Goal: Task Accomplishment & Management: Manage account settings

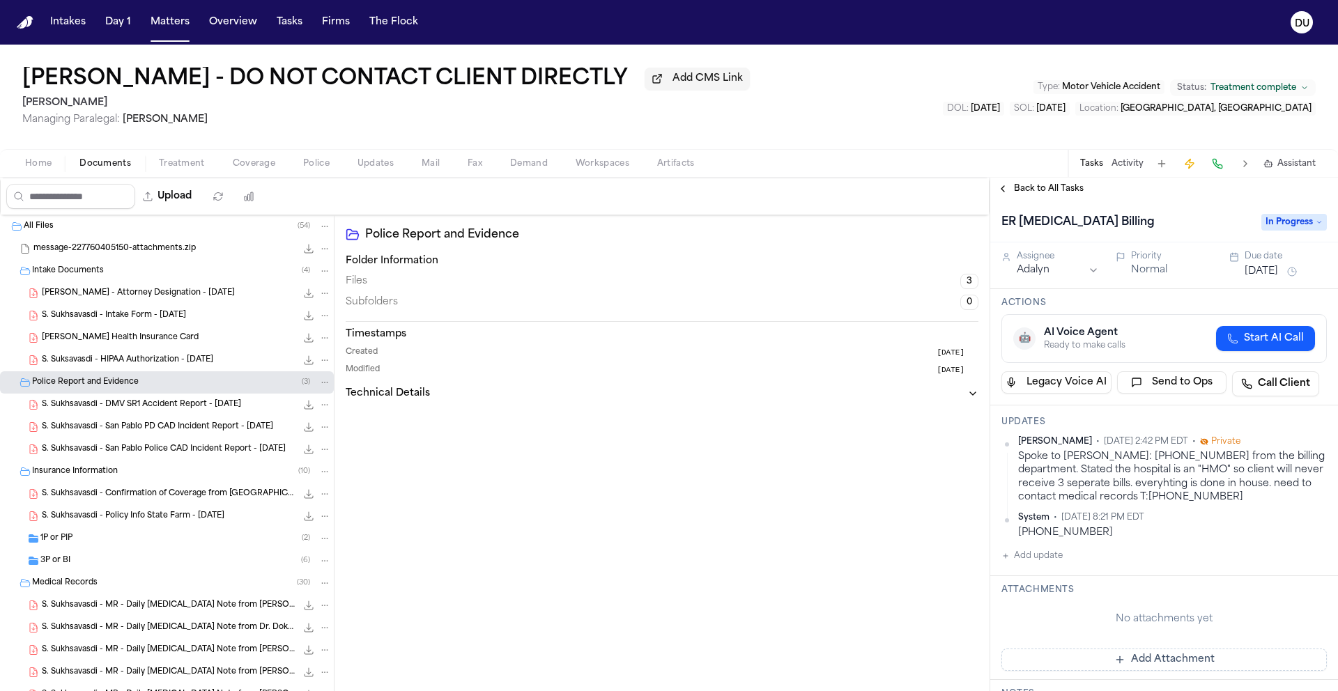
scroll to position [36, 0]
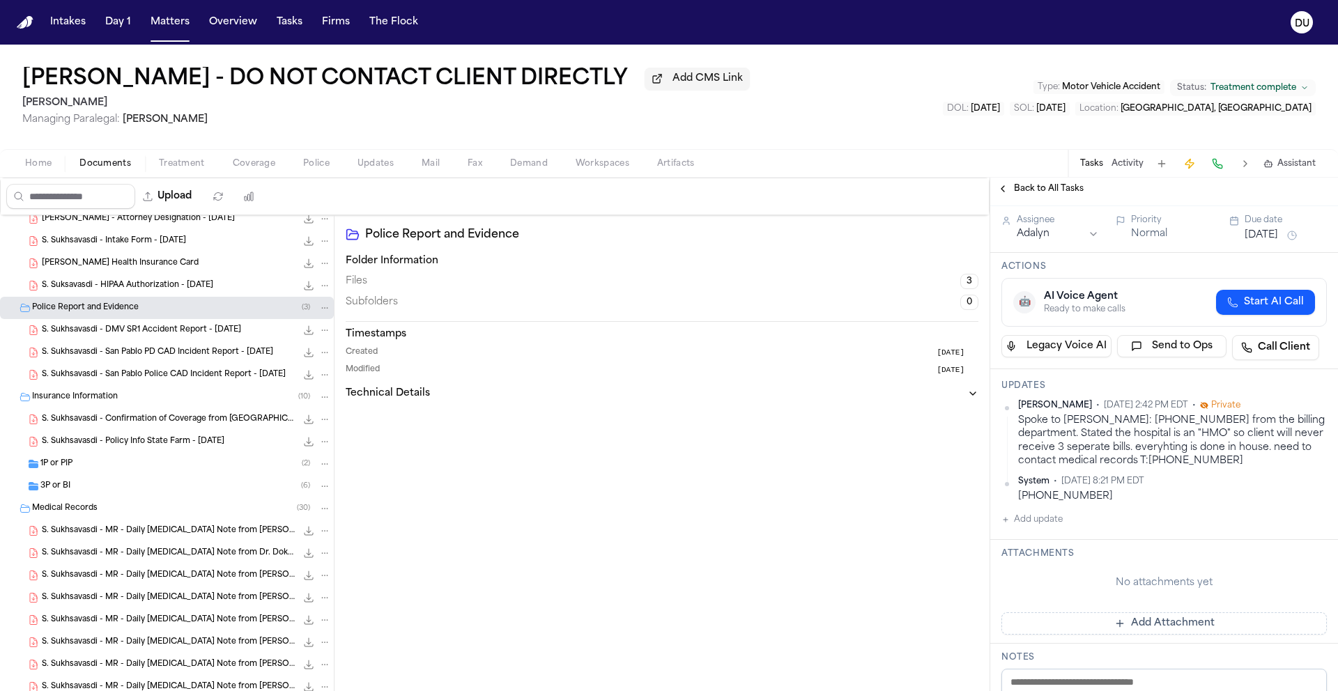
click at [14, 28] on nav "Intakes Day 1 Matters Overview Tasks Firms The Flock DU" at bounding box center [669, 22] width 1338 height 45
click at [20, 23] on img "Home" at bounding box center [25, 22] width 17 height 13
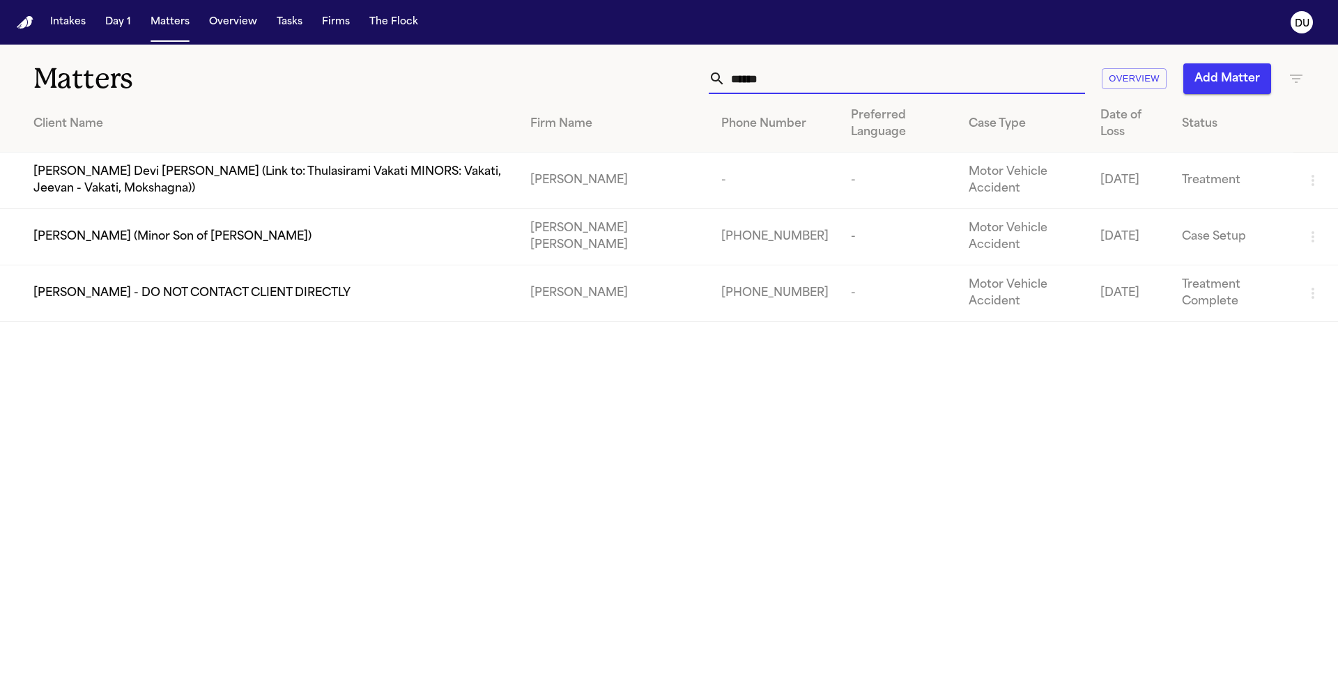
drag, startPoint x: 809, startPoint y: 80, endPoint x: 663, endPoint y: 82, distance: 145.7
click at [663, 82] on div "***** Overview Add Matter" at bounding box center [854, 78] width 901 height 31
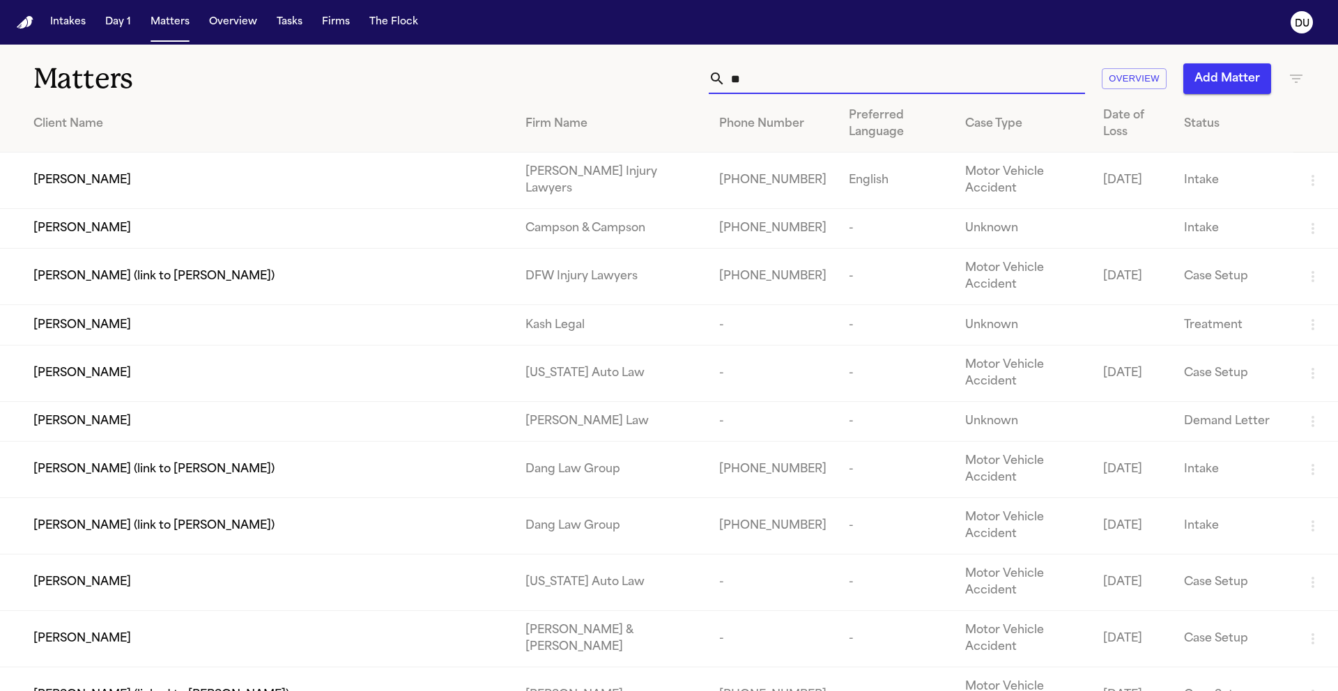
type input "*"
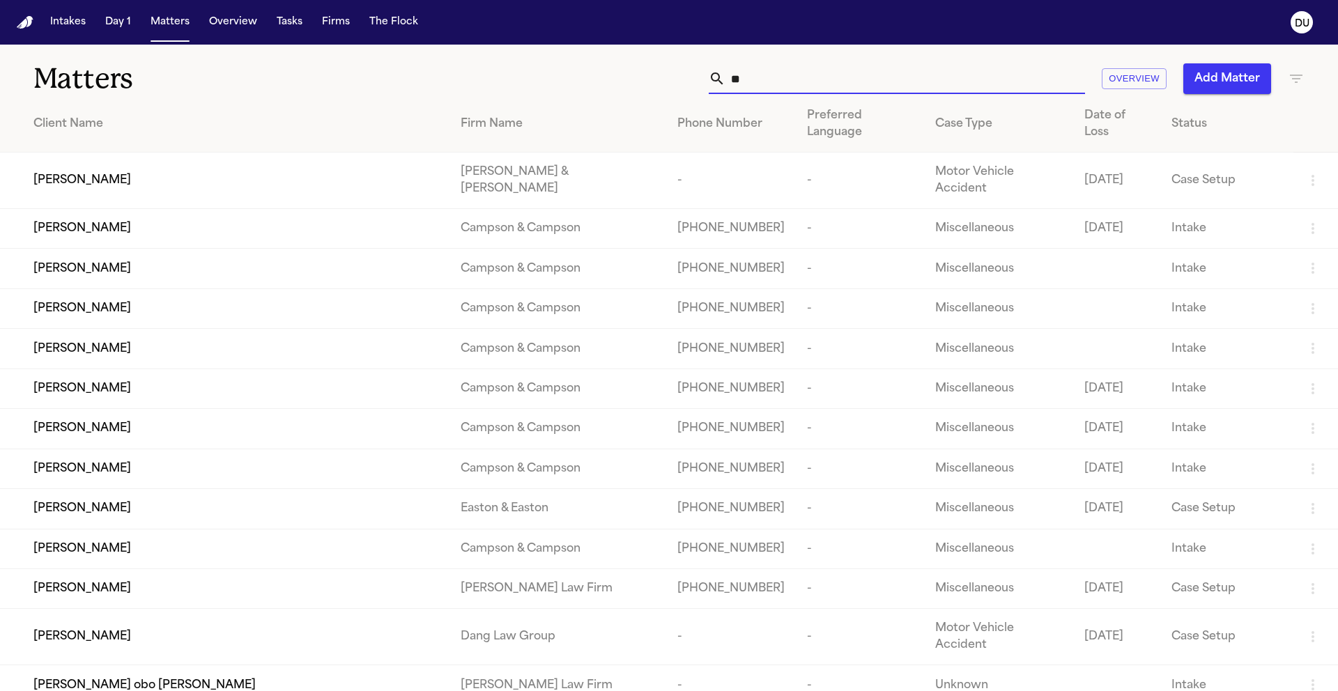
type input "*"
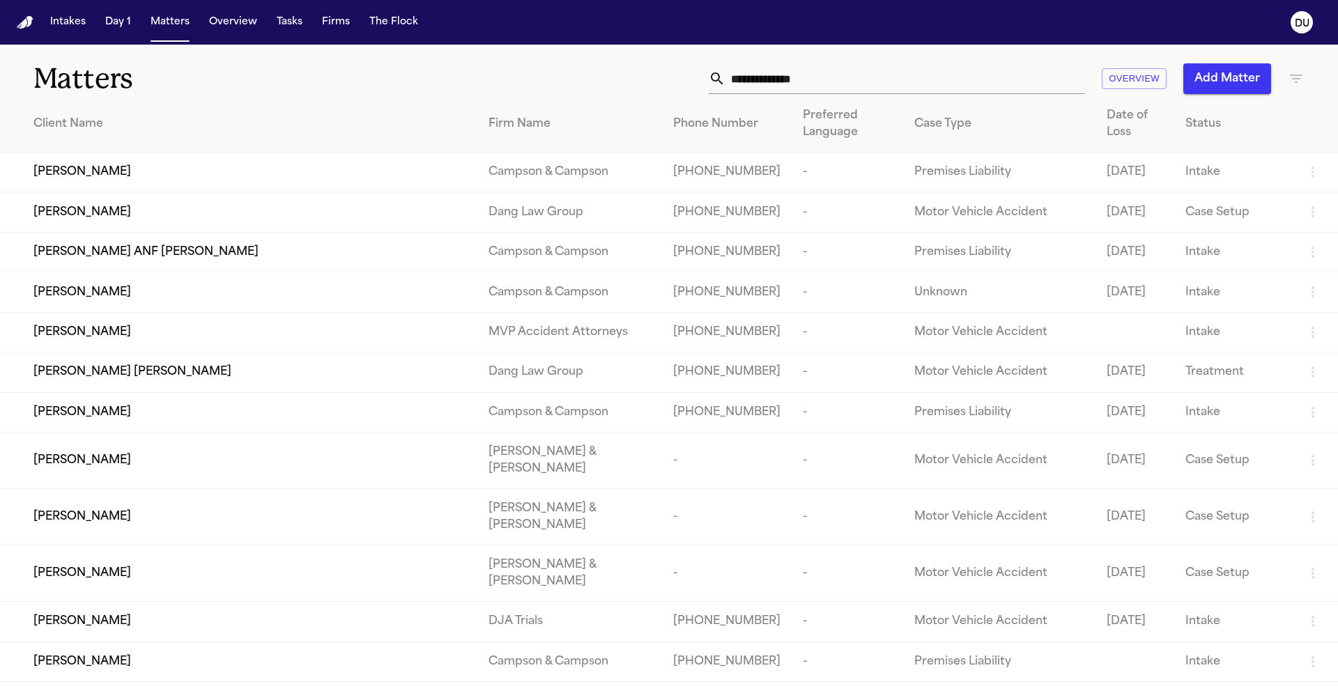
click at [838, 80] on input "text" at bounding box center [906, 78] width 360 height 31
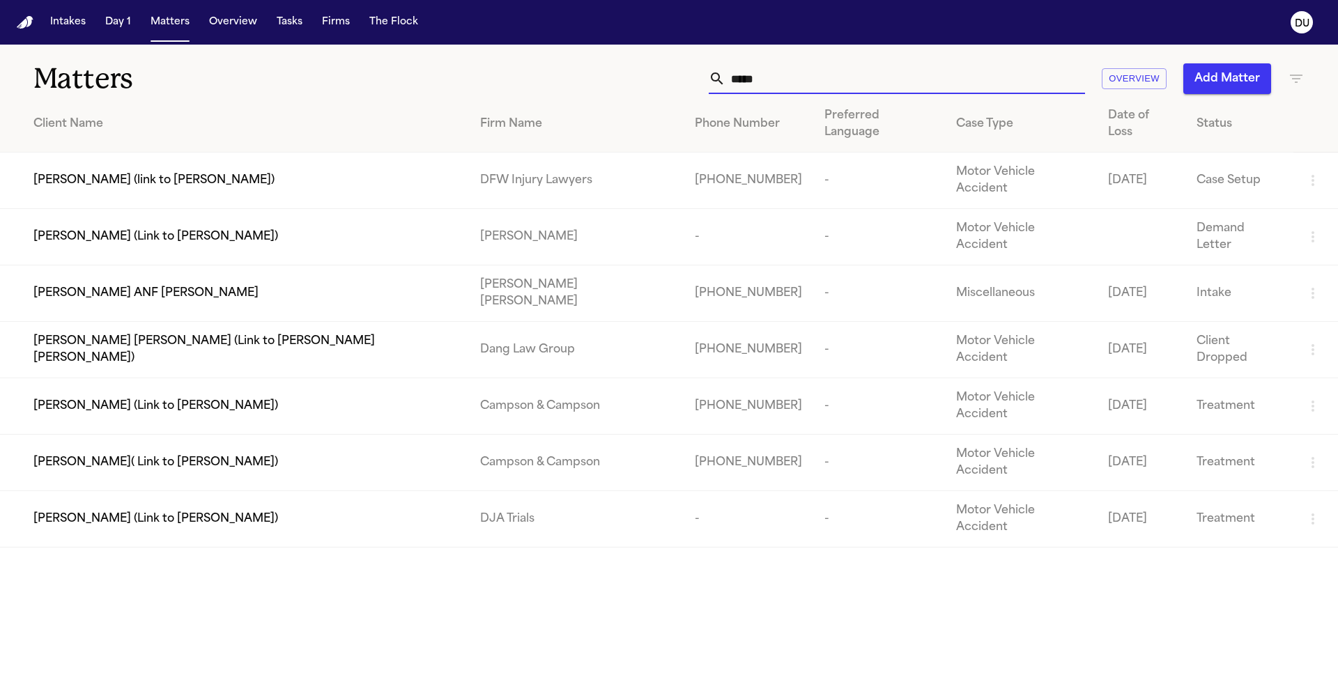
type input "*****"
click at [305, 285] on div "[PERSON_NAME] ANF [PERSON_NAME]" at bounding box center [245, 293] width 424 height 17
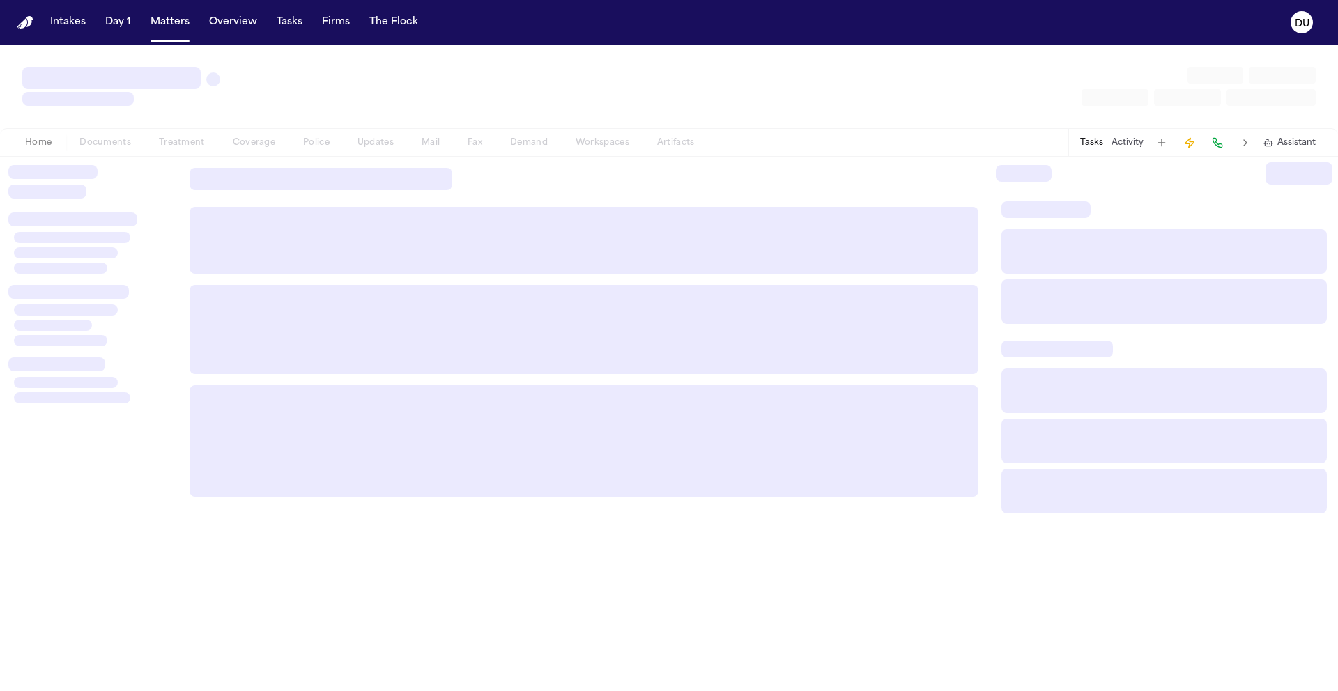
click at [305, 245] on div at bounding box center [584, 240] width 789 height 67
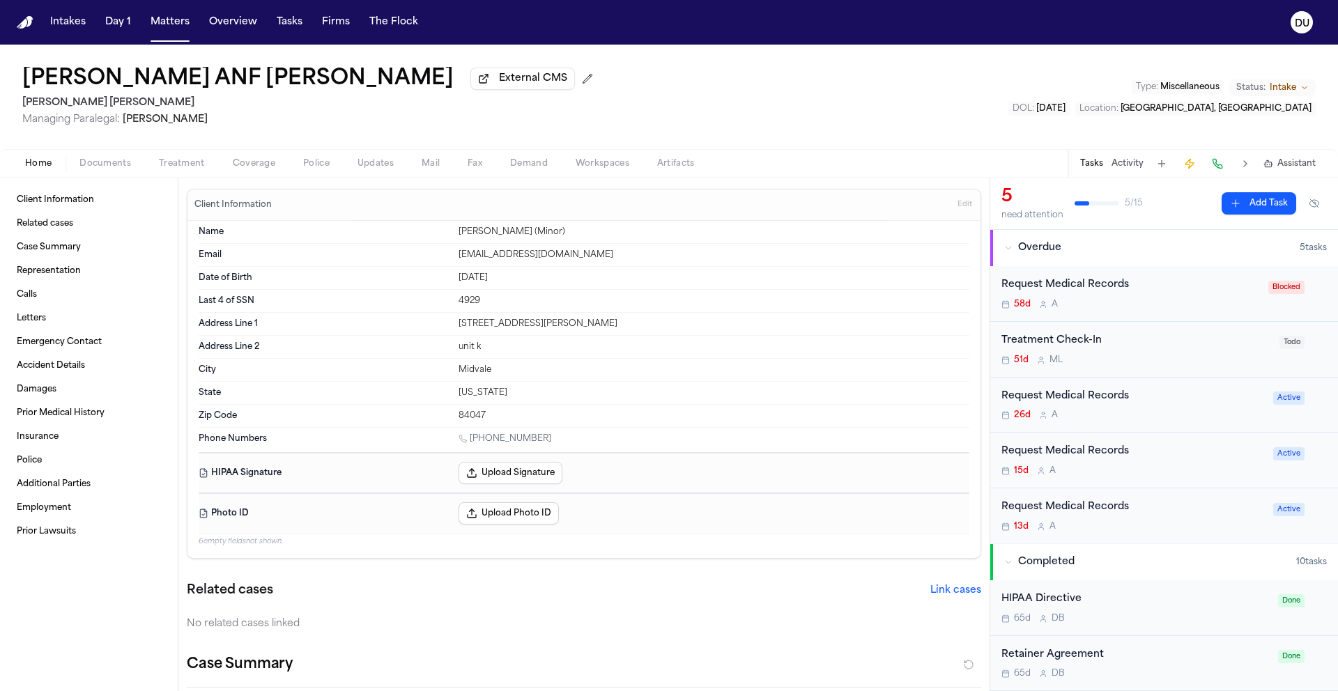
scroll to position [3, 0]
click at [1082, 399] on div "Request Medical Records" at bounding box center [1133, 394] width 263 height 16
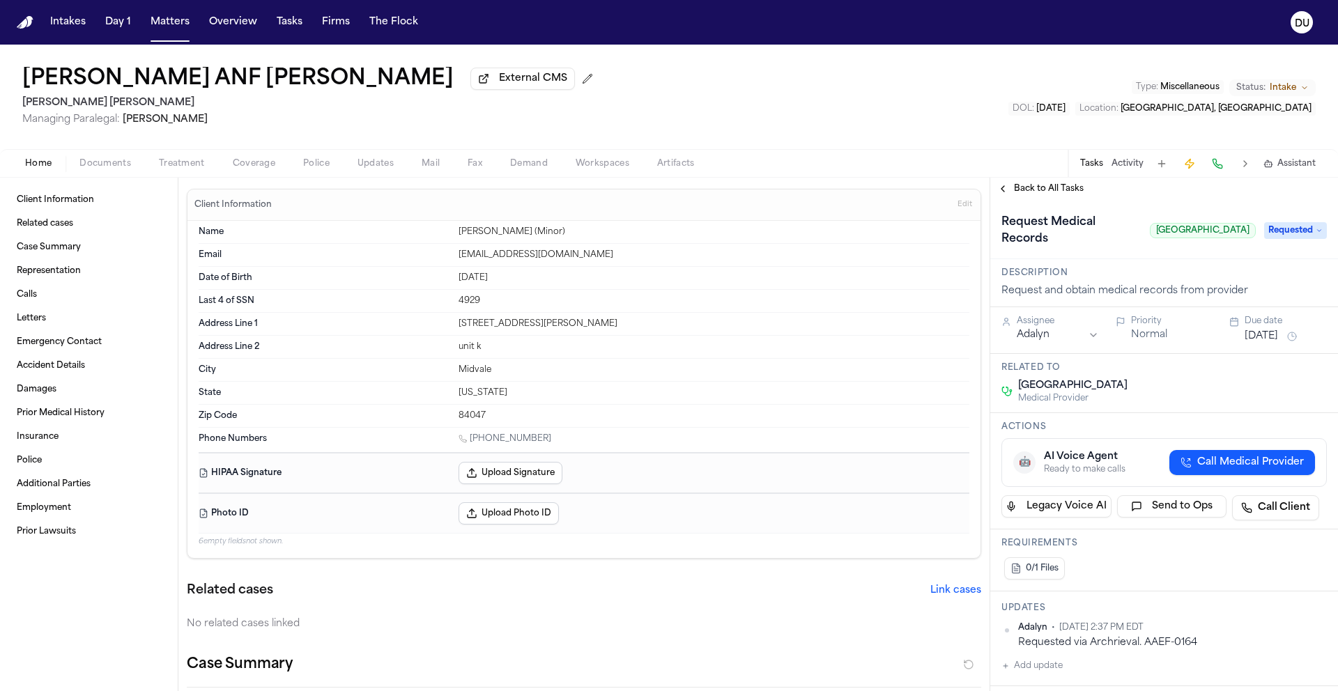
click at [1029, 194] on span "Back to All Tasks" at bounding box center [1049, 188] width 70 height 11
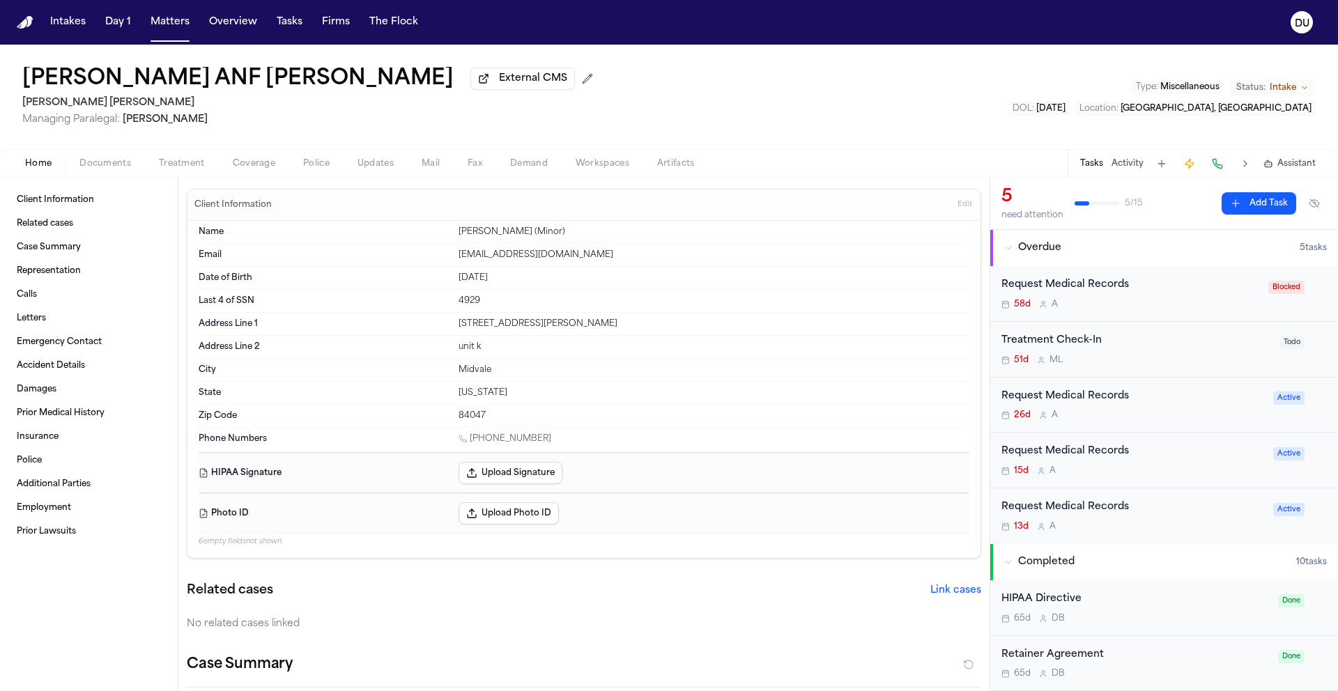
click at [1093, 460] on div "Request Medical Records" at bounding box center [1133, 452] width 263 height 16
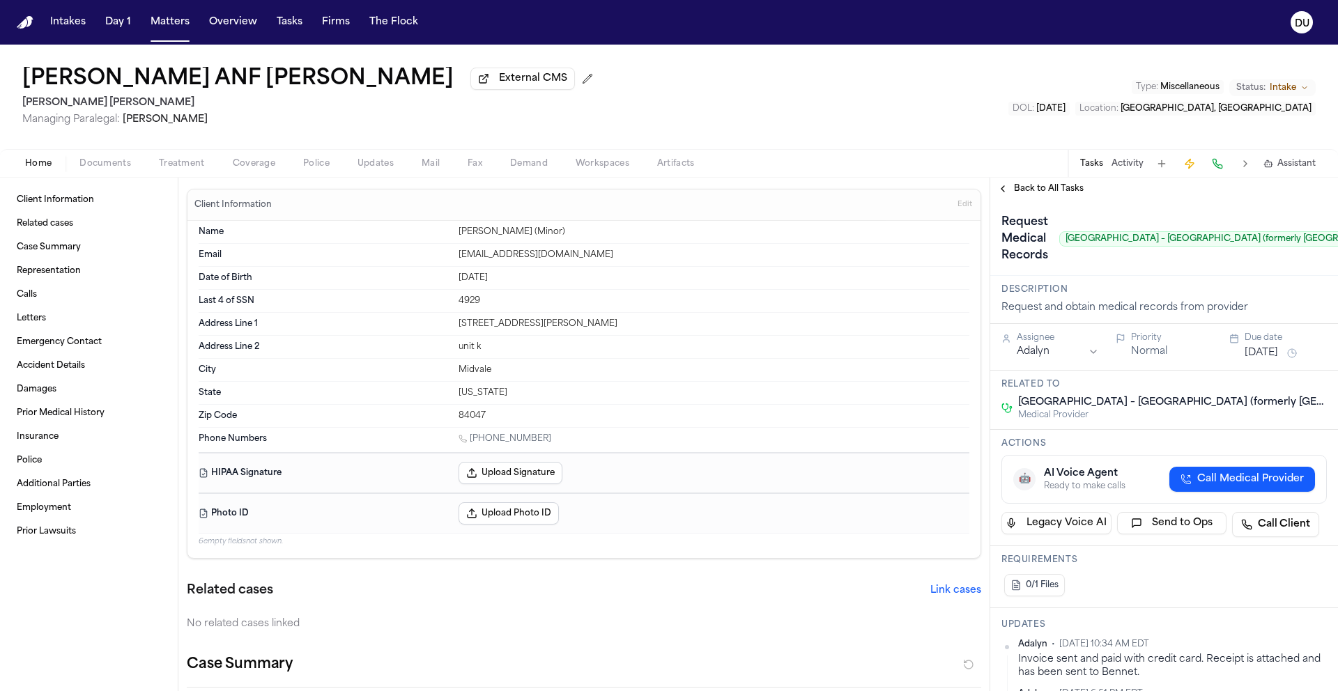
click at [1062, 193] on span "Back to All Tasks" at bounding box center [1049, 188] width 70 height 11
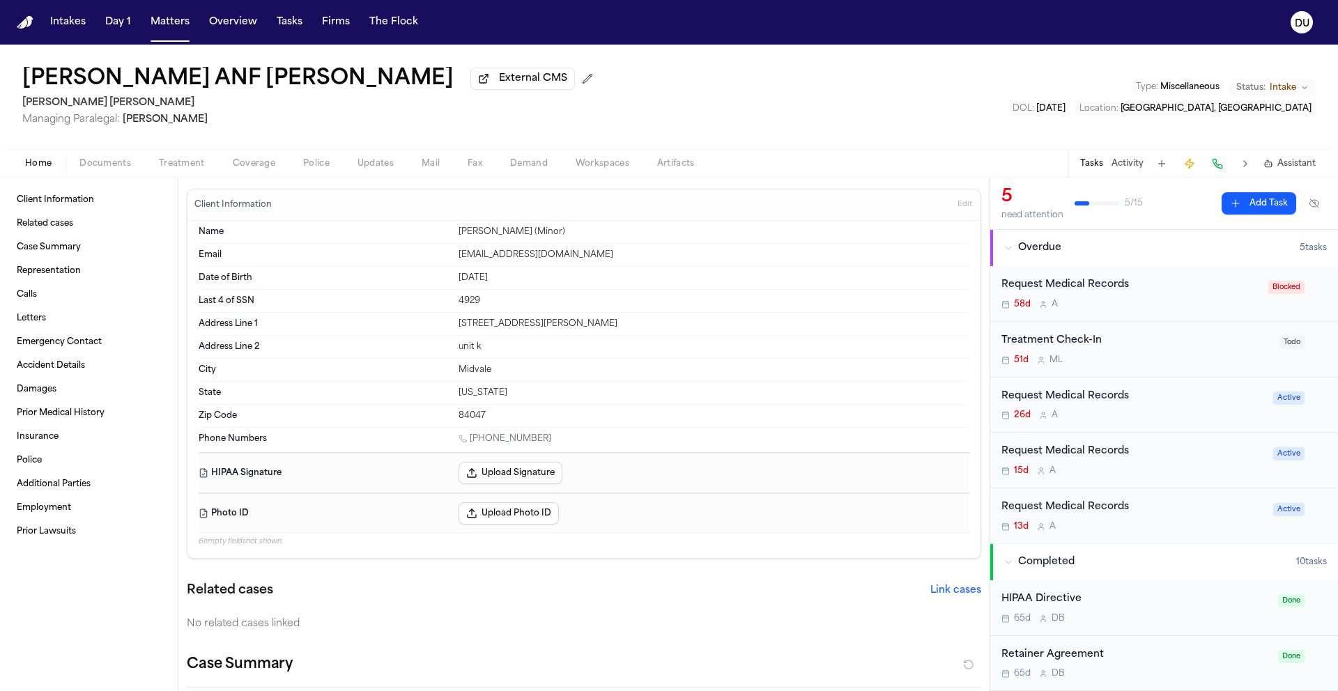
click at [1098, 511] on div "Request Medical Records" at bounding box center [1133, 508] width 263 height 16
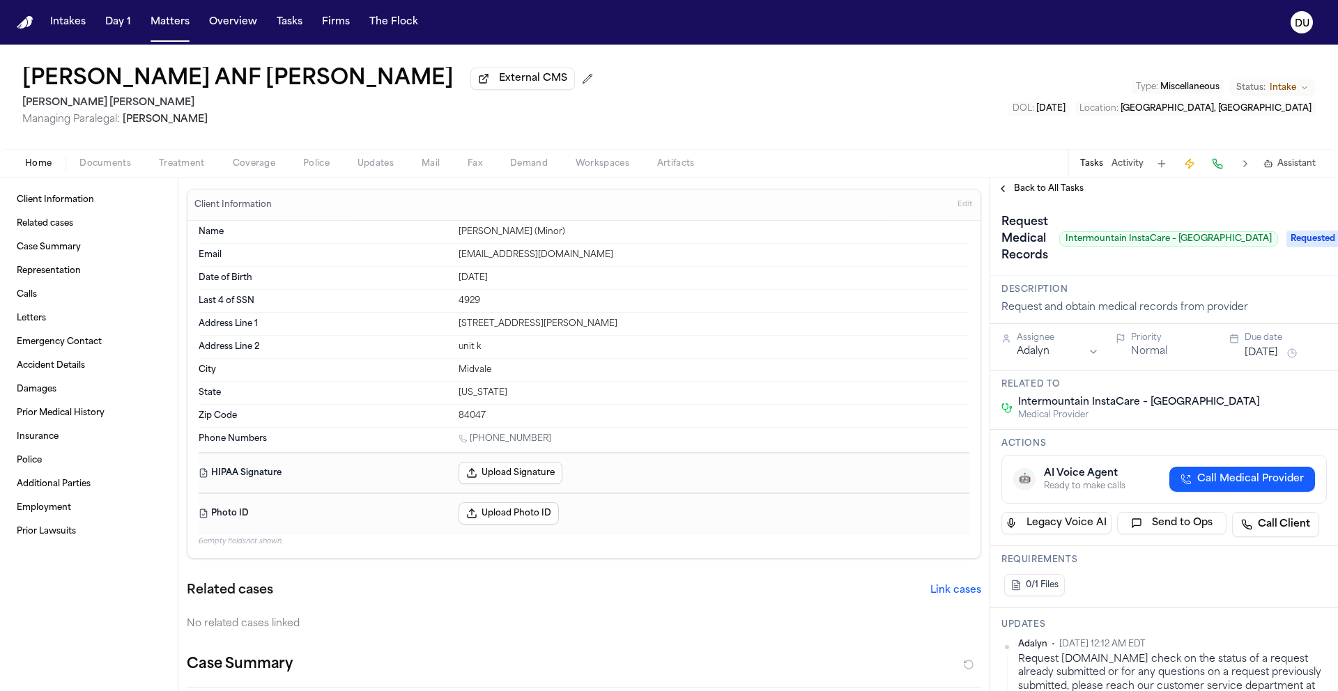
click at [1287, 245] on span "Requested" at bounding box center [1315, 239] width 56 height 17
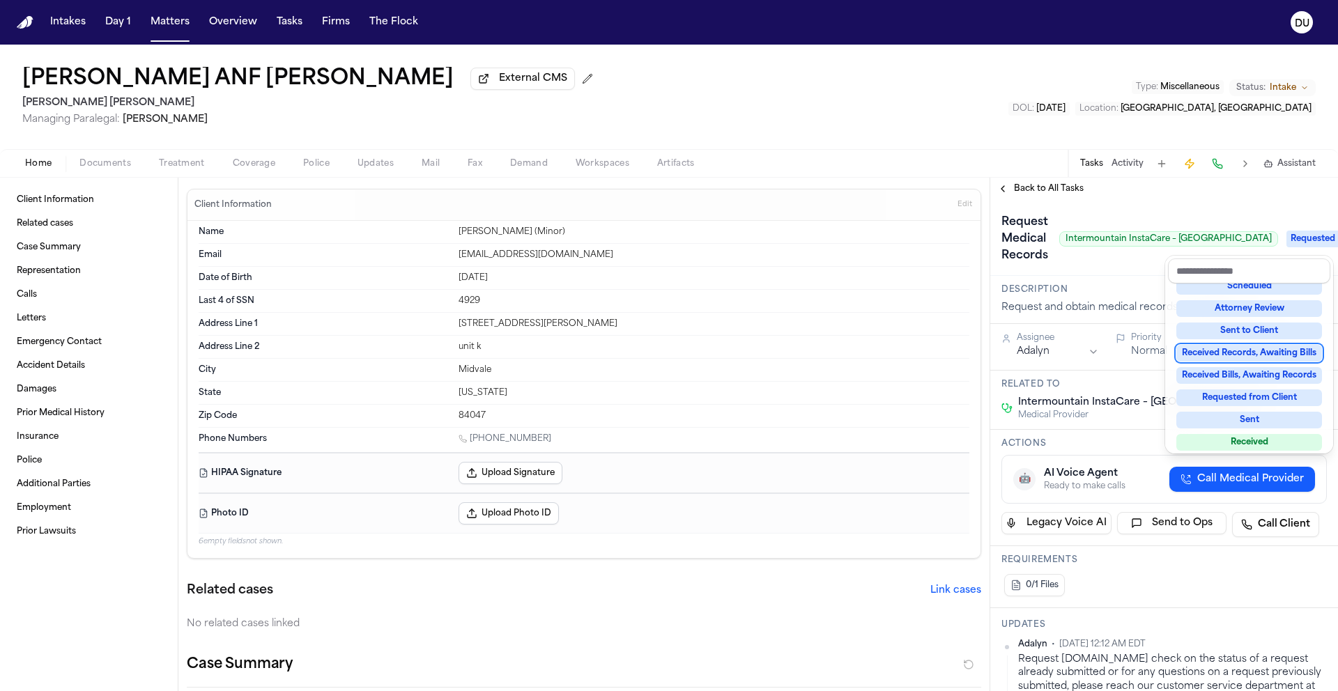
click at [1259, 351] on div "Received Records, Awaiting Bills" at bounding box center [1250, 353] width 146 height 17
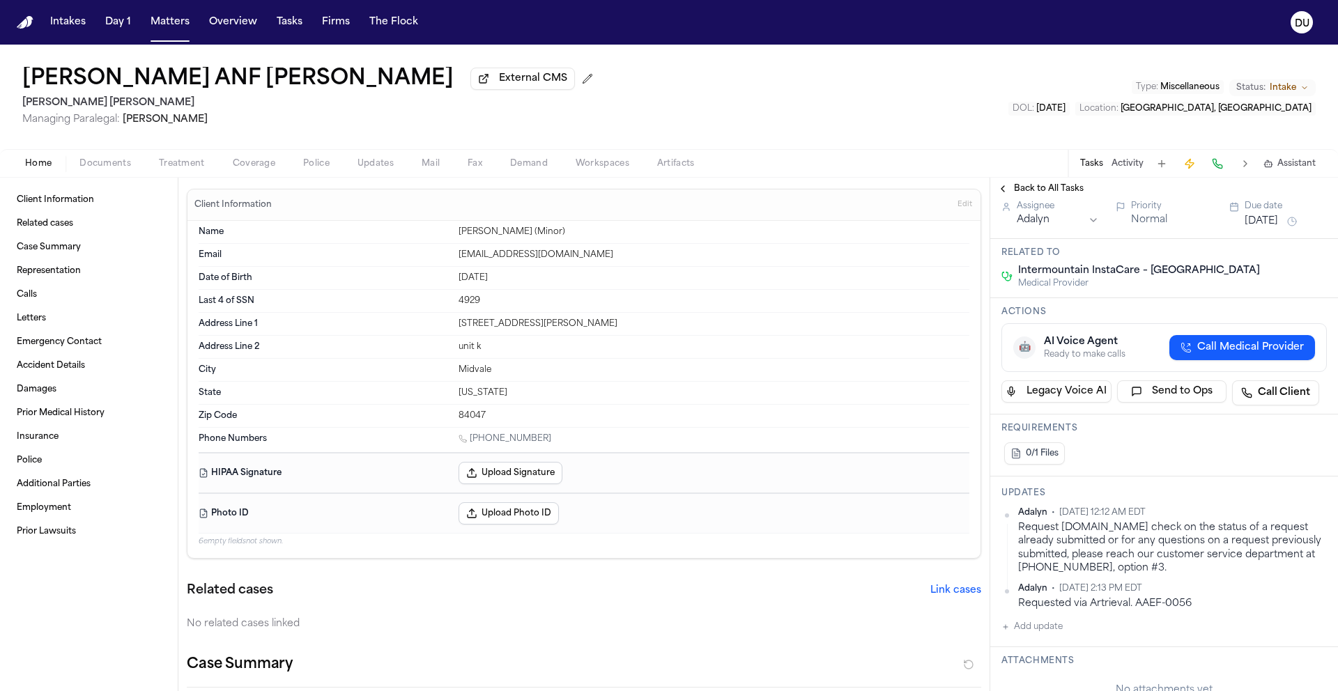
scroll to position [277, 0]
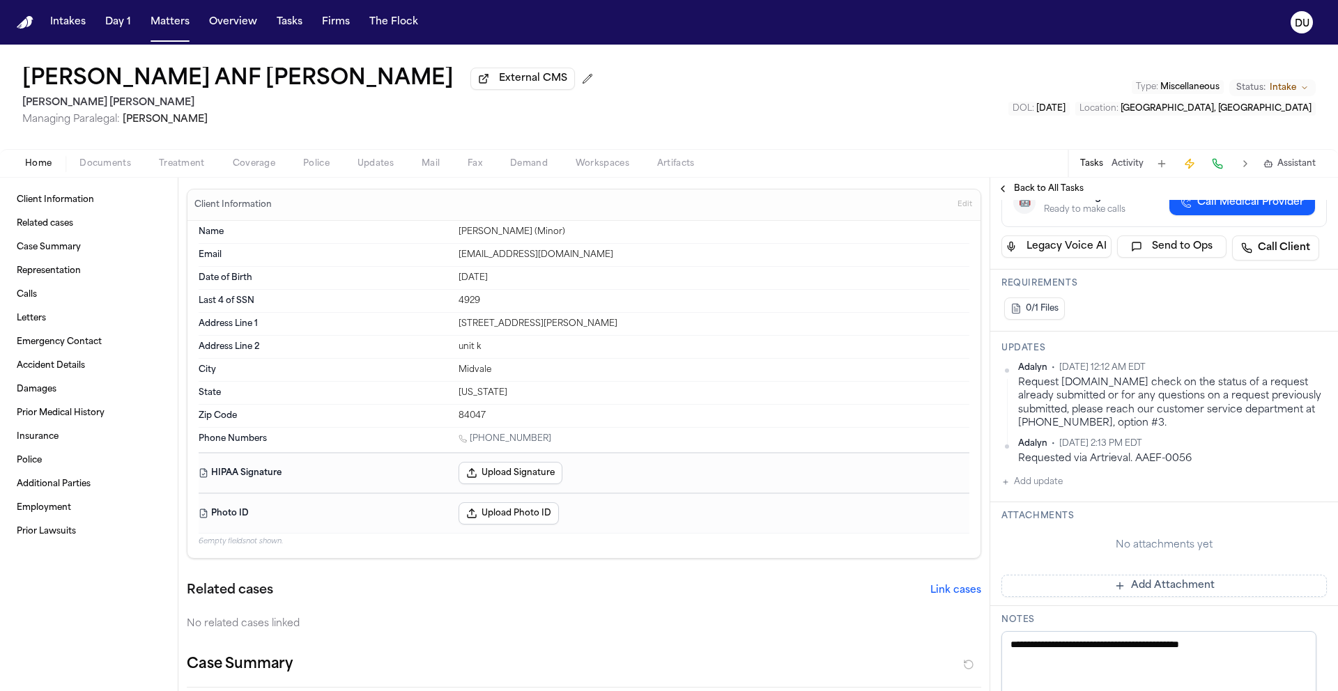
click at [1046, 522] on h3 "Attachments" at bounding box center [1164, 516] width 325 height 11
click at [1105, 583] on button "Add Attachment" at bounding box center [1164, 586] width 325 height 22
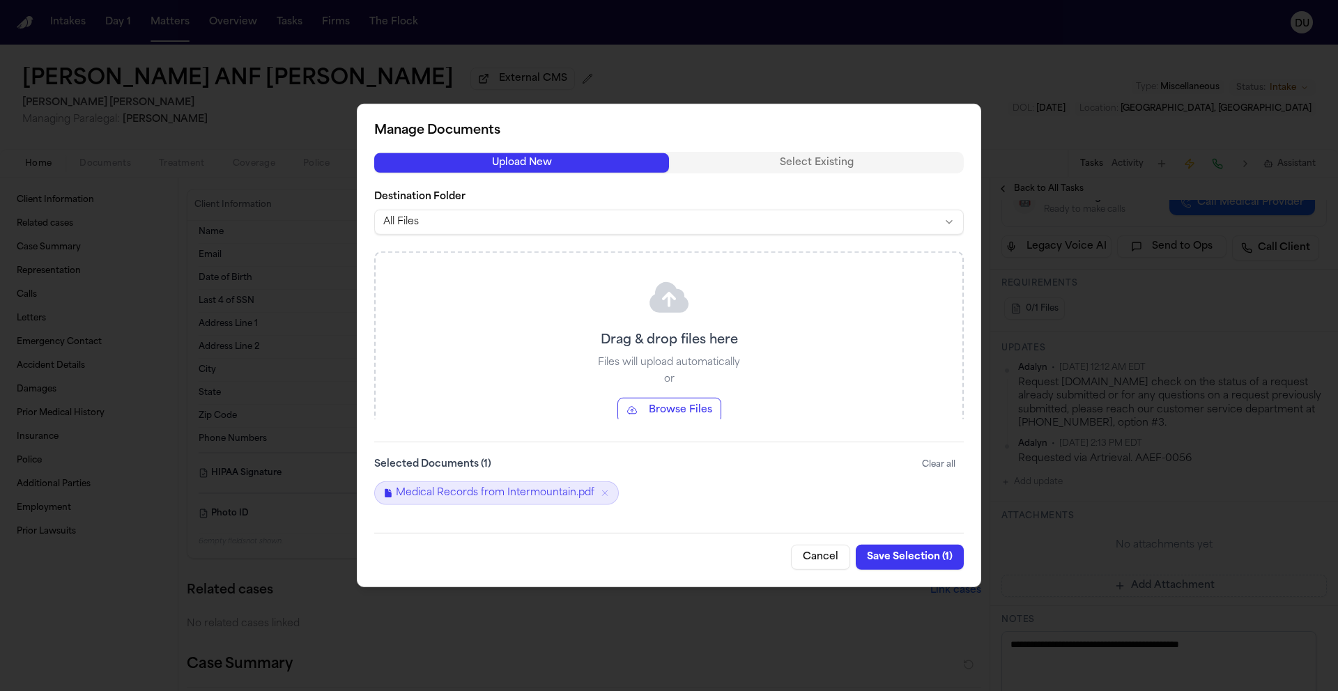
click at [901, 555] on button "Save Selection ( 1 )" at bounding box center [910, 557] width 108 height 25
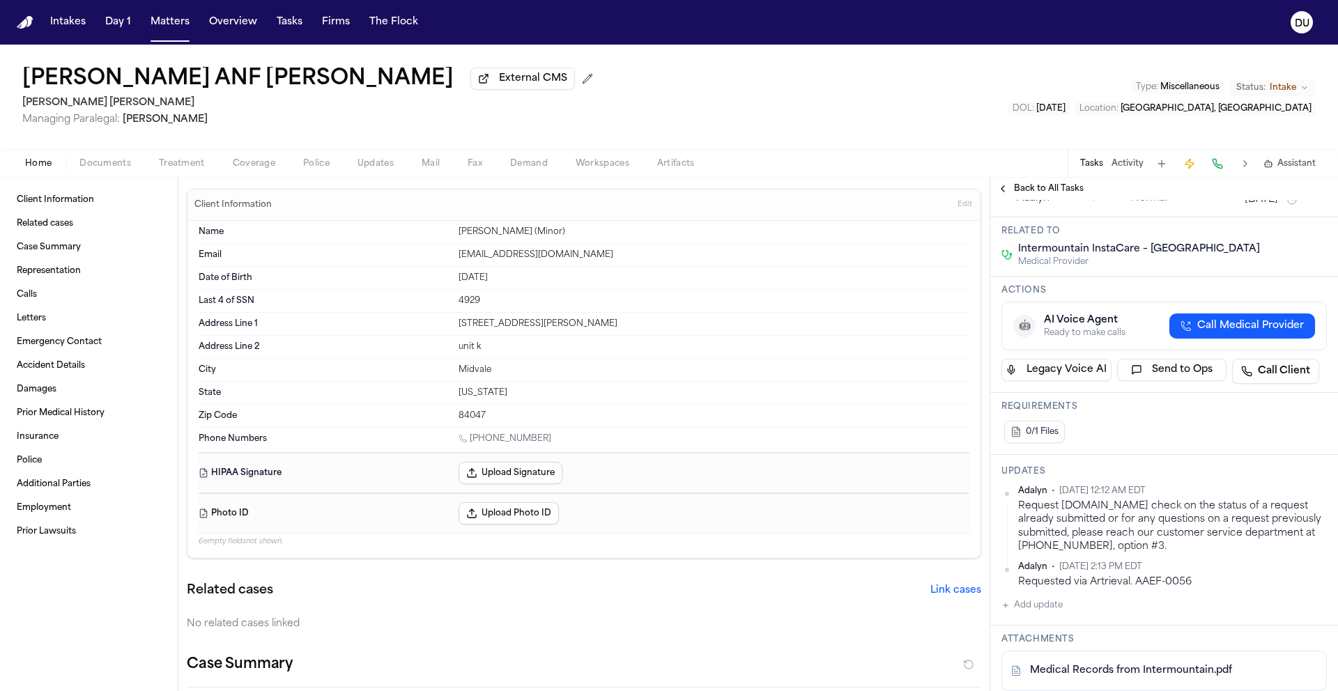
scroll to position [0, 0]
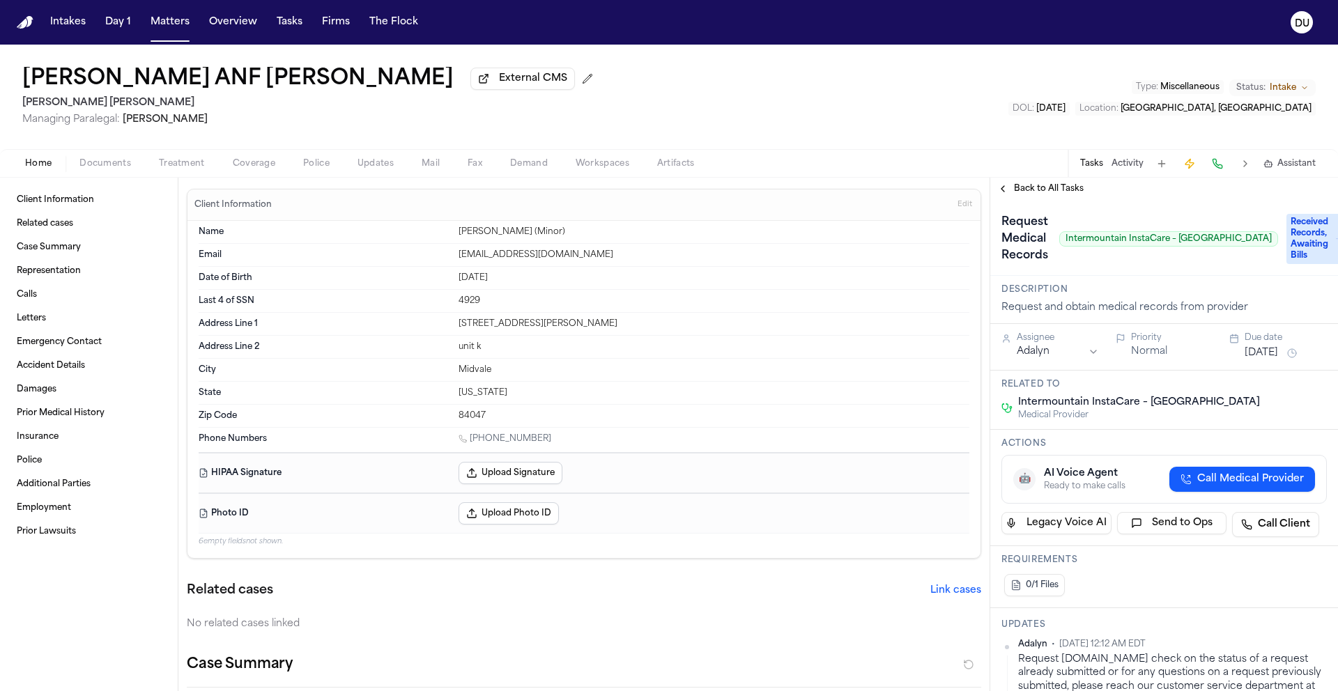
click at [1031, 192] on span "Back to All Tasks" at bounding box center [1049, 188] width 70 height 11
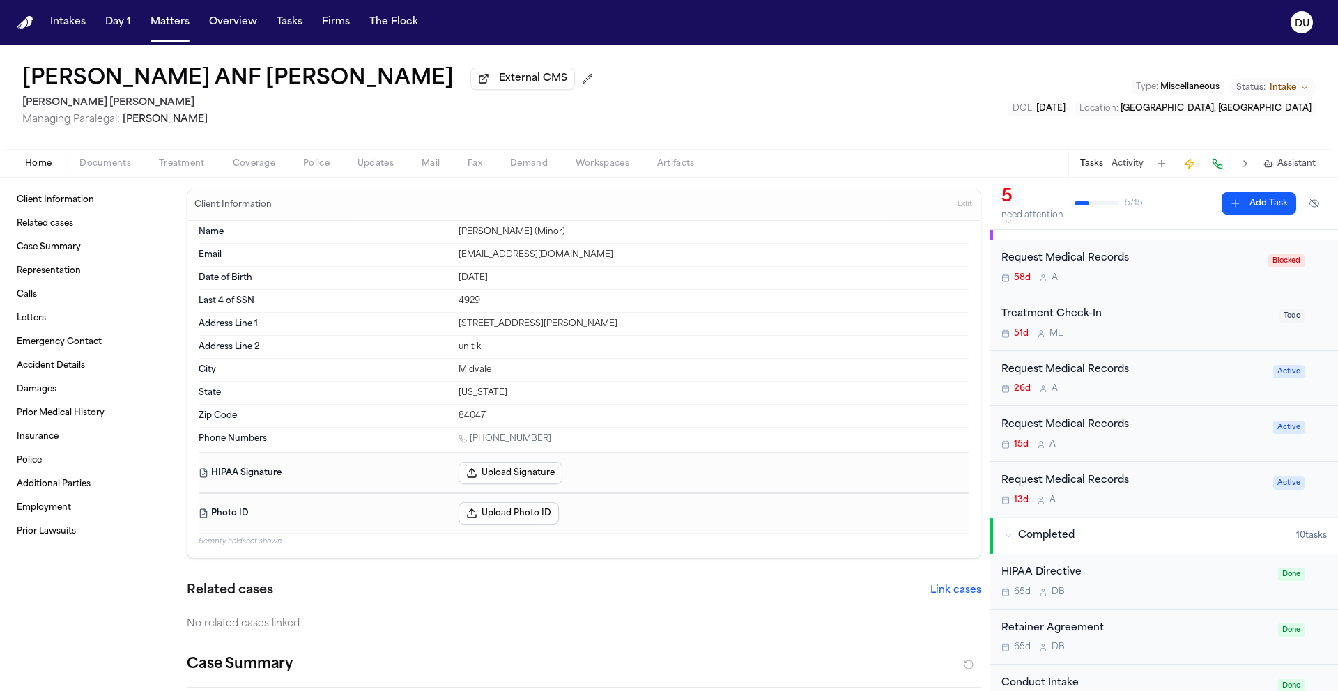
scroll to position [43, 0]
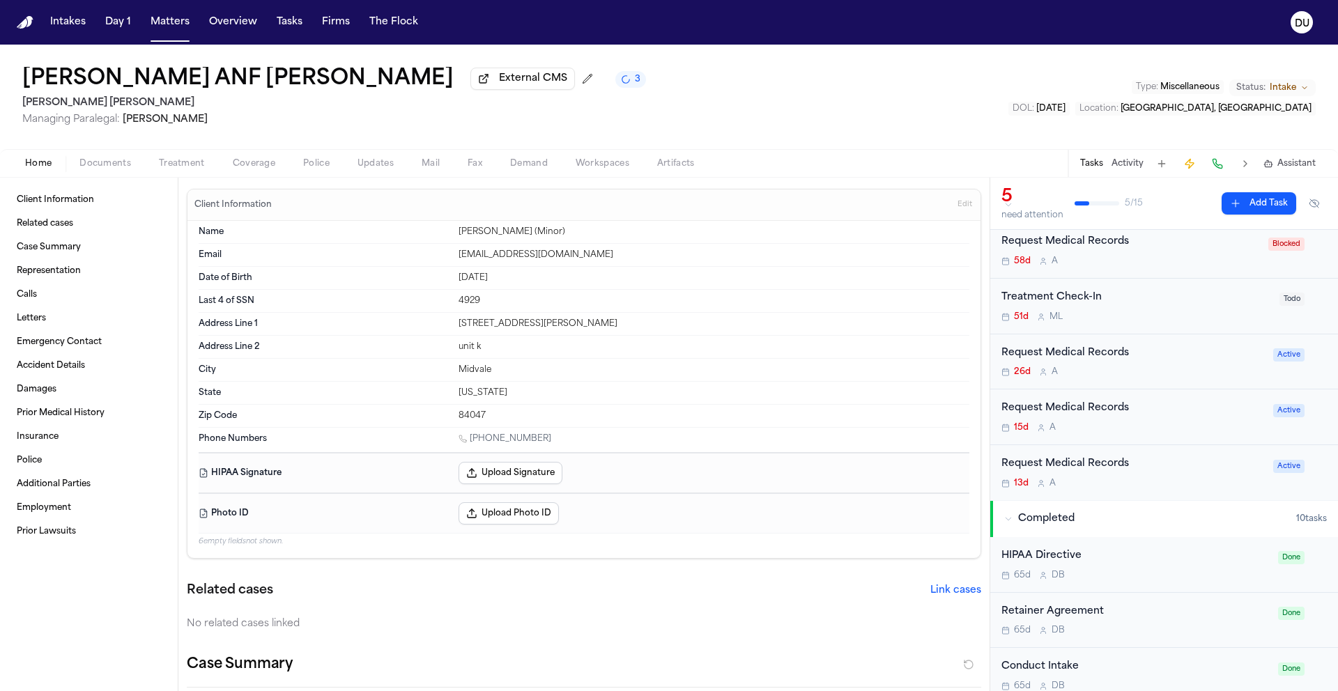
click at [1103, 413] on div "Request Medical Records" at bounding box center [1133, 409] width 263 height 16
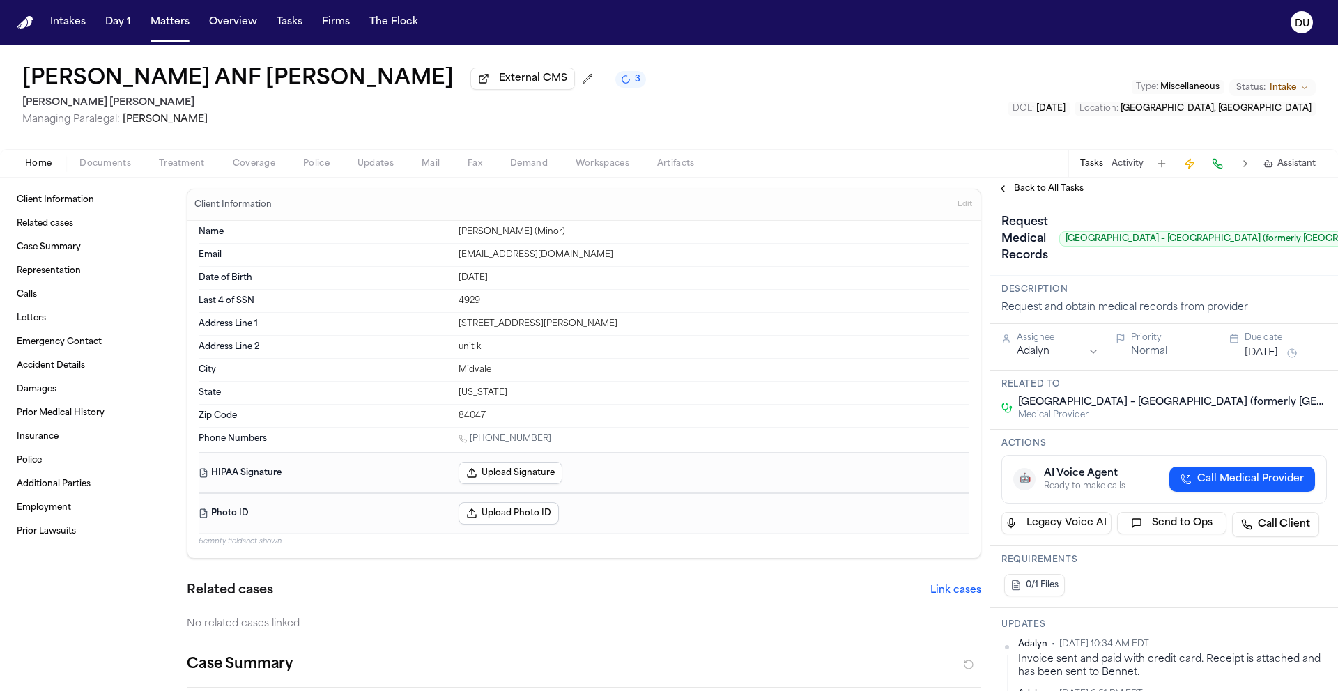
click at [1042, 194] on span "Back to All Tasks" at bounding box center [1049, 188] width 70 height 11
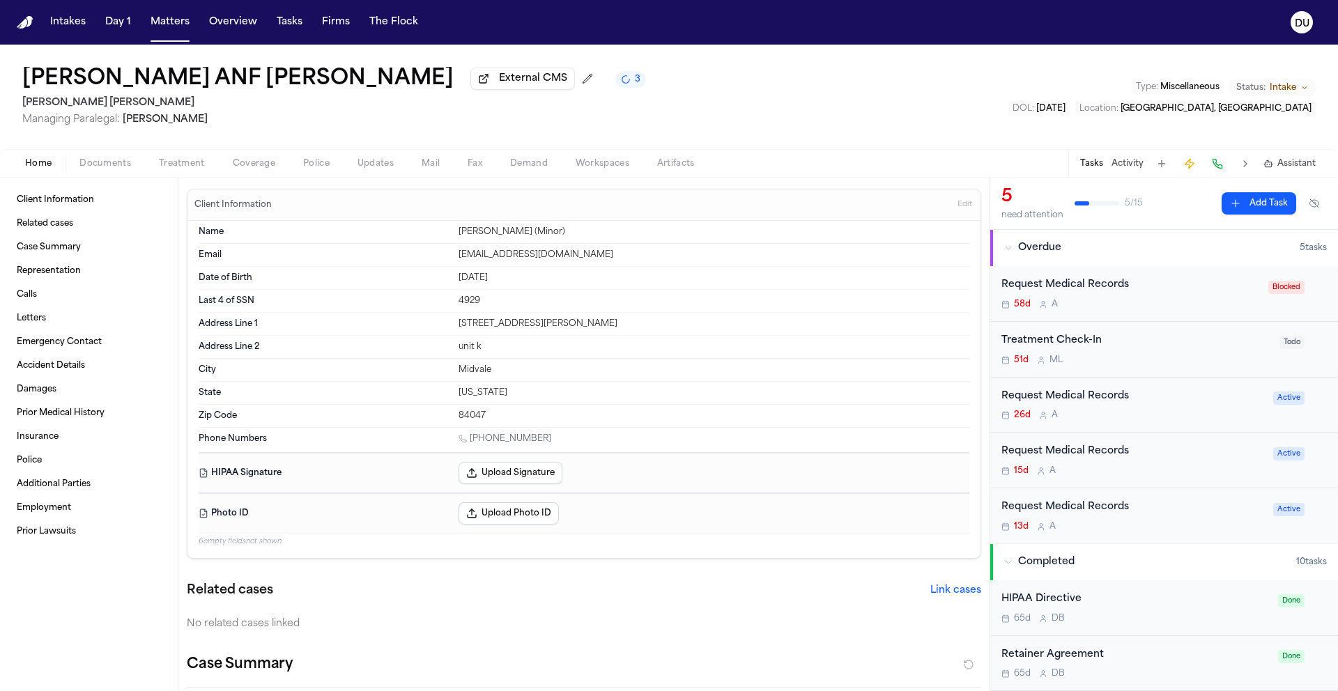
click at [1116, 405] on div "Request Medical Records" at bounding box center [1133, 397] width 263 height 16
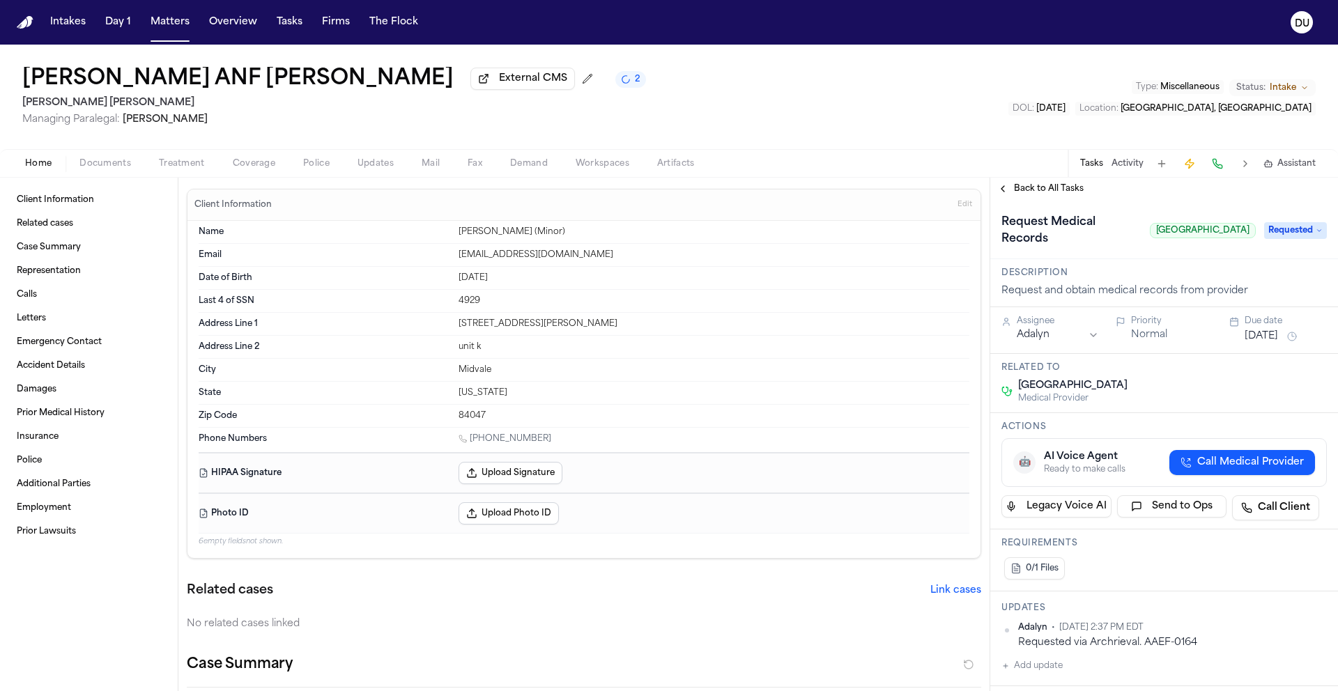
click at [1053, 192] on span "Back to All Tasks" at bounding box center [1049, 188] width 70 height 11
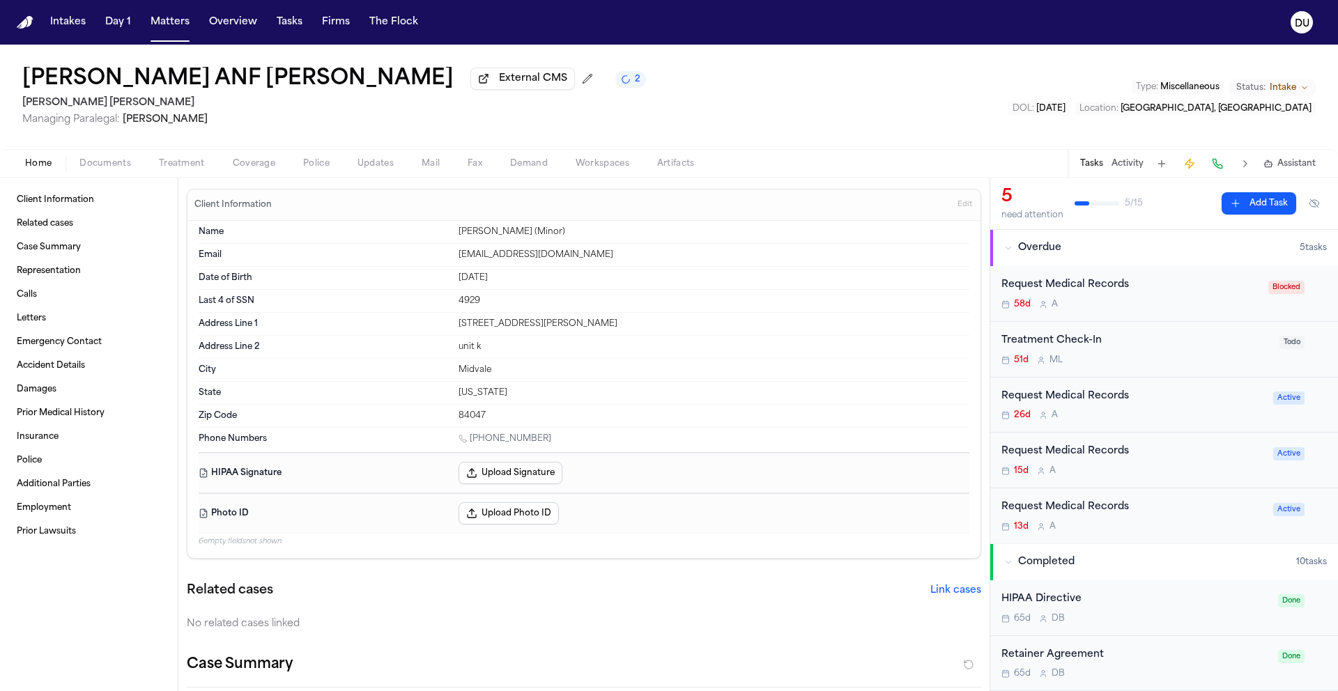
click at [1022, 400] on div "Request Medical Records" at bounding box center [1133, 397] width 263 height 16
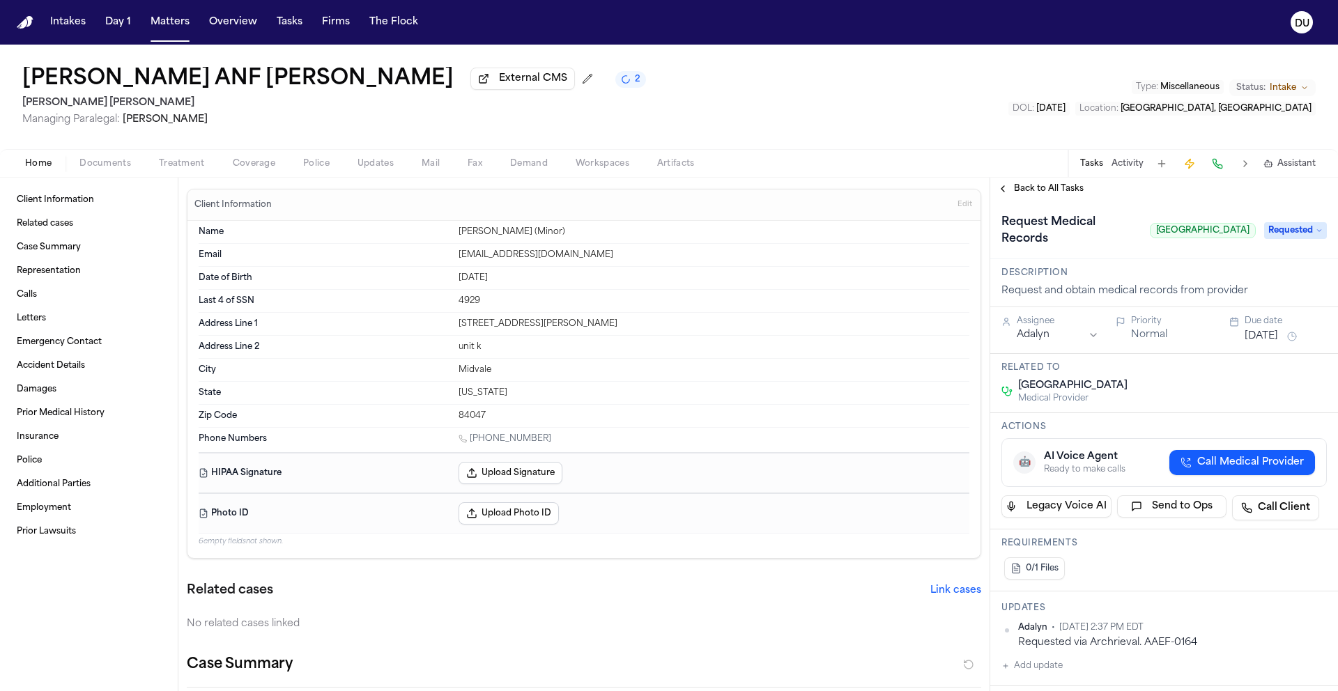
click at [1036, 185] on span "Back to All Tasks" at bounding box center [1049, 188] width 70 height 11
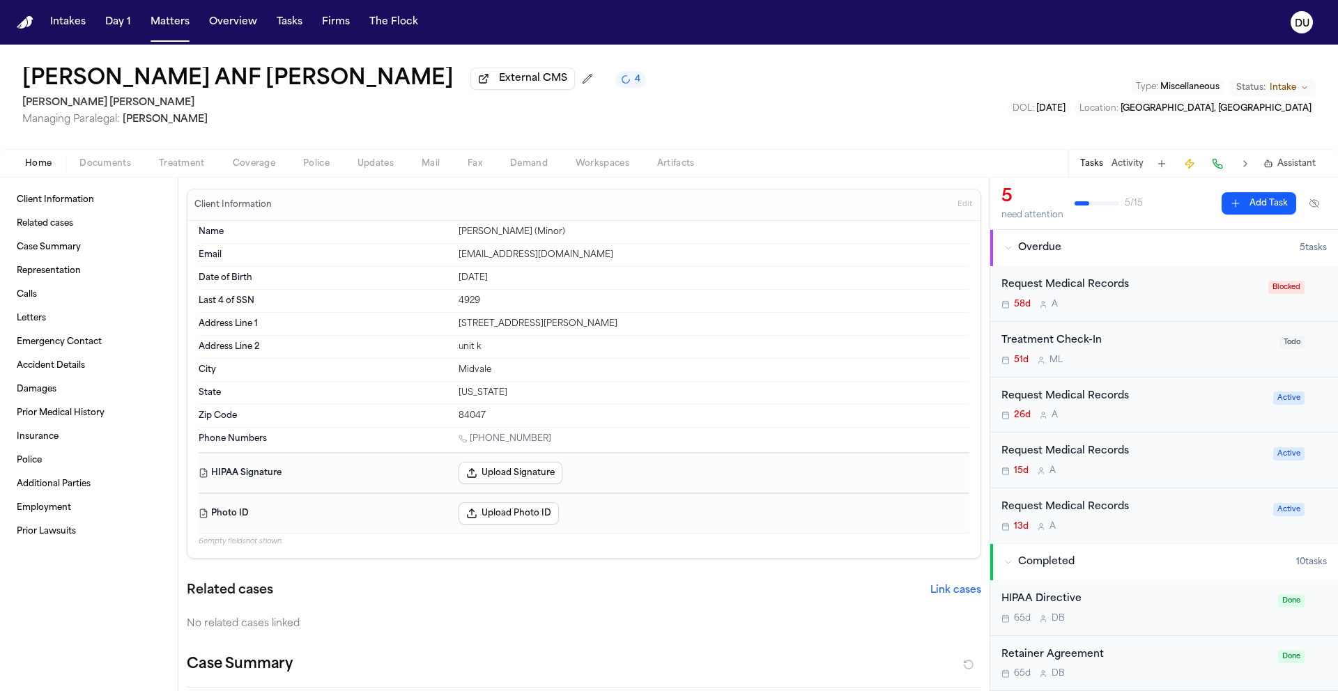
click at [1103, 452] on div "Request Medical Records" at bounding box center [1133, 452] width 263 height 16
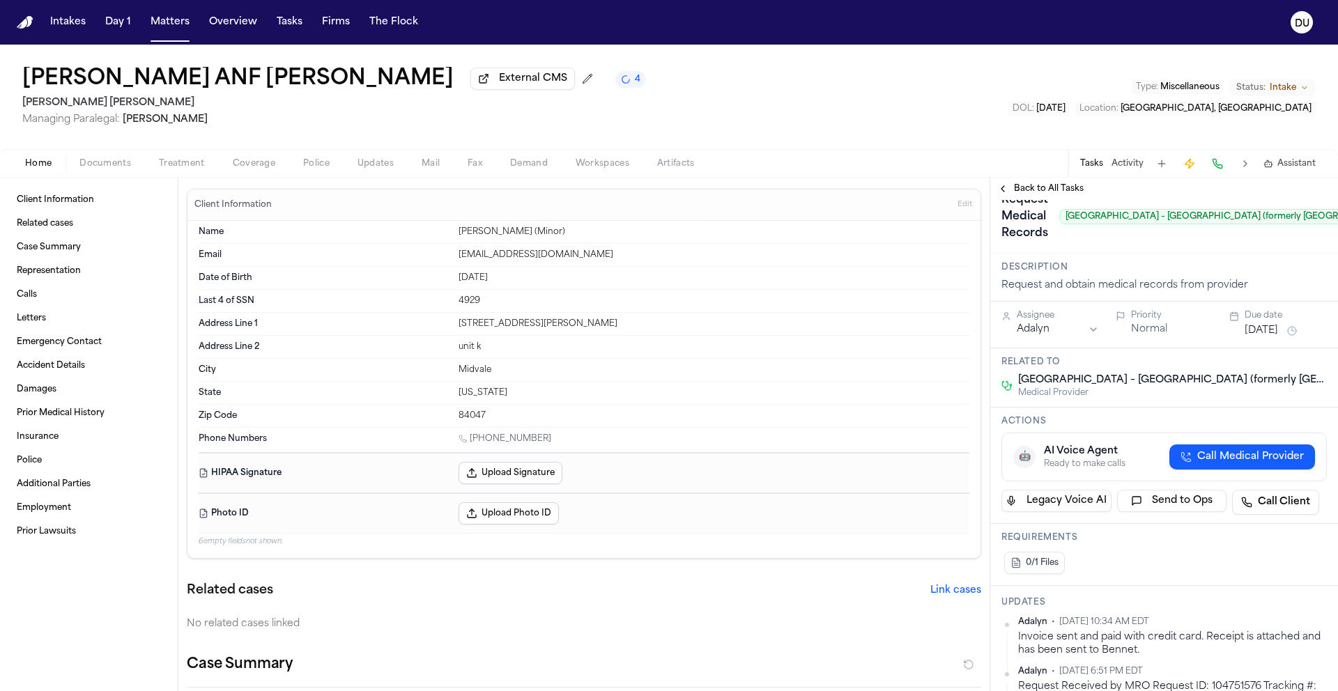
scroll to position [23, 0]
click at [1049, 194] on span "Back to All Tasks" at bounding box center [1049, 188] width 70 height 11
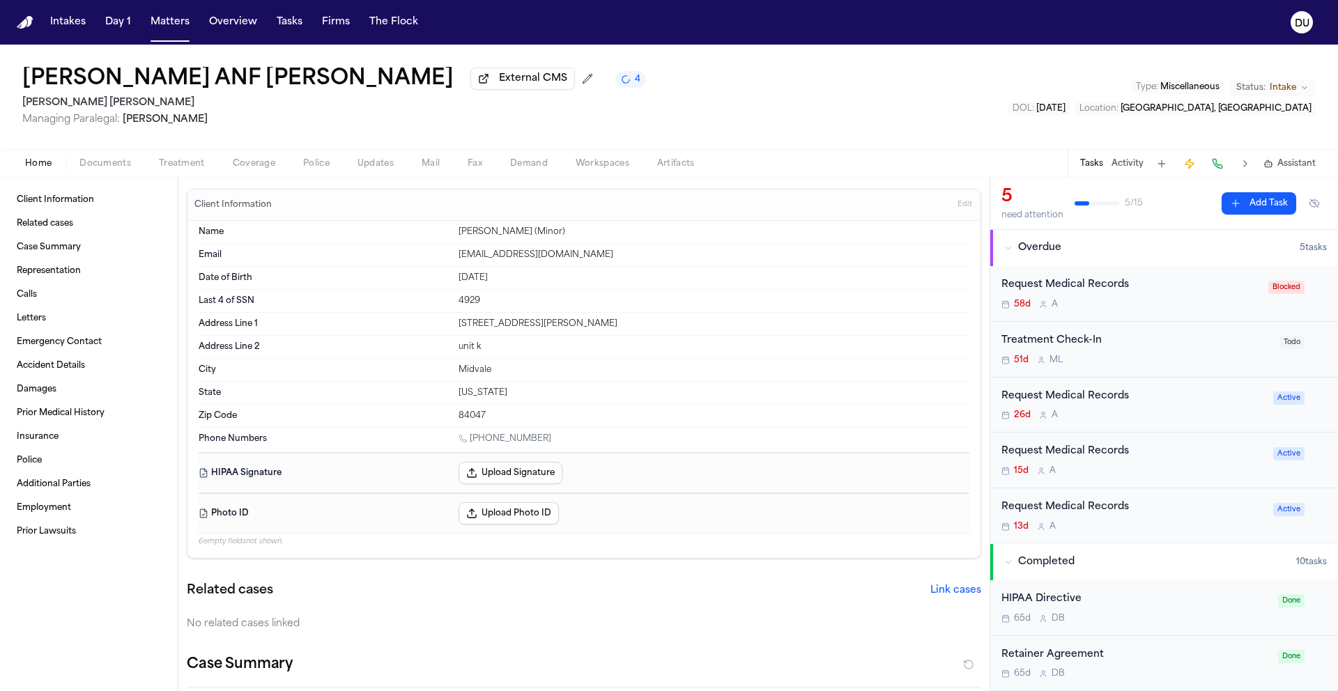
click at [1093, 508] on div "Request Medical Records" at bounding box center [1133, 508] width 263 height 16
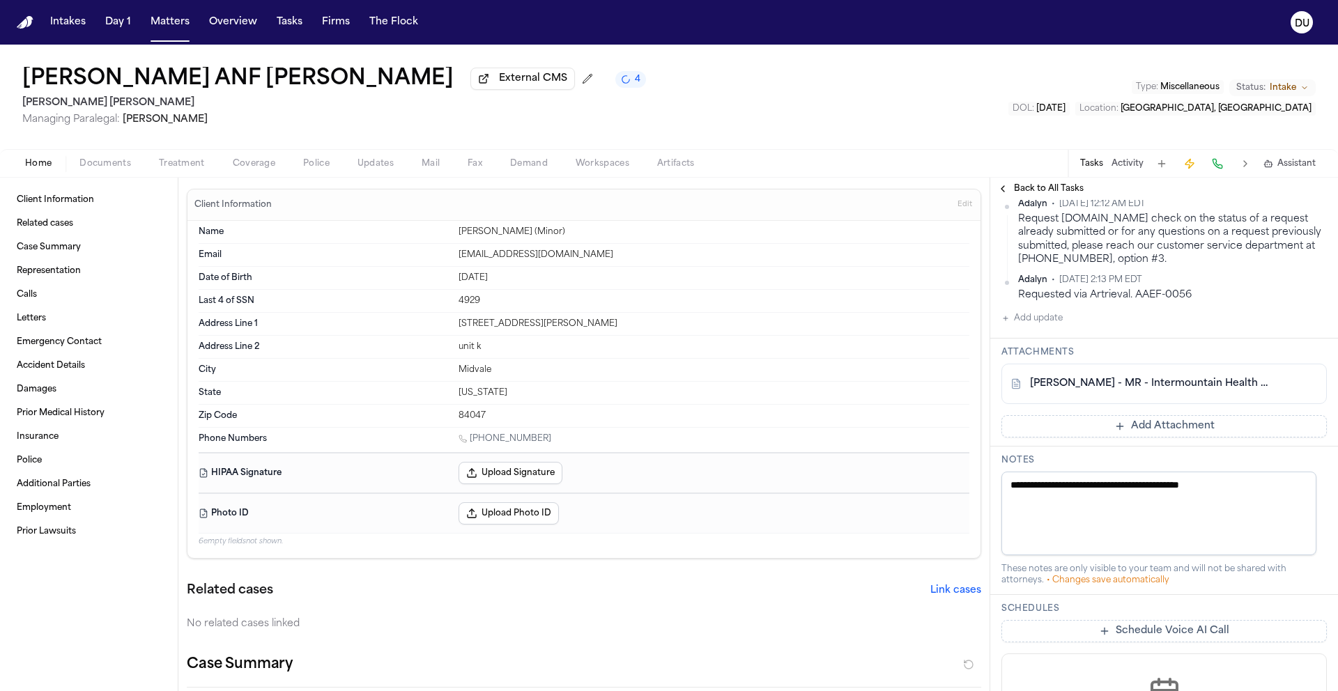
scroll to position [438, 0]
click at [1187, 389] on link "K. Clough - MR - Intermountain Health - 8.1.25 to 8.2.25" at bounding box center [1150, 387] width 240 height 14
click at [1152, 434] on button "Add Attachment" at bounding box center [1164, 429] width 325 height 22
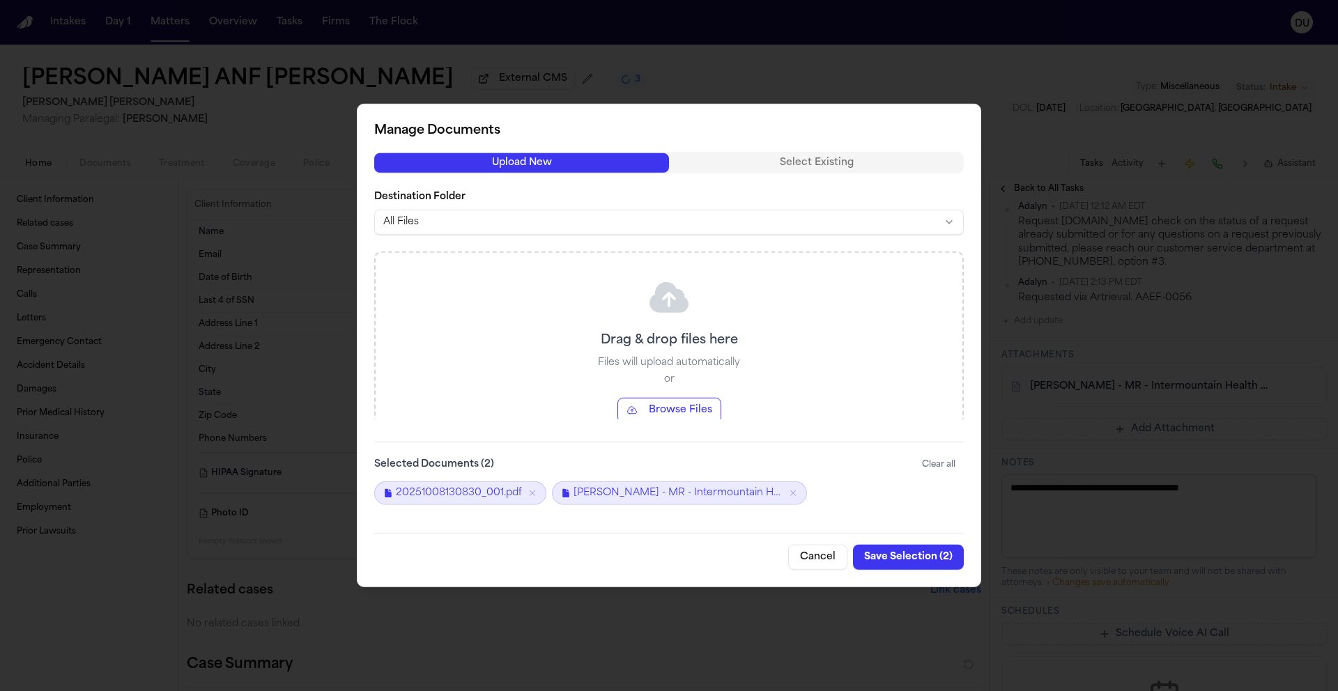
click at [918, 560] on button "Save Selection ( 2 )" at bounding box center [908, 557] width 111 height 25
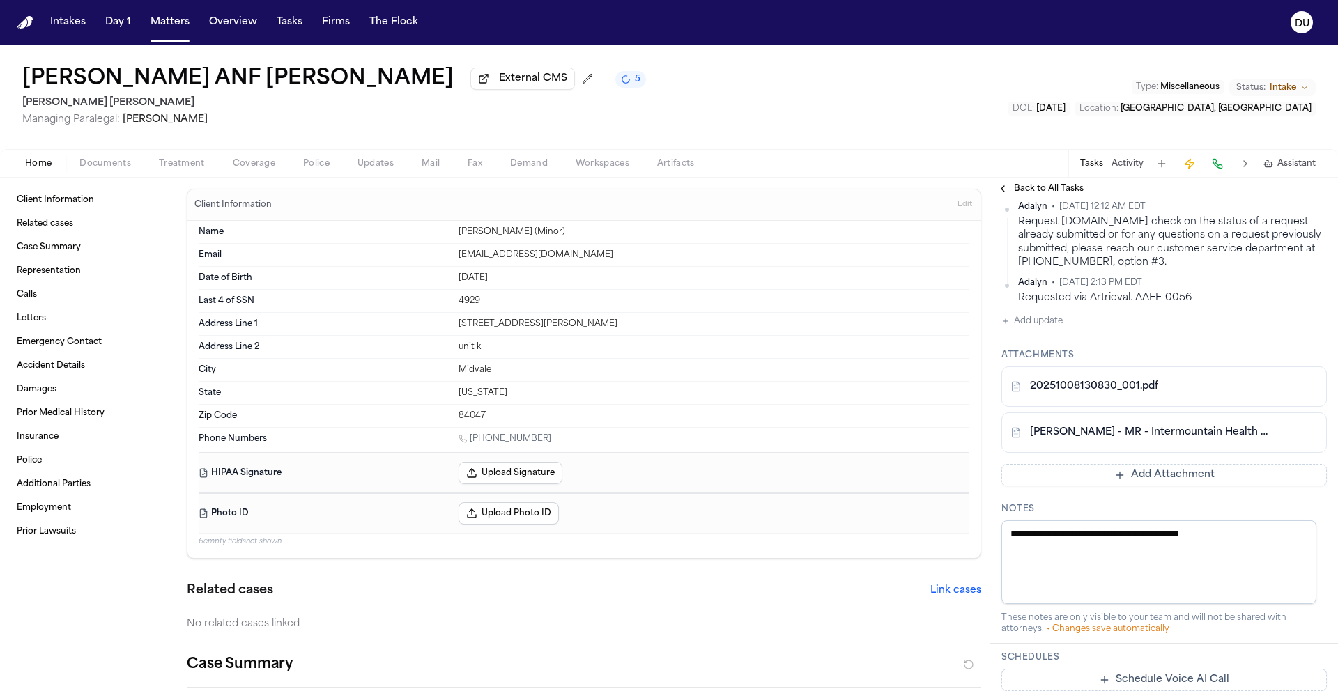
click at [25, 27] on img "Home" at bounding box center [25, 22] width 17 height 13
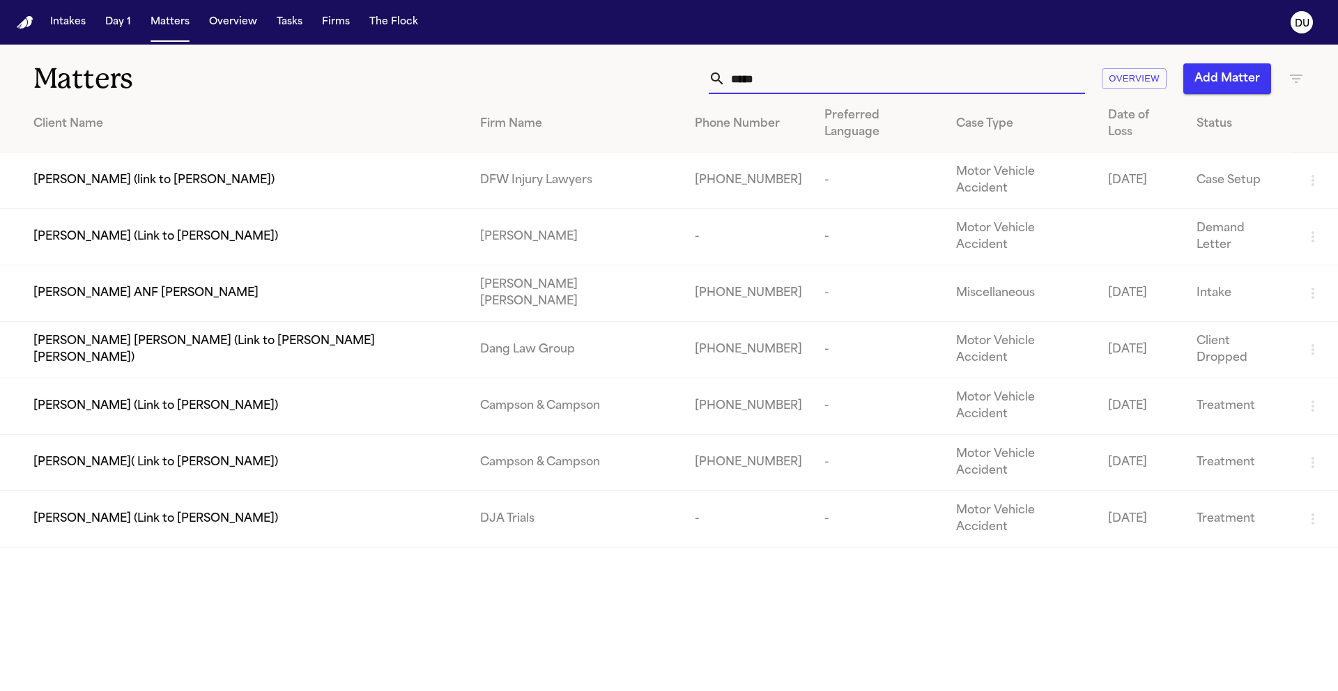
drag, startPoint x: 772, startPoint y: 76, endPoint x: 696, endPoint y: 70, distance: 75.5
click at [696, 70] on div "***** Overview Add Matter" at bounding box center [854, 78] width 901 height 31
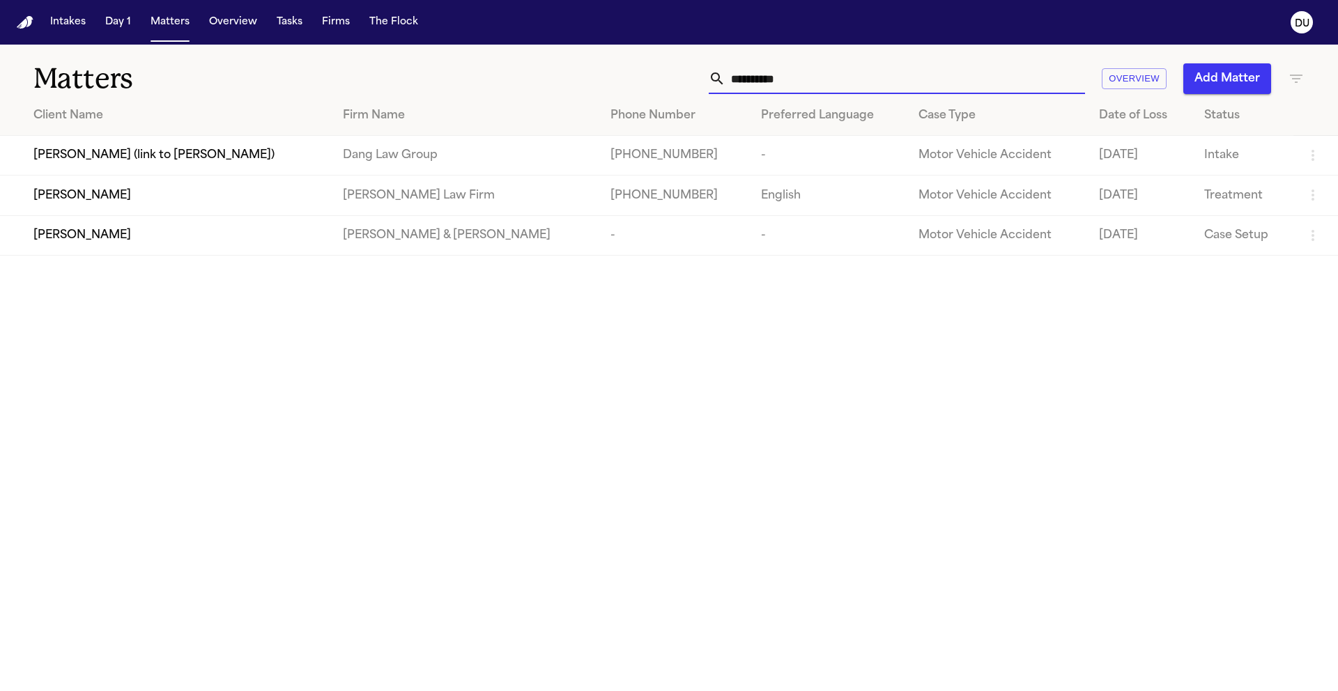
type input "**********"
click at [321, 203] on div "[PERSON_NAME]" at bounding box center [176, 195] width 287 height 17
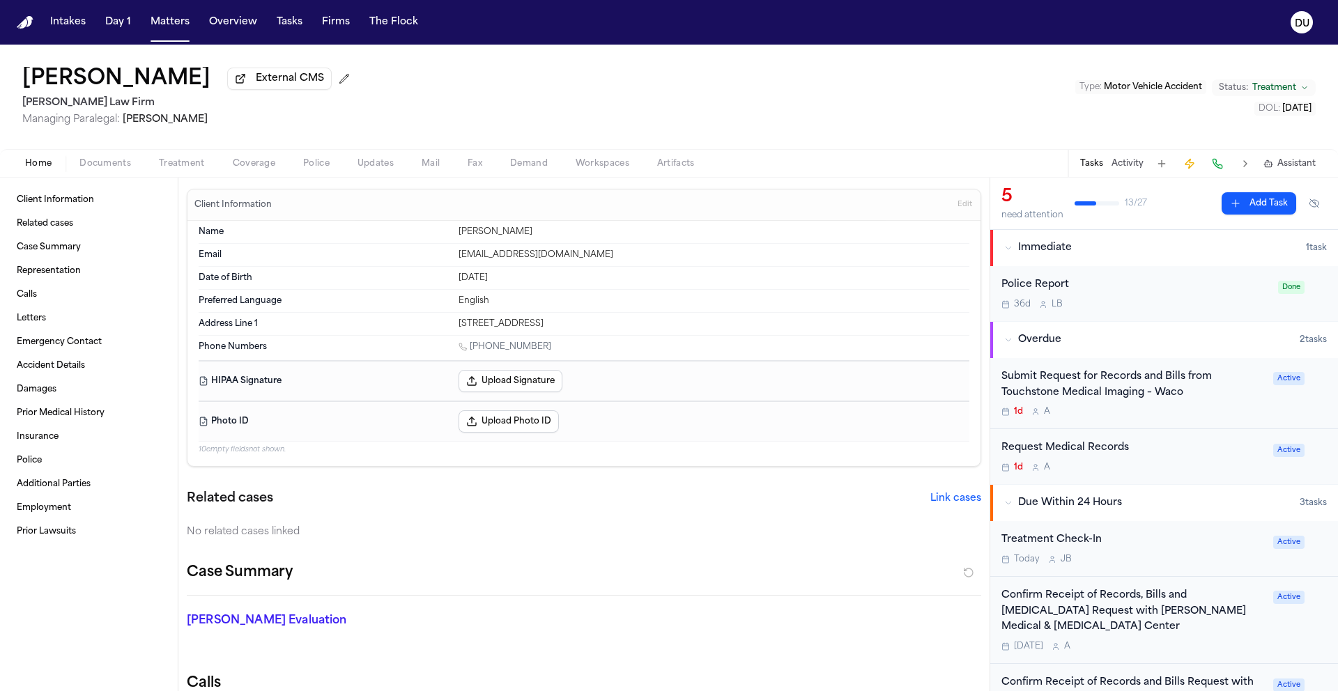
click at [1103, 449] on div "Request Medical Records" at bounding box center [1133, 449] width 263 height 16
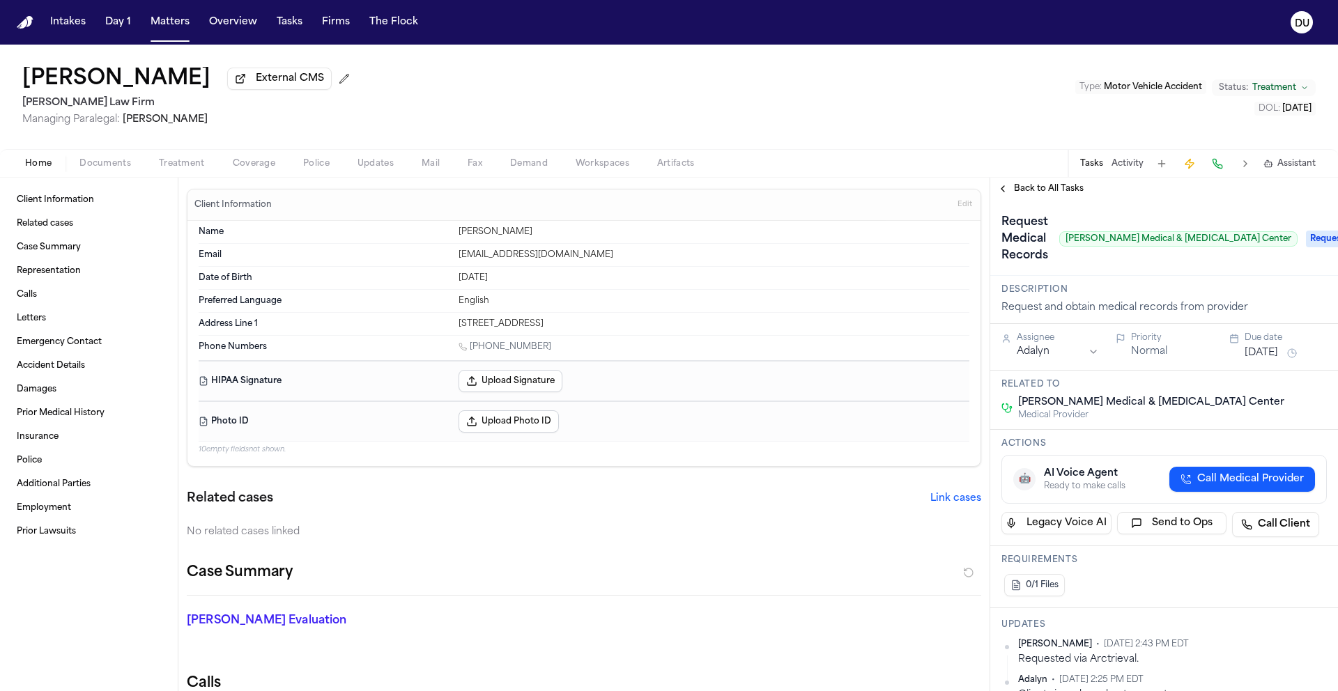
click at [1306, 247] on span "Requested" at bounding box center [1334, 239] width 56 height 17
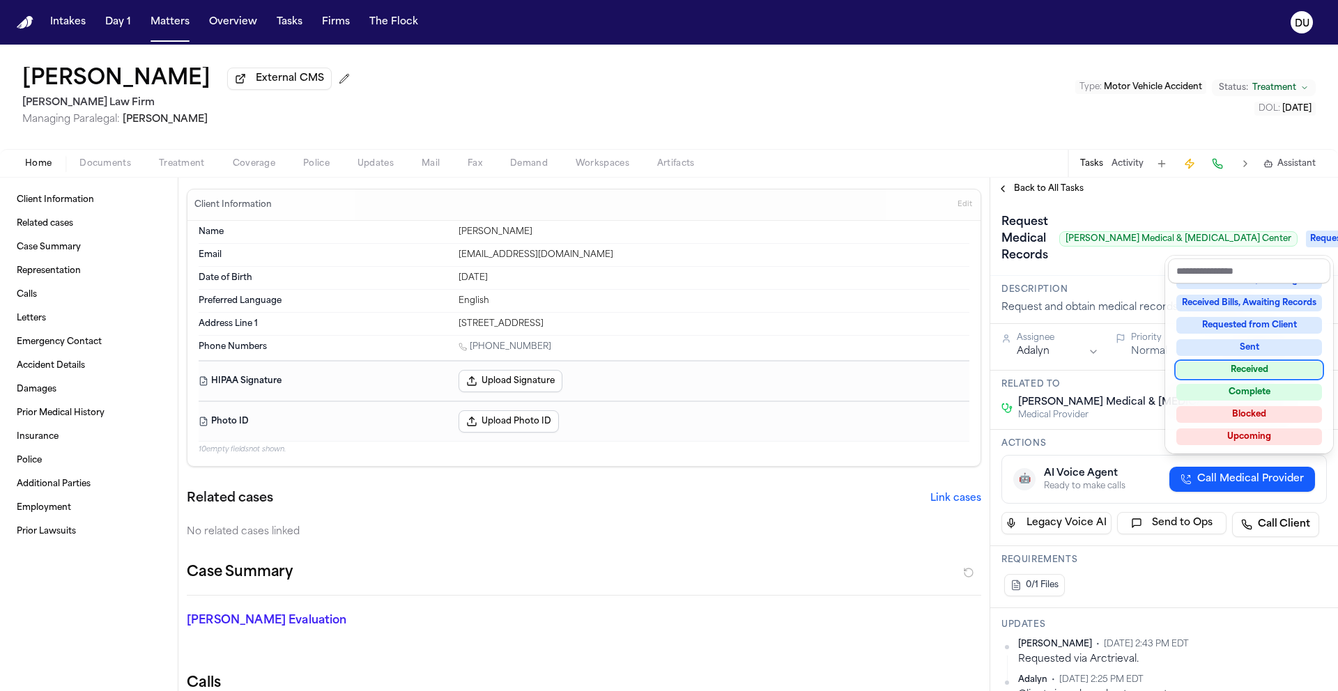
click at [1268, 372] on div "Received" at bounding box center [1250, 370] width 146 height 17
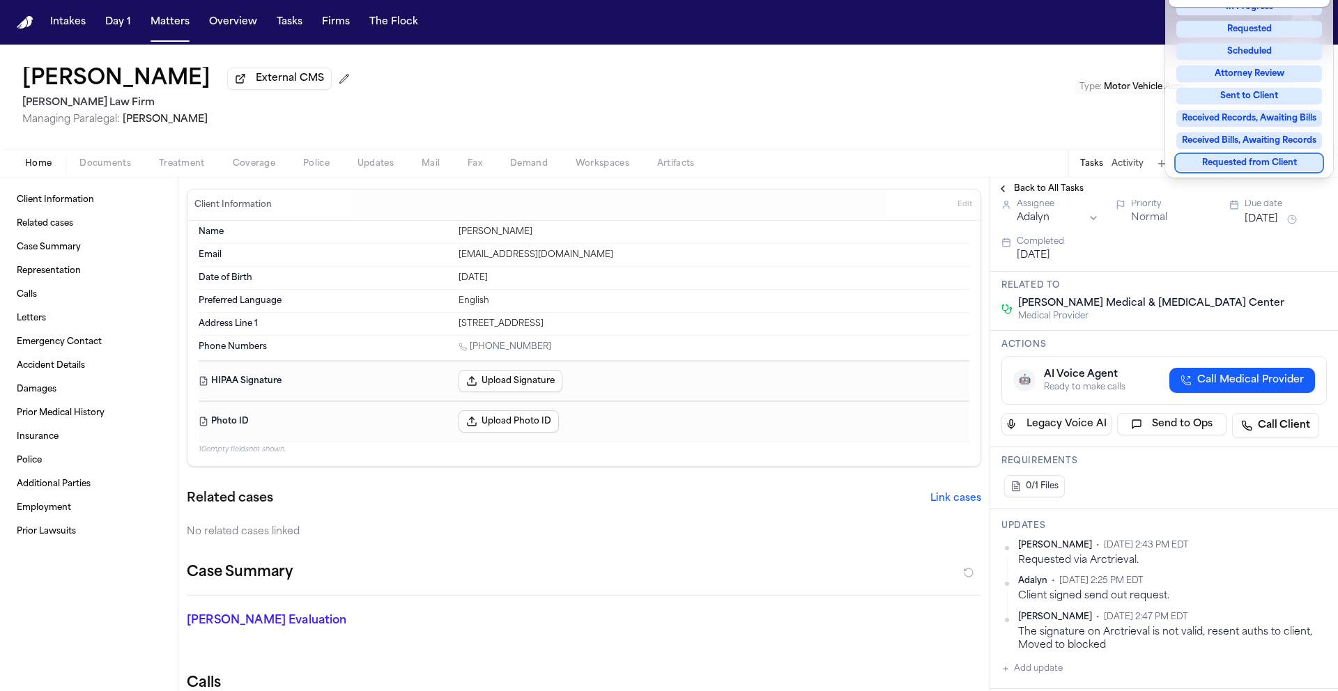
scroll to position [276, 0]
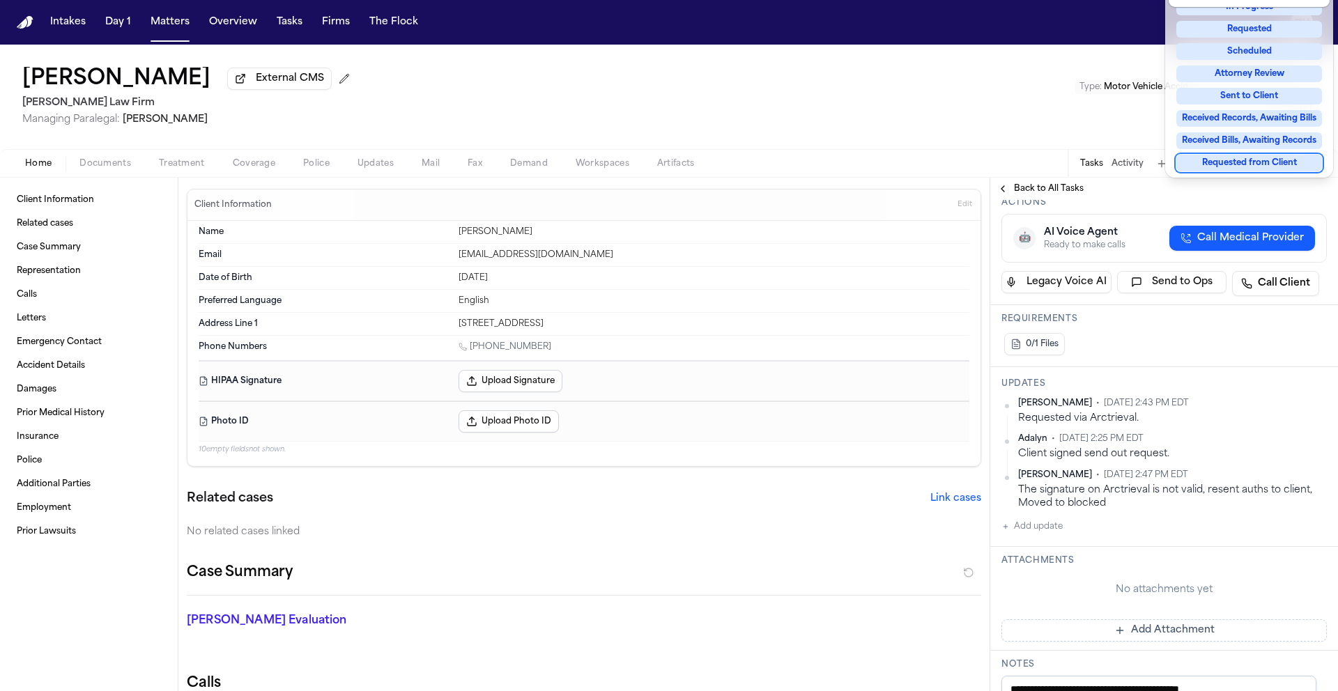
click at [1215, 411] on div "**********" at bounding box center [1164, 499] width 348 height 1151
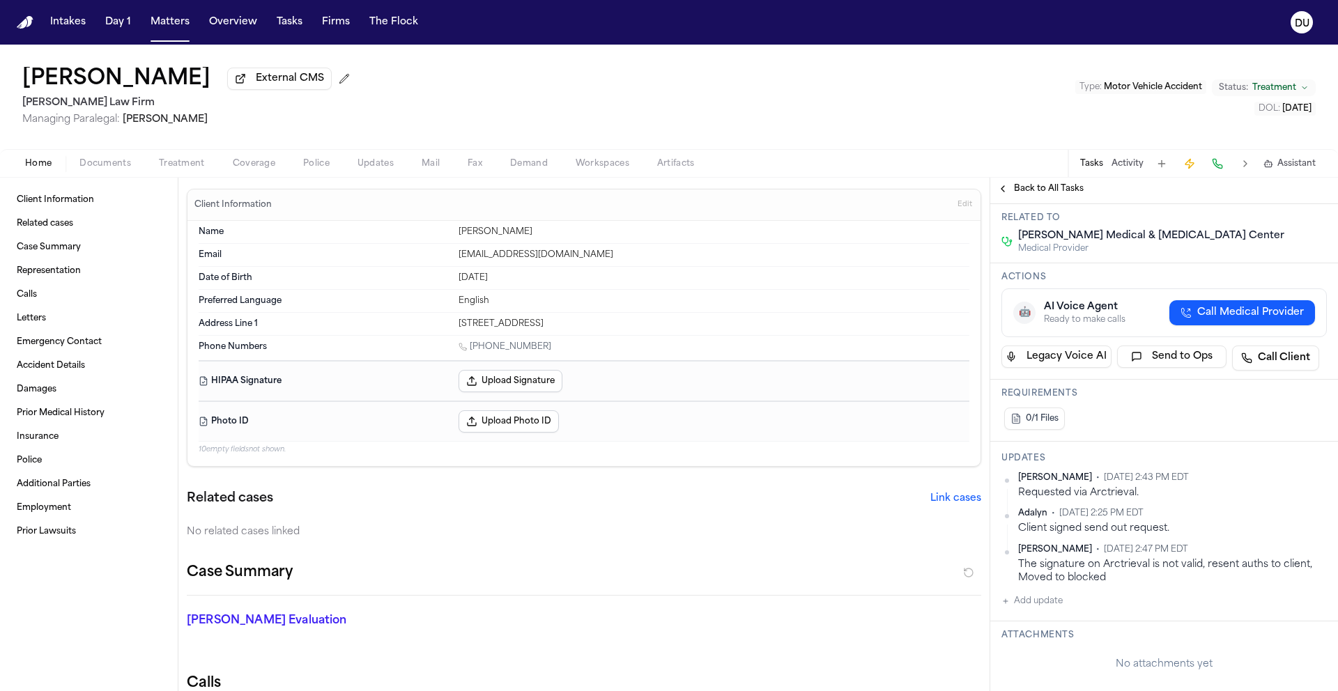
scroll to position [447, 0]
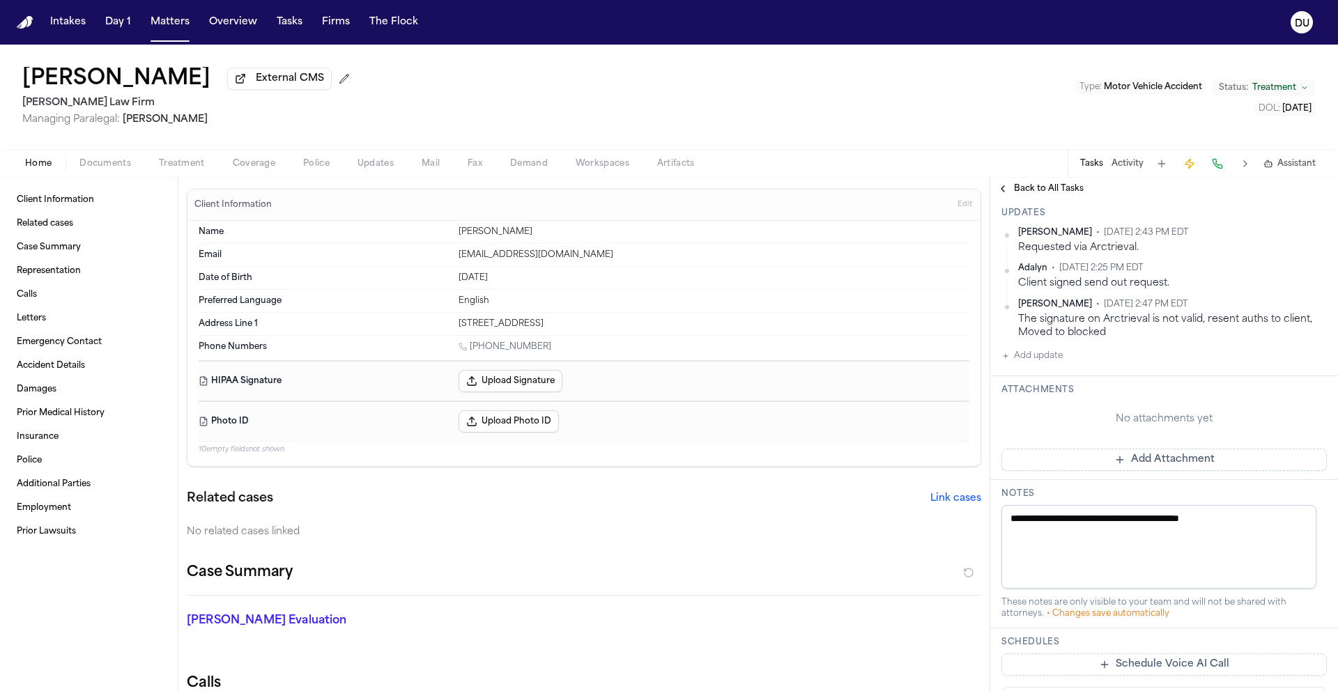
click at [1119, 459] on button "Add Attachment" at bounding box center [1164, 460] width 325 height 22
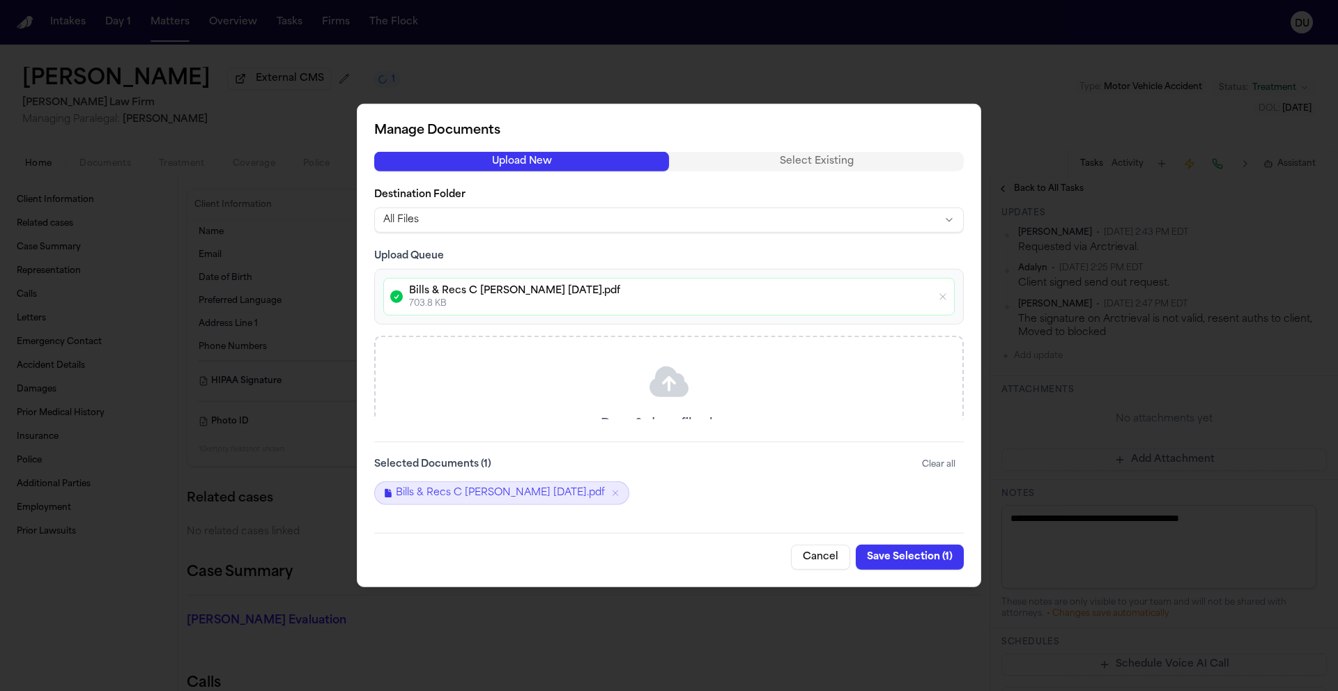
click at [918, 558] on button "Save Selection ( 1 )" at bounding box center [910, 557] width 108 height 25
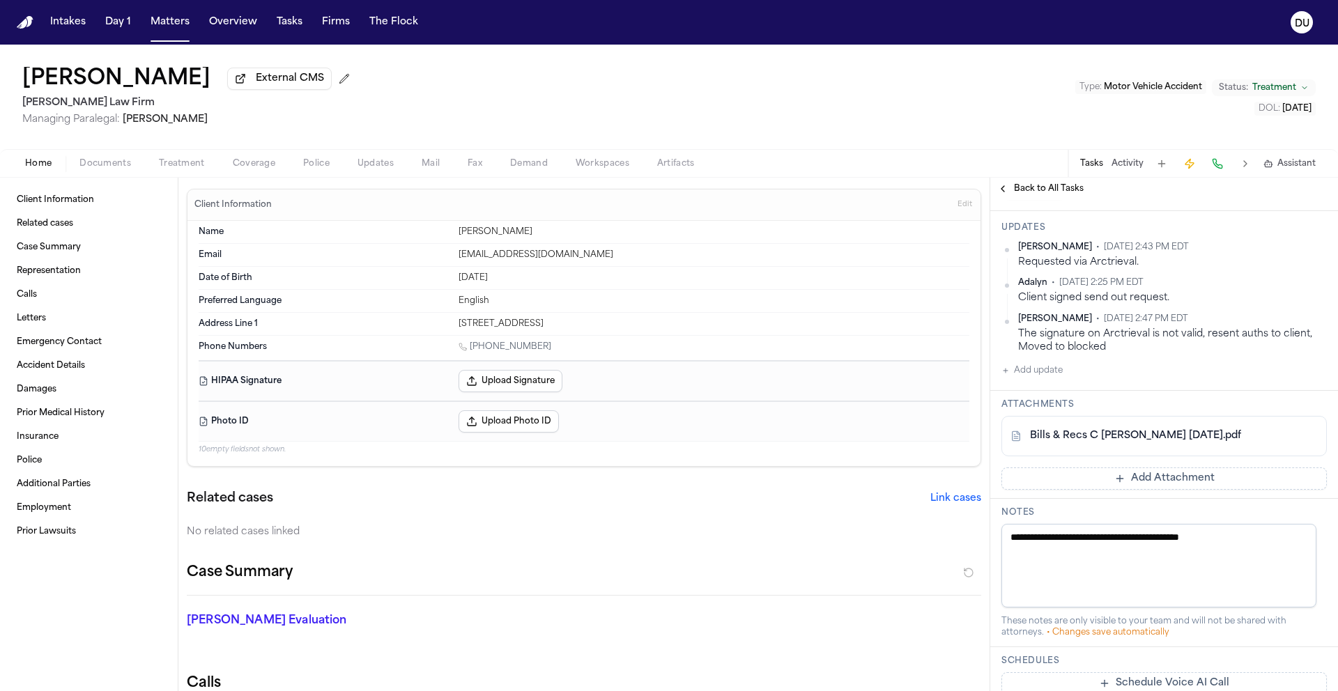
scroll to position [450, 0]
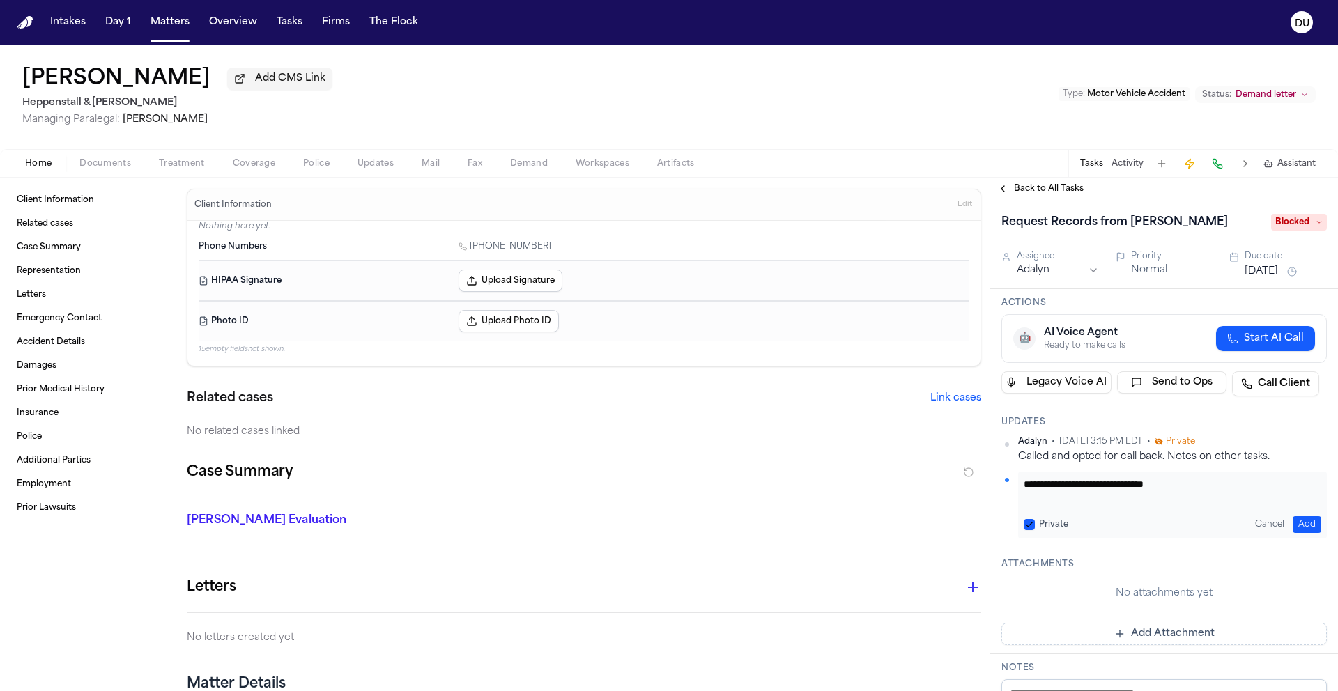
click at [22, 19] on img "Home" at bounding box center [25, 22] width 17 height 13
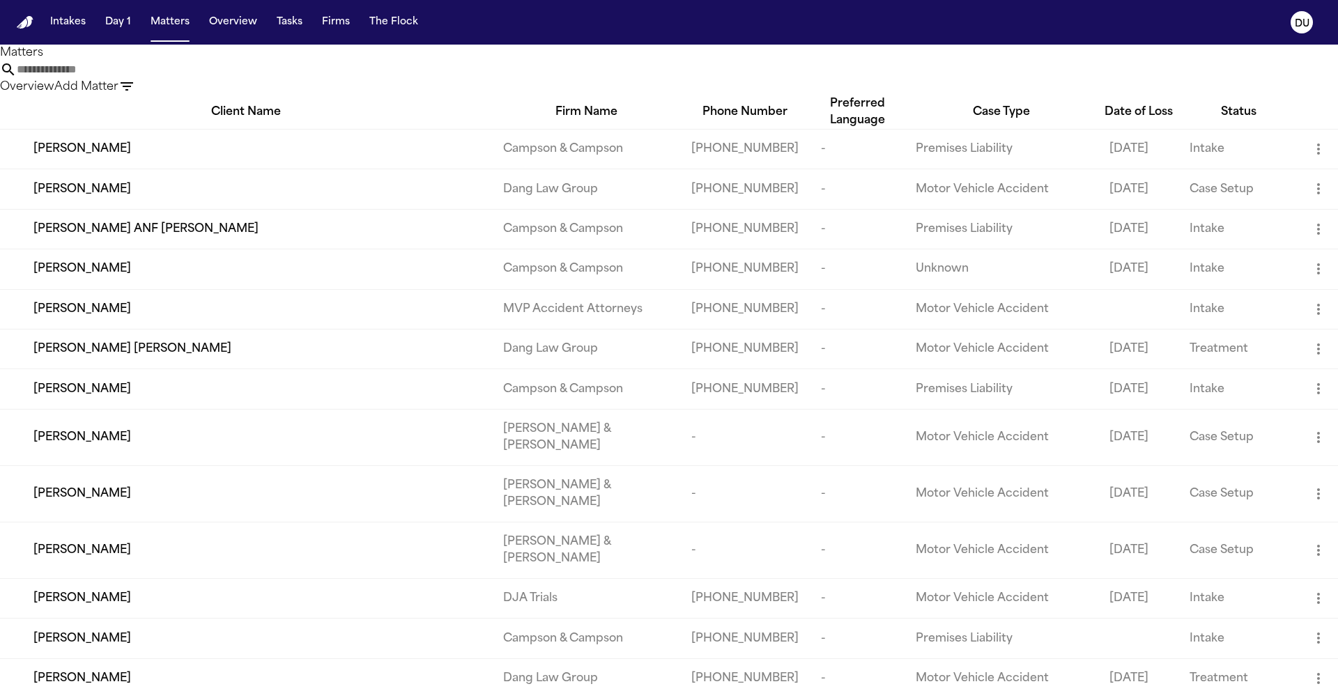
click at [128, 69] on input "text" at bounding box center [73, 69] width 112 height 17
drag, startPoint x: 865, startPoint y: 83, endPoint x: 697, endPoint y: 82, distance: 168.0
click at [697, 82] on div "Overview Add Matter" at bounding box center [669, 78] width 1338 height 34
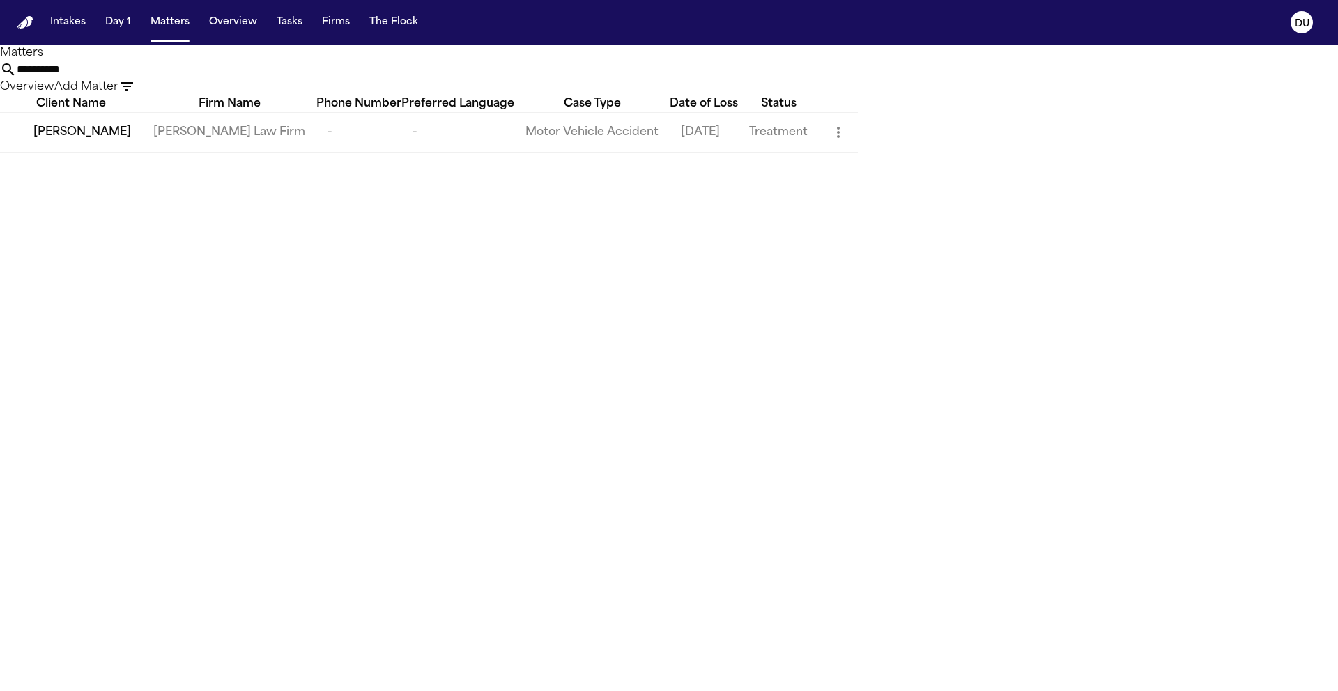
type input "**********"
click at [316, 151] on td "[PERSON_NAME] Law Firm" at bounding box center [229, 132] width 174 height 40
click at [306, 152] on td "[PERSON_NAME] Law Firm" at bounding box center [229, 132] width 174 height 40
click at [95, 141] on span "[PERSON_NAME]" at bounding box center [82, 132] width 98 height 17
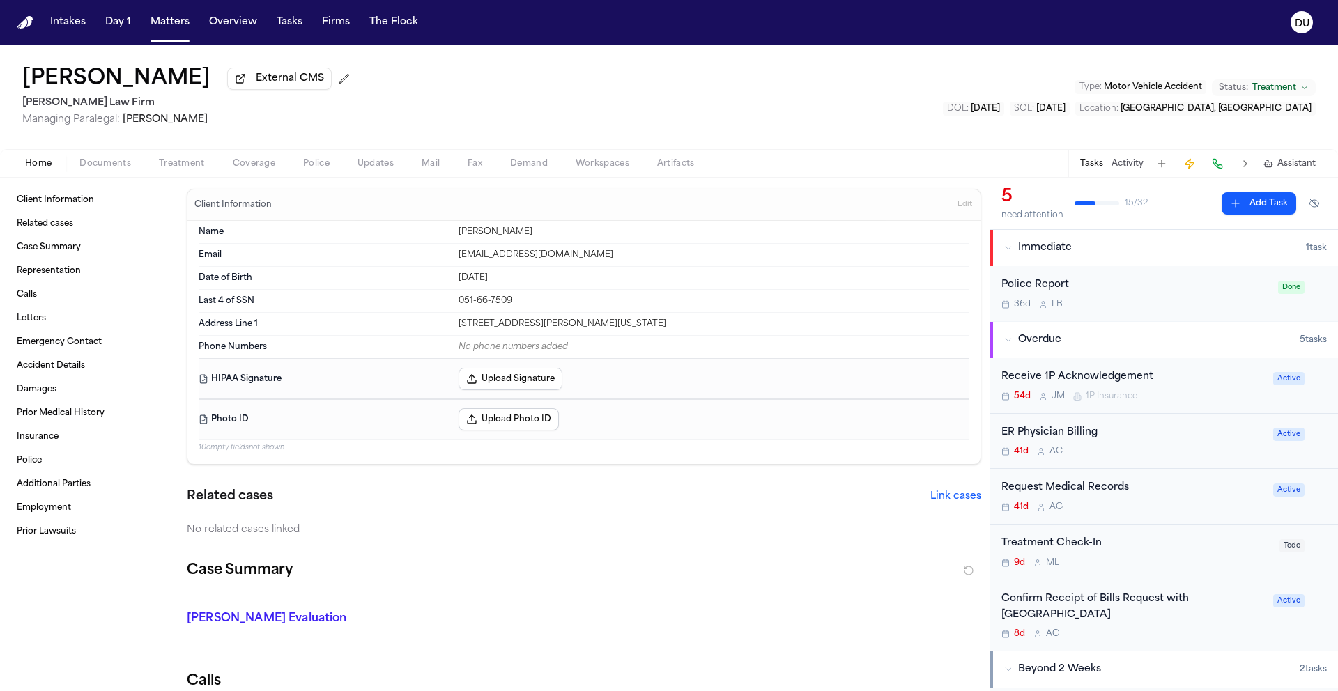
scroll to position [241, 0]
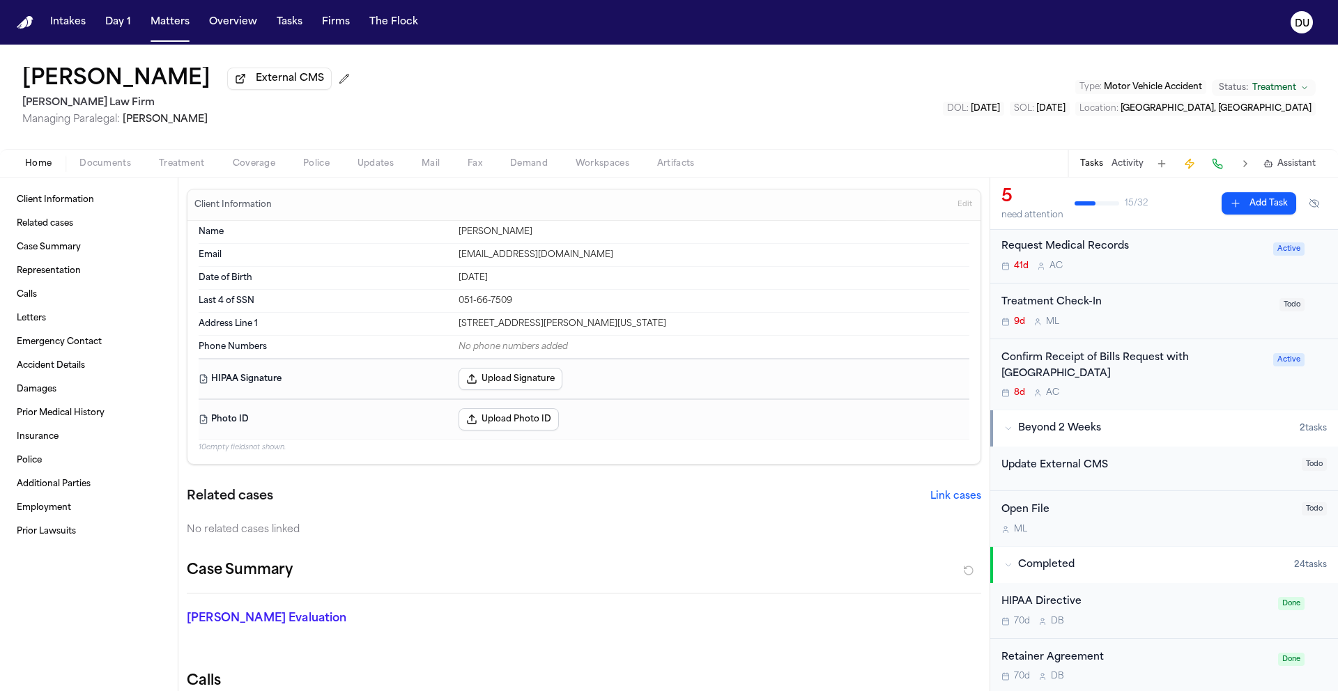
click at [1073, 373] on div "Confirm Receipt of Bills Request with [GEOGRAPHIC_DATA]" at bounding box center [1133, 367] width 263 height 32
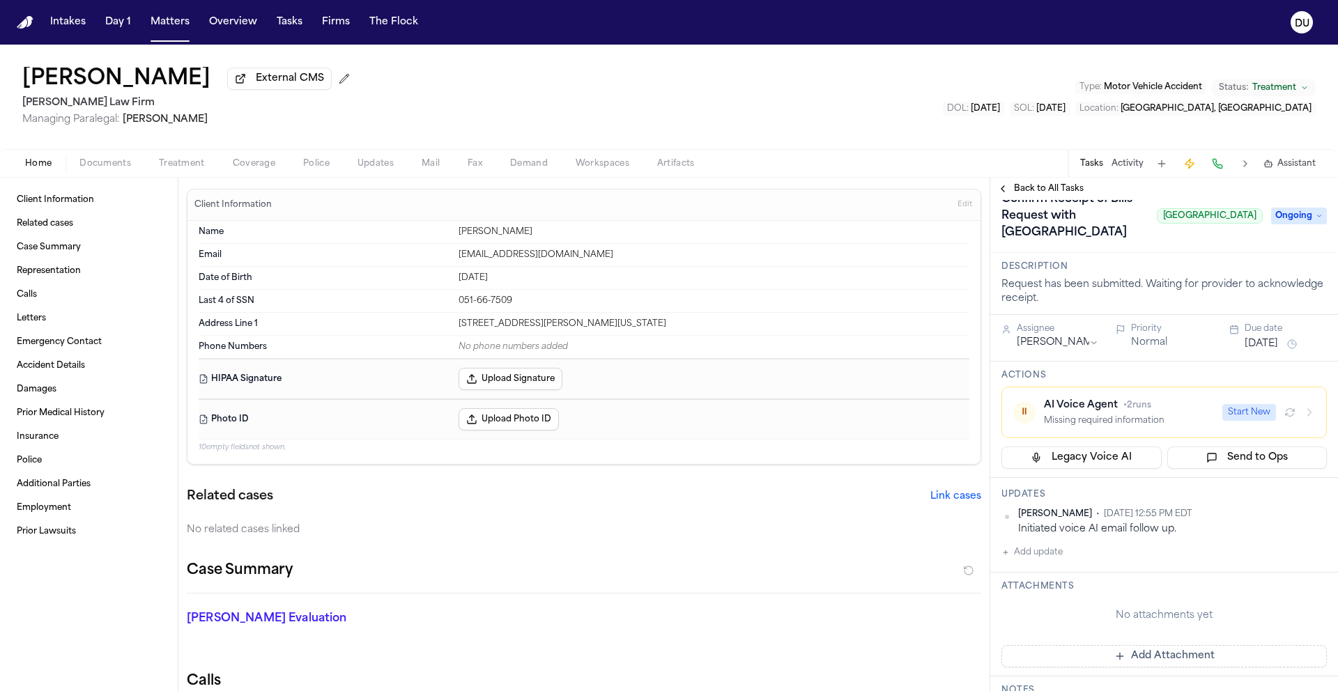
scroll to position [107, 0]
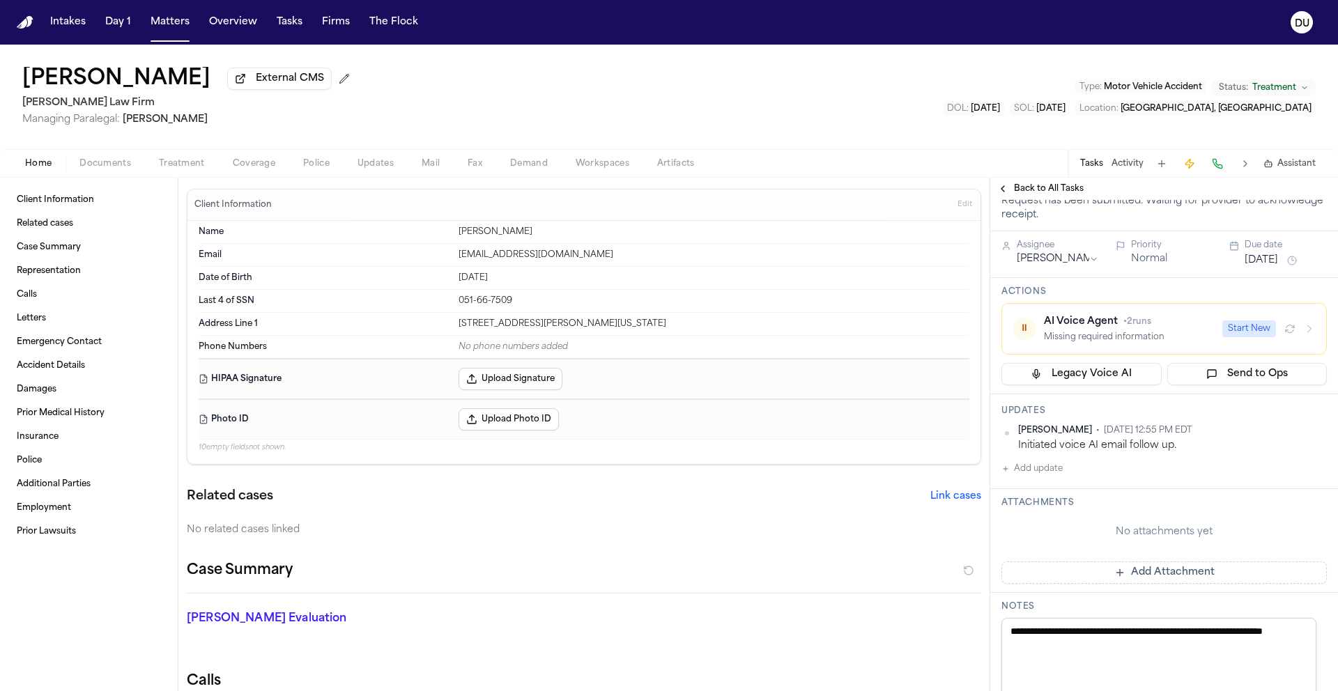
click at [1055, 194] on span "Back to All Tasks" at bounding box center [1049, 188] width 70 height 11
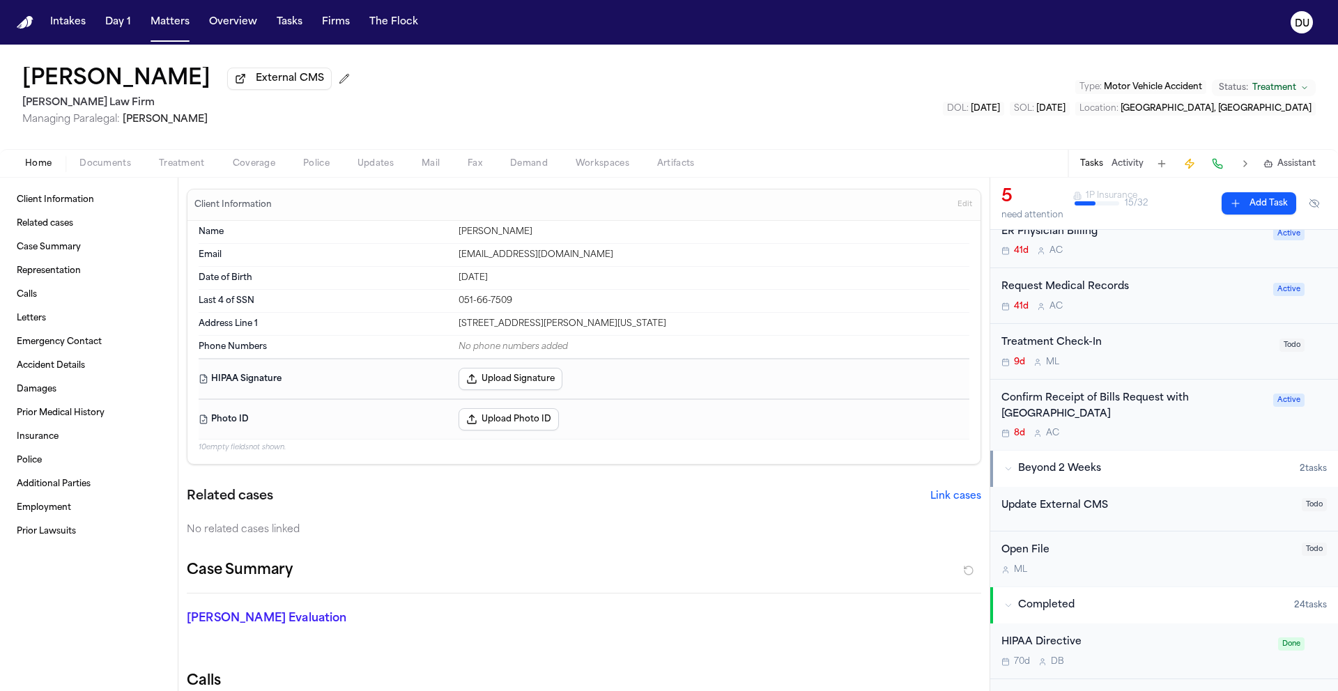
scroll to position [213, 0]
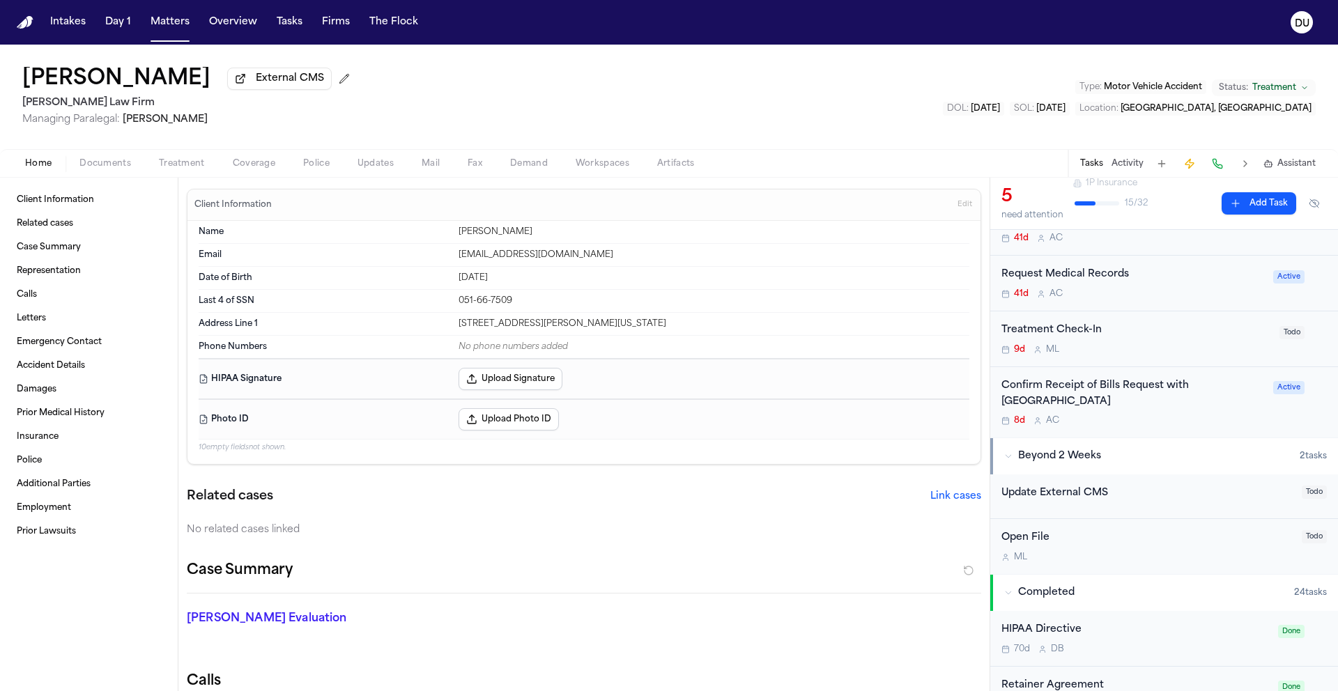
click at [1071, 400] on div "Confirm Receipt of Bills Request with [GEOGRAPHIC_DATA]" at bounding box center [1133, 394] width 263 height 32
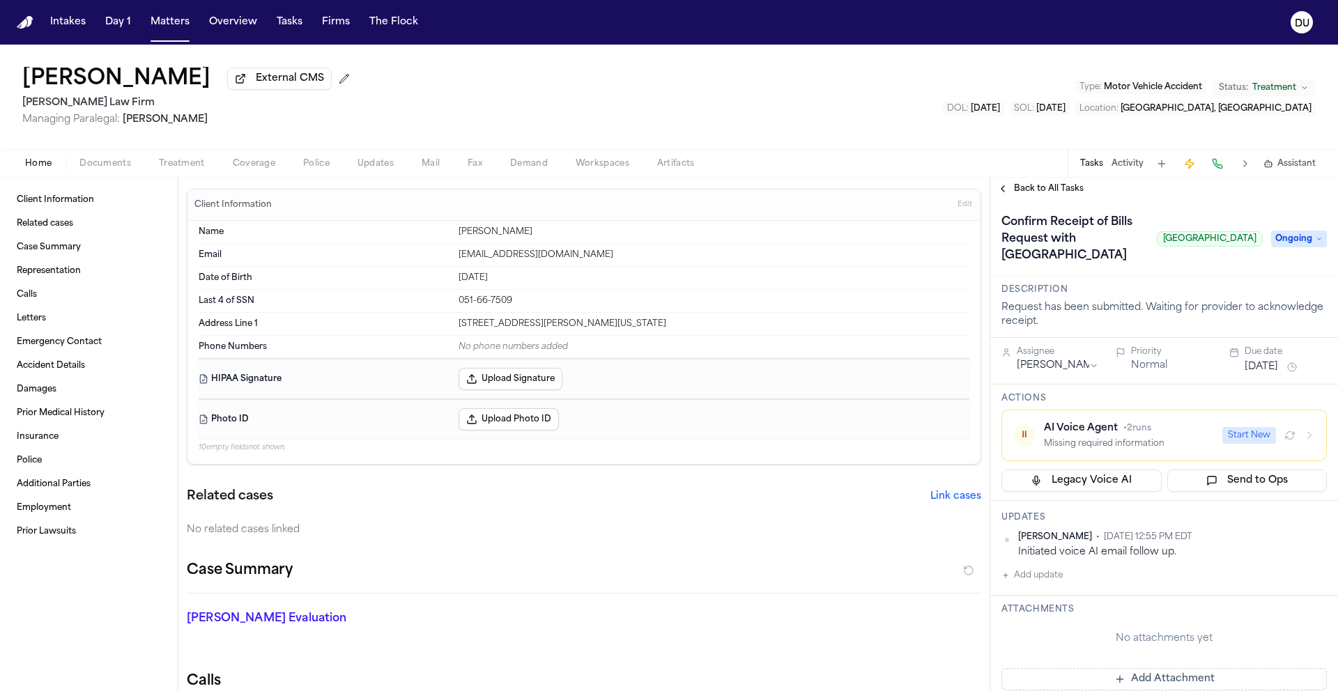
click at [1299, 247] on span "Ongoing" at bounding box center [1299, 239] width 56 height 17
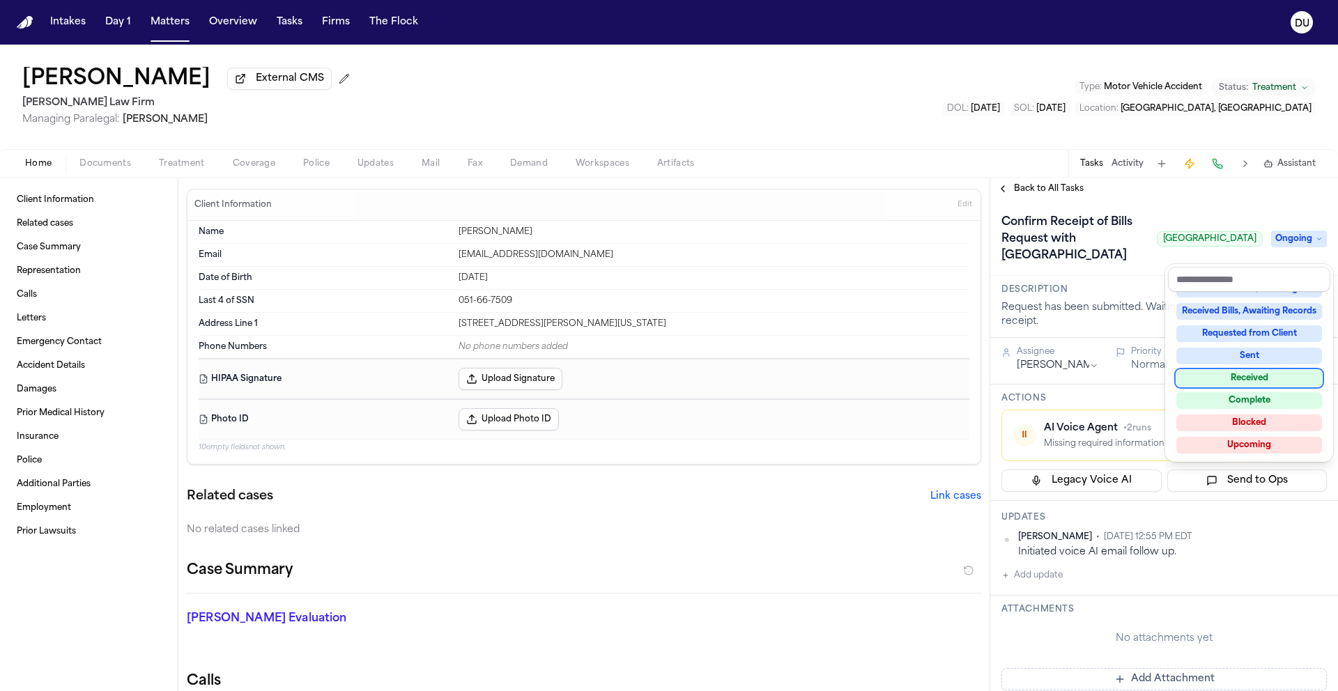
click at [1250, 381] on div "Received" at bounding box center [1250, 378] width 146 height 17
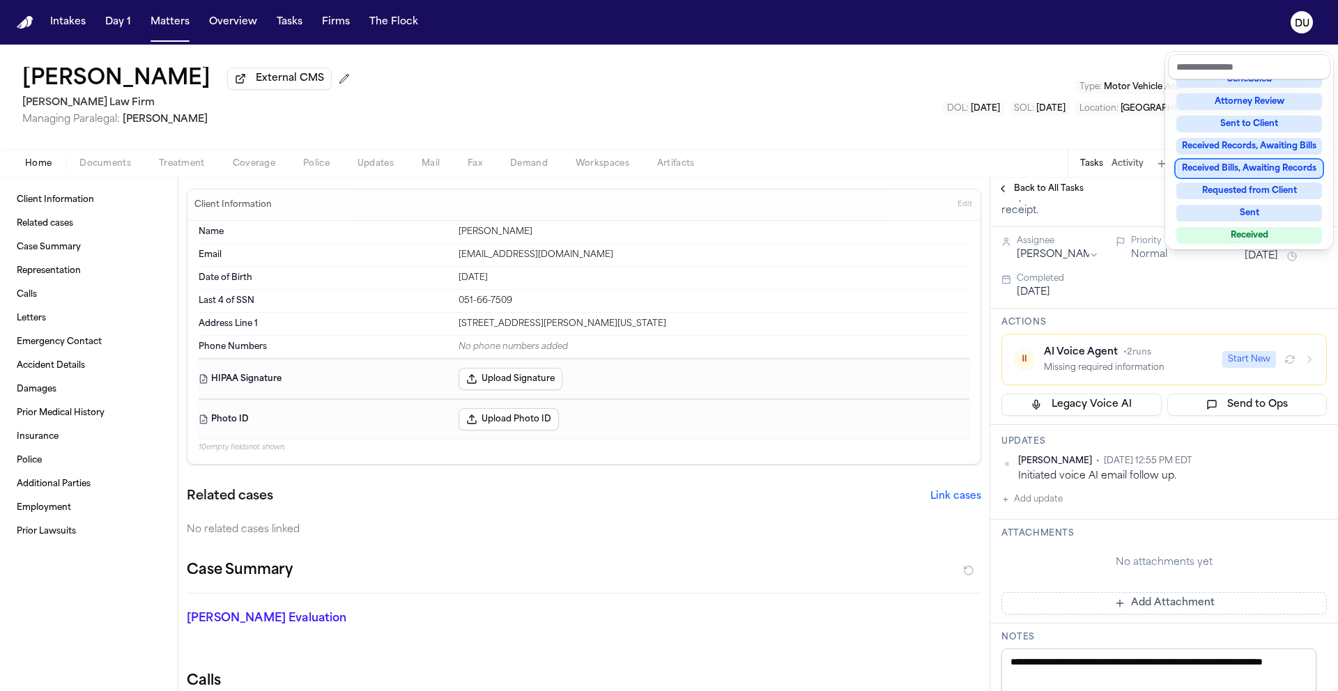
scroll to position [271, 0]
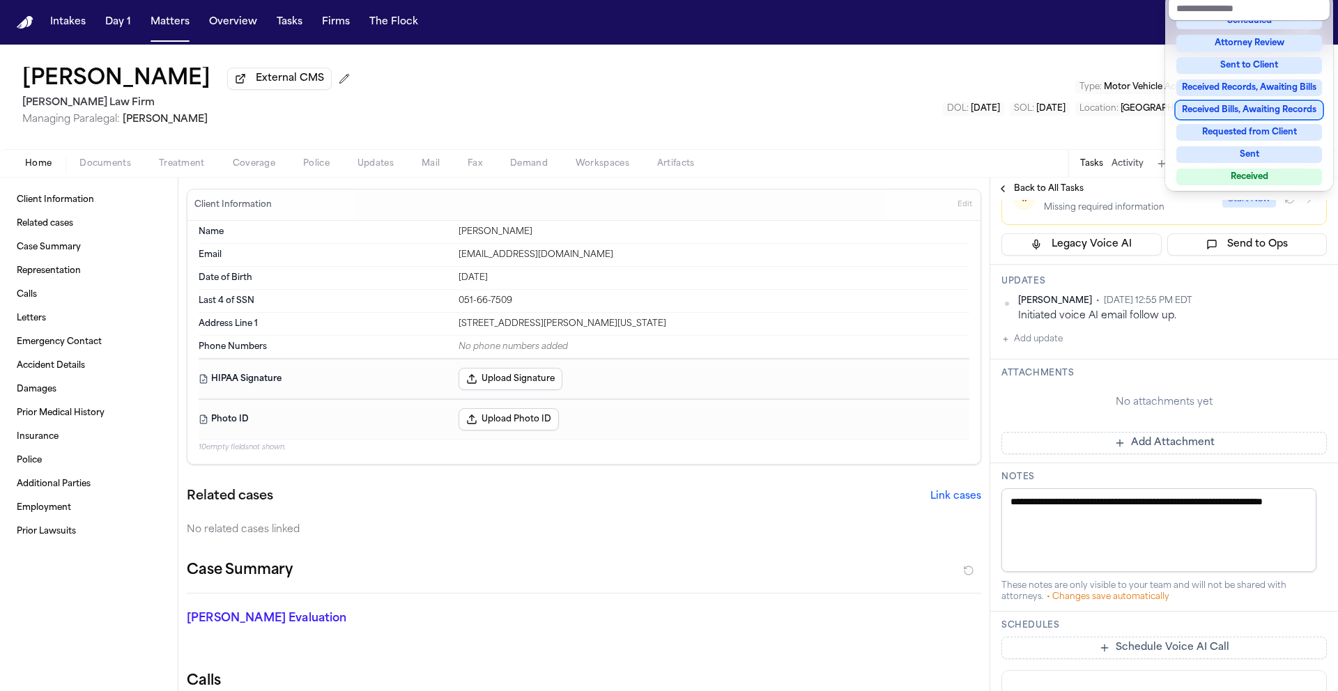
click at [1137, 391] on div "**********" at bounding box center [1164, 408] width 348 height 958
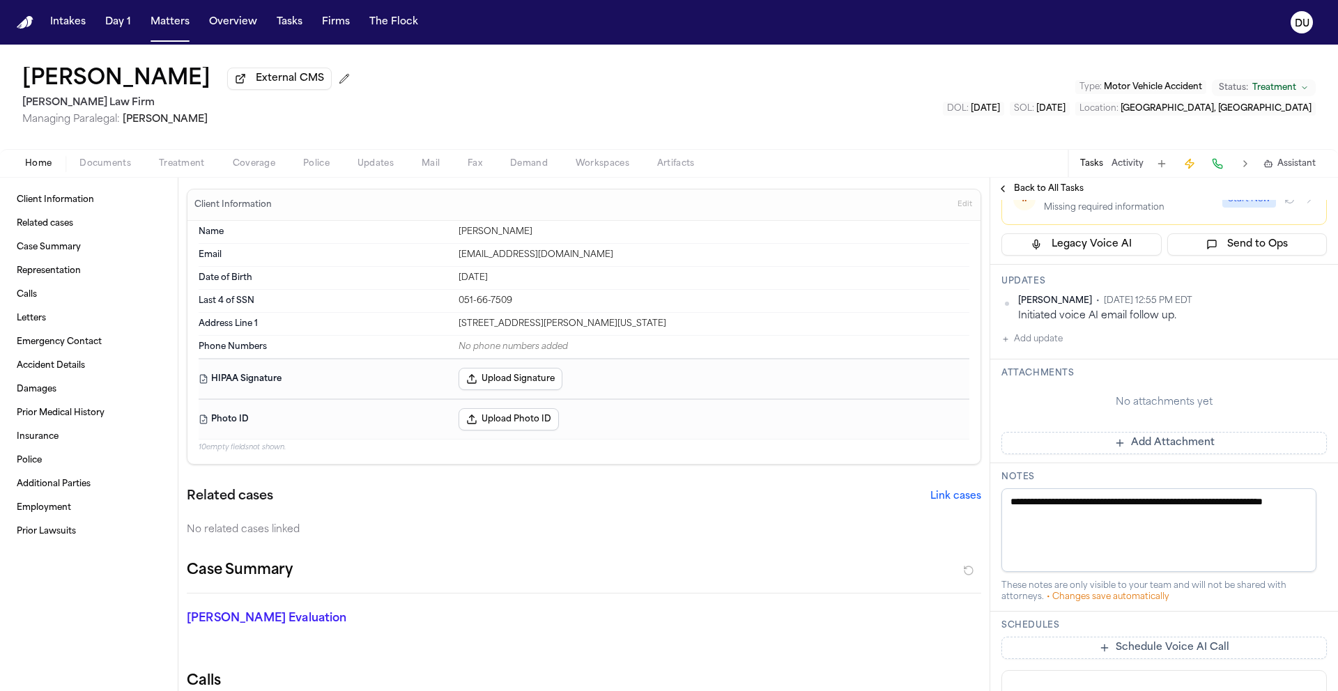
click at [1113, 454] on button "Add Attachment" at bounding box center [1164, 443] width 325 height 22
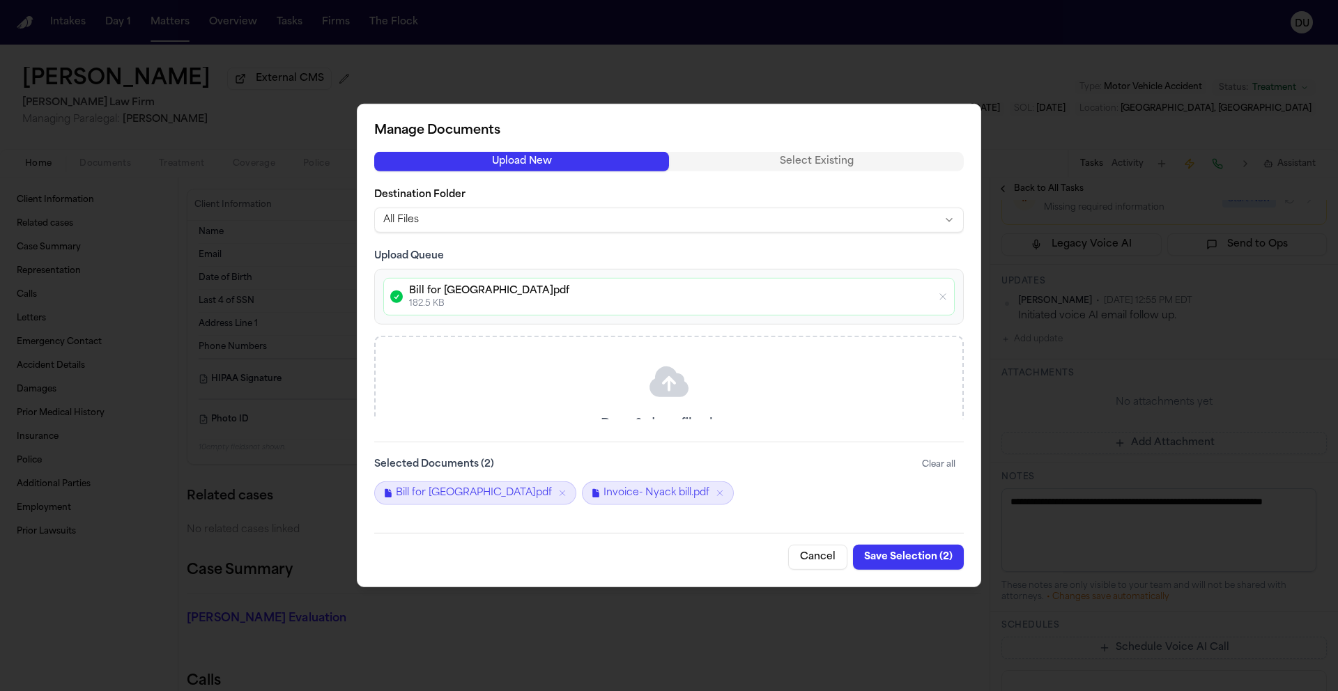
click at [921, 558] on button "Save Selection ( 2 )" at bounding box center [908, 557] width 111 height 25
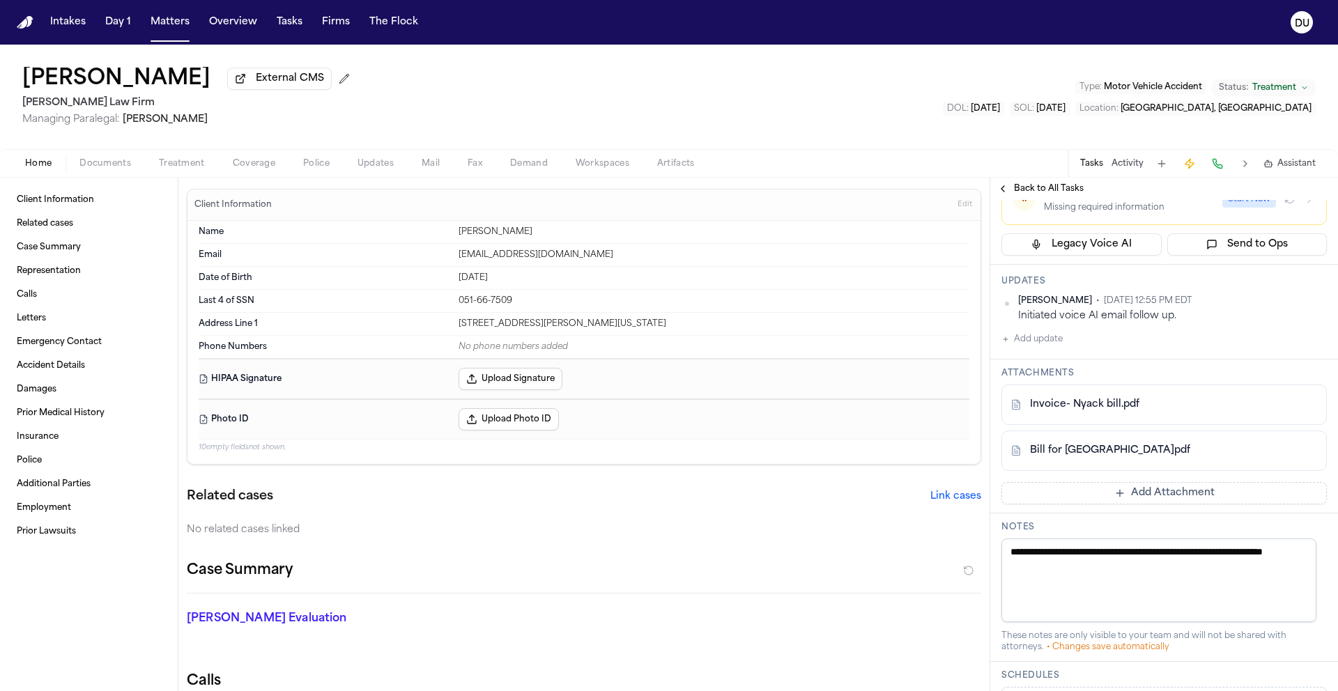
scroll to position [247, 0]
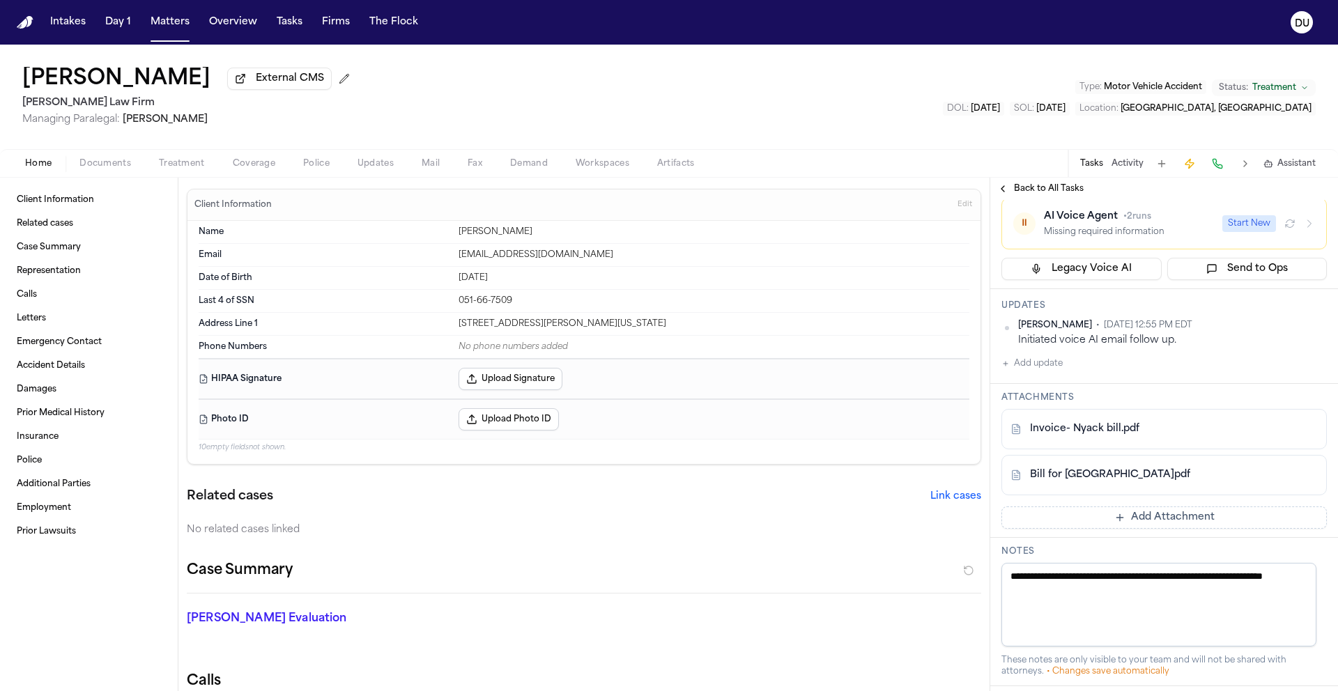
click at [1050, 372] on button "Add update" at bounding box center [1032, 363] width 61 height 17
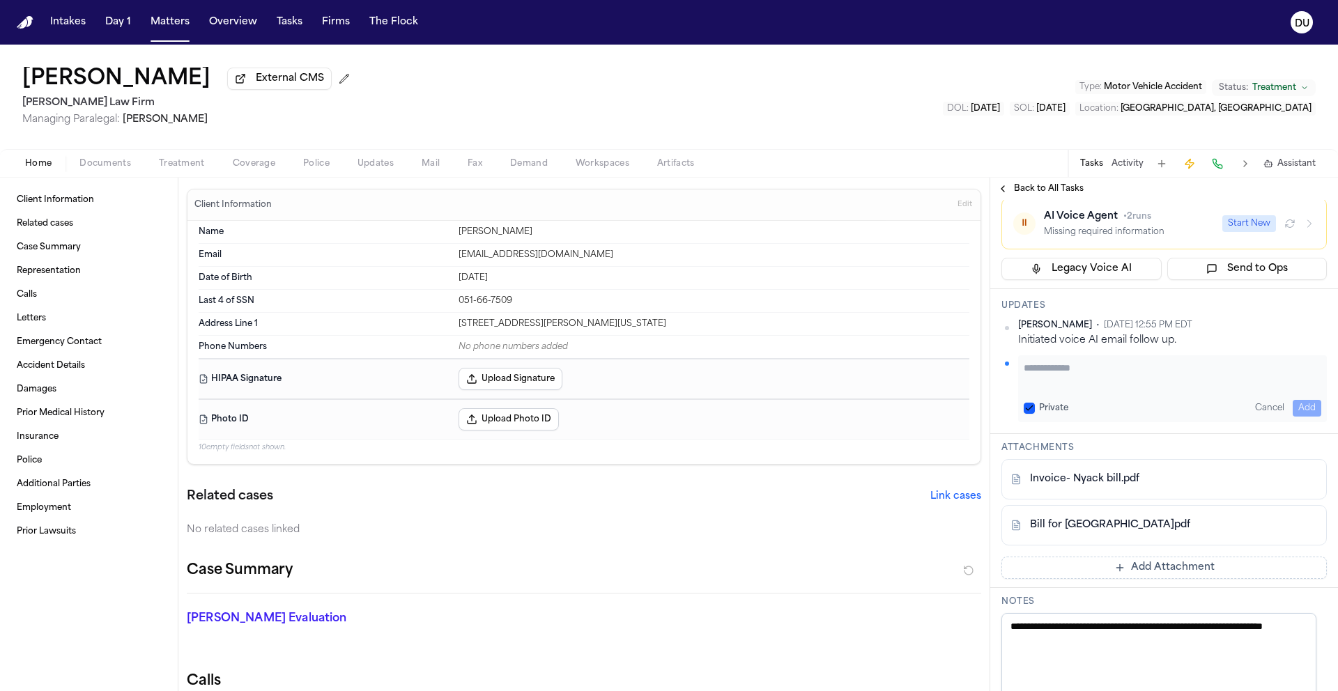
click at [1094, 389] on textarea "Add your update" at bounding box center [1173, 375] width 298 height 28
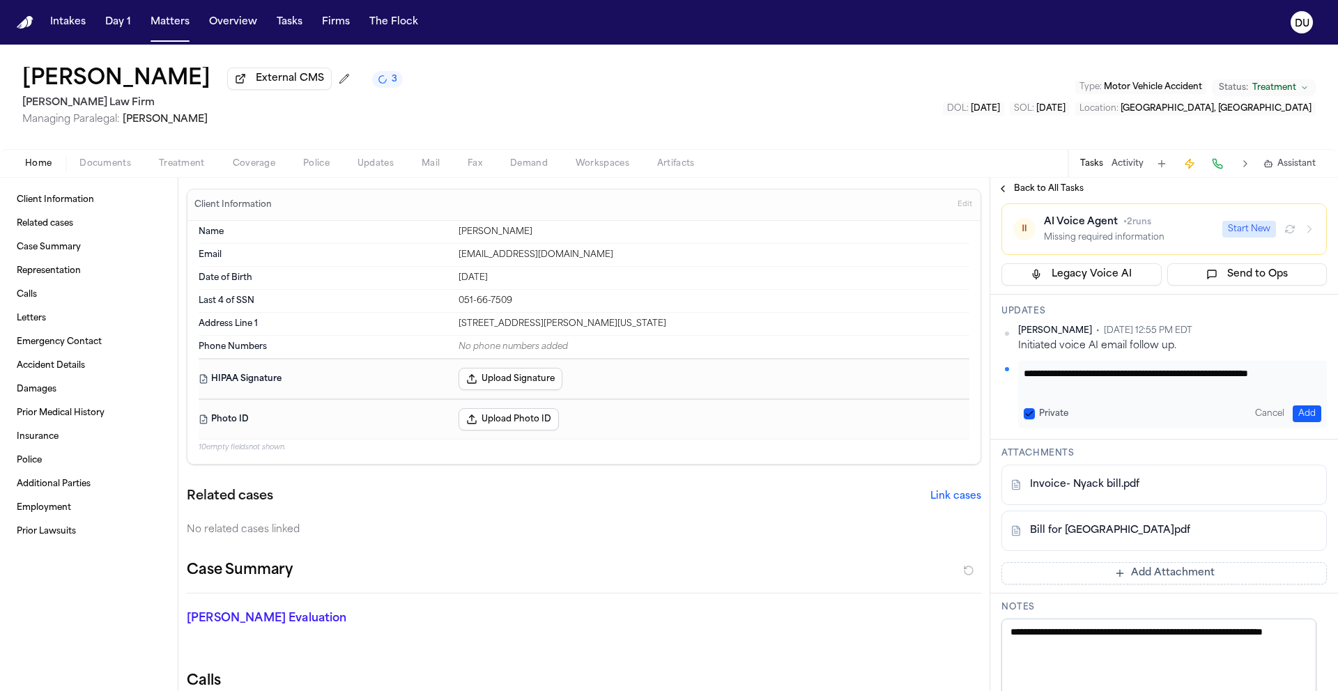
scroll to position [1, 0]
type textarea "**********"
click at [1296, 422] on button "Add" at bounding box center [1307, 414] width 29 height 17
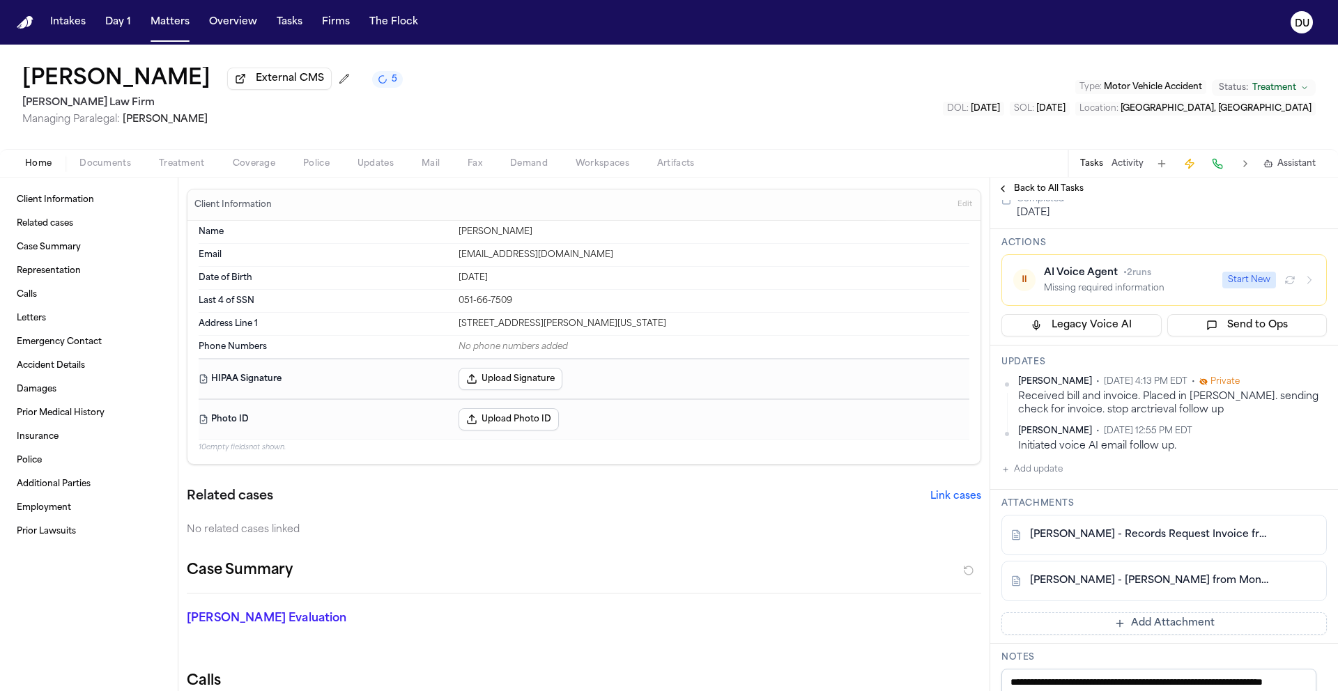
scroll to position [130, 0]
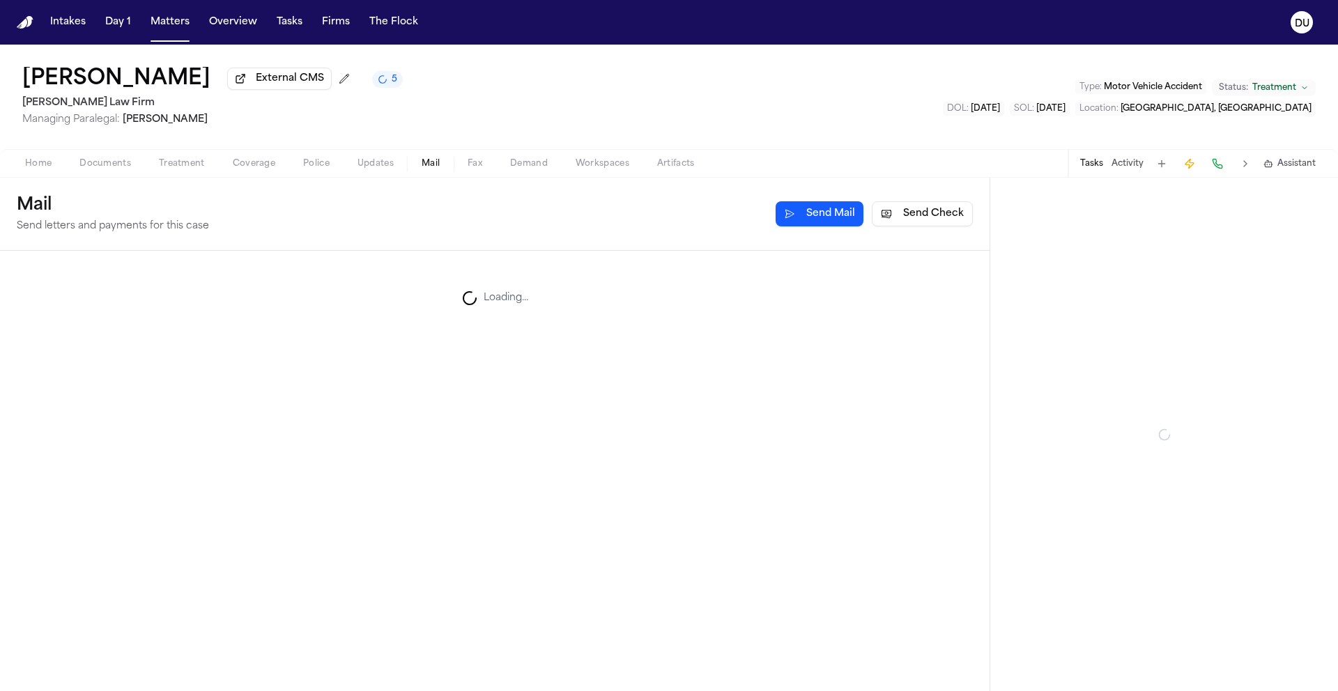
click at [434, 167] on span "Mail" at bounding box center [431, 163] width 18 height 11
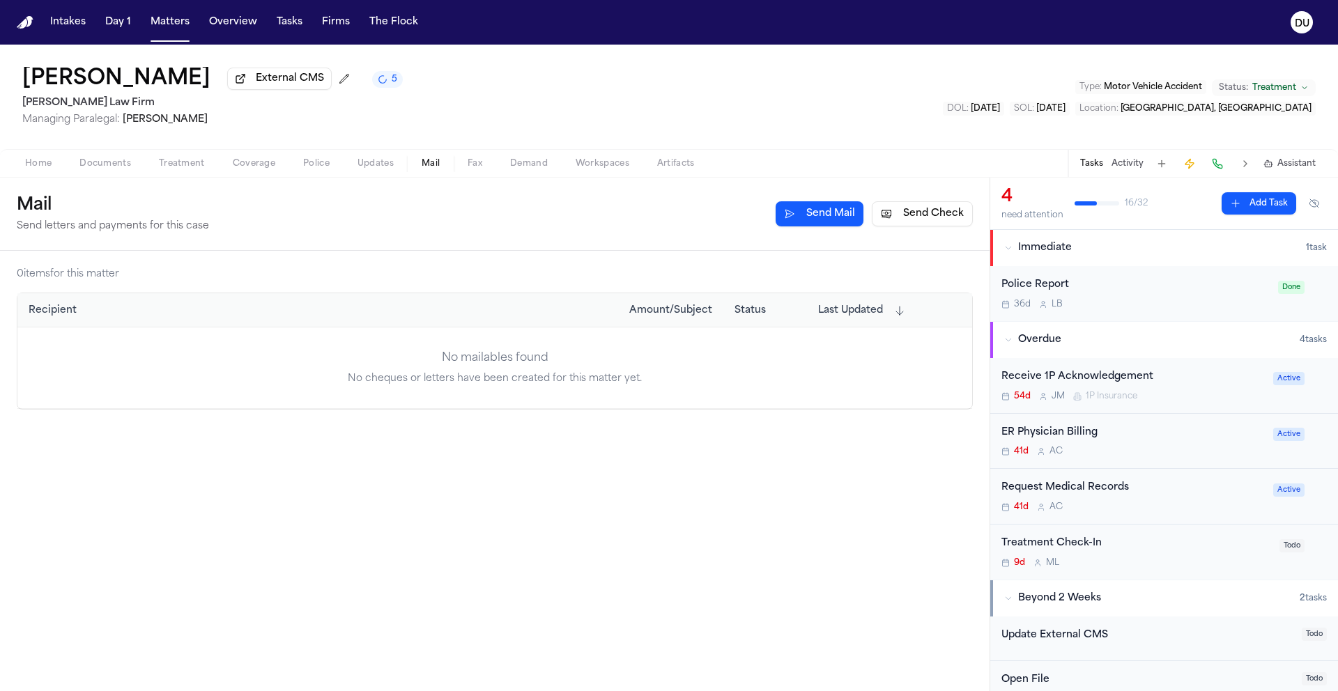
click at [929, 223] on button "Send Check" at bounding box center [922, 213] width 101 height 25
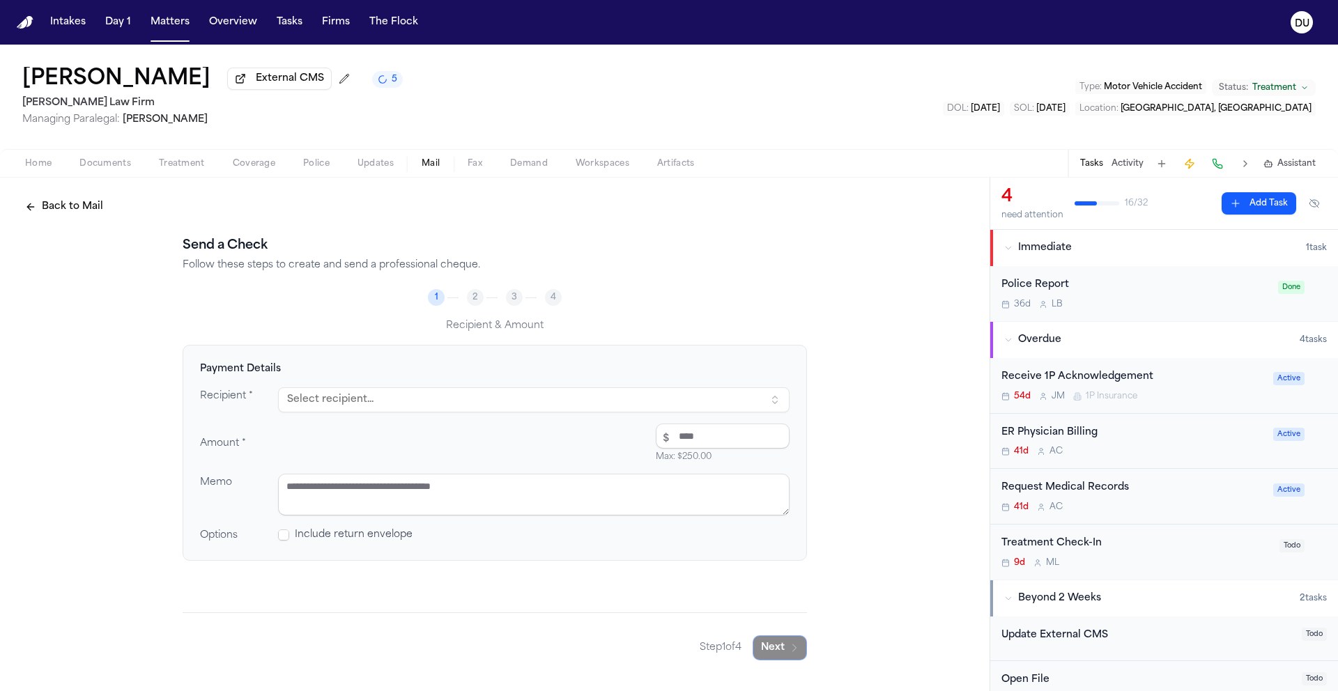
click at [341, 417] on div "Recipient * Select recipient... Amount * $ Max: $ 250.00 Memo Options Include r…" at bounding box center [495, 466] width 590 height 156
click at [348, 408] on button "Select recipient..." at bounding box center [534, 400] width 512 height 25
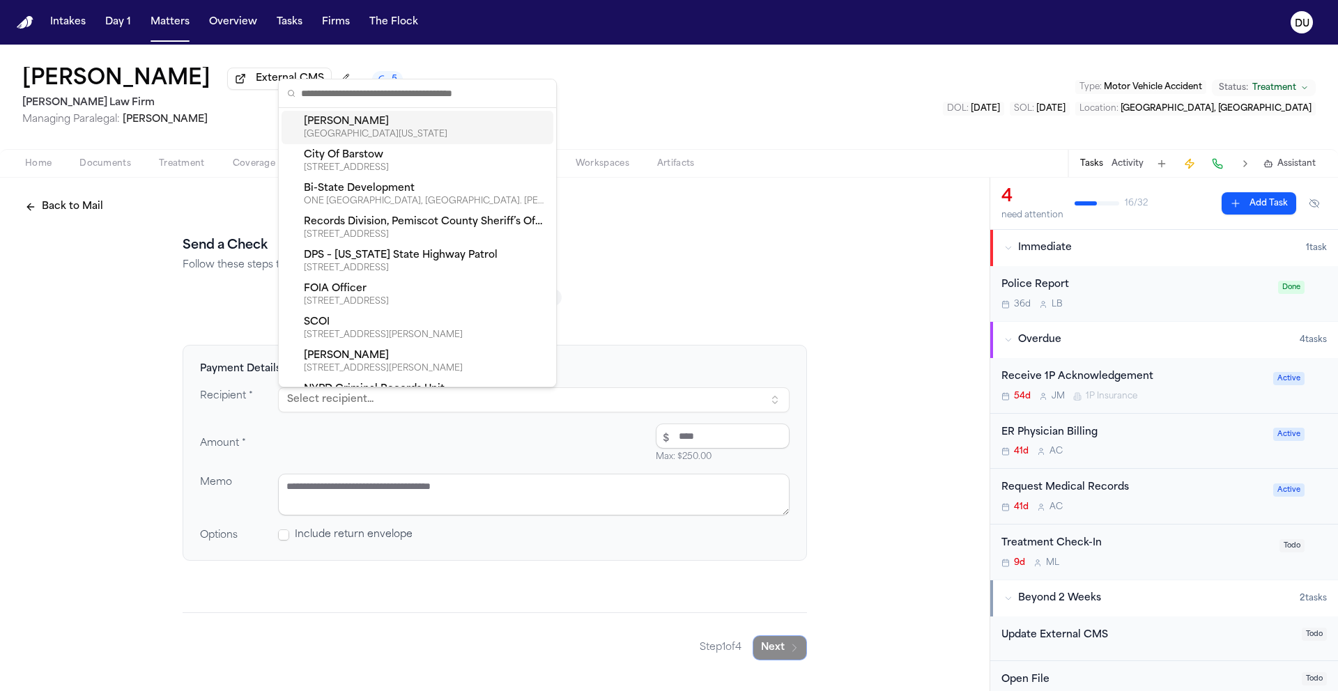
click at [355, 399] on button "Select recipient..." at bounding box center [534, 400] width 512 height 25
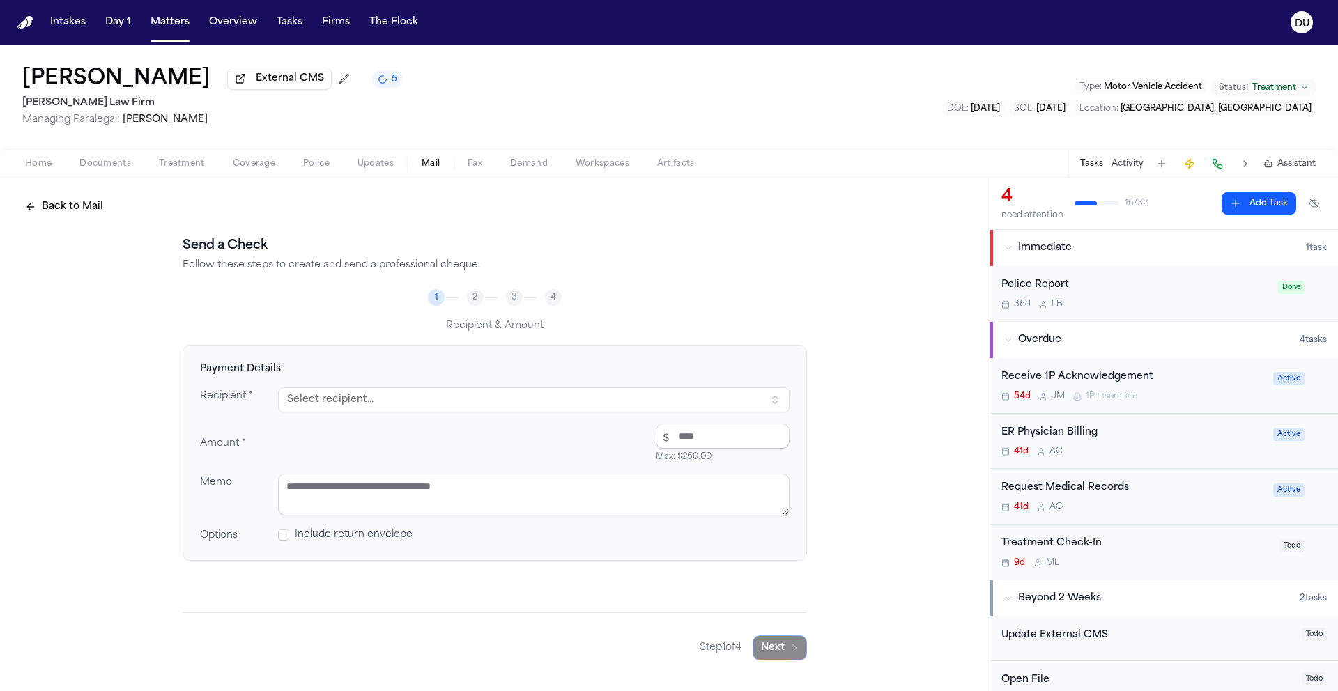
click at [355, 399] on button "Select recipient..." at bounding box center [534, 400] width 512 height 25
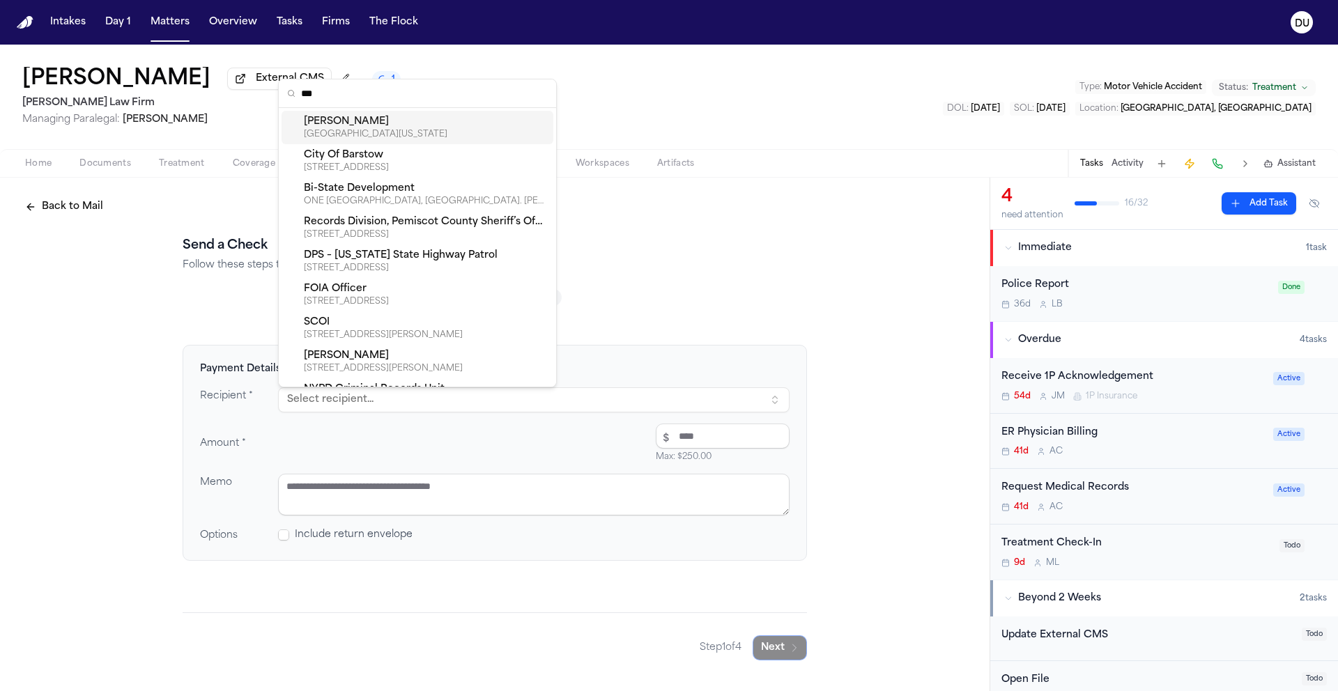
type input "****"
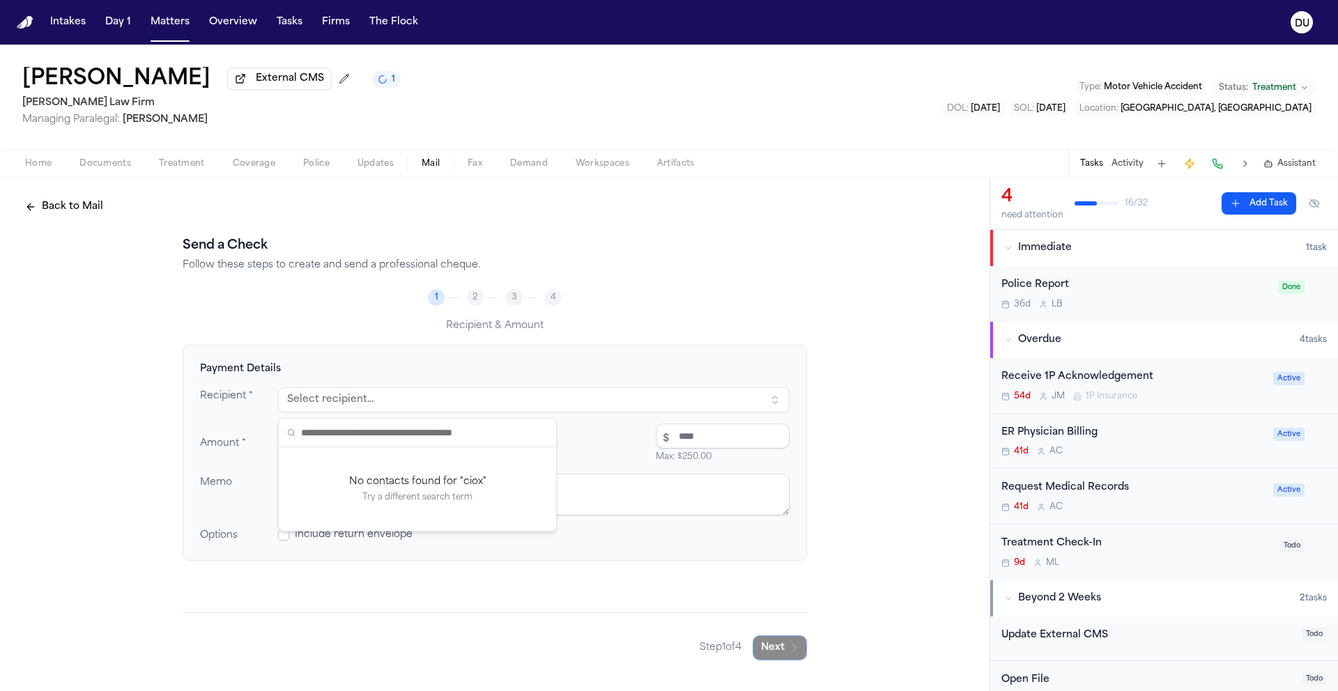
click at [678, 372] on h4 "Payment Details" at bounding box center [495, 369] width 590 height 14
click at [1311, 24] on icon "DU" at bounding box center [1302, 22] width 22 height 22
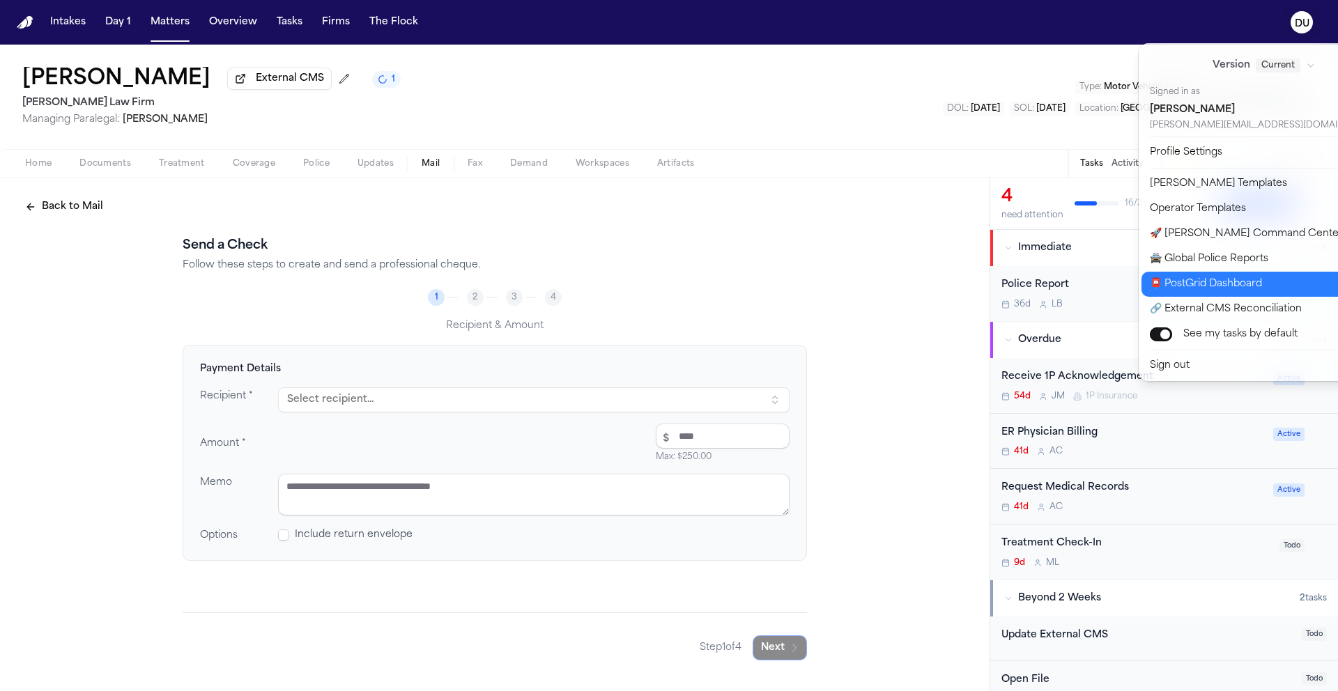
click at [1200, 293] on button "📮 PostGrid Dashboard" at bounding box center [1273, 284] width 262 height 25
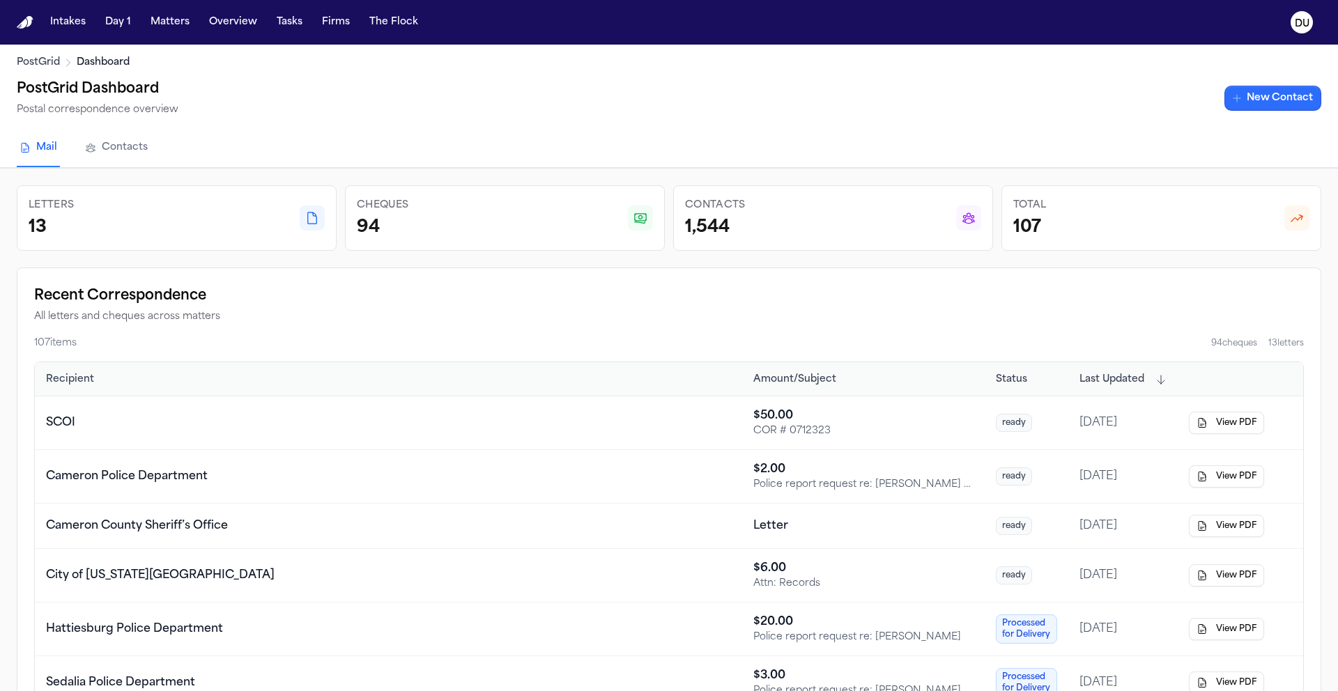
click at [1291, 99] on link "New Contact" at bounding box center [1273, 98] width 97 height 25
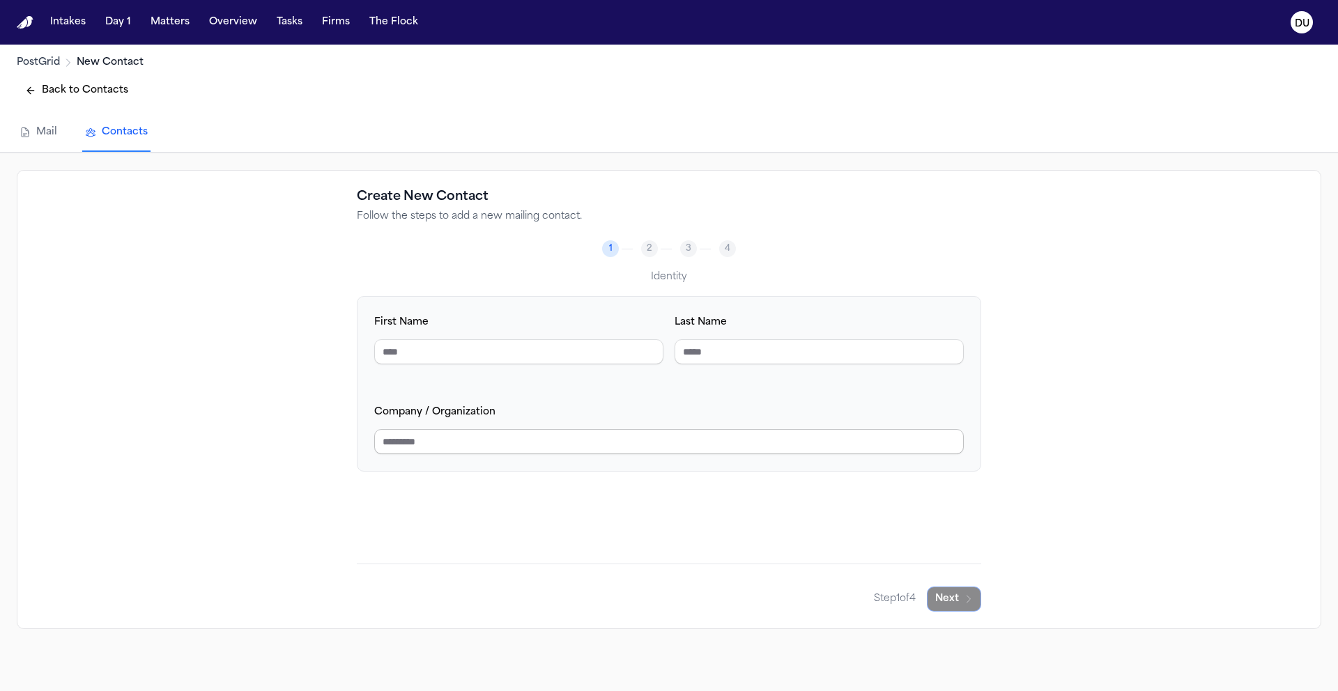
click at [507, 448] on input "Company / Organization" at bounding box center [669, 441] width 590 height 25
type input "**********"
click at [957, 608] on button "Next" at bounding box center [954, 599] width 54 height 25
click at [958, 602] on button "Next" at bounding box center [954, 599] width 54 height 25
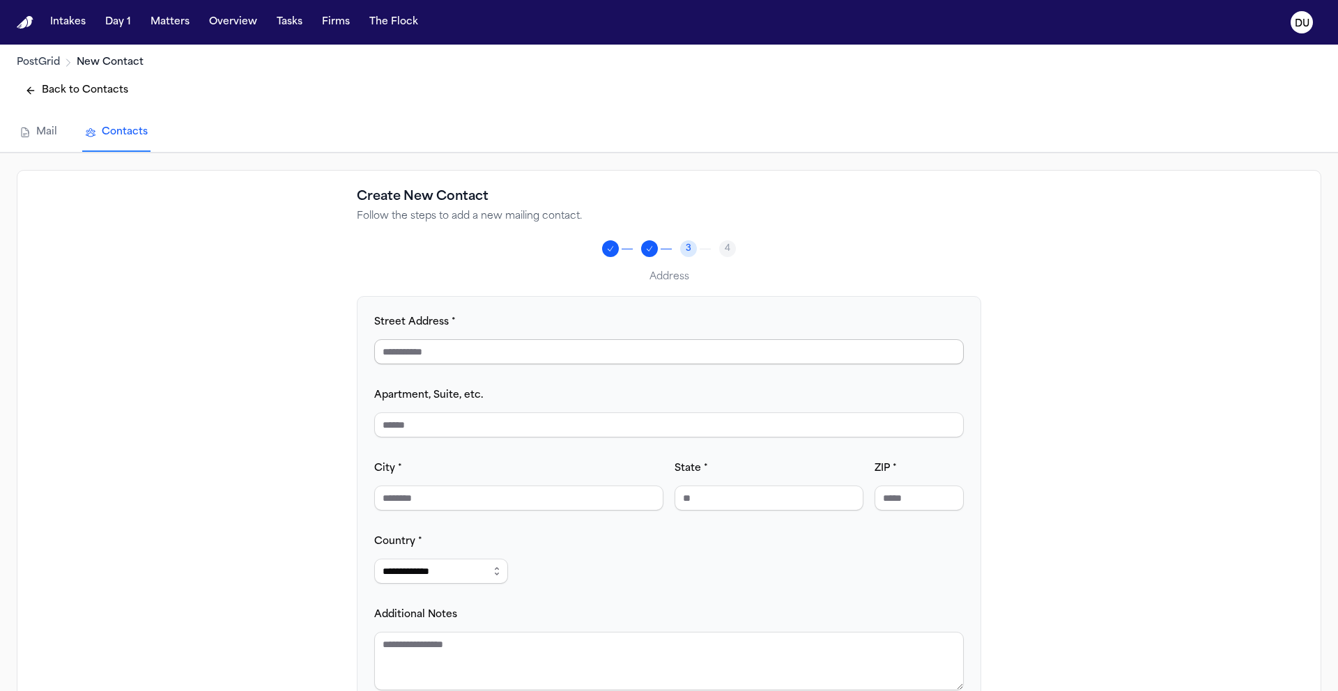
click at [457, 351] on input "Street Address *" at bounding box center [669, 351] width 590 height 25
type input "**********"
click at [553, 443] on div "**********" at bounding box center [669, 502] width 590 height 377
click at [506, 510] on input "City *" at bounding box center [518, 498] width 289 height 25
type input "*******"
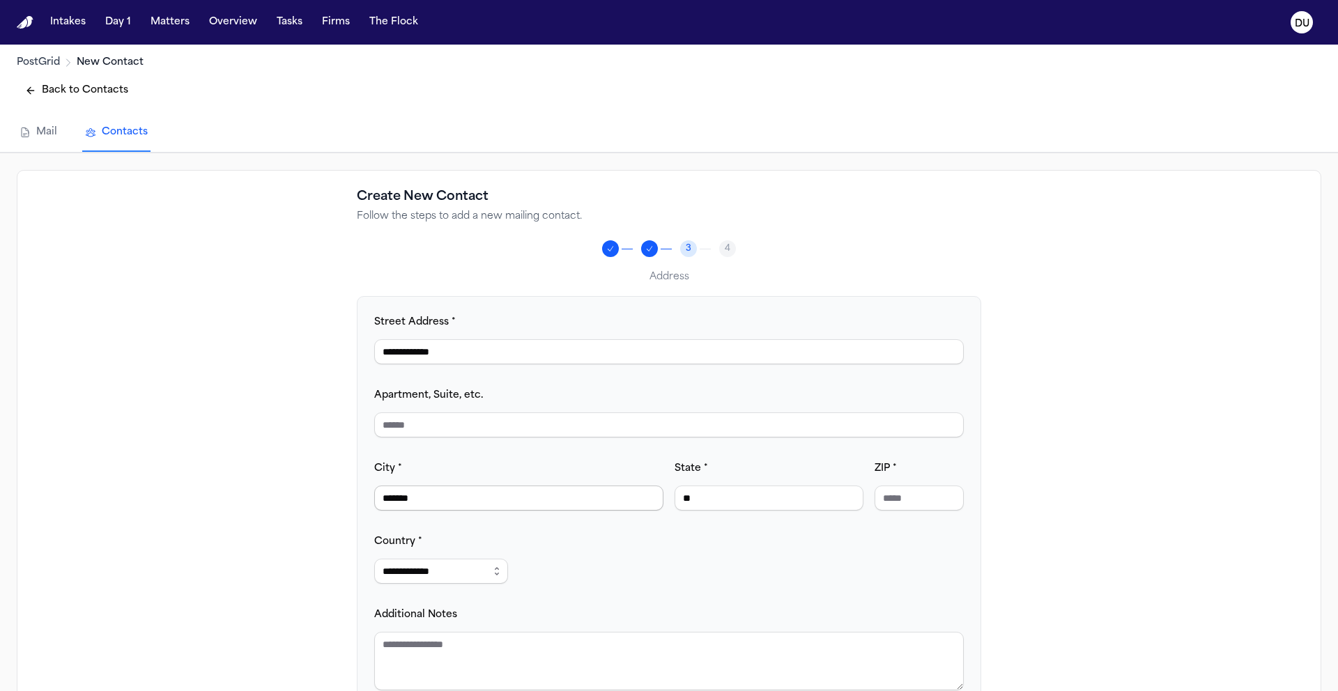
type input "*"
type input "**"
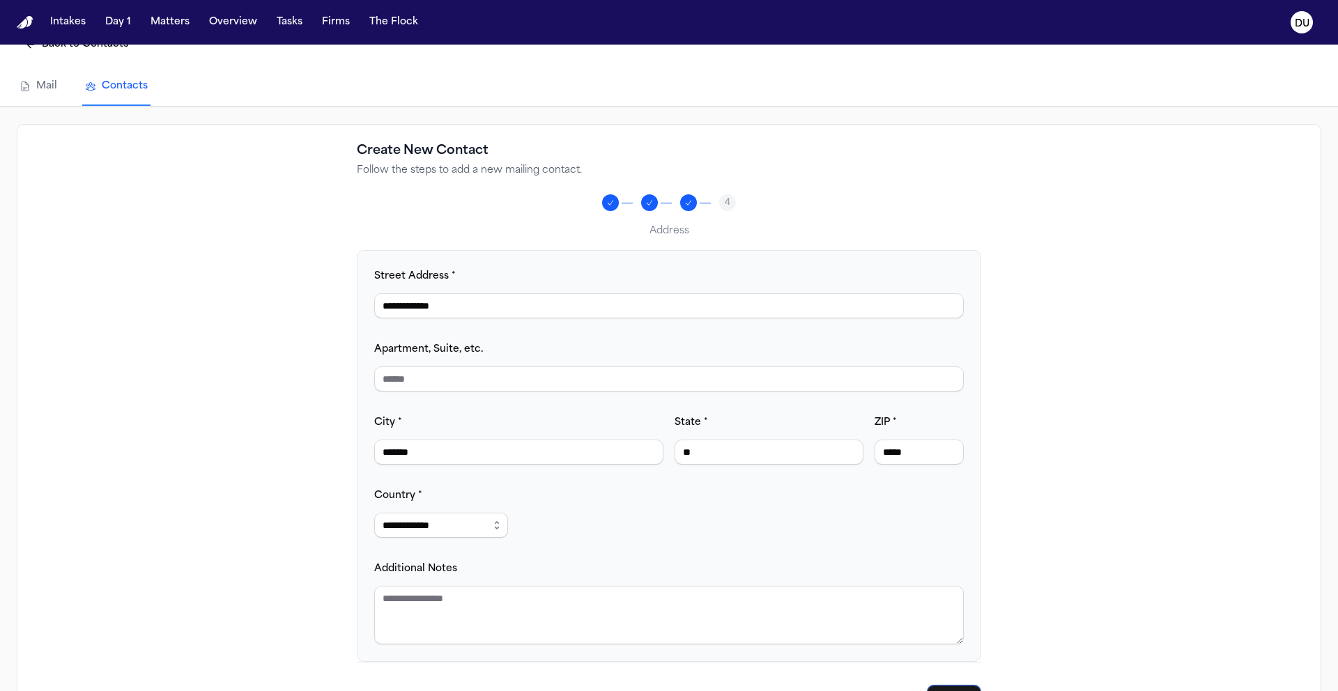
scroll to position [102, 0]
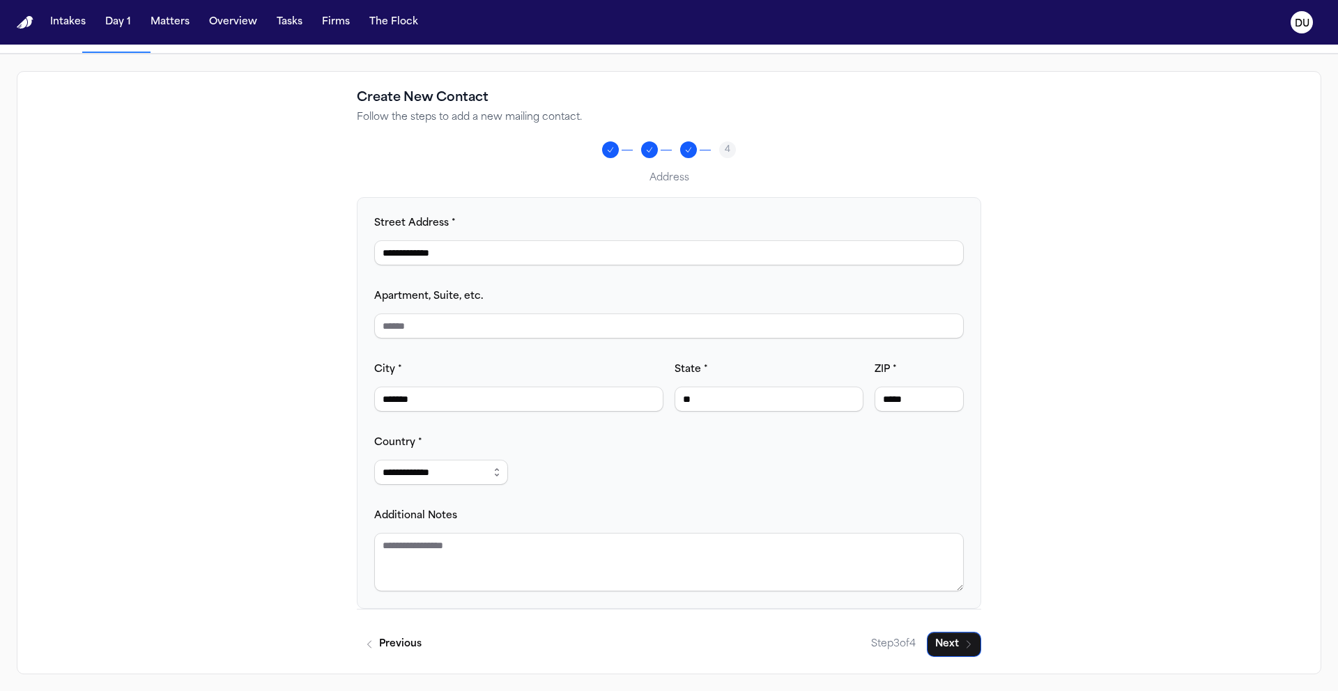
type input "*****"
click at [945, 654] on button "Next" at bounding box center [954, 644] width 54 height 25
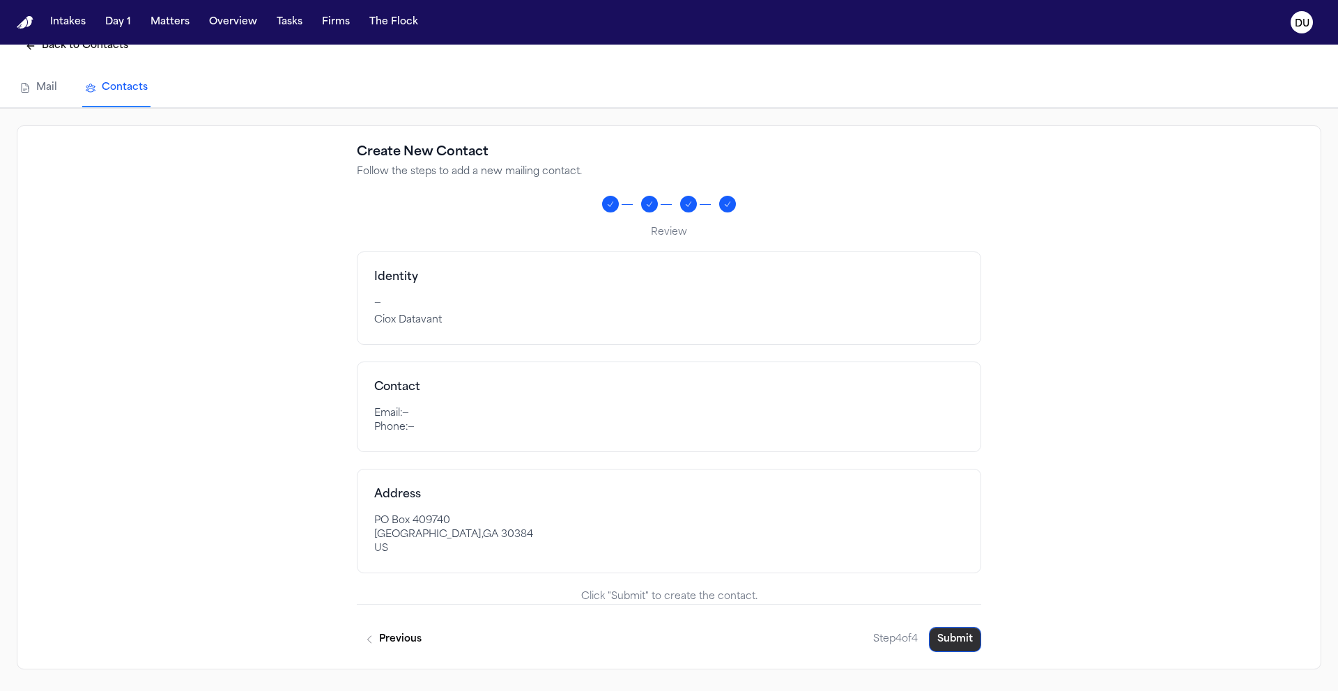
click at [956, 642] on button "Submit" at bounding box center [955, 639] width 52 height 25
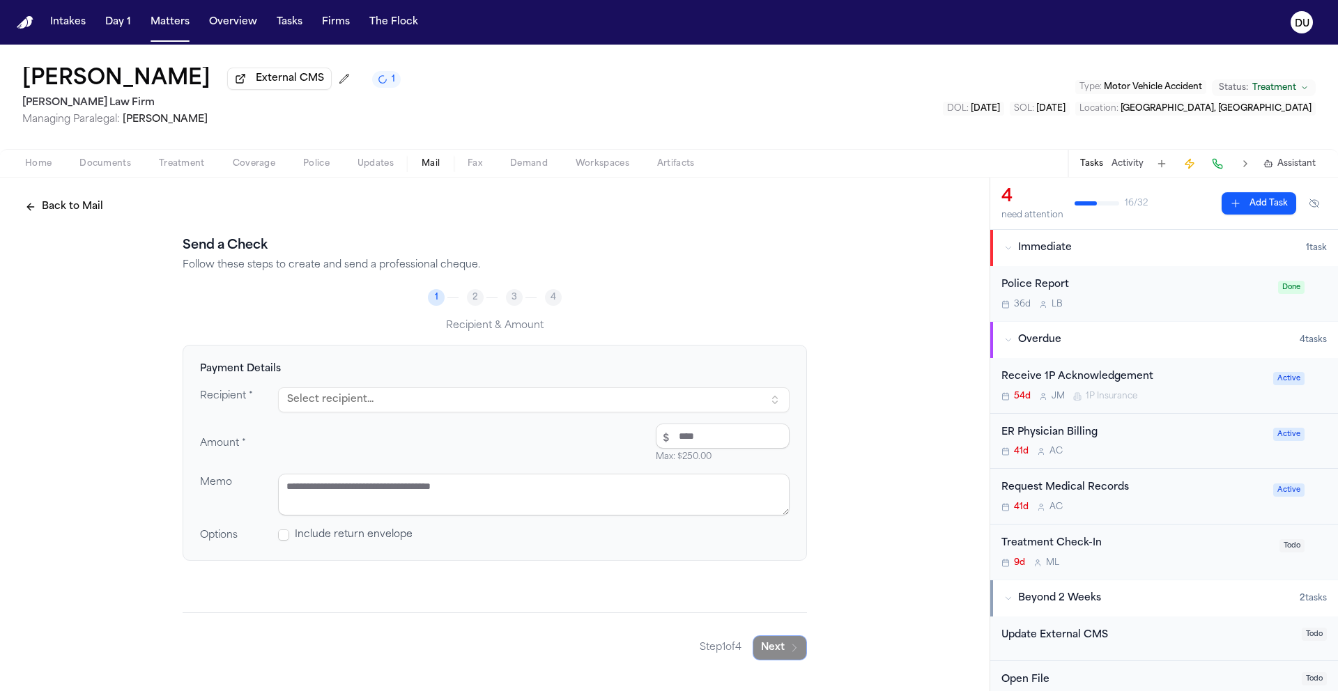
click at [448, 406] on button "Select recipient..." at bounding box center [534, 400] width 512 height 25
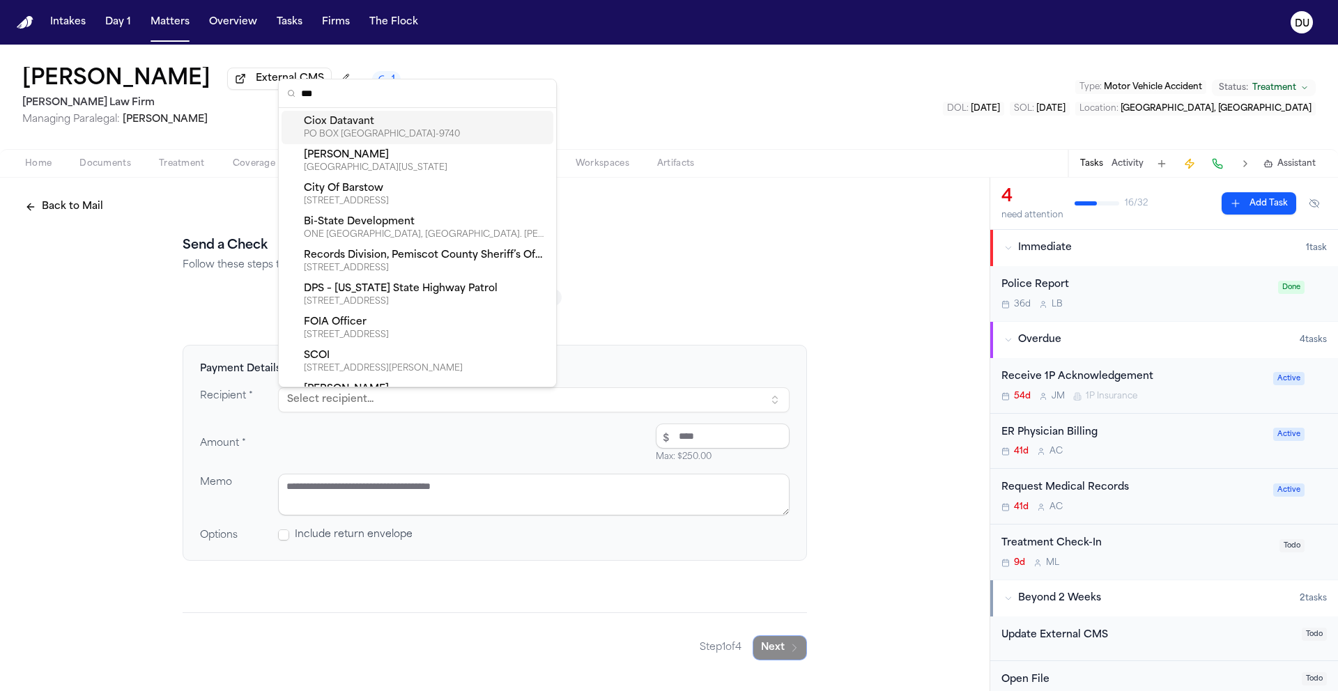
type input "****"
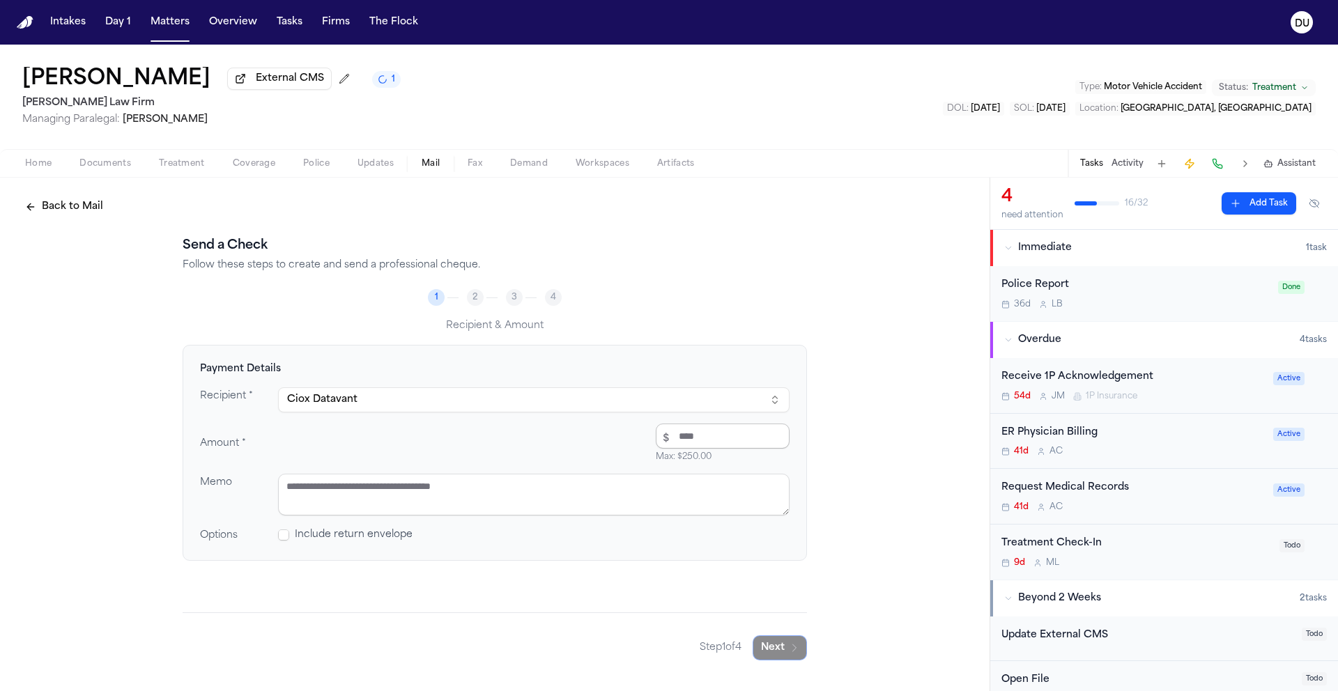
click at [694, 436] on input "number" at bounding box center [723, 436] width 134 height 25
type input "****"
click at [522, 498] on textarea at bounding box center [534, 495] width 512 height 42
type textarea "**********"
click at [776, 649] on button "Next" at bounding box center [780, 648] width 54 height 25
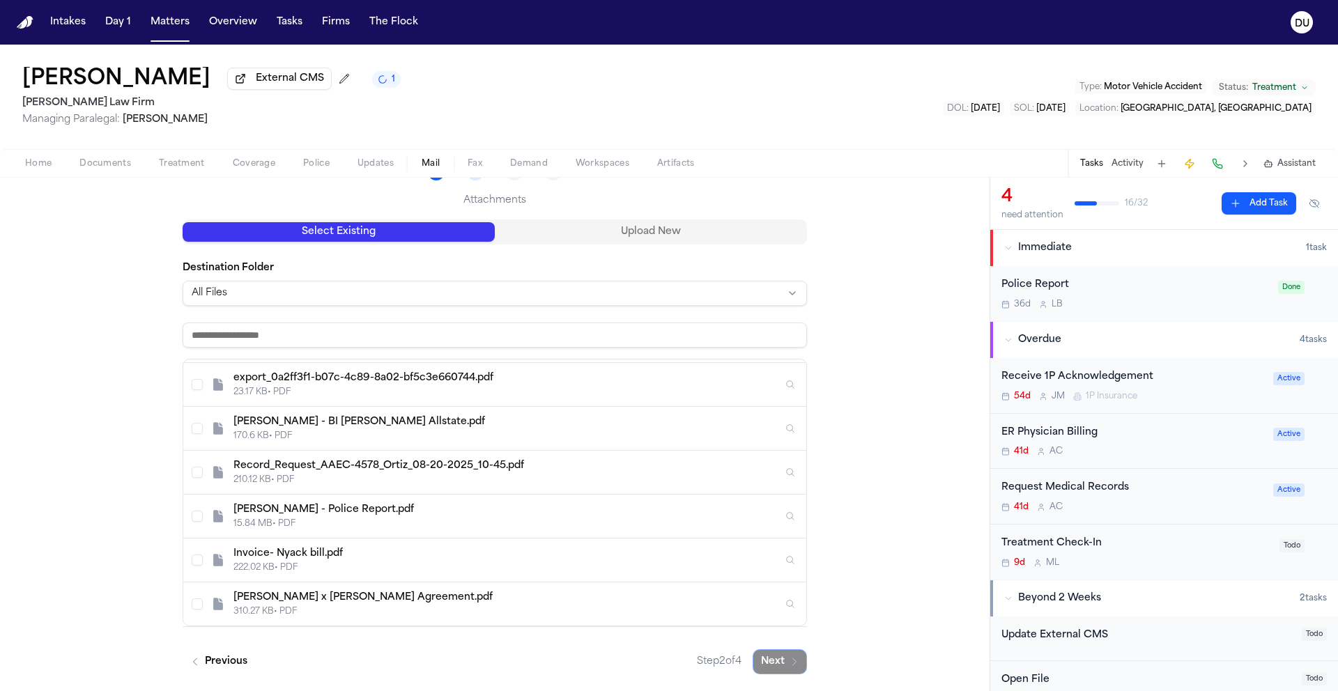
scroll to position [128, 0]
click at [241, 565] on div "222.02 KB • PDF" at bounding box center [507, 567] width 549 height 11
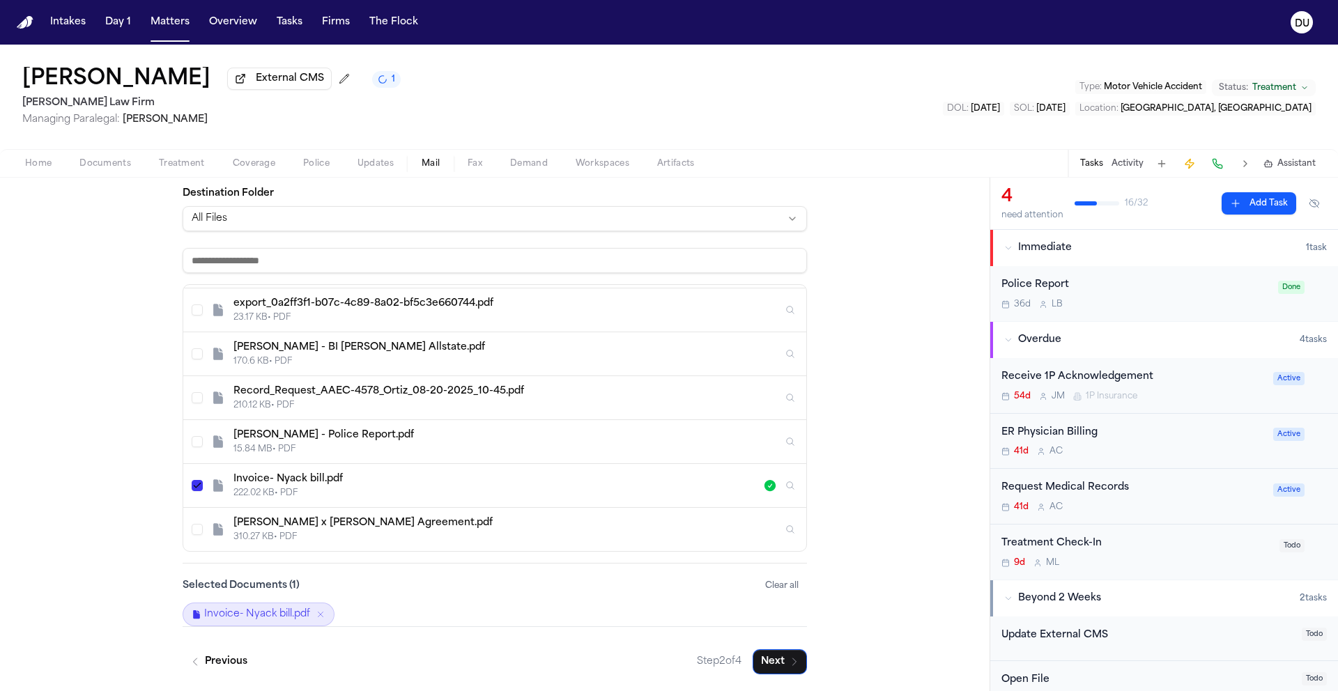
scroll to position [203, 0]
click at [774, 659] on button "Next" at bounding box center [780, 662] width 54 height 25
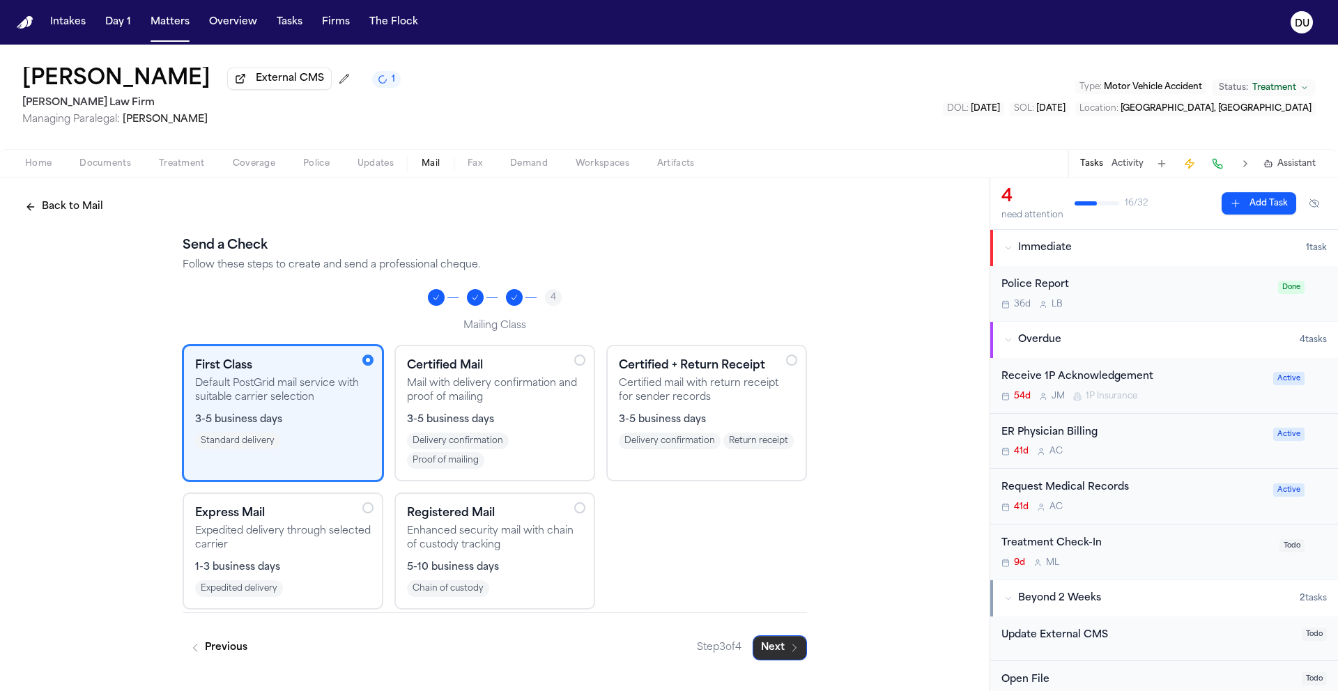
scroll to position [0, 0]
click at [782, 645] on button "Next" at bounding box center [780, 648] width 54 height 25
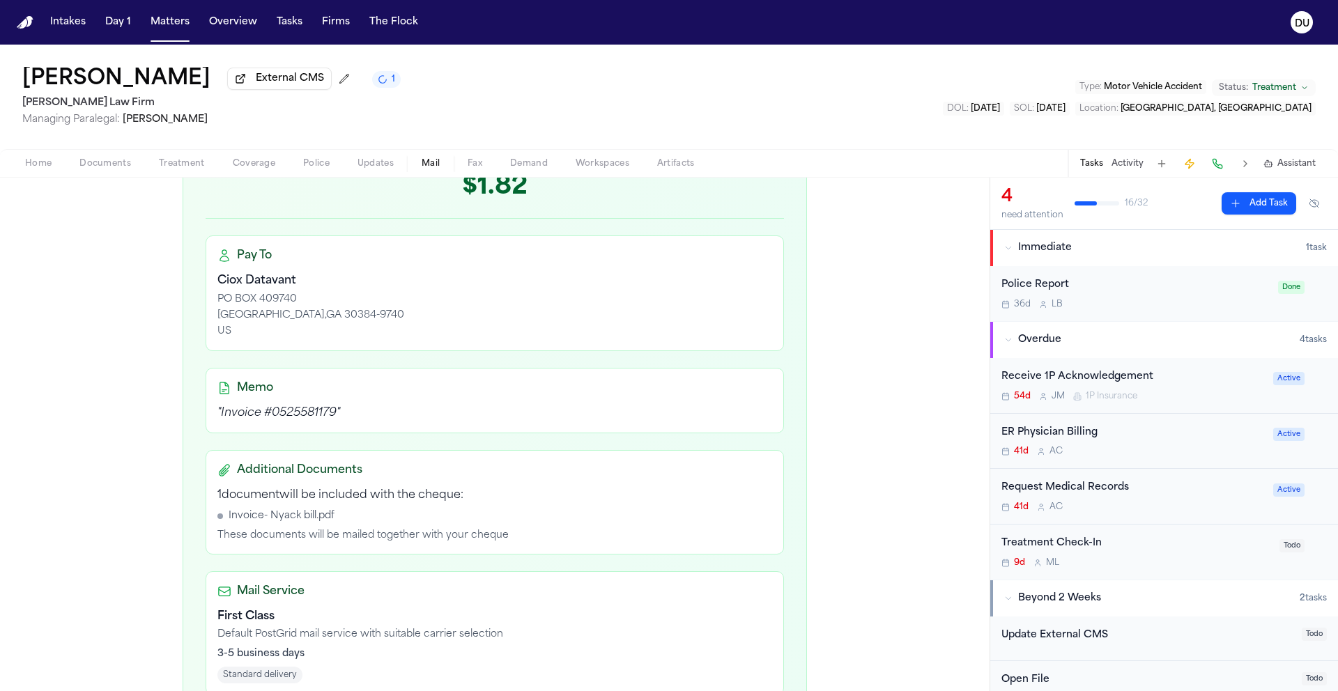
scroll to position [394, 0]
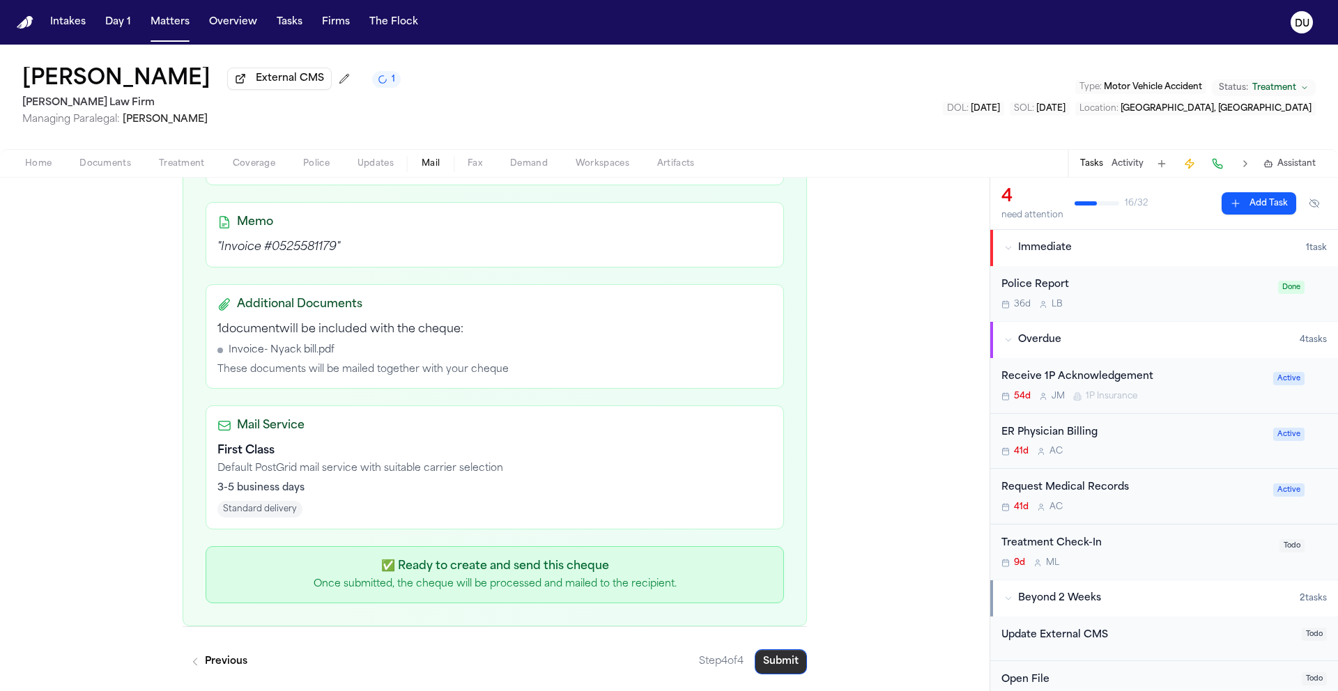
click at [788, 664] on button "Submit" at bounding box center [781, 662] width 52 height 25
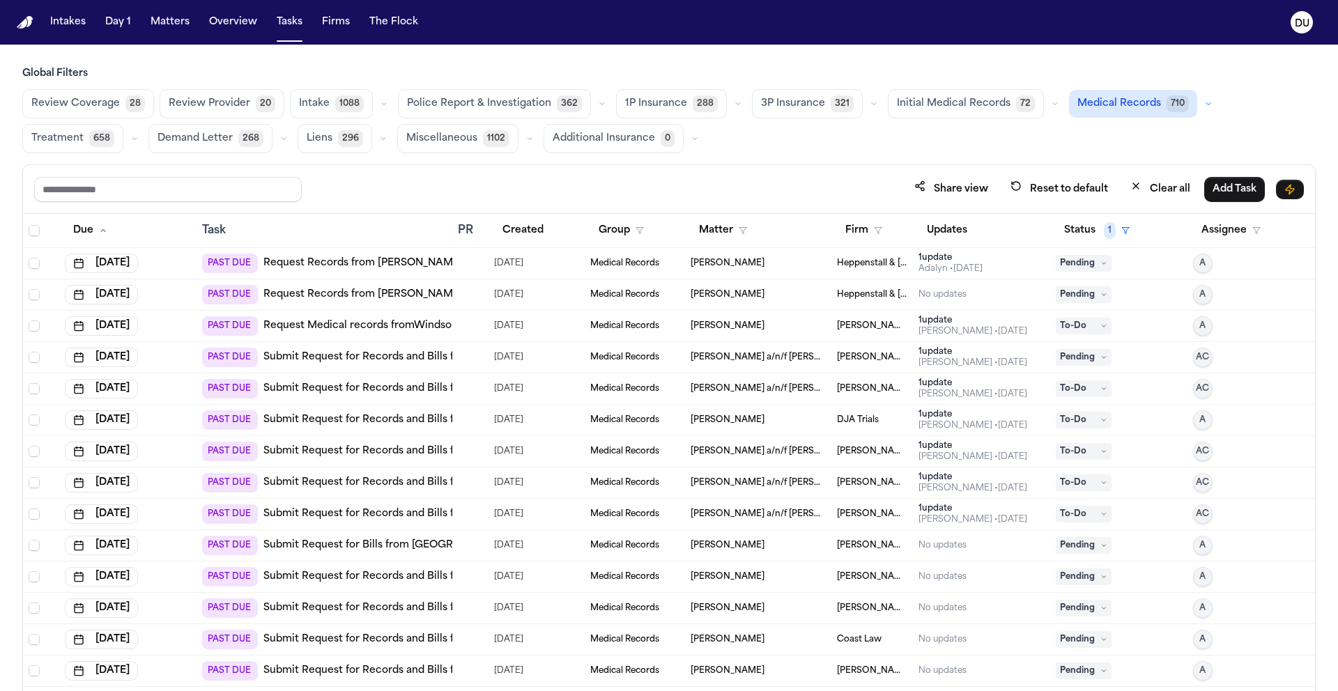
click at [29, 22] on img "Home" at bounding box center [25, 22] width 17 height 13
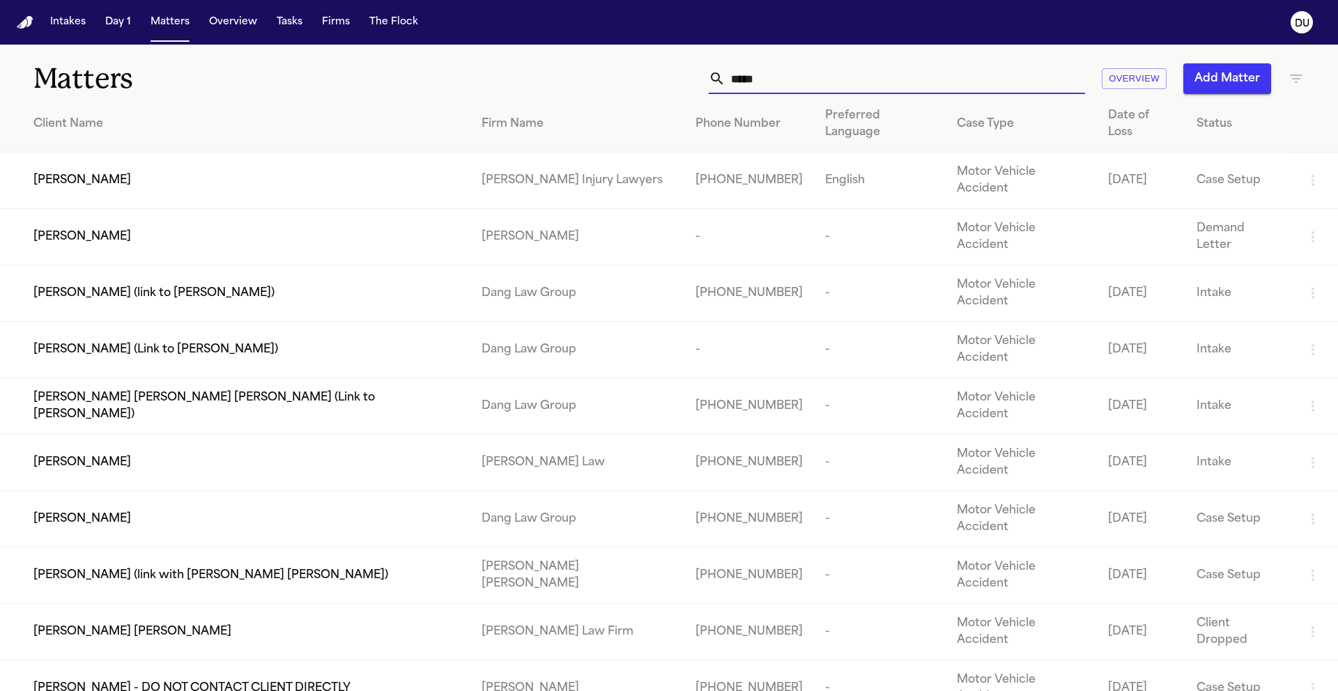
drag, startPoint x: 778, startPoint y: 79, endPoint x: 677, endPoint y: 82, distance: 100.4
click at [682, 78] on div "***** Overview Add Matter" at bounding box center [854, 78] width 901 height 31
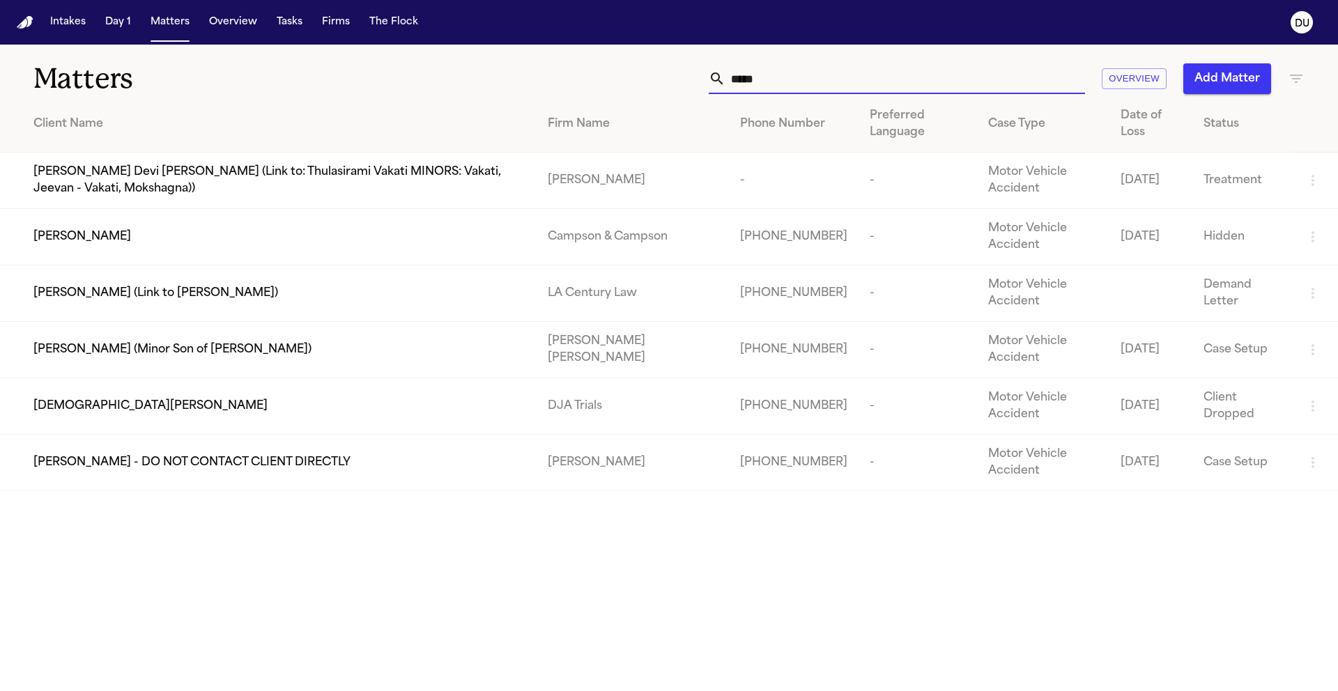
type input "*****"
click at [390, 479] on td "[PERSON_NAME] - DO NOT CONTACT CLIENT DIRECTLY" at bounding box center [268, 463] width 537 height 56
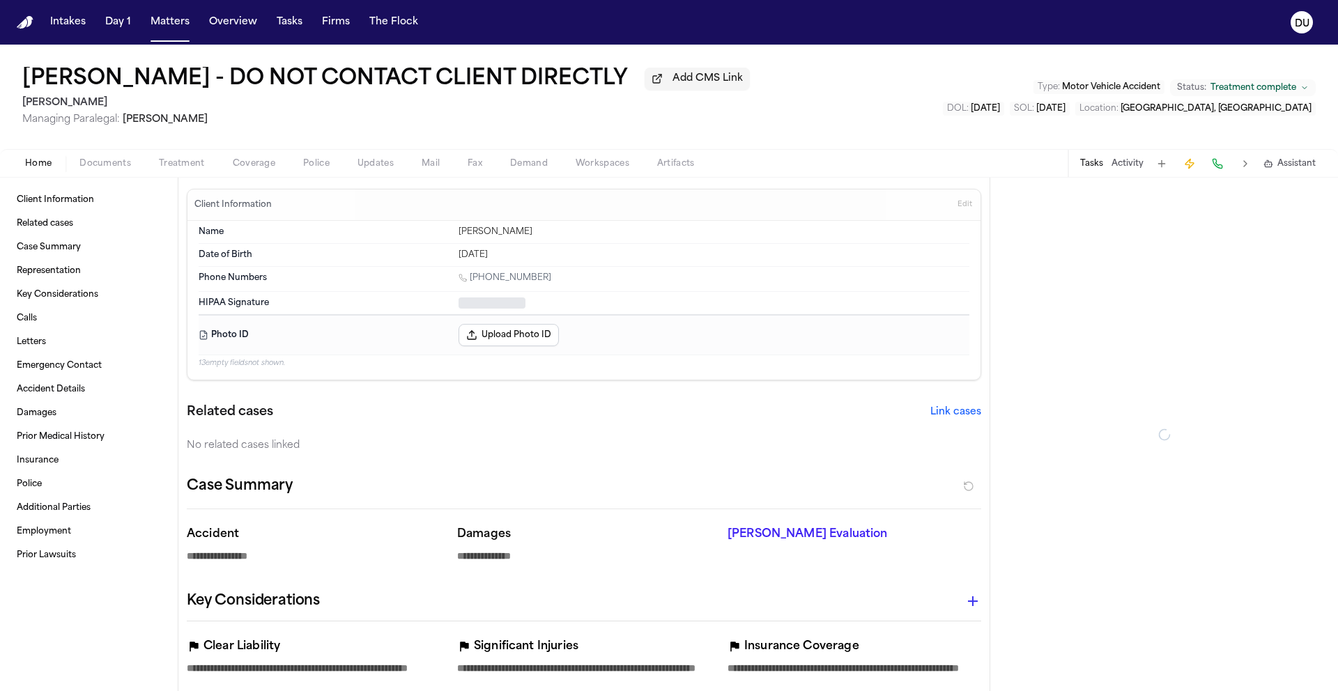
type textarea "*"
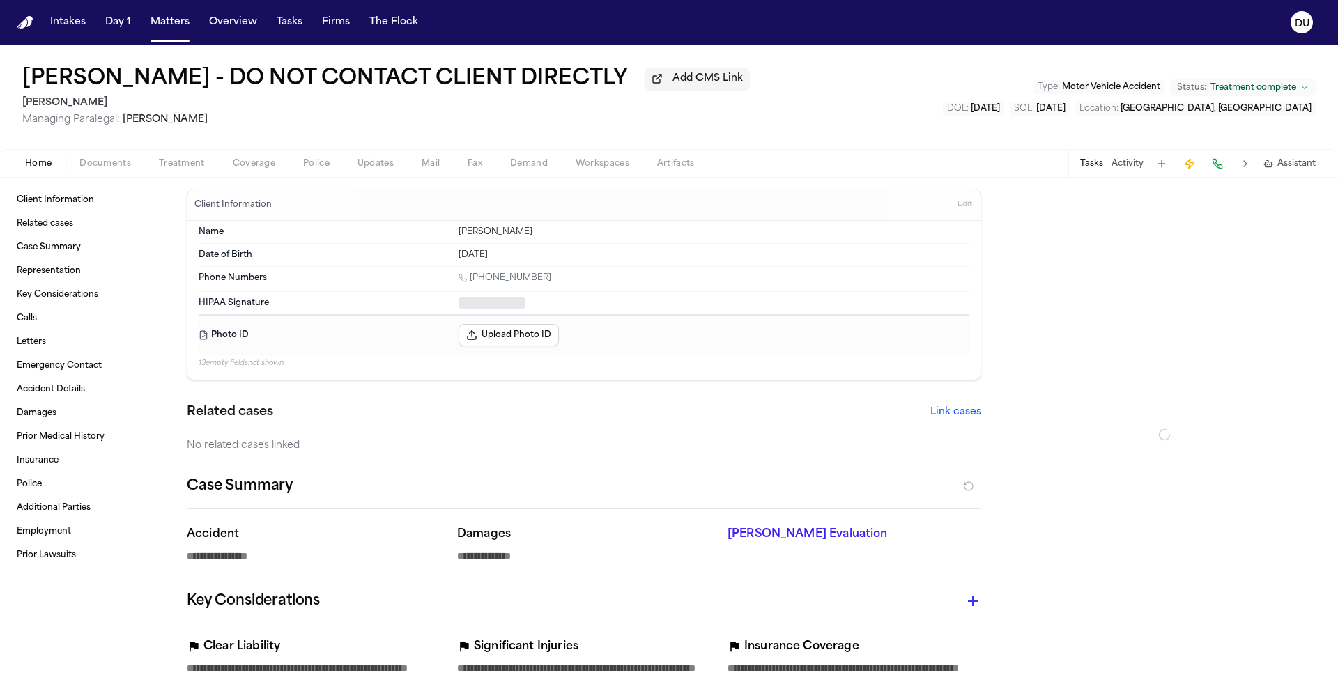
type textarea "*"
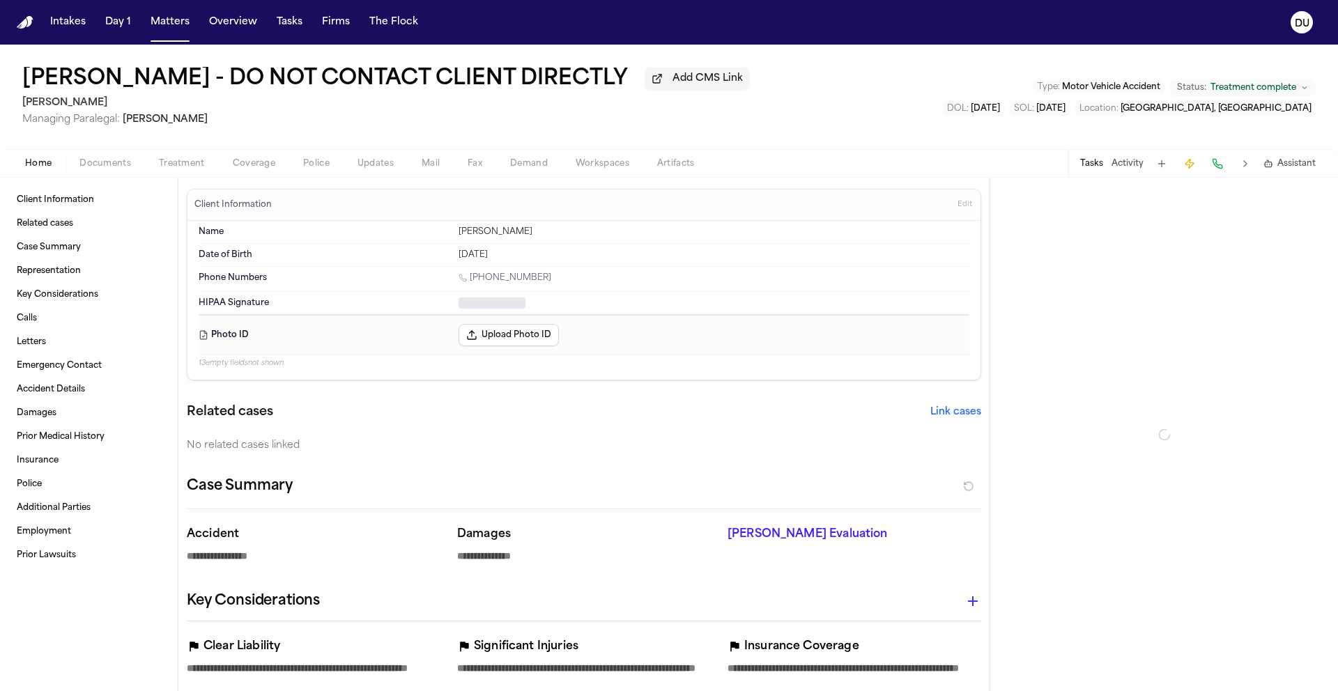
type textarea "*"
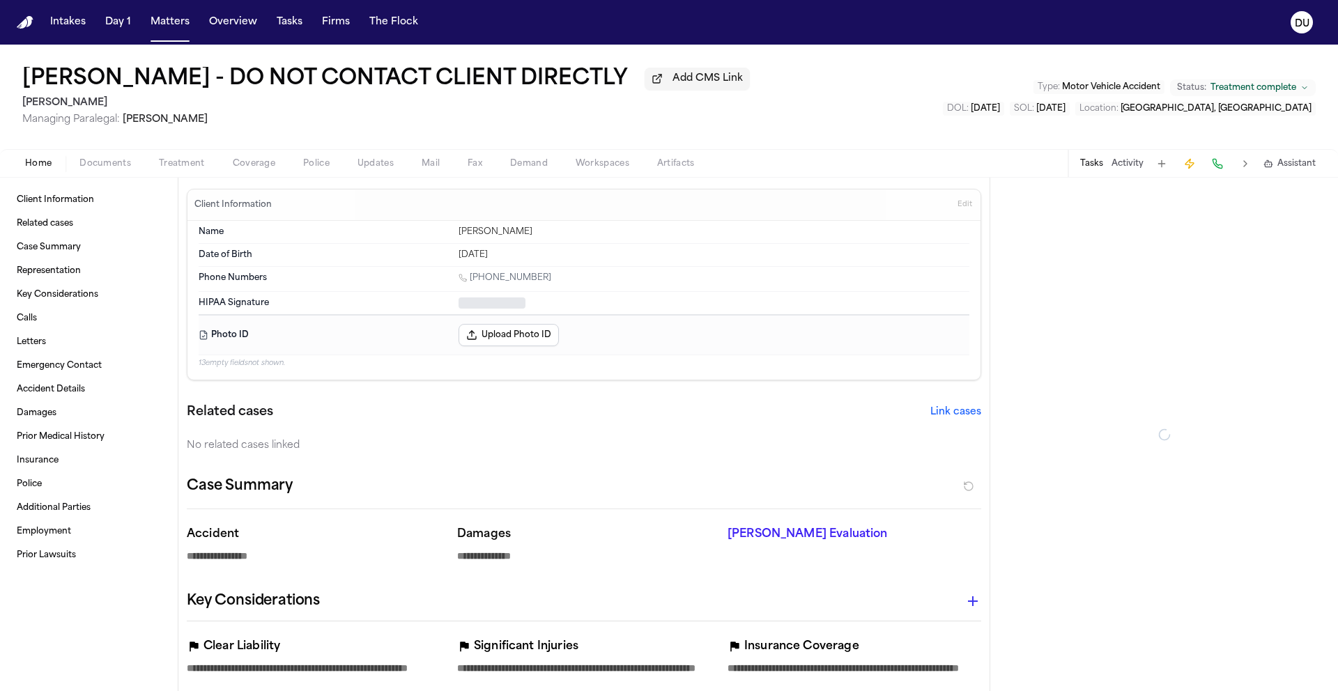
type textarea "*"
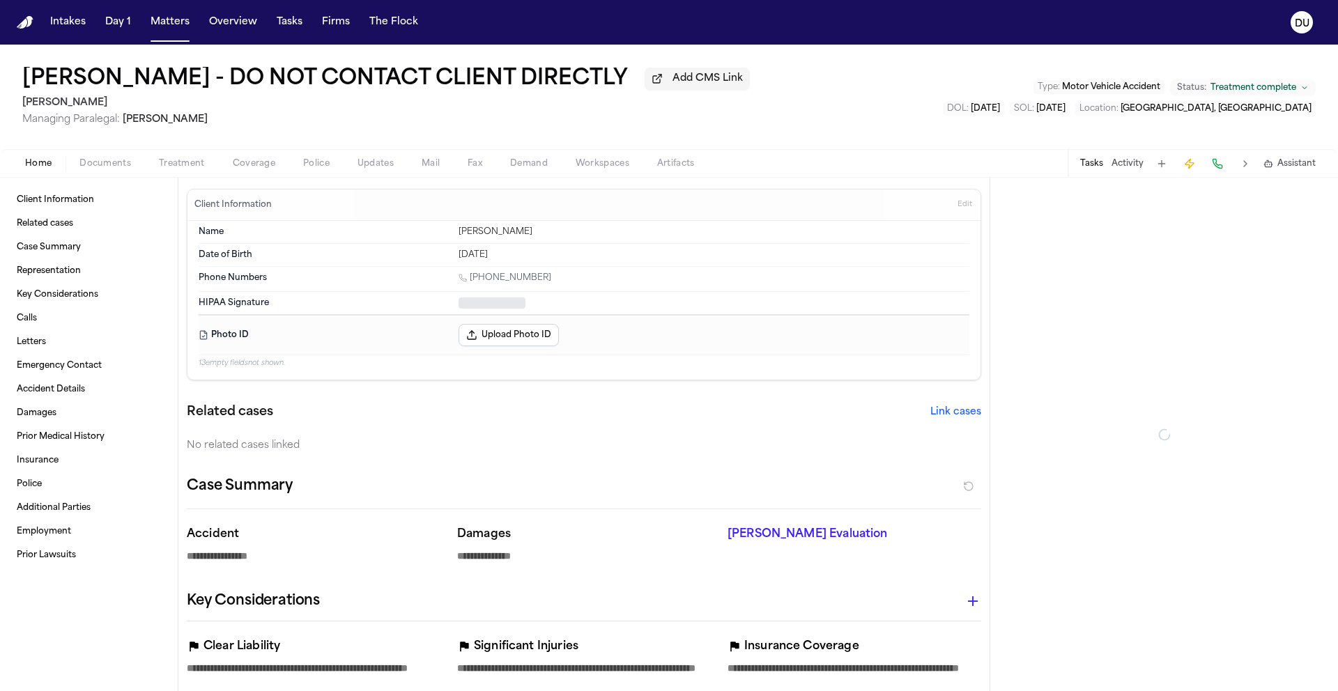
type textarea "*"
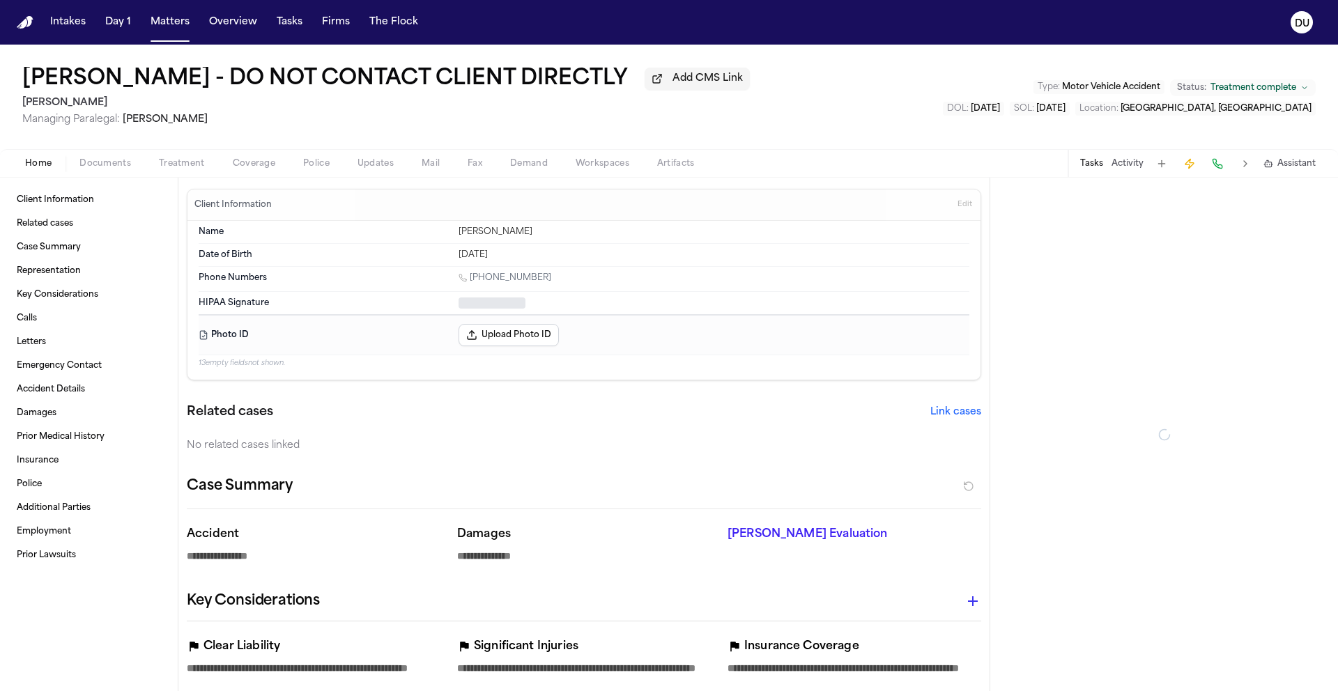
type textarea "*"
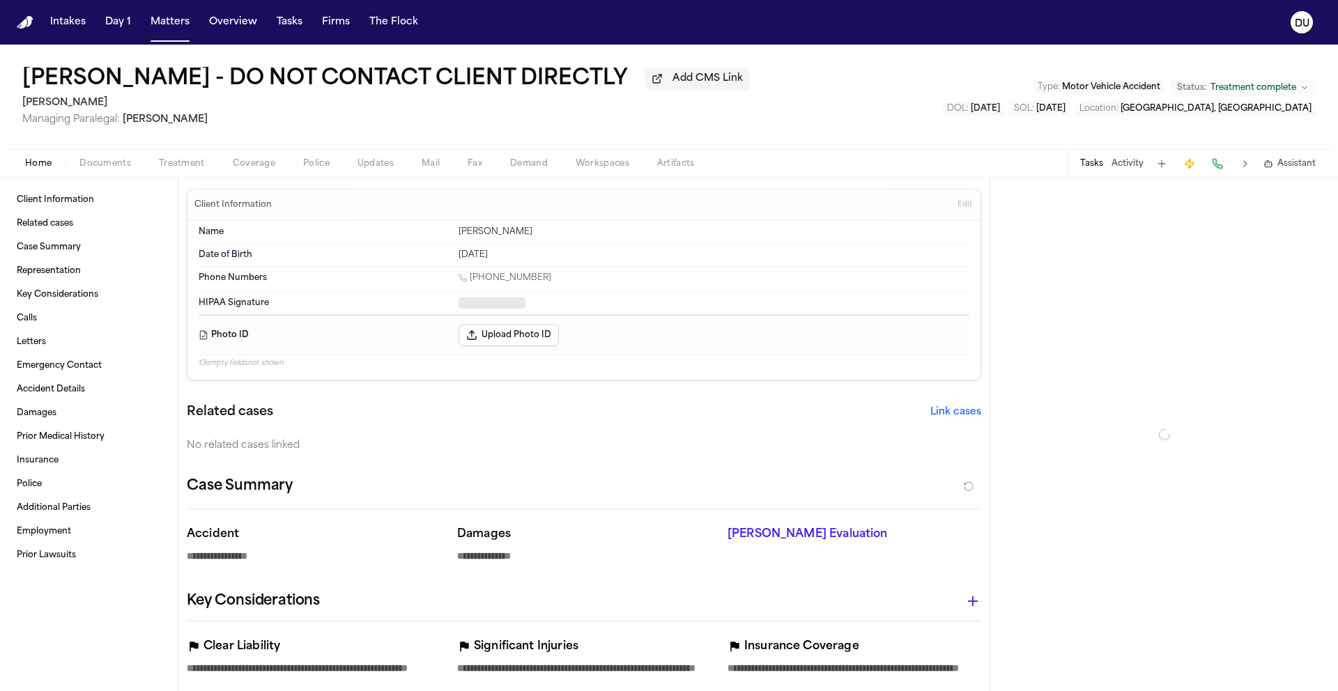
type textarea "*"
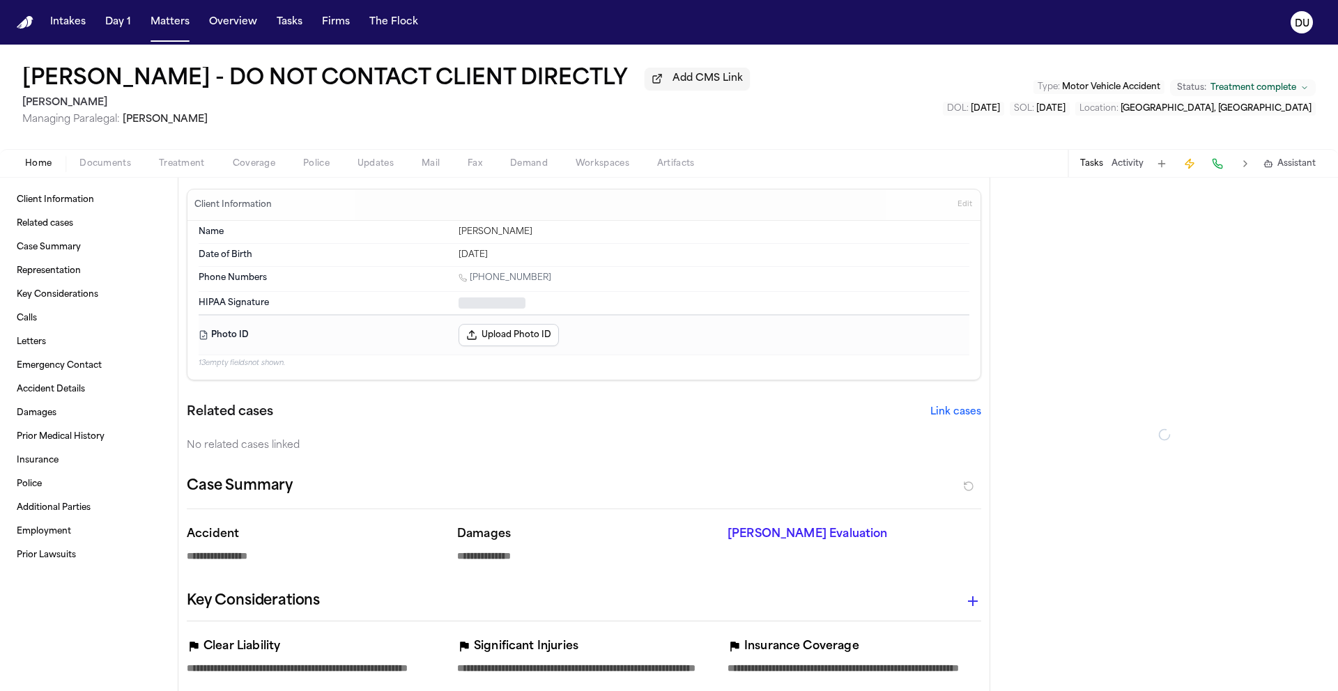
type textarea "*"
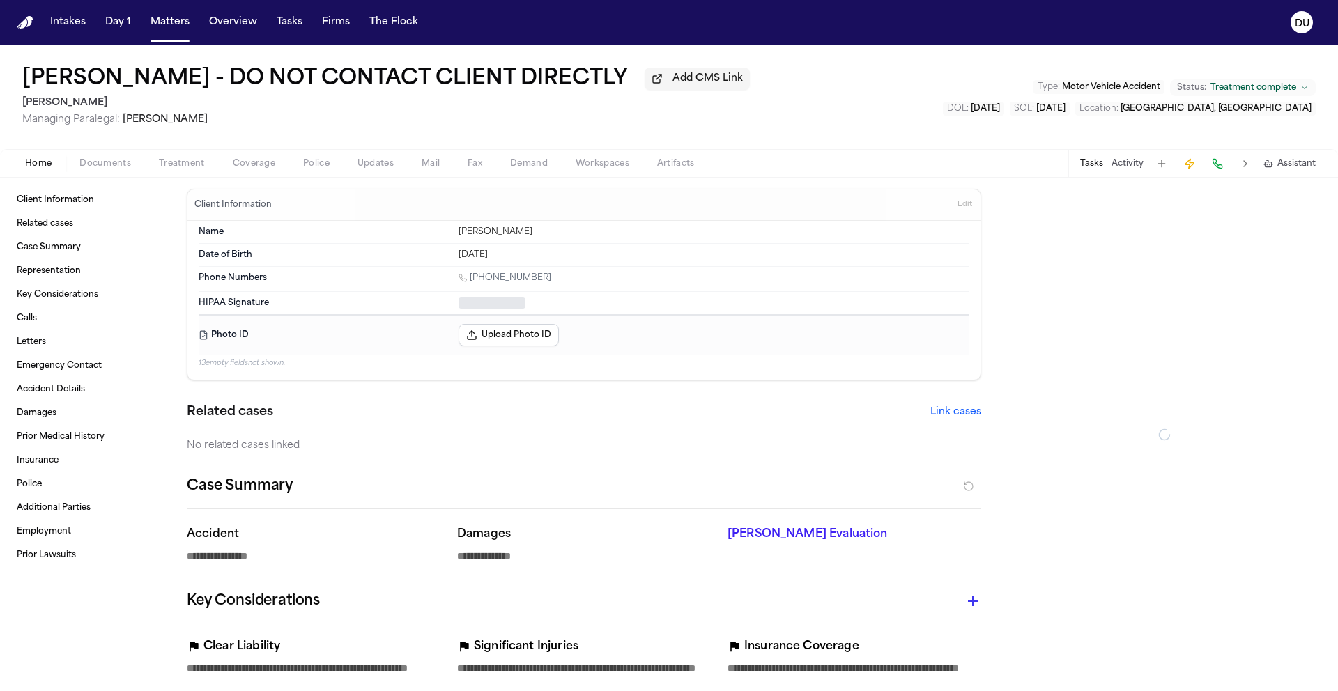
type textarea "*"
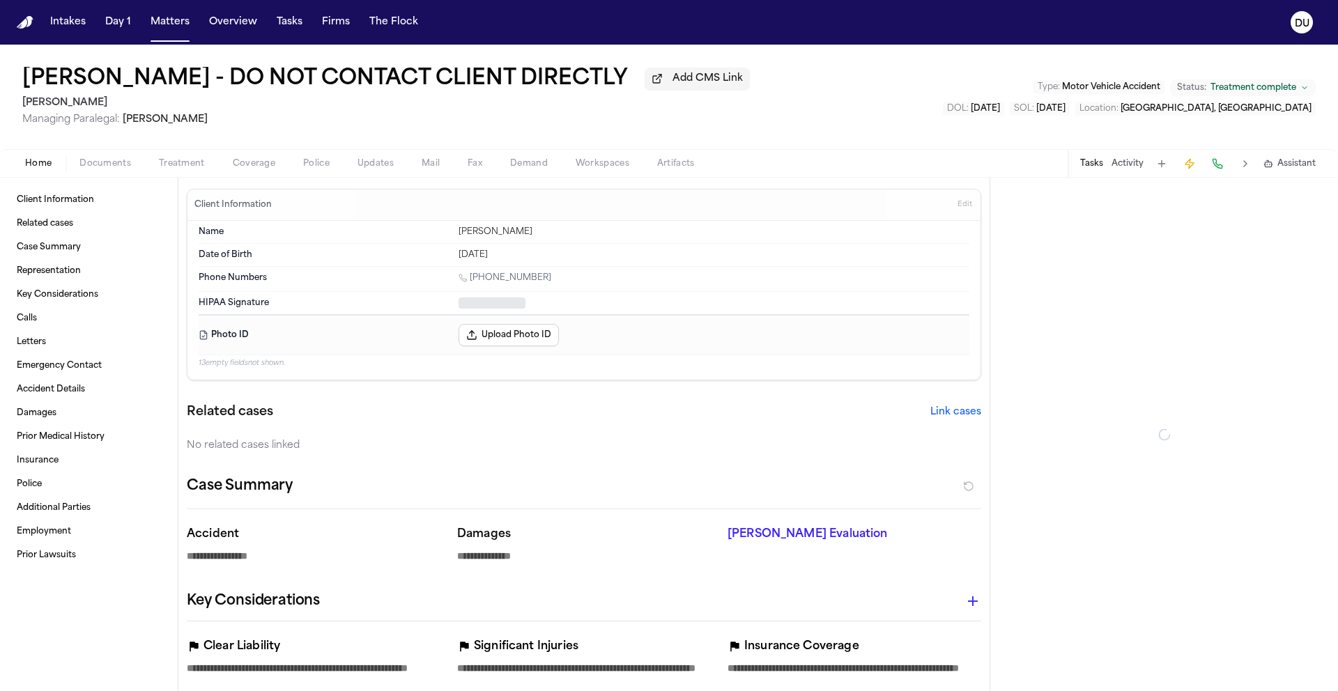
type textarea "*"
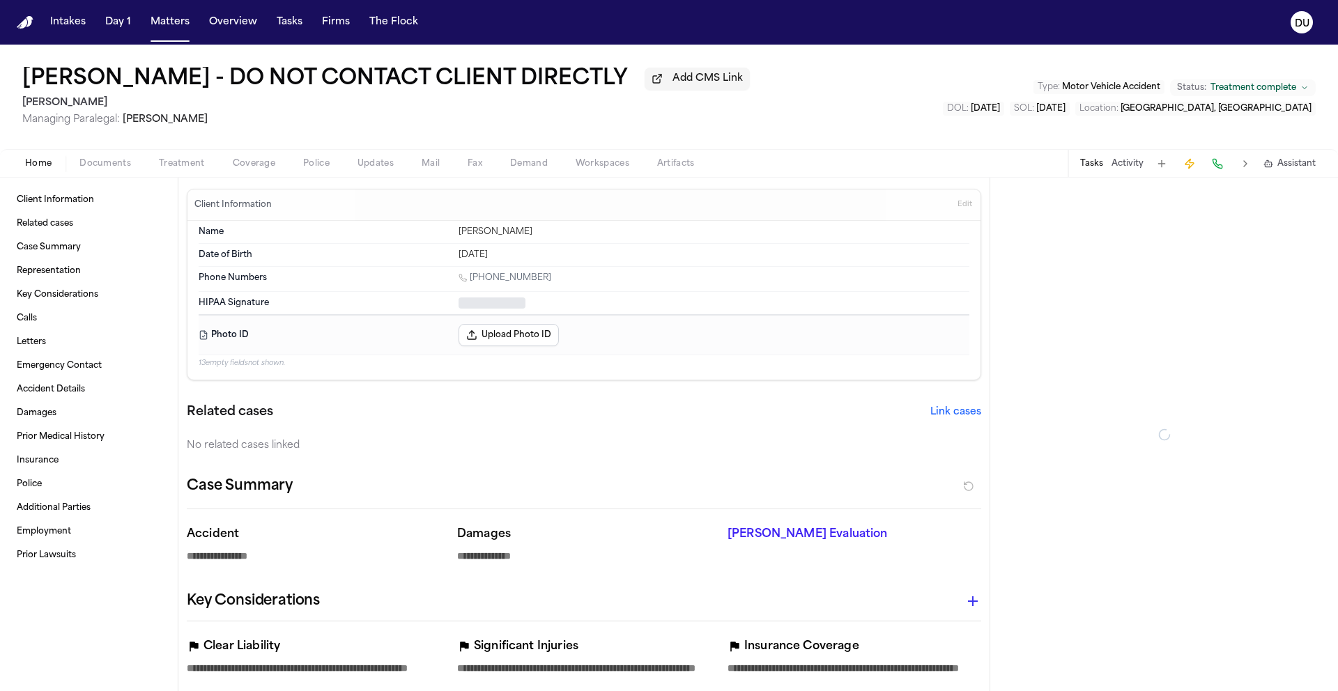
type textarea "*"
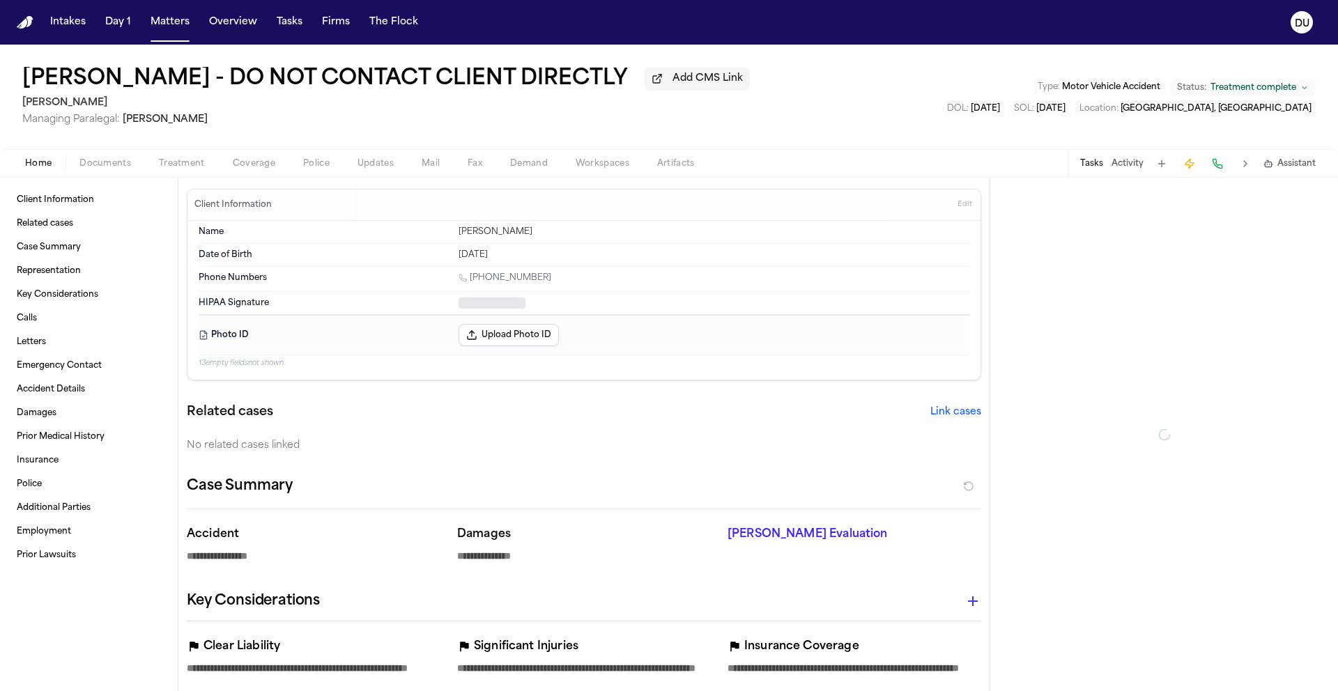
type textarea "*"
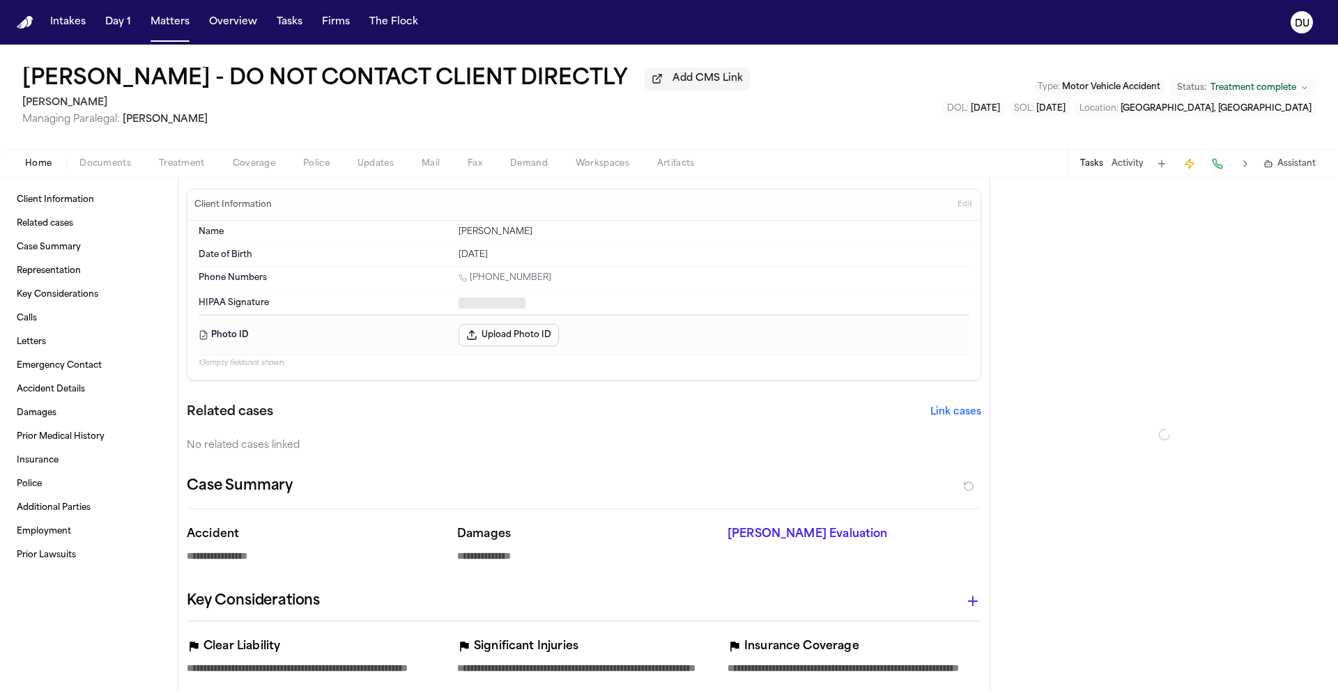
type textarea "*"
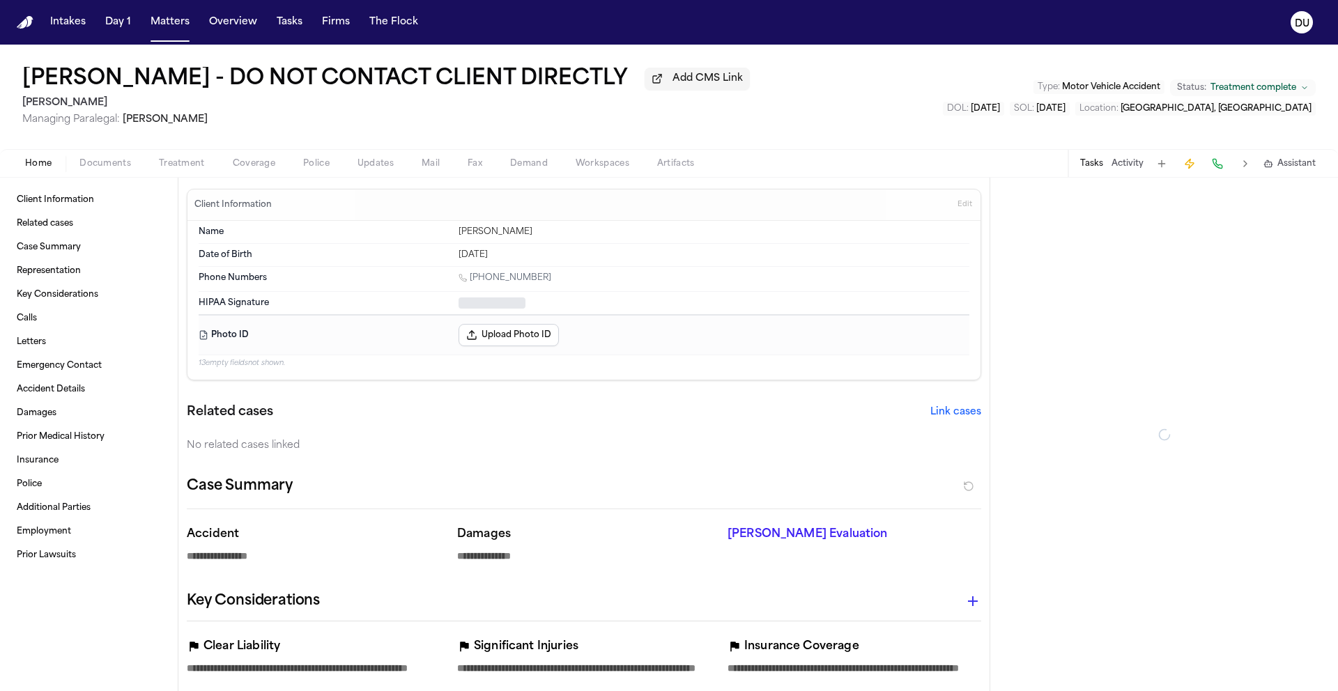
type textarea "*"
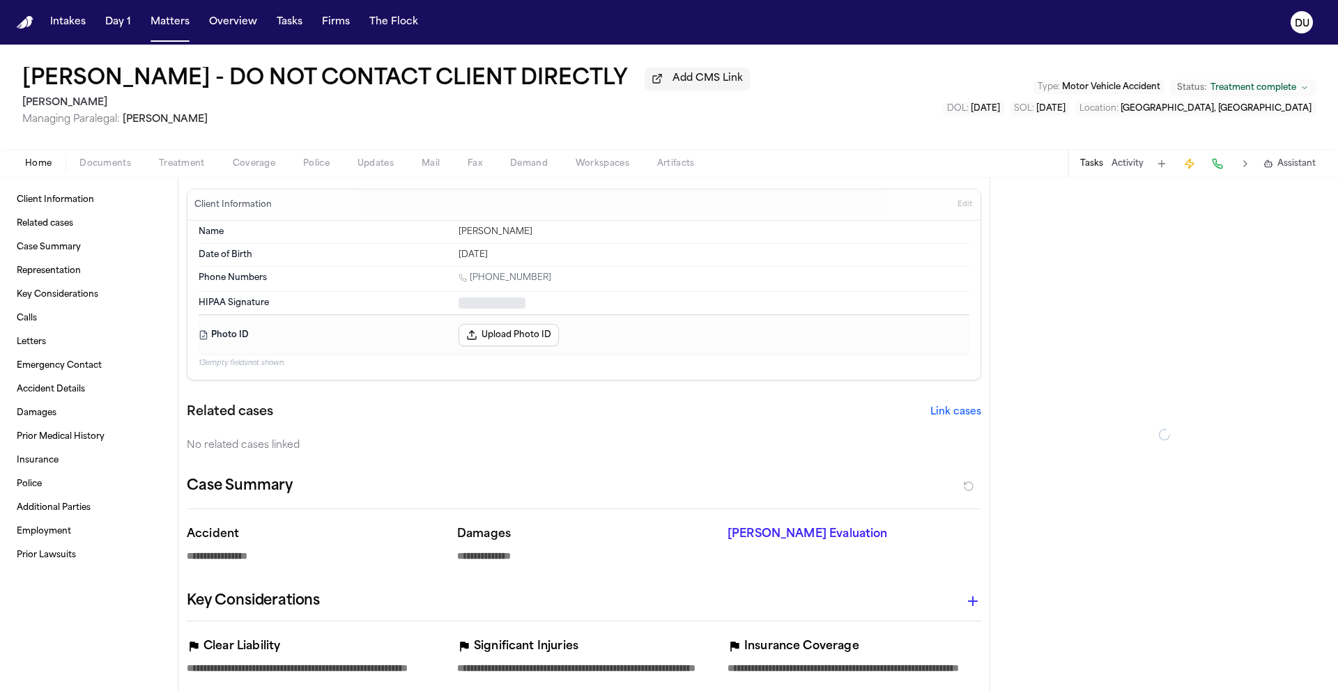
type textarea "*"
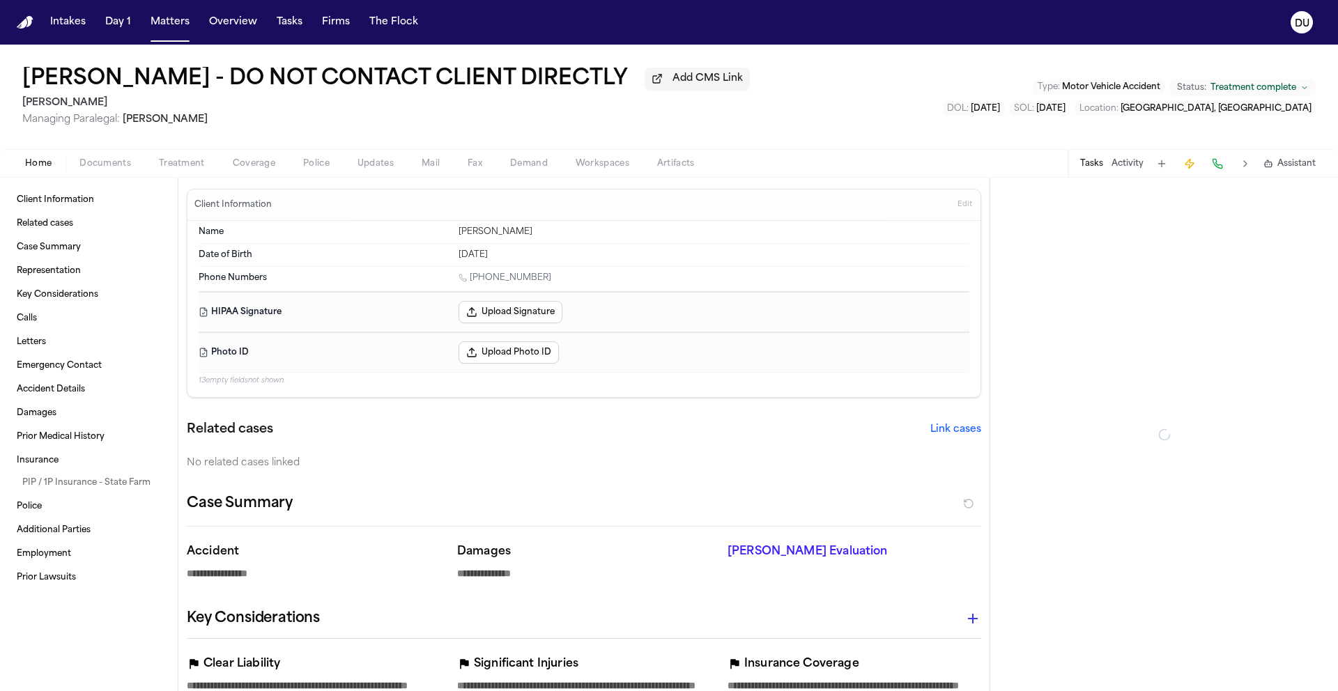
type textarea "*"
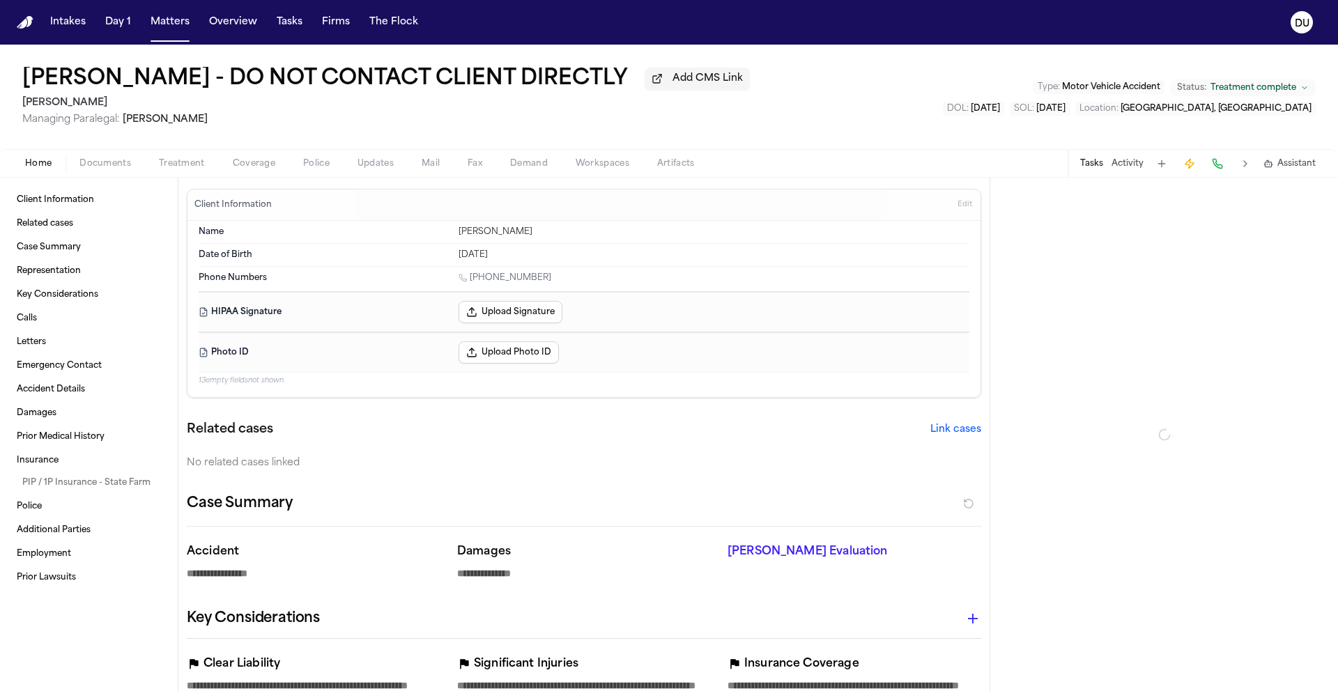
type textarea "*"
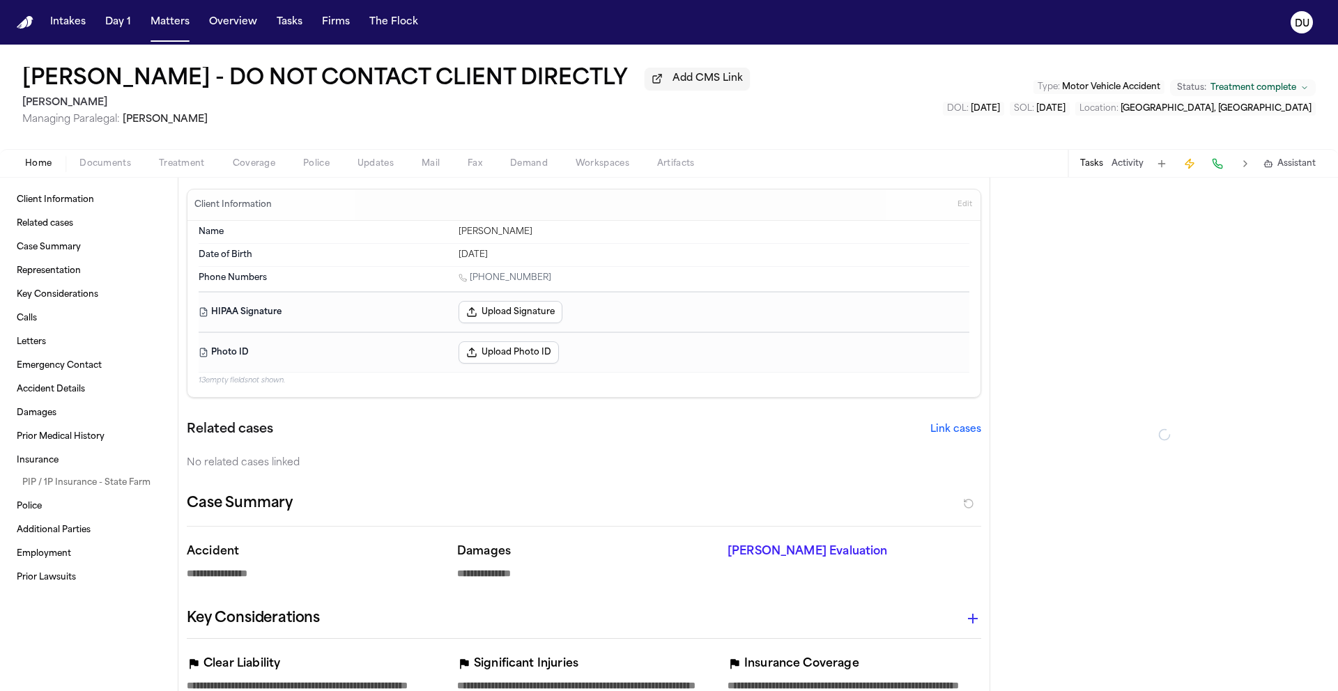
type textarea "*"
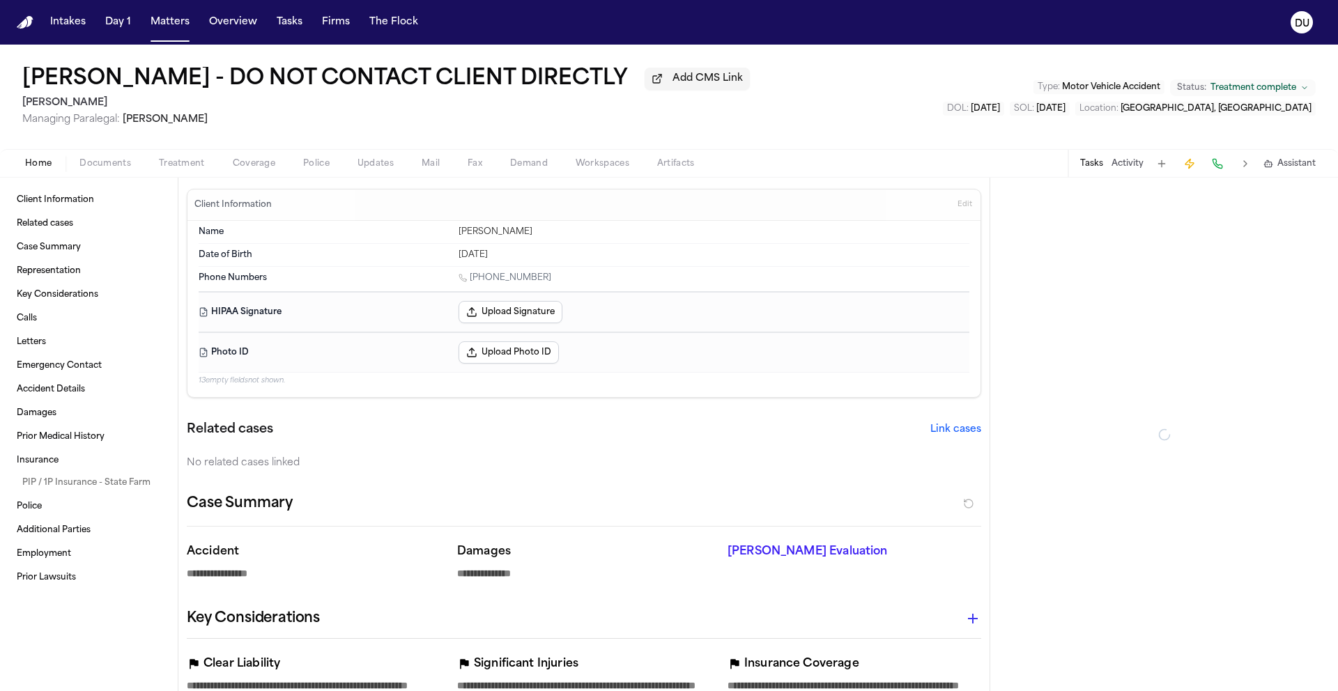
type textarea "*"
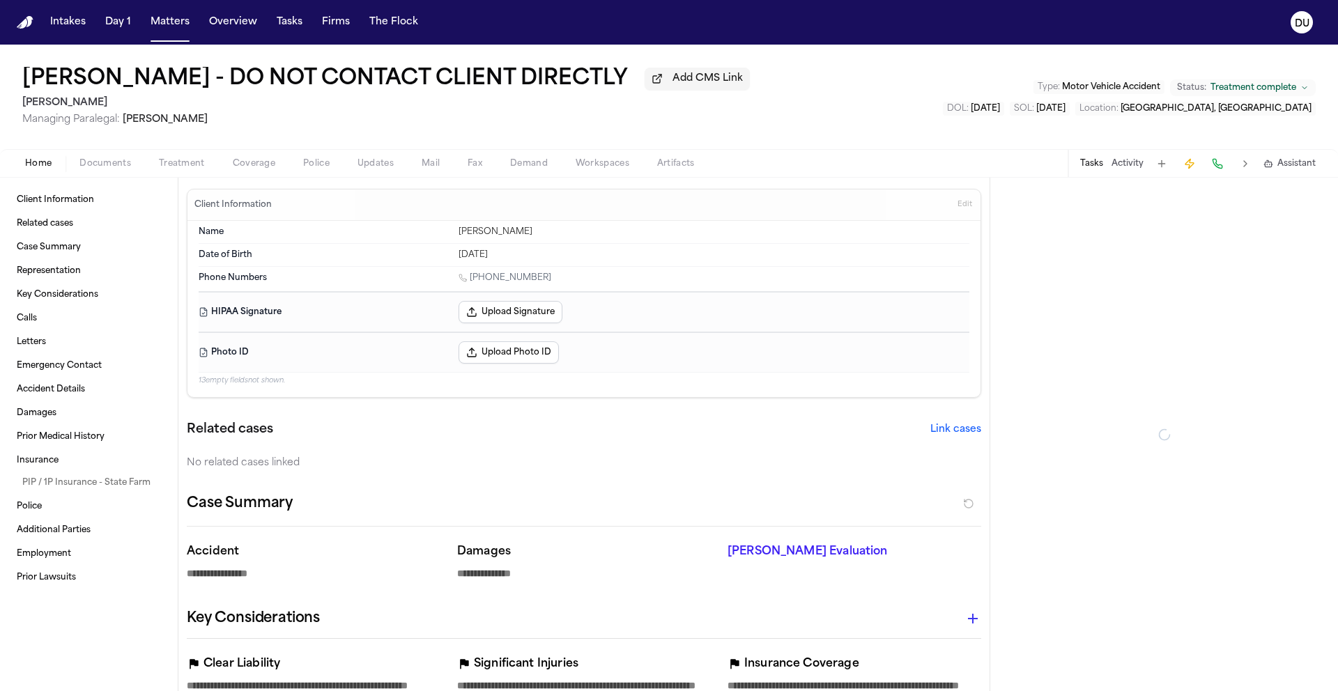
type textarea "*"
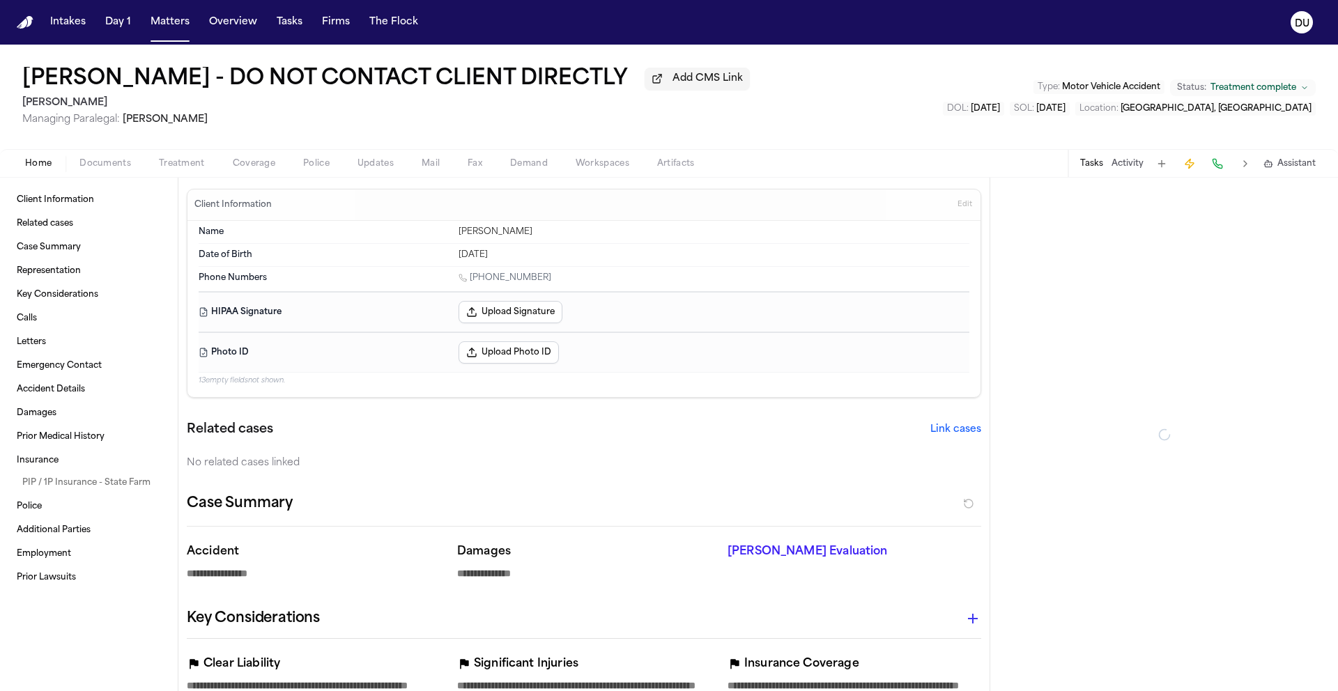
type textarea "*"
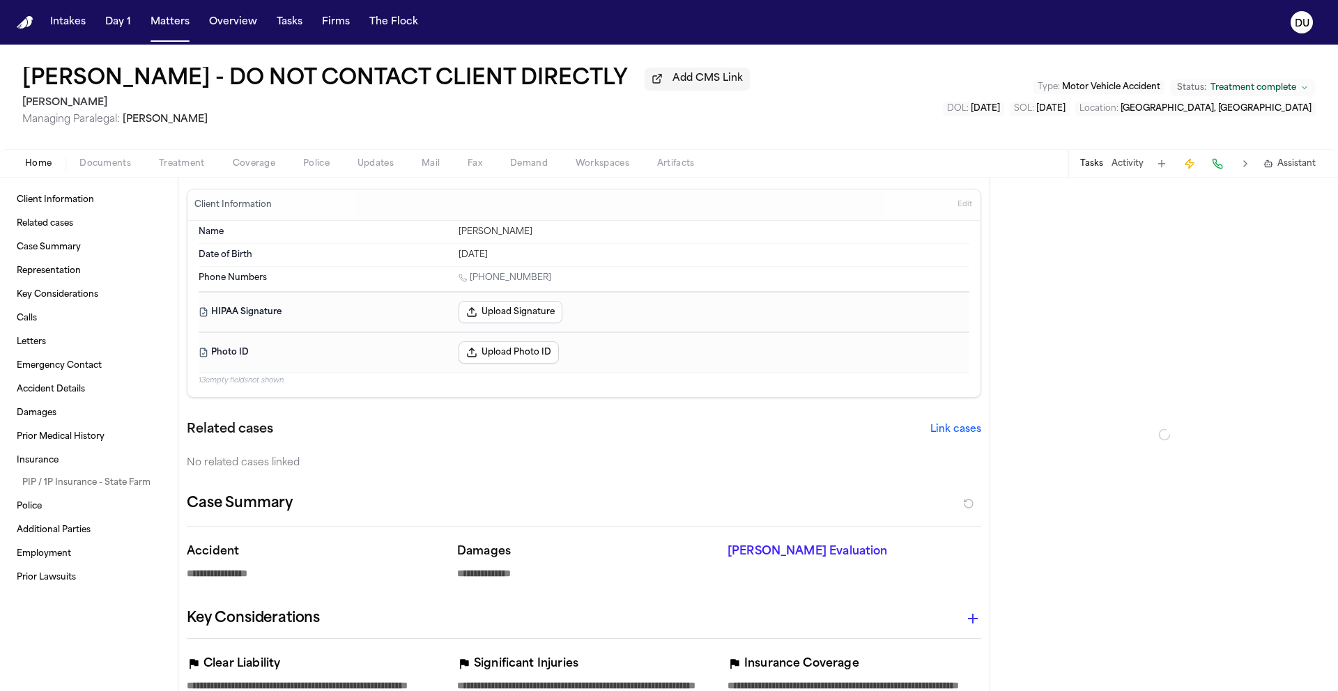
type textarea "*"
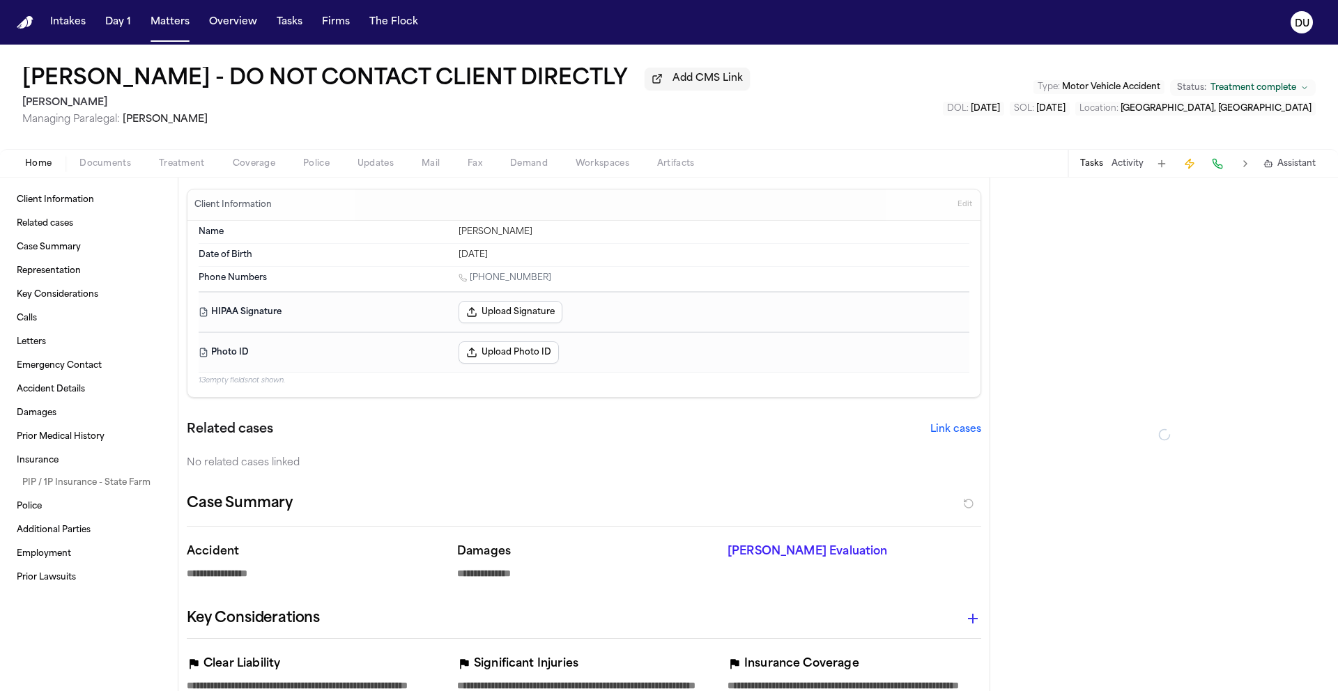
type textarea "*"
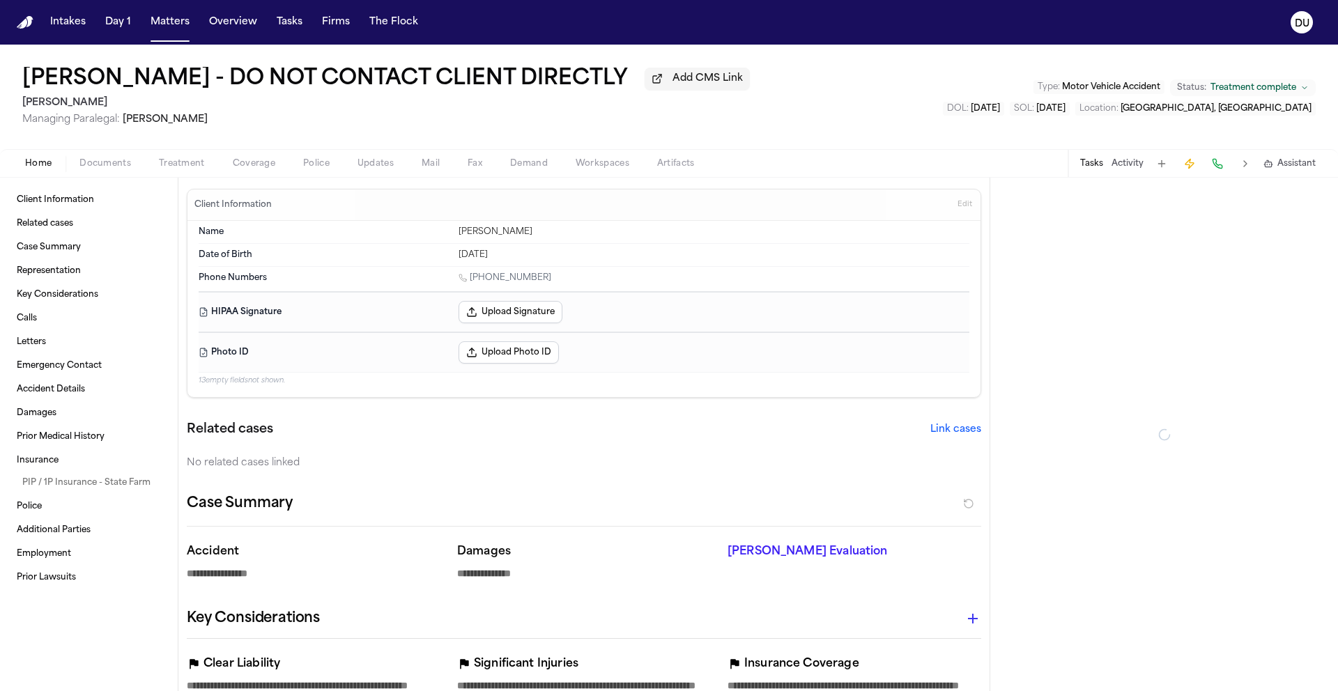
type textarea "*"
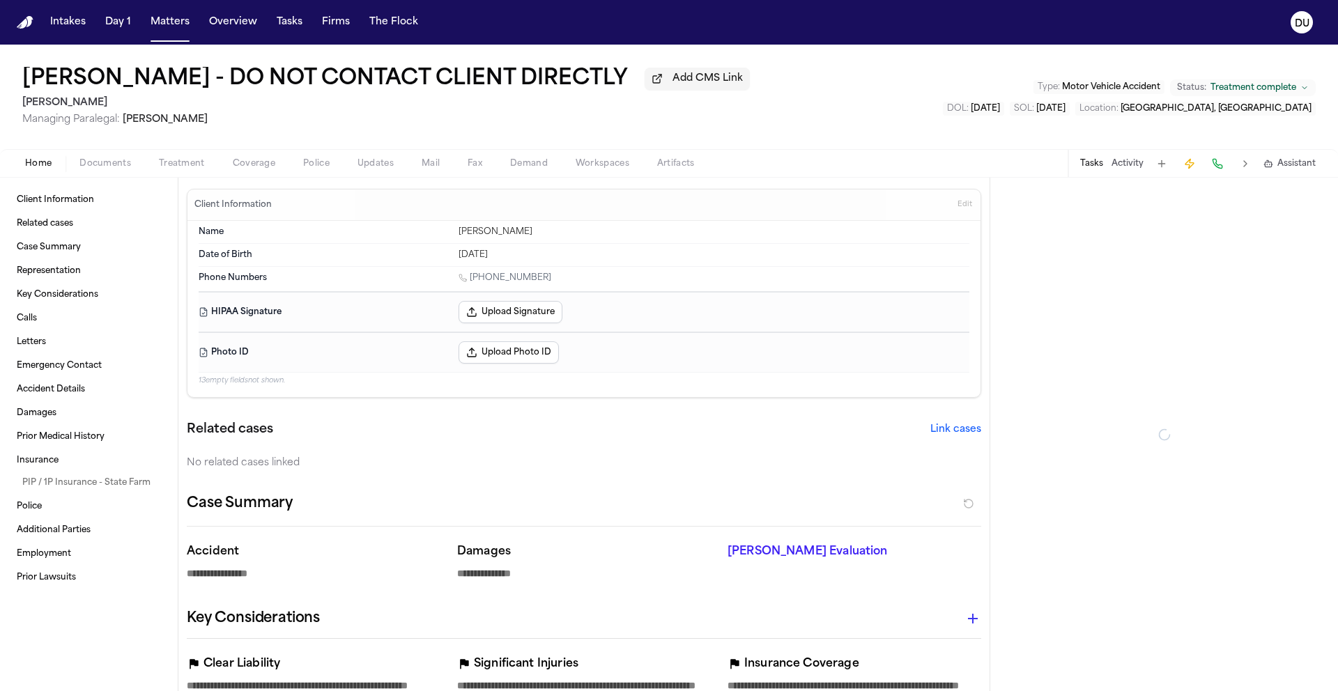
type textarea "*"
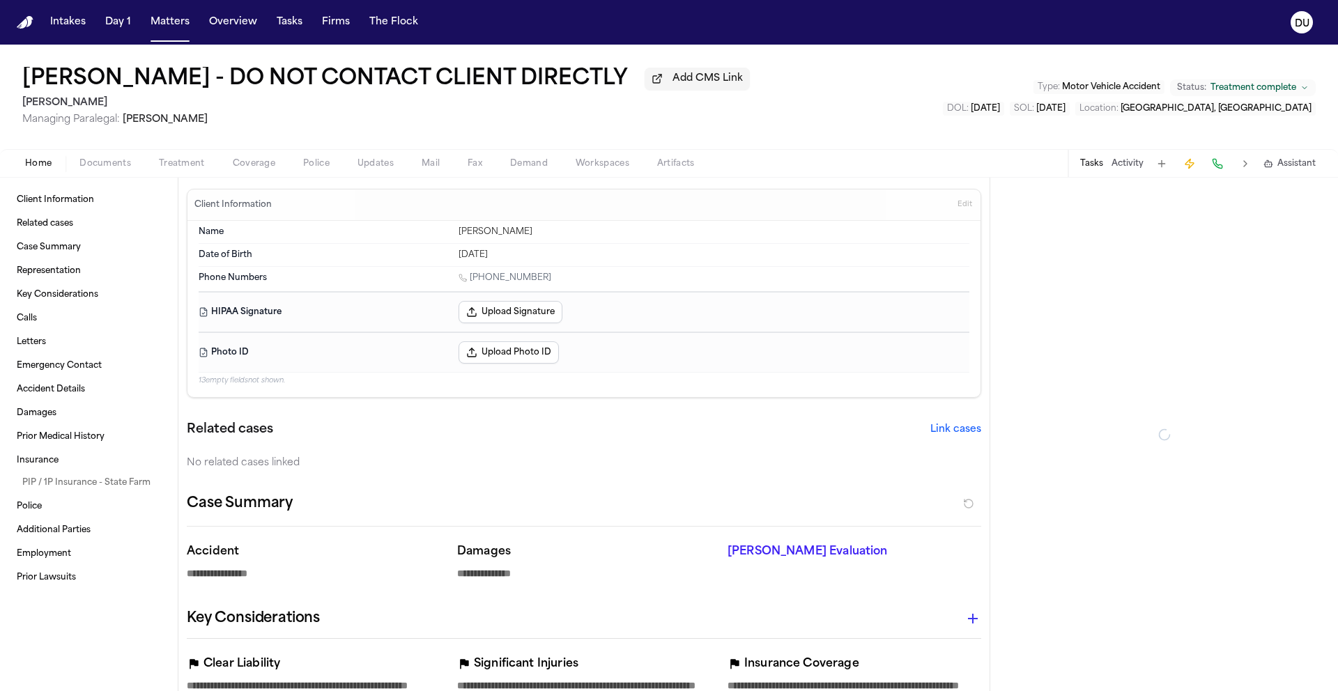
type textarea "*"
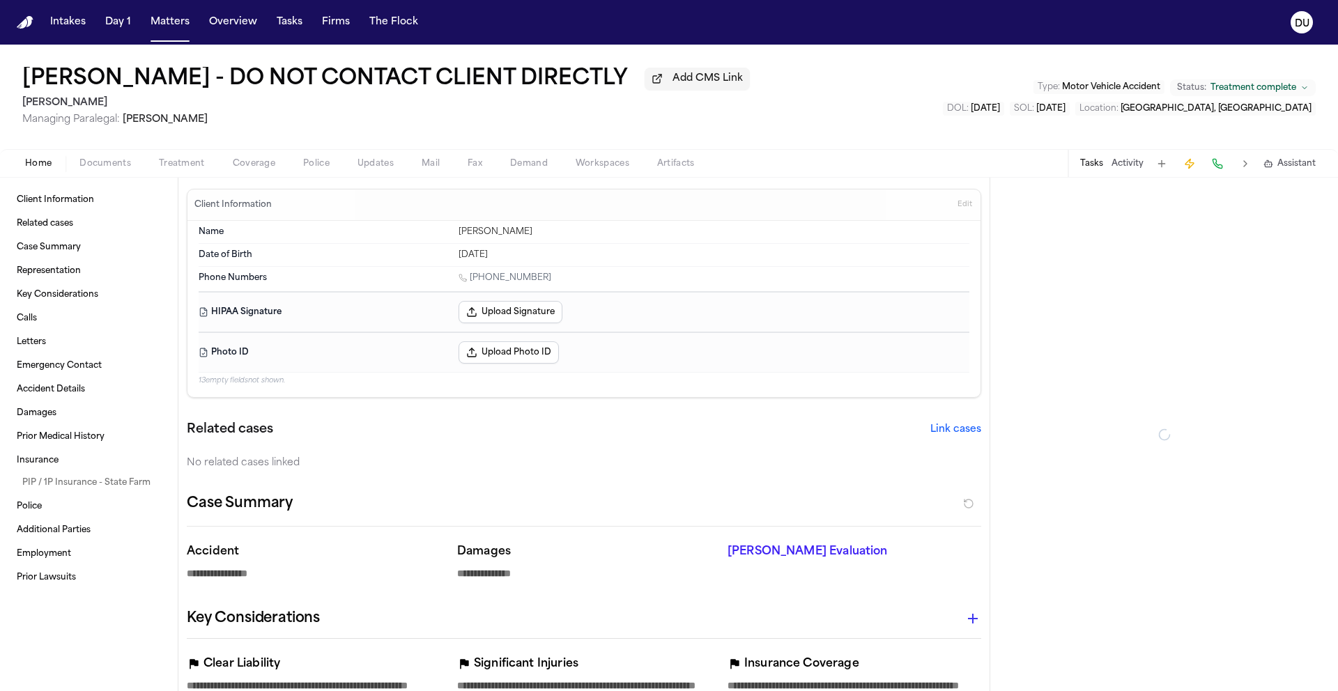
type textarea "*"
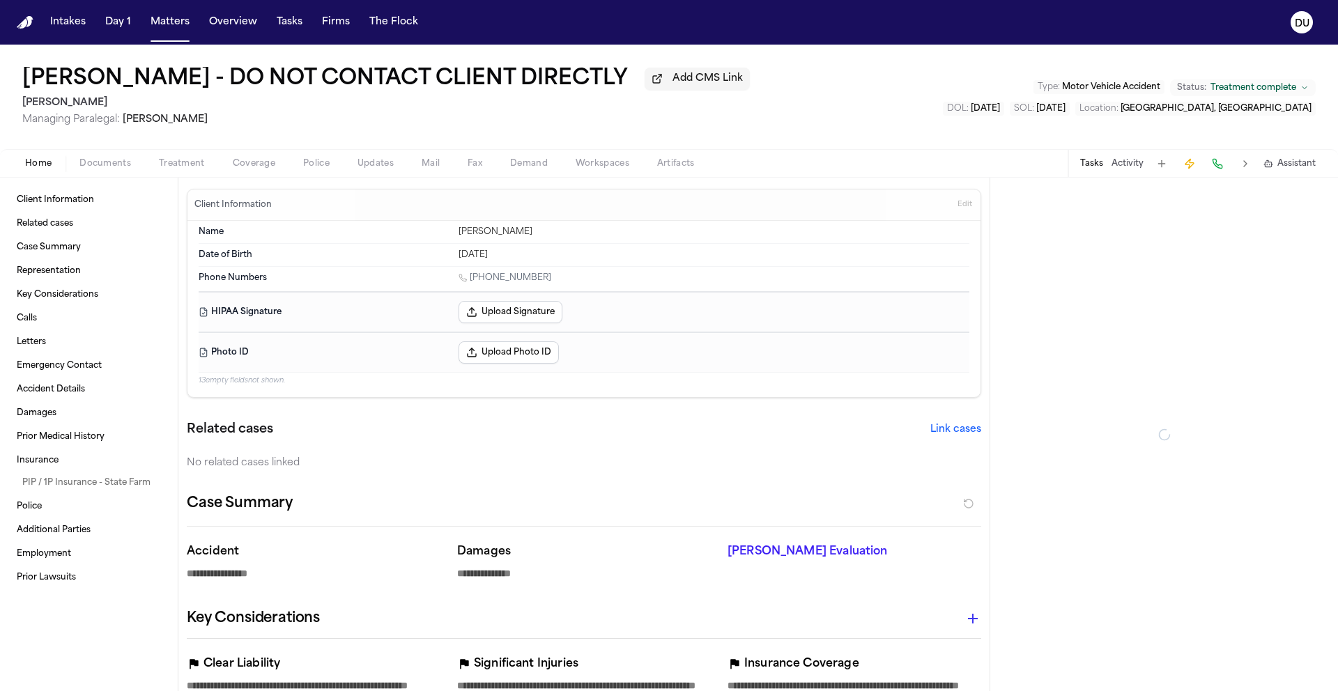
type textarea "*"
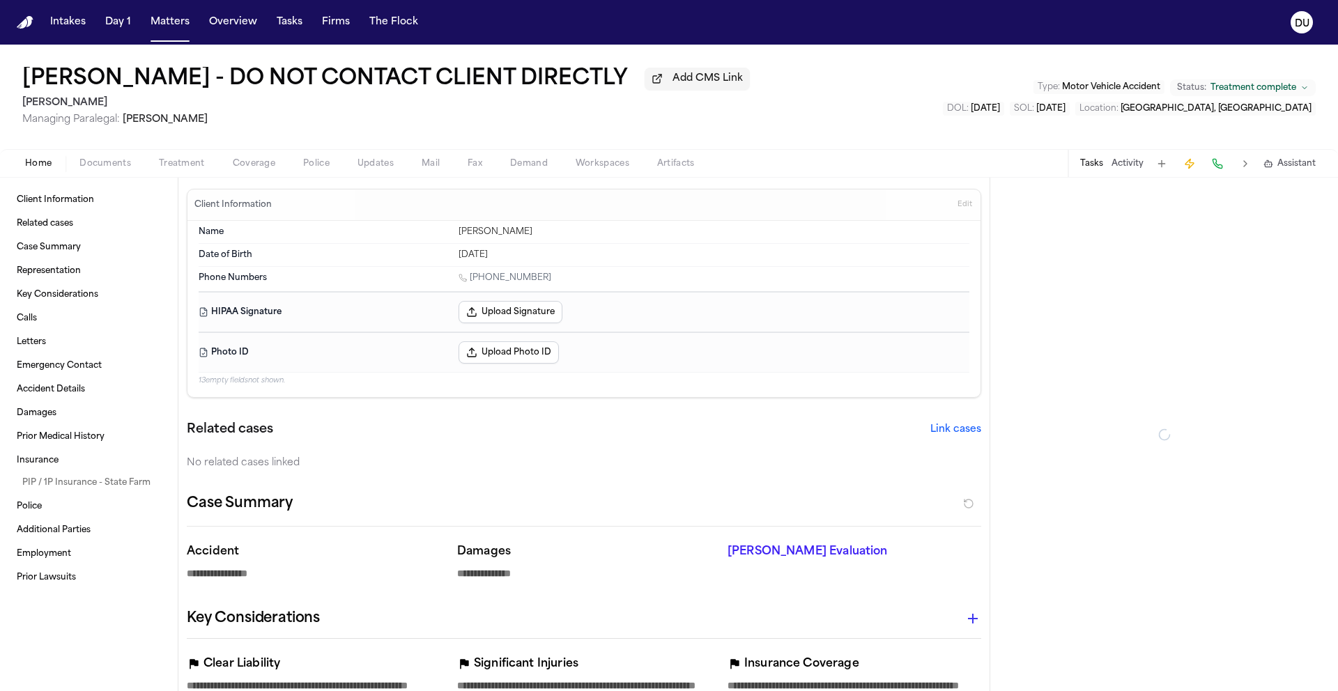
type textarea "*"
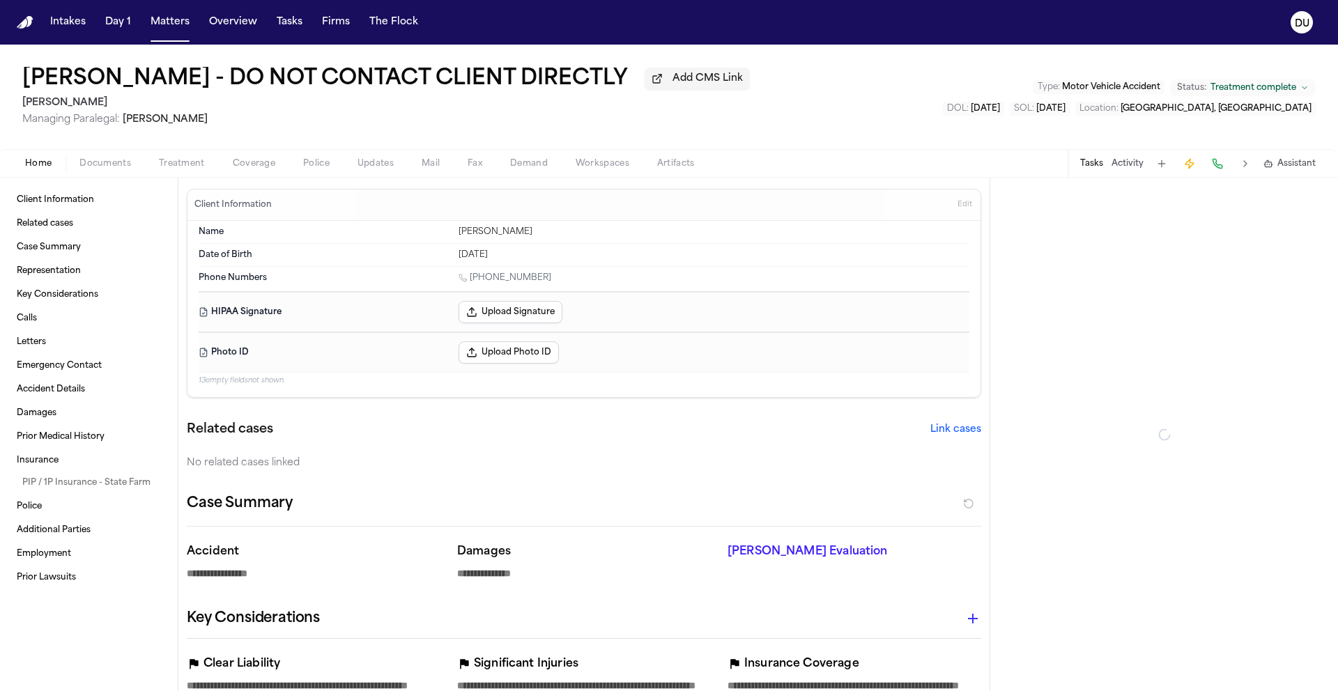
type textarea "*"
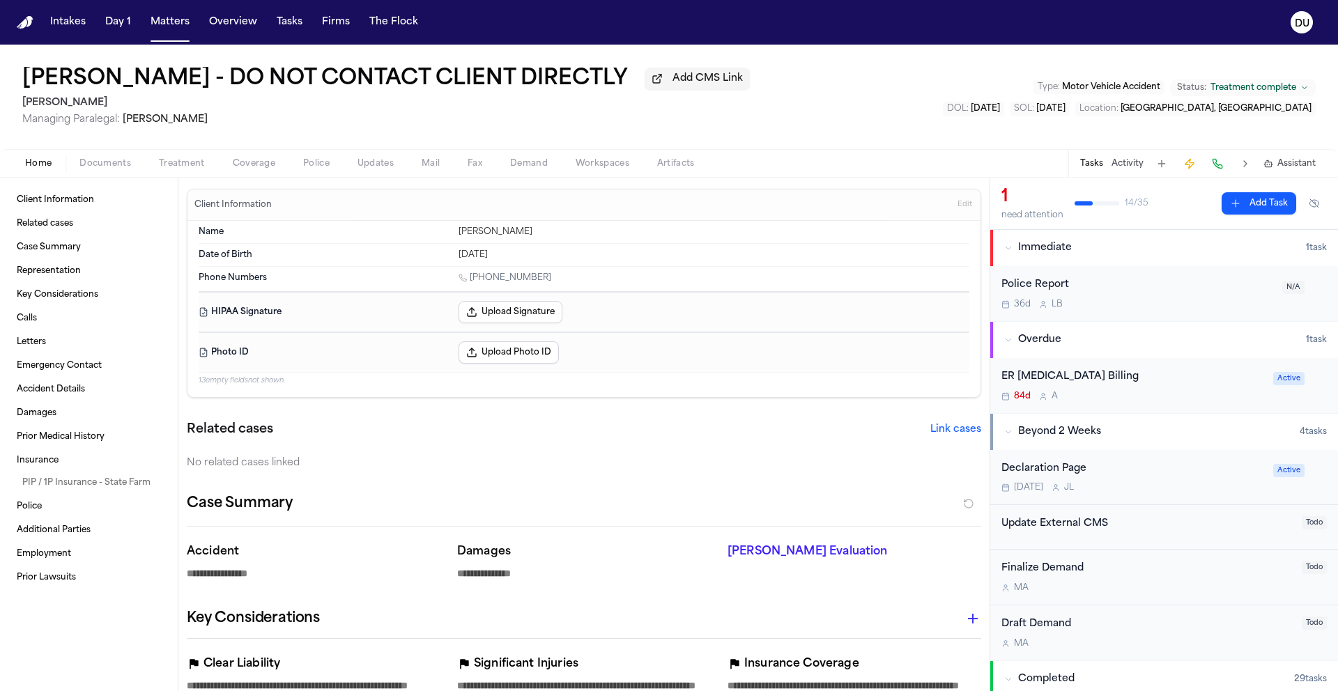
type textarea "*"
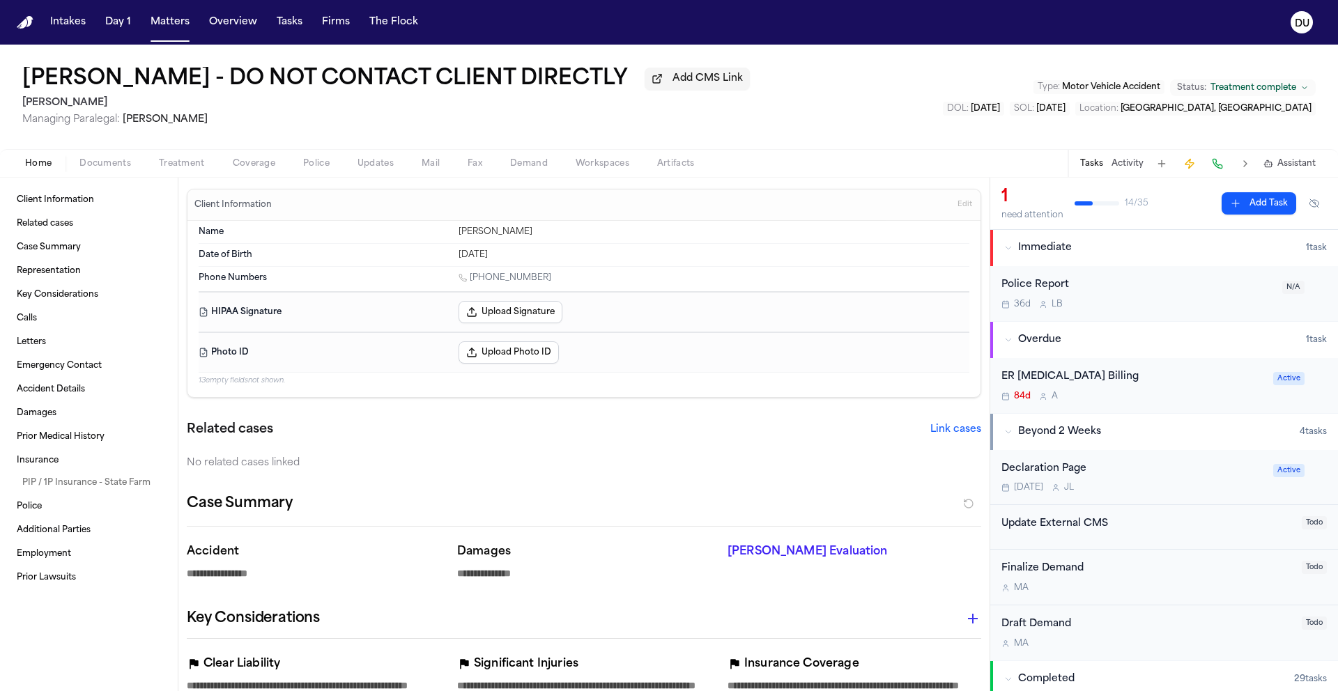
type textarea "*"
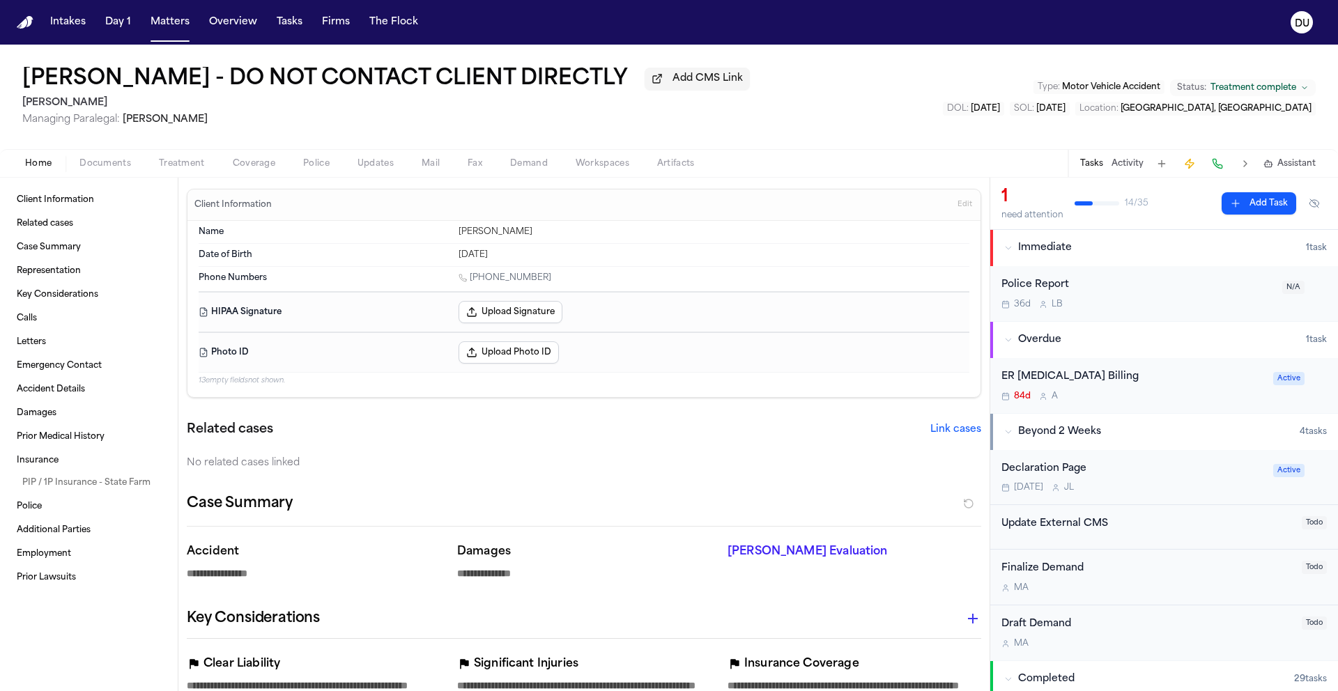
type textarea "*"
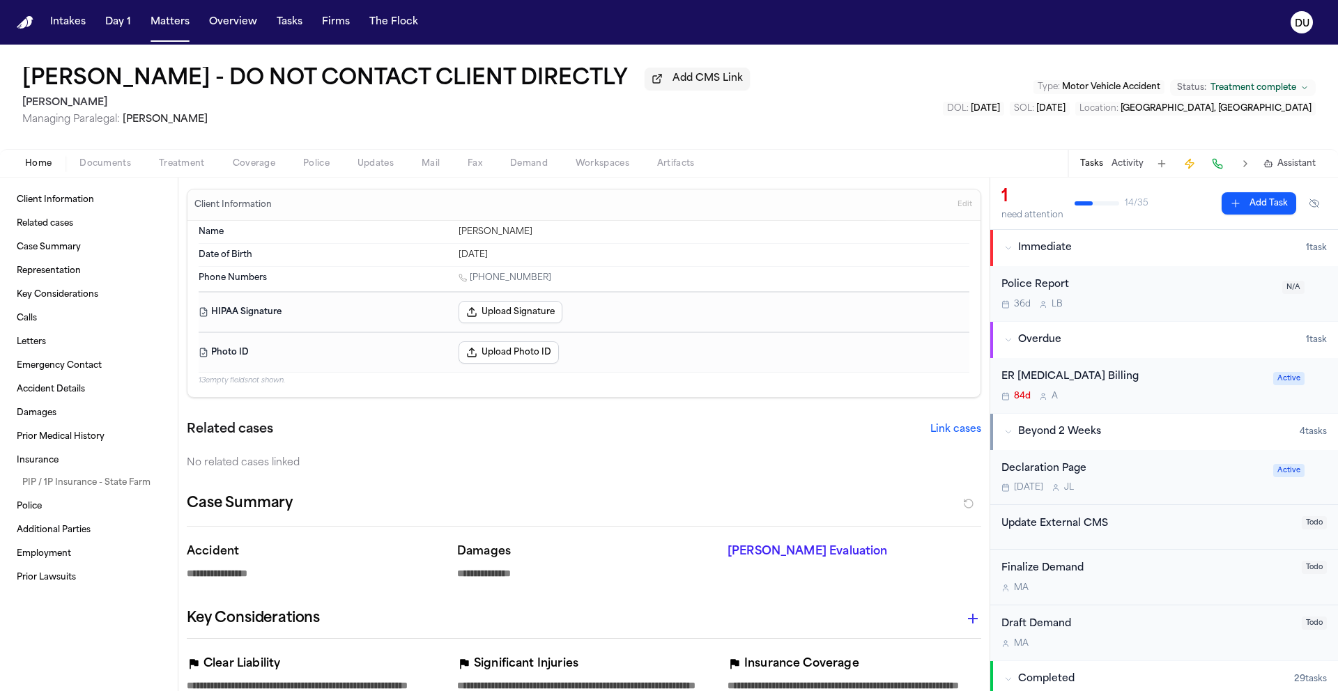
type textarea "*"
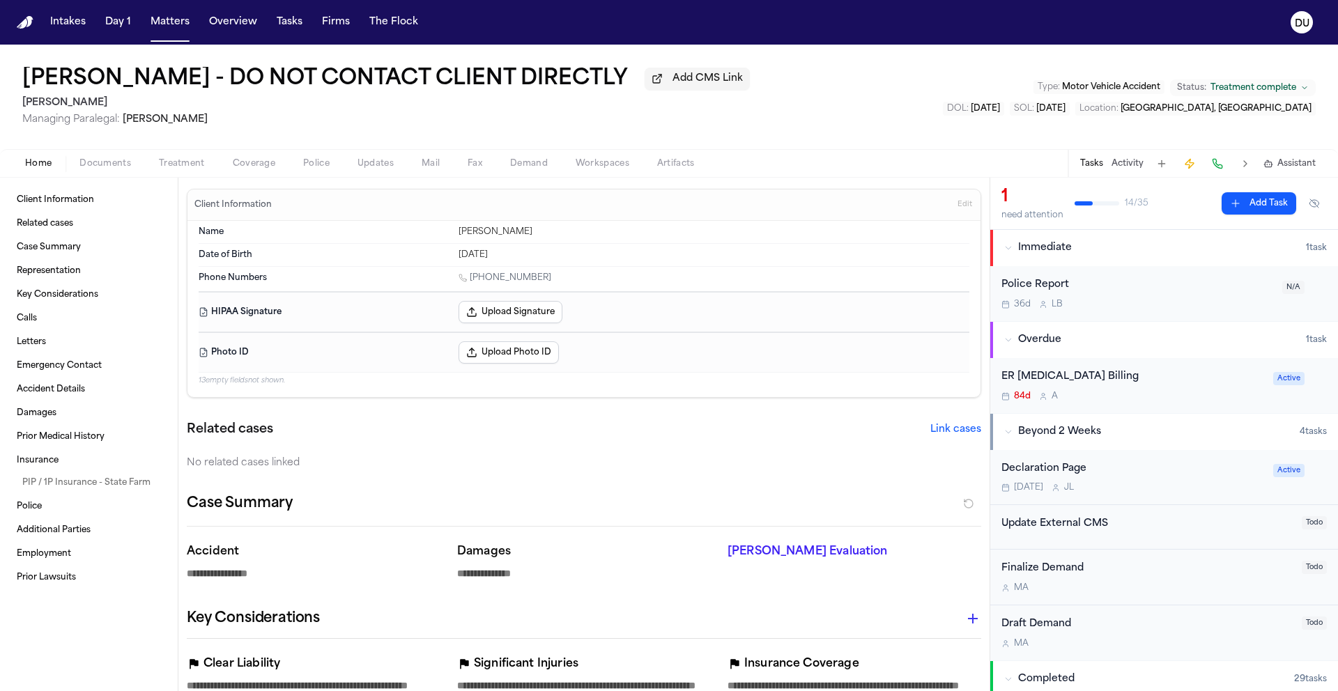
type textarea "*"
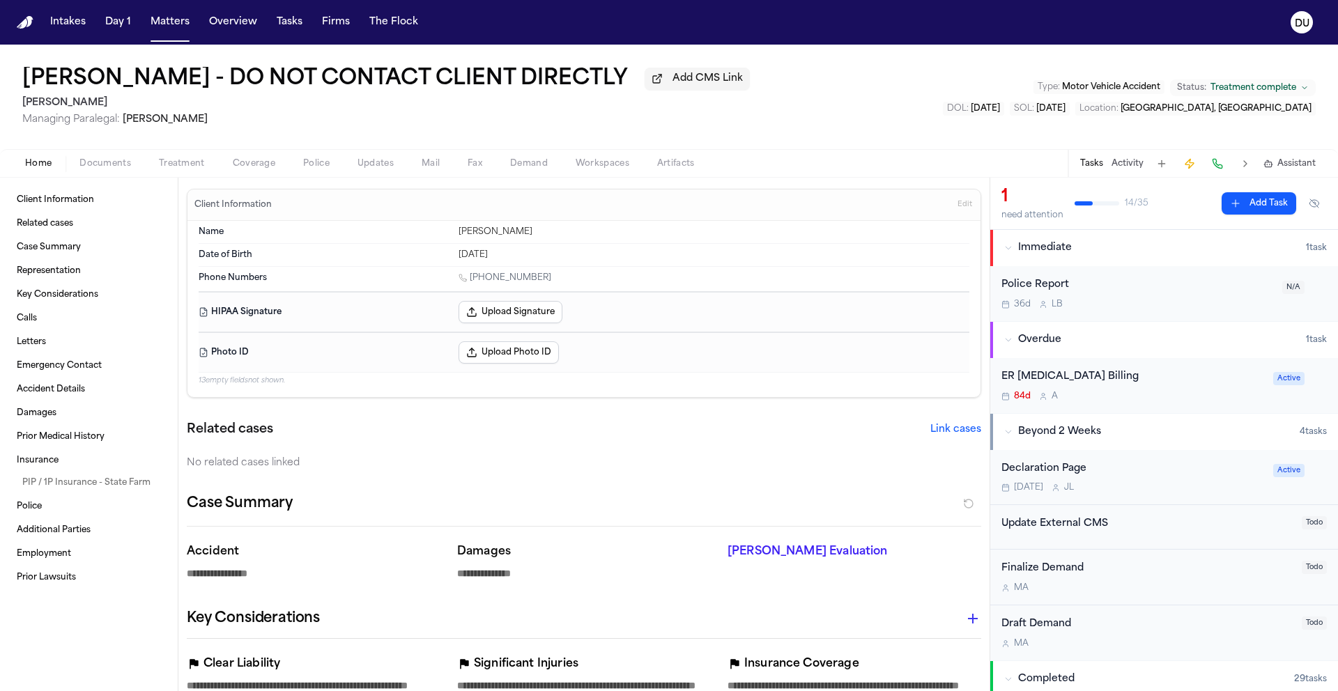
type textarea "*"
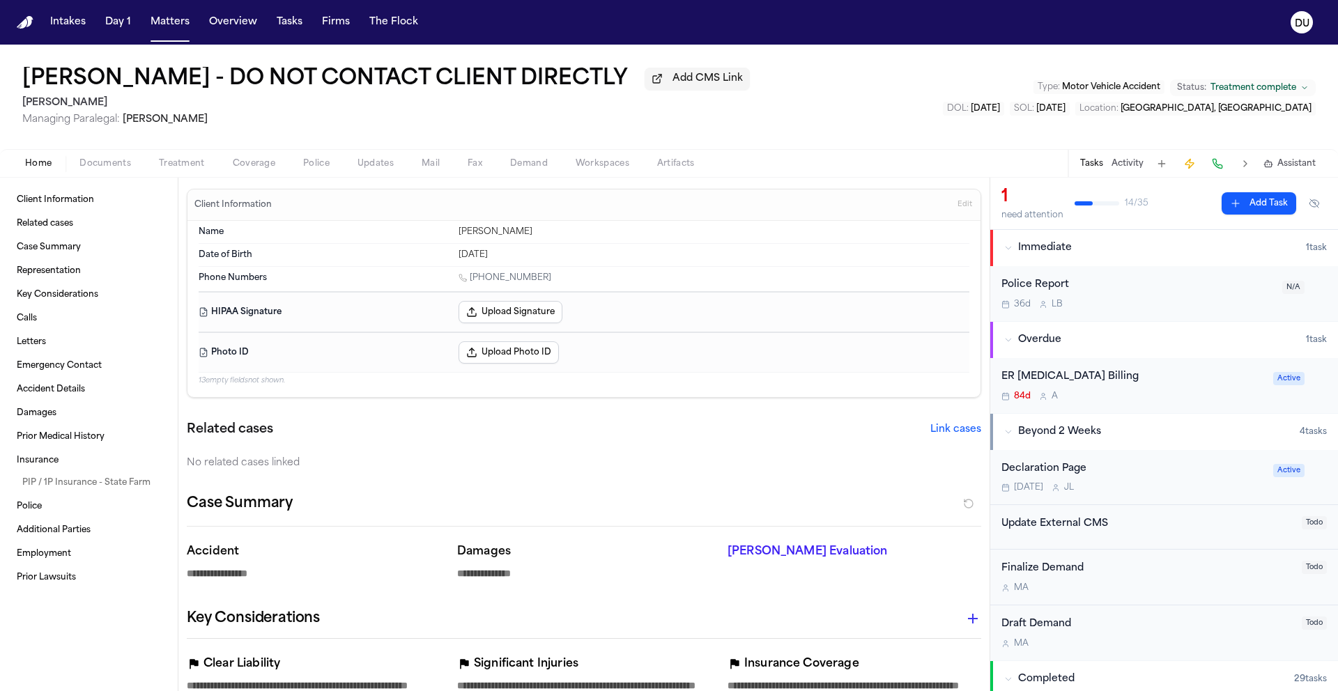
type textarea "*"
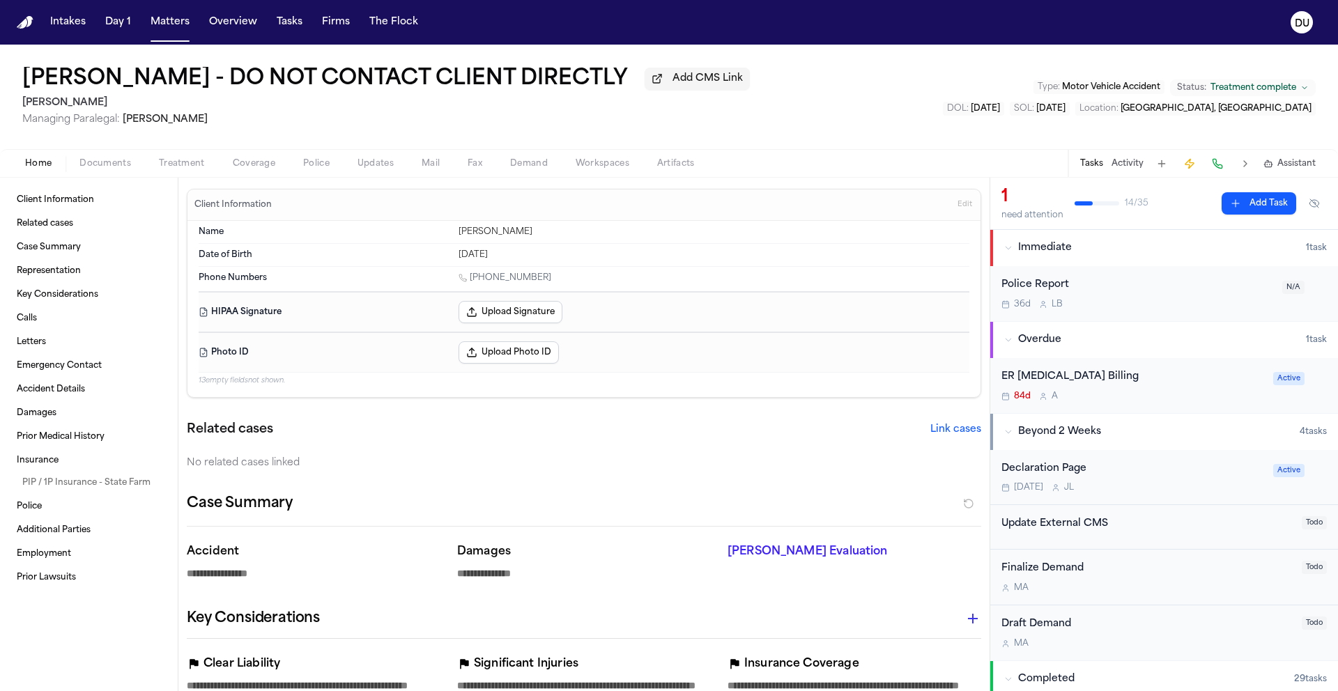
type textarea "*"
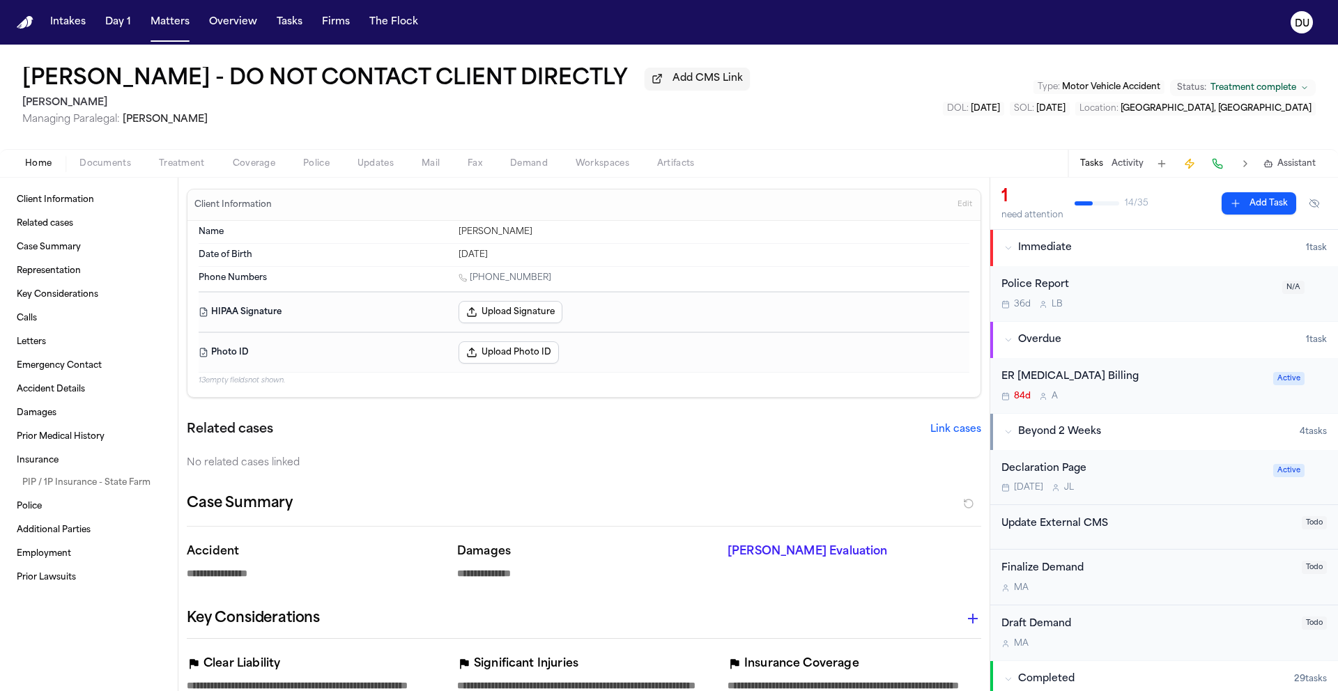
type textarea "*"
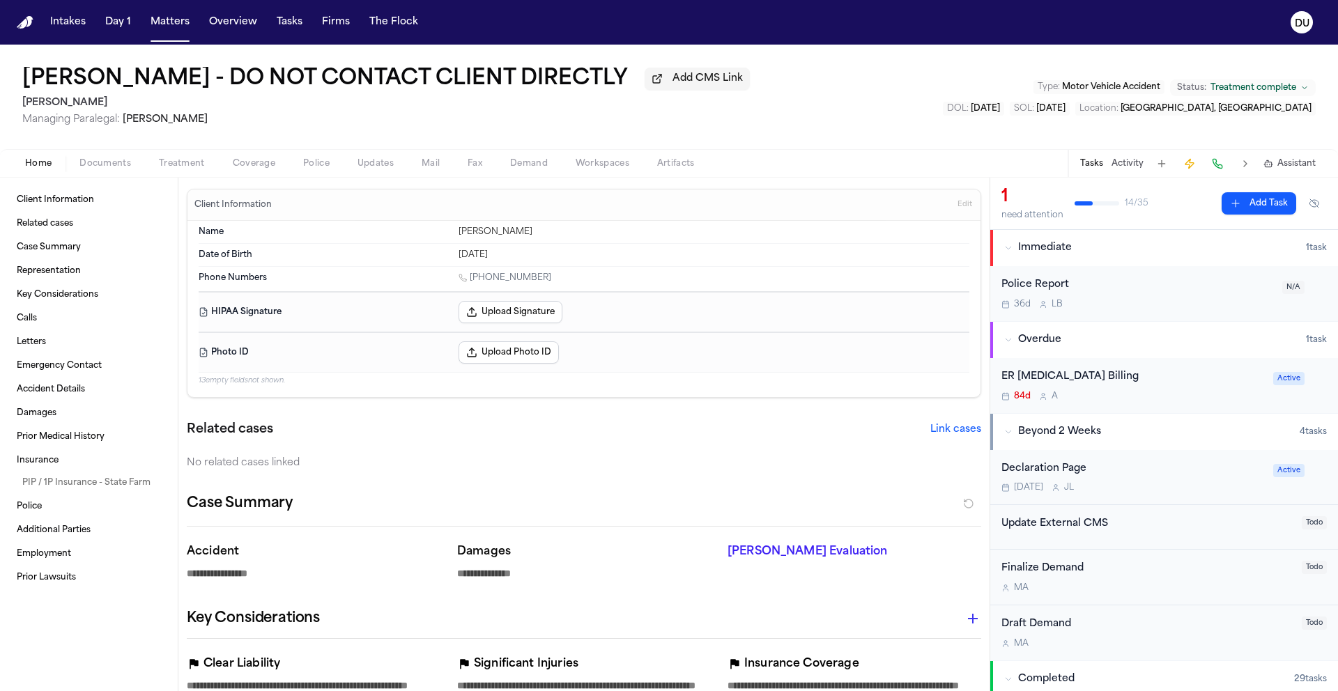
type textarea "*"
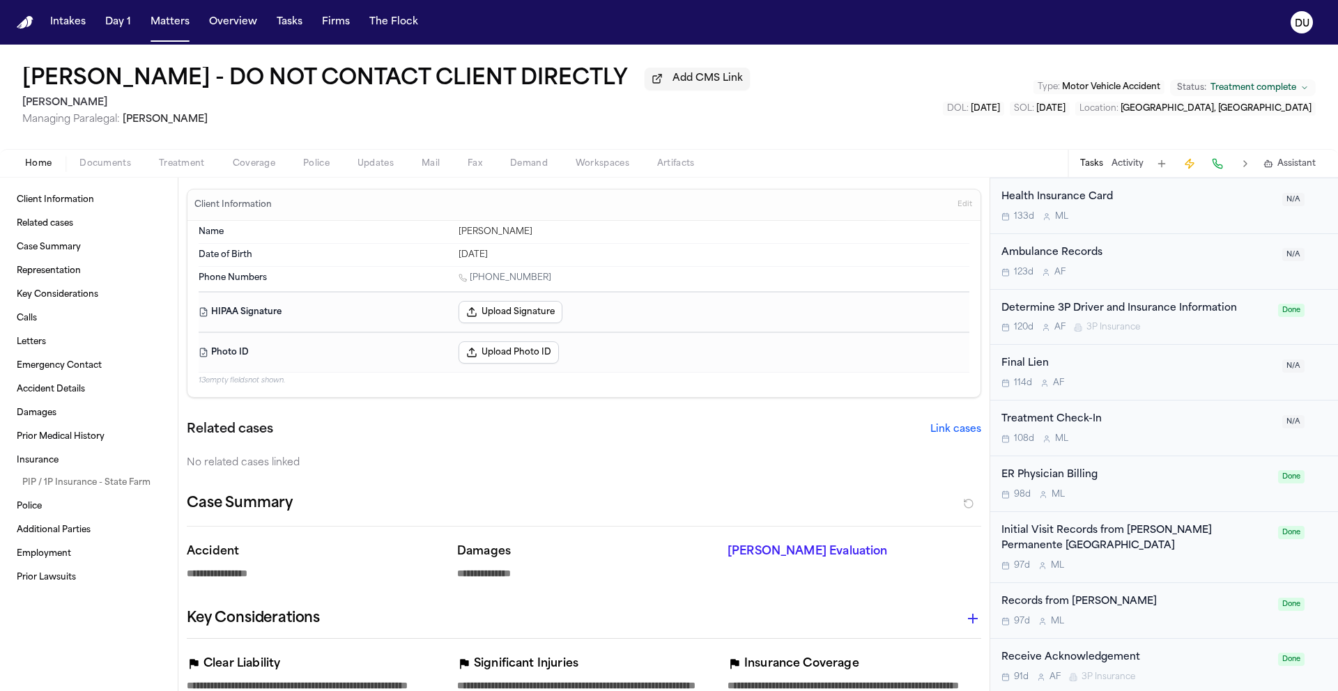
scroll to position [1131, 0]
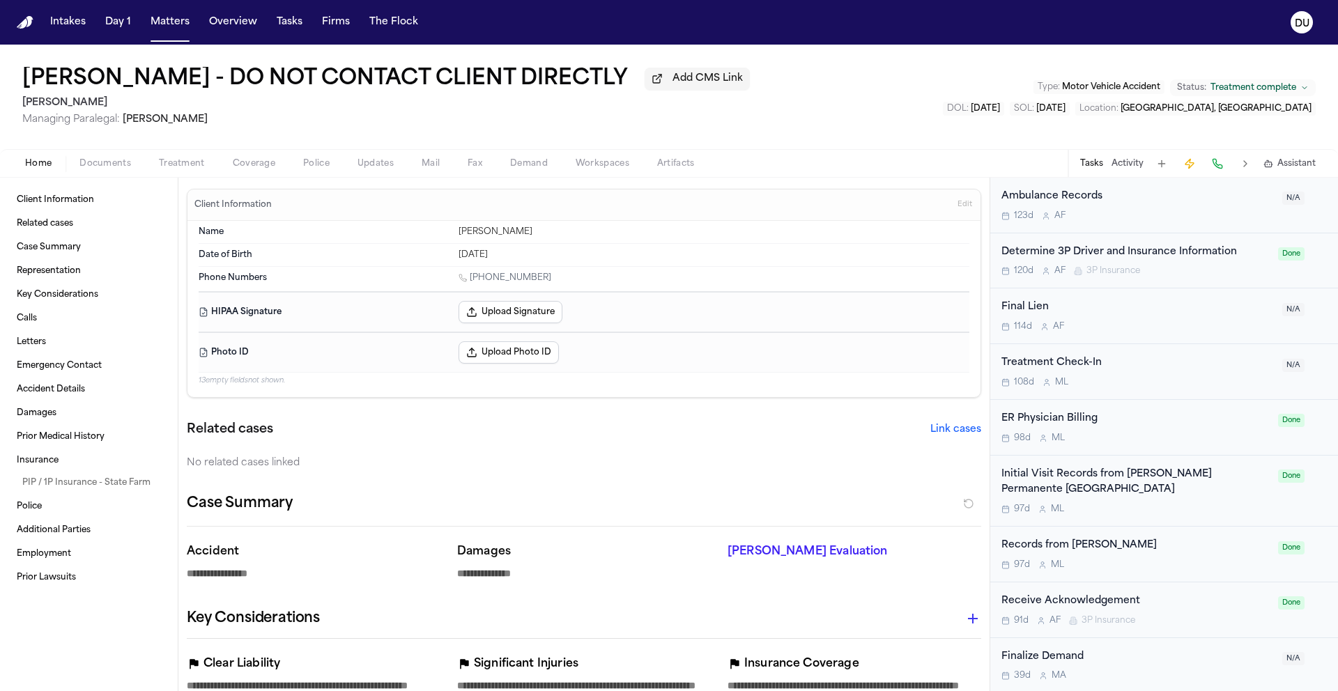
click at [1102, 489] on div "Initial Visit Records from Kaiser Permanente Richmond Medical Center" at bounding box center [1136, 483] width 268 height 32
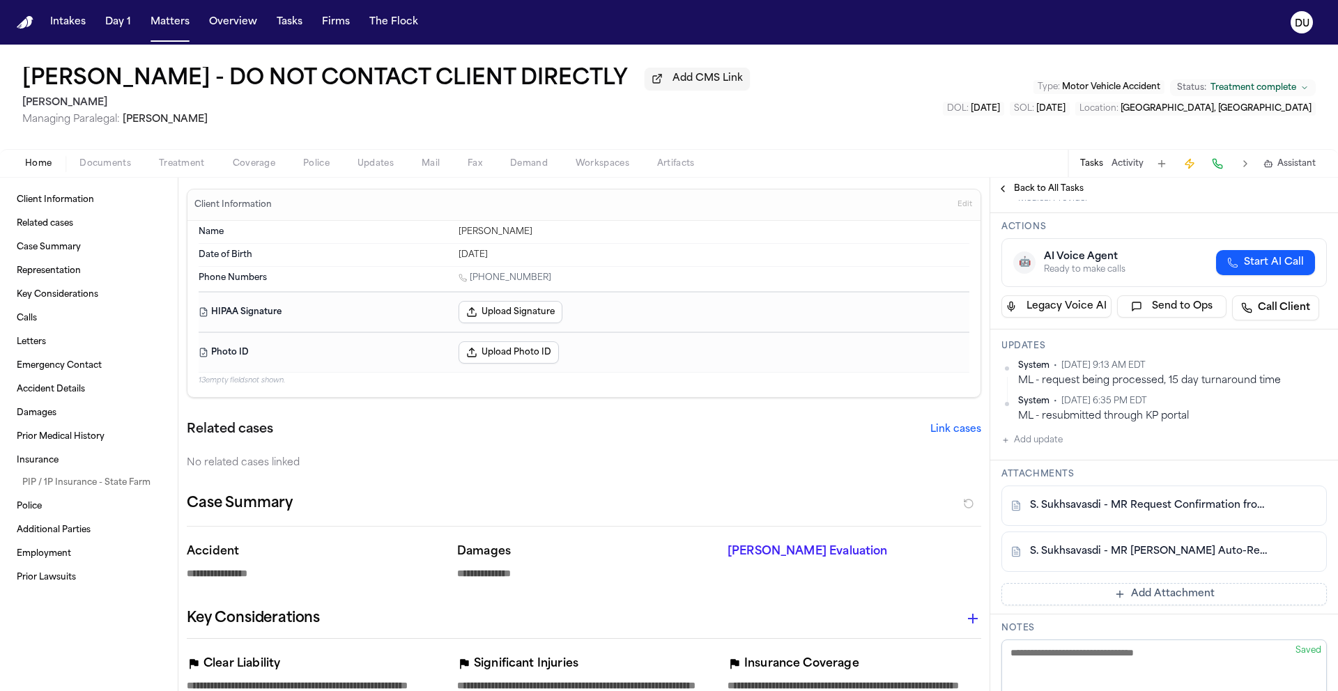
scroll to position [330, 0]
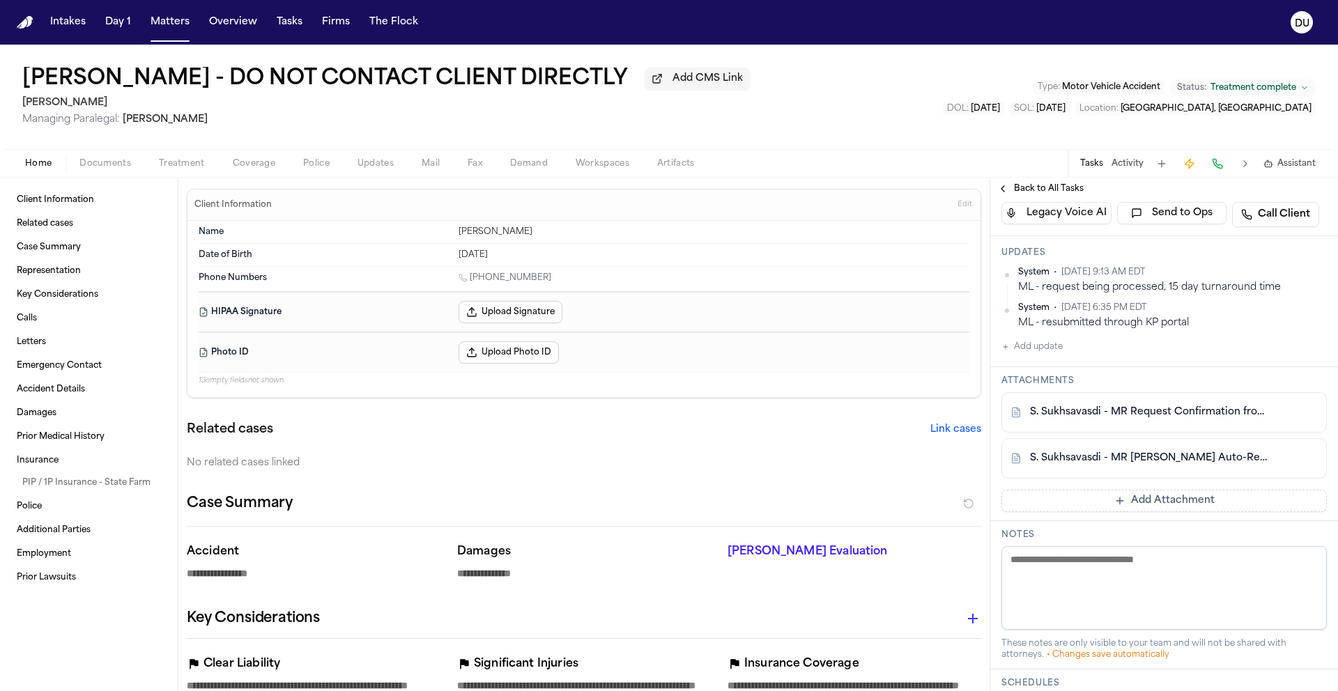
click at [1160, 420] on link "S. Sukhsavasdi - MR Request Confirmation from Kaiser Permanente - 6.3.25" at bounding box center [1150, 413] width 240 height 14
click at [284, 24] on button "Tasks" at bounding box center [289, 22] width 37 height 25
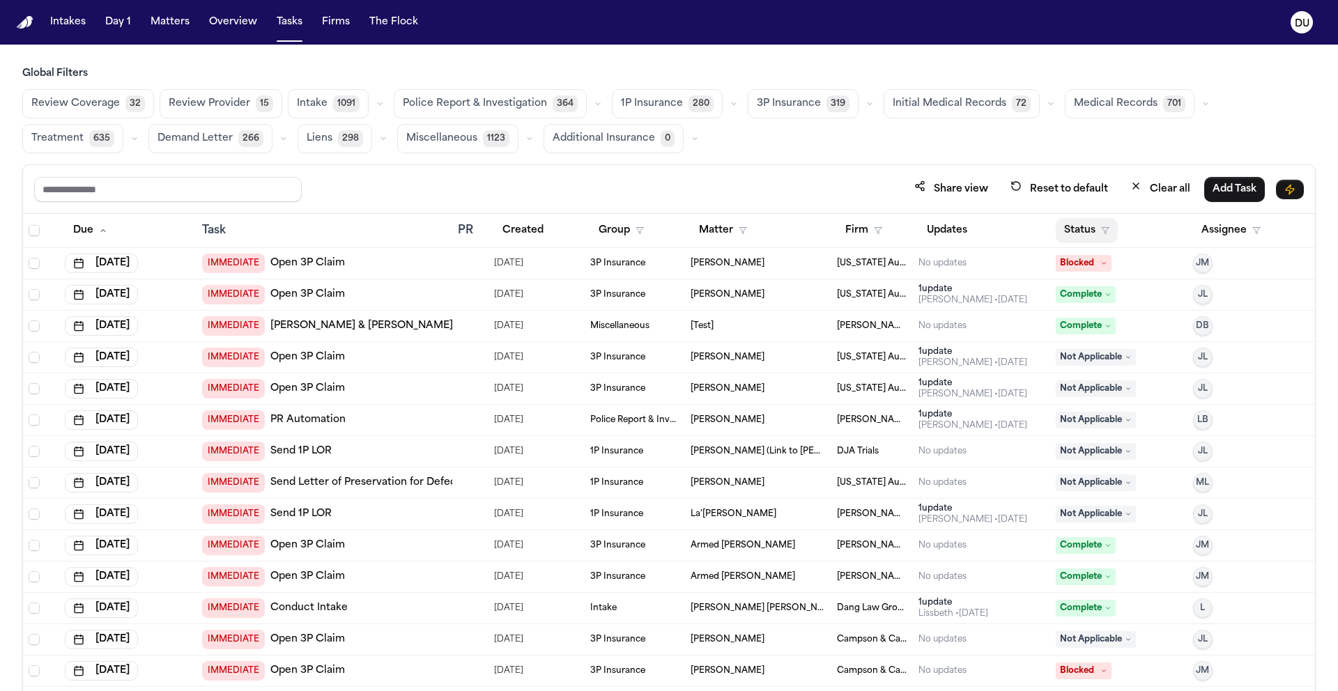
click at [1059, 233] on button "Status" at bounding box center [1087, 230] width 62 height 25
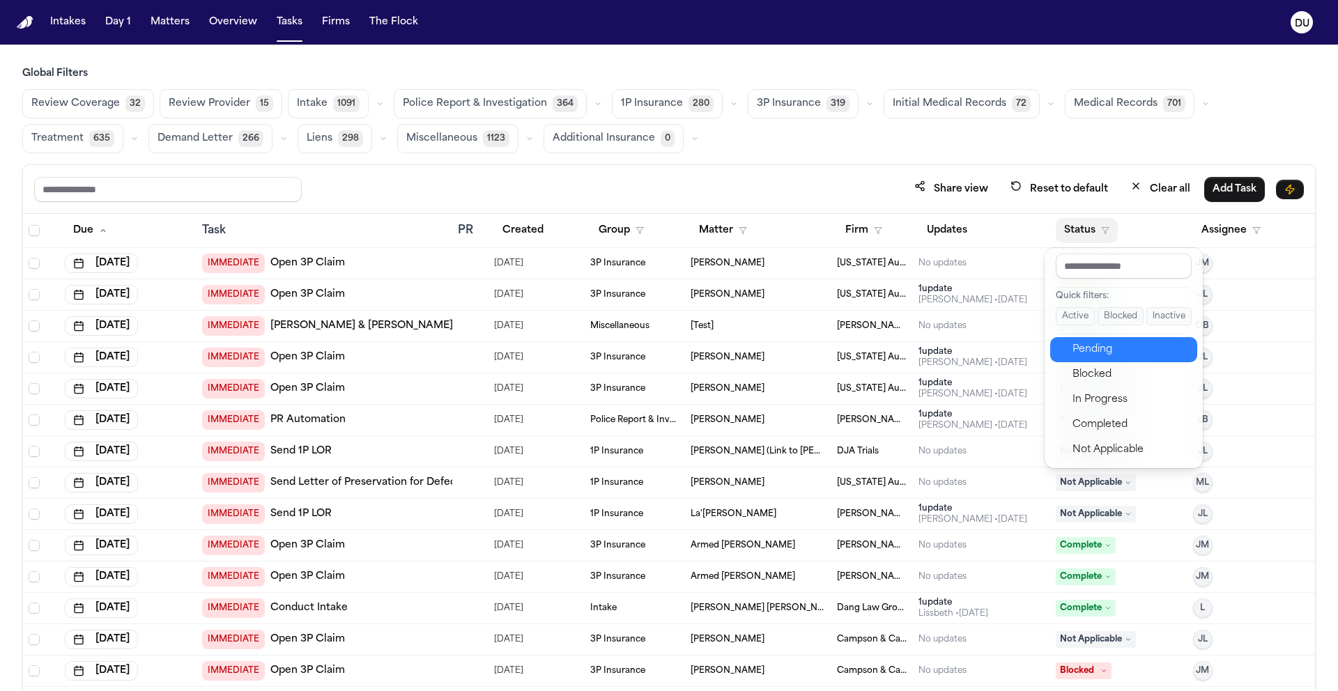
click at [1094, 346] on div "Pending" at bounding box center [1131, 350] width 116 height 17
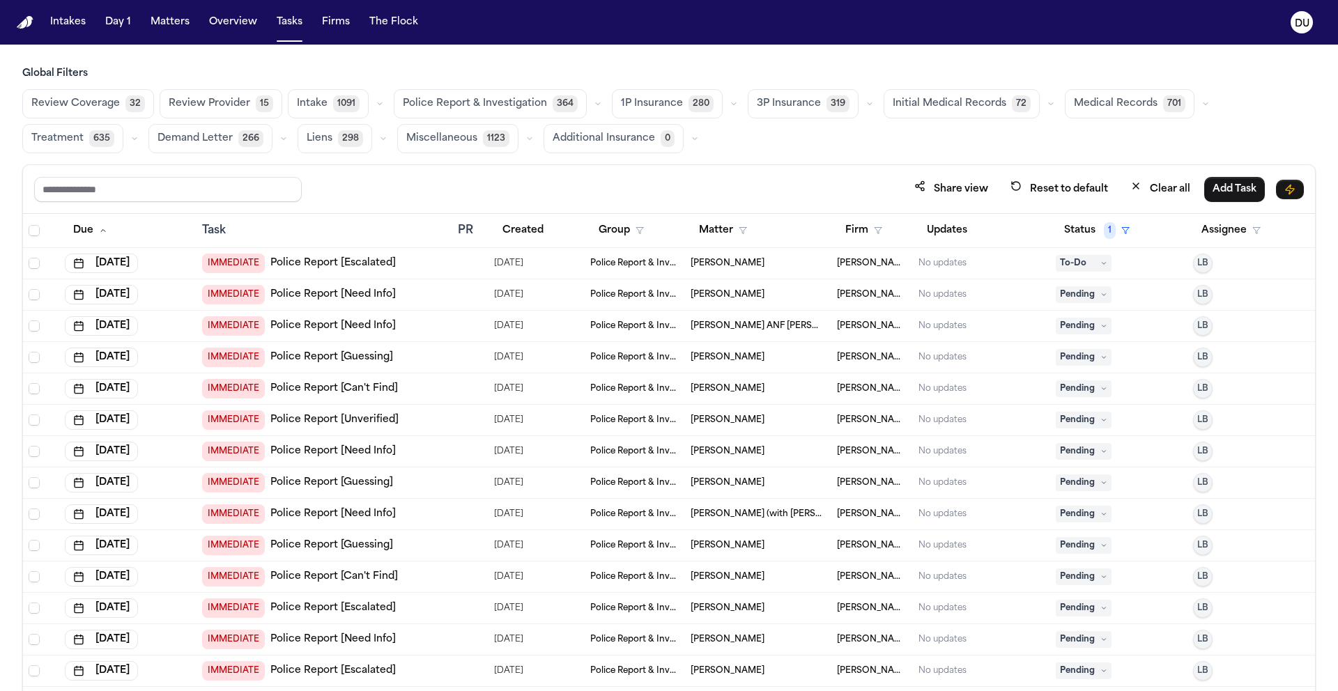
click at [1075, 110] on span "Medical Records" at bounding box center [1116, 104] width 84 height 14
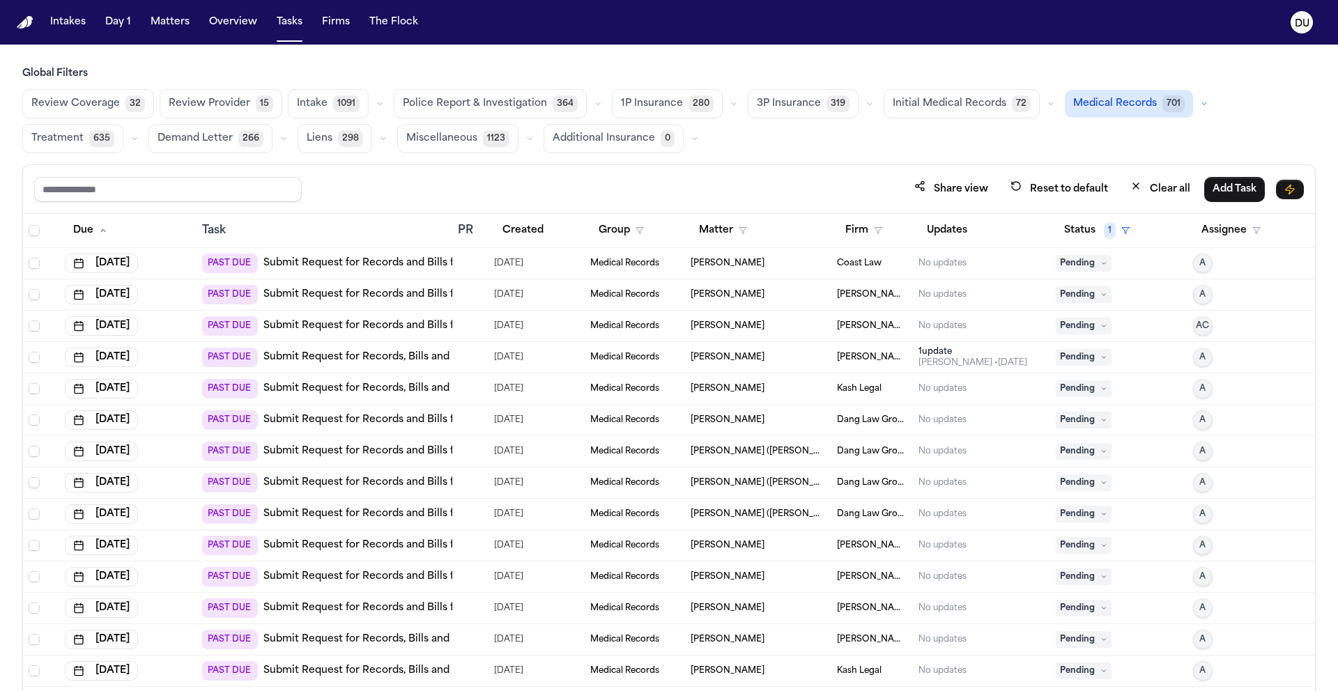
click at [401, 263] on link "Submit Request for Records and Bills from Dr. Amirhassan Bahreman" at bounding box center [420, 263] width 314 height 14
click at [382, 295] on link "Submit Request for Records and Bills from Emory University Hospital Midtown" at bounding box center [424, 295] width 323 height 14
click at [381, 328] on link "Submit Request for Records and Bills from MetroAtlanta Ambulance Service (Metro…" at bounding box center [535, 326] width 544 height 14
click at [400, 356] on link "Submit Request for Records, Bills and Radiology from Westchester Medical Center" at bounding box center [470, 358] width 415 height 14
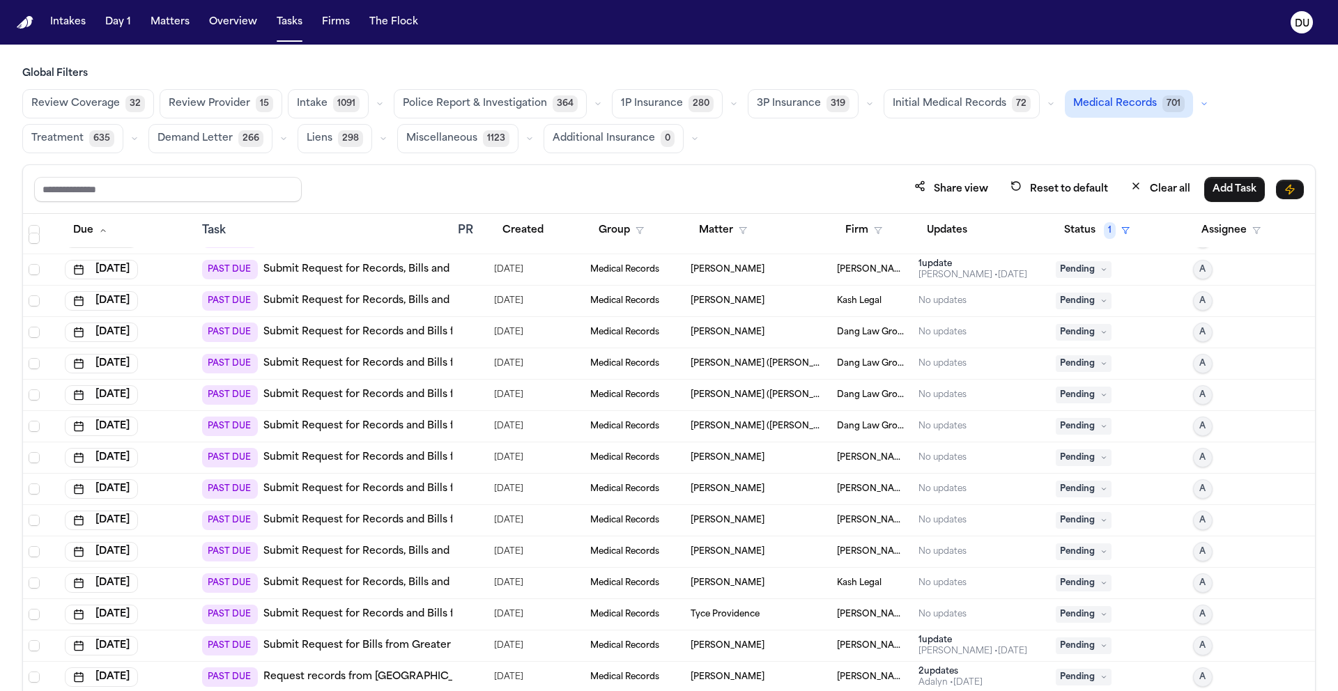
scroll to position [100, 0]
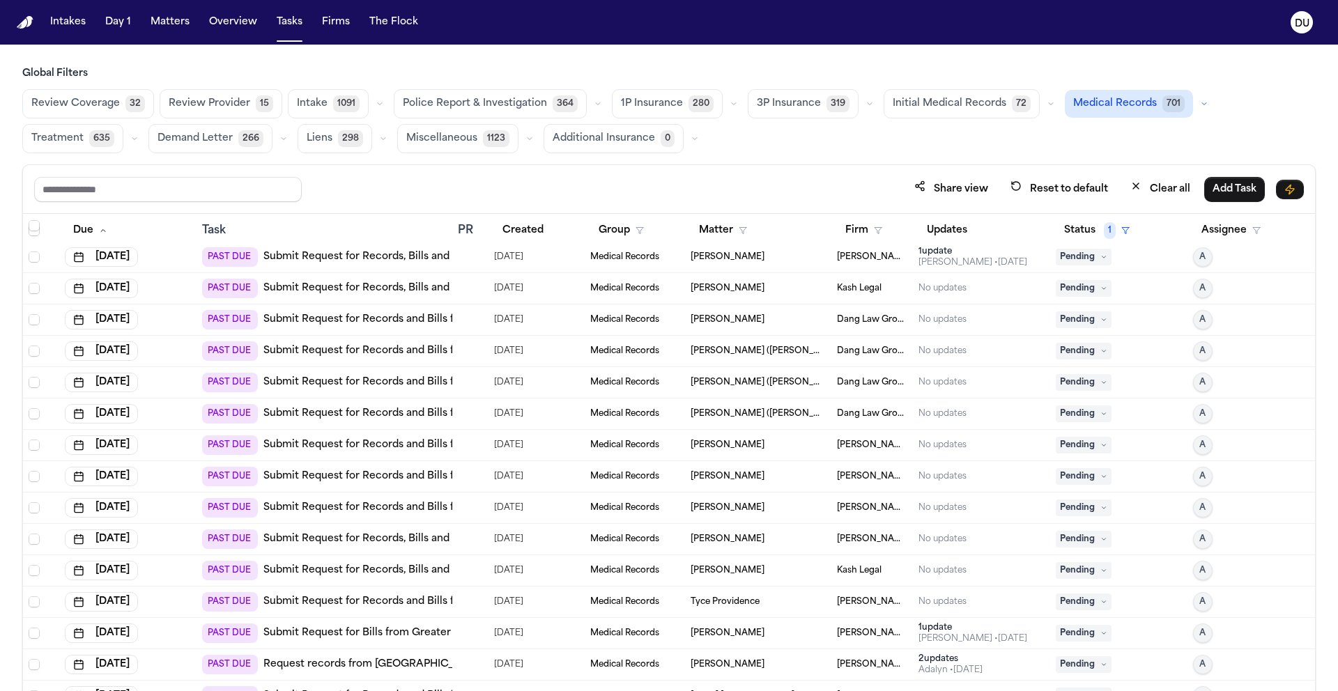
click at [369, 438] on link "Submit Request for Records and Bills from Northside Emergency Associates, PC" at bounding box center [462, 445] width 398 height 14
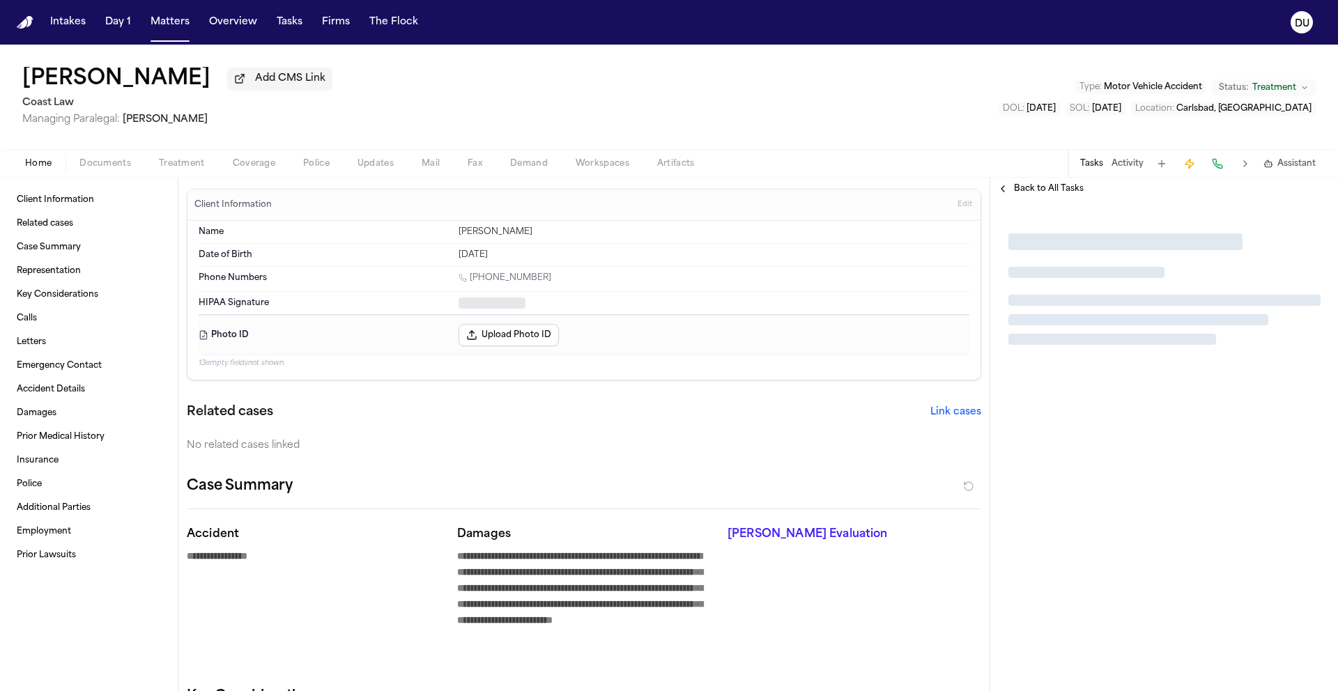
type textarea "*"
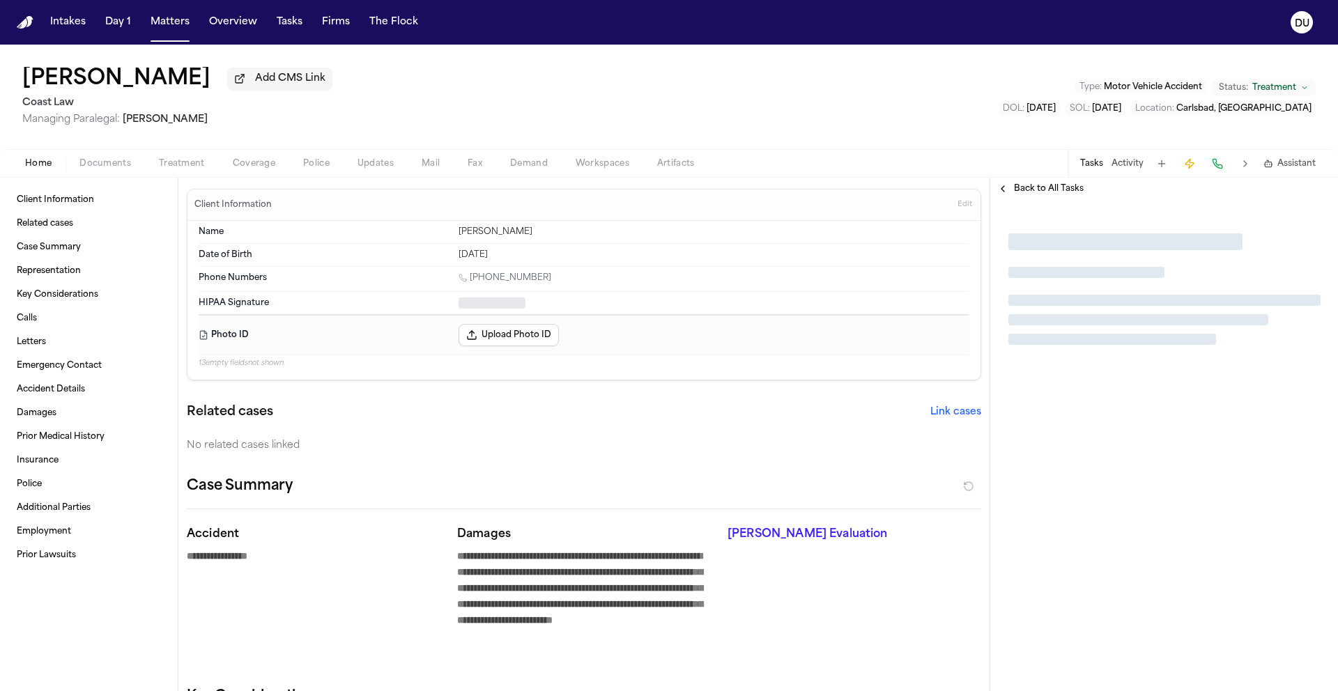
type textarea "*"
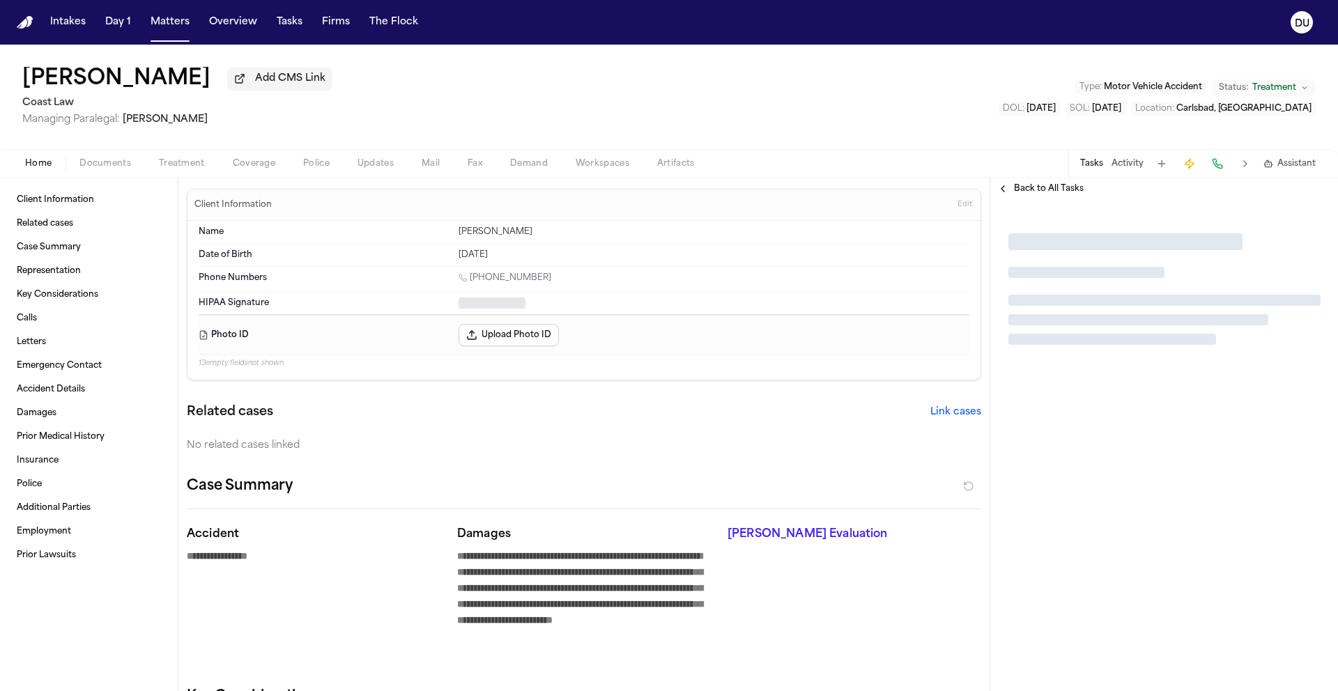
type textarea "*"
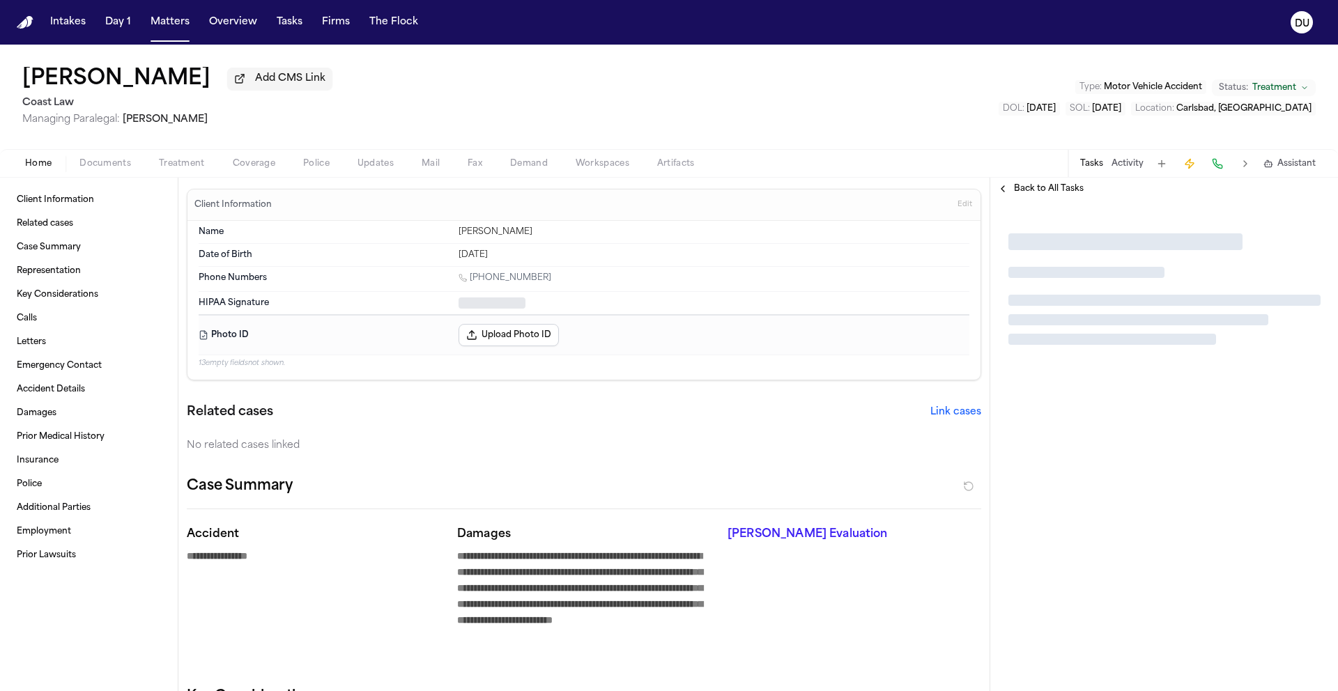
type textarea "*"
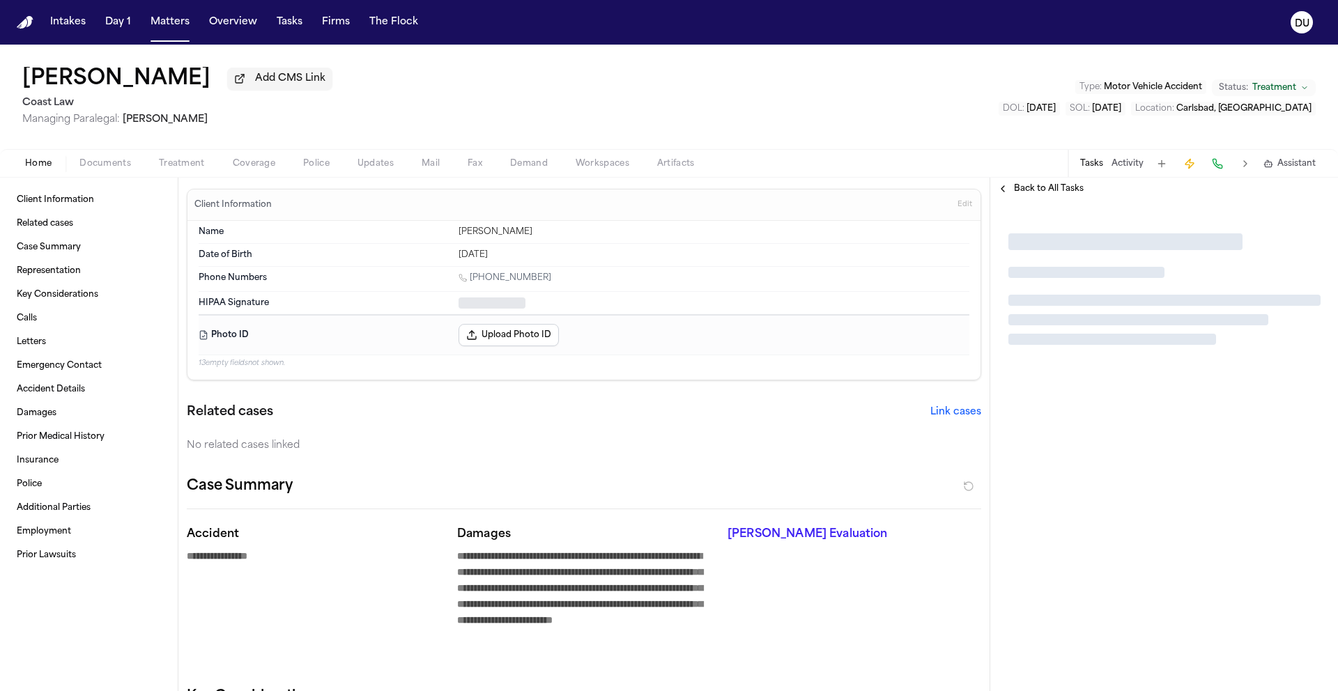
type textarea "*"
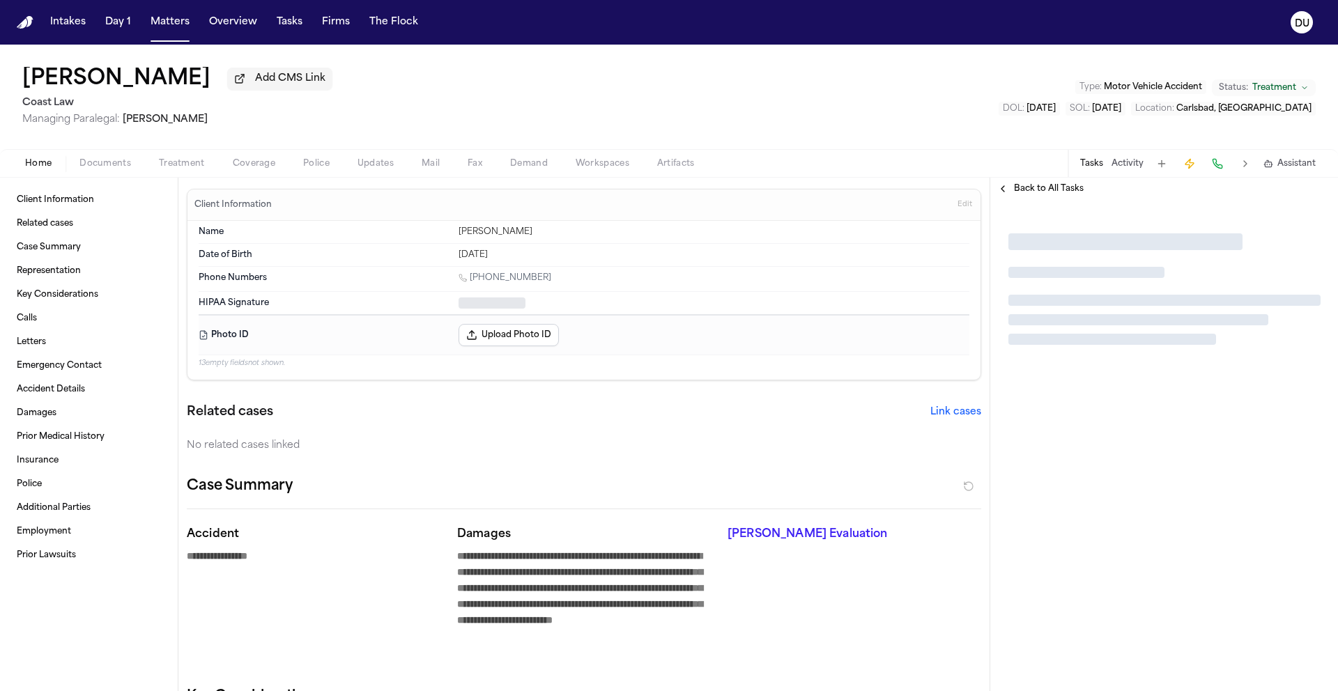
type textarea "*"
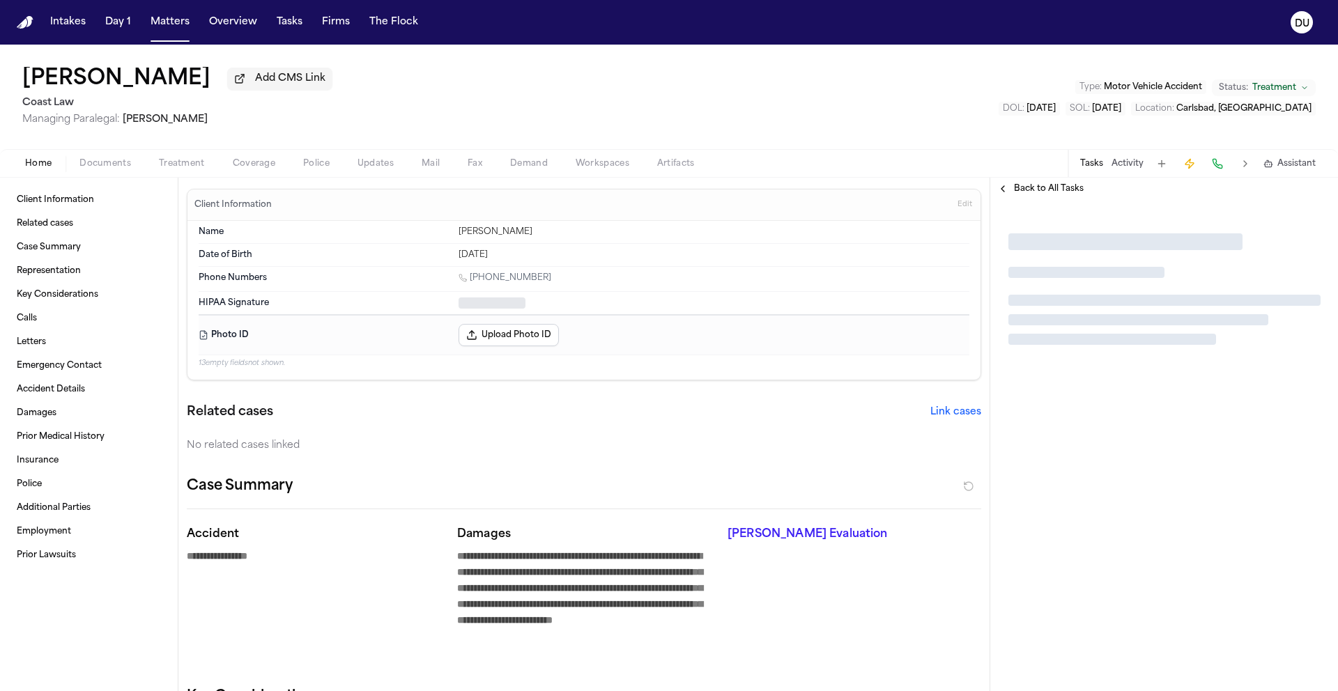
type textarea "*"
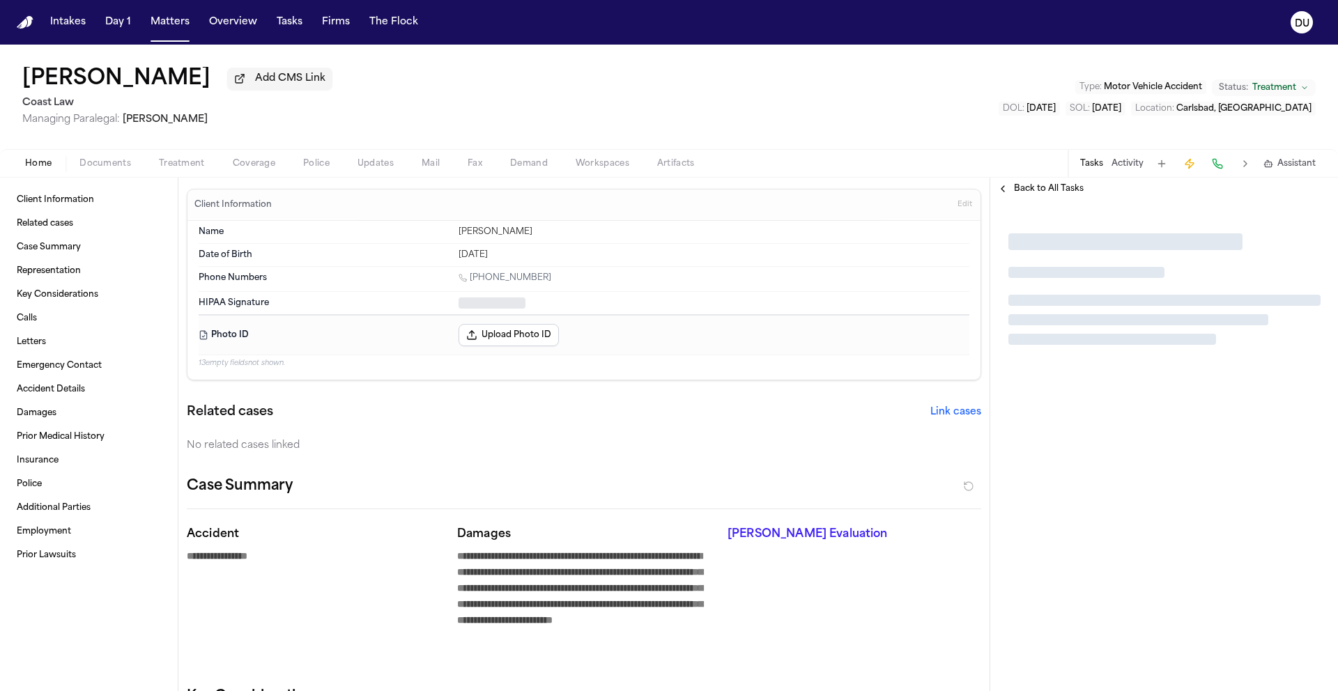
type textarea "*"
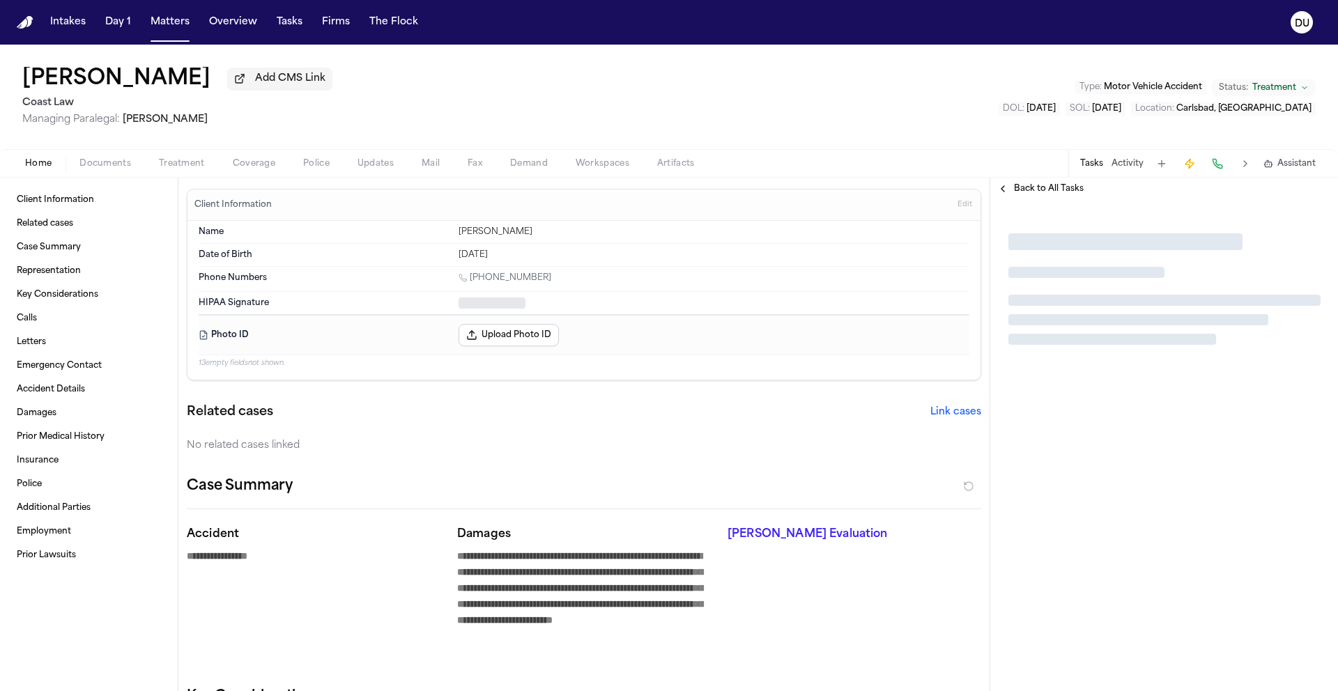
type textarea "*"
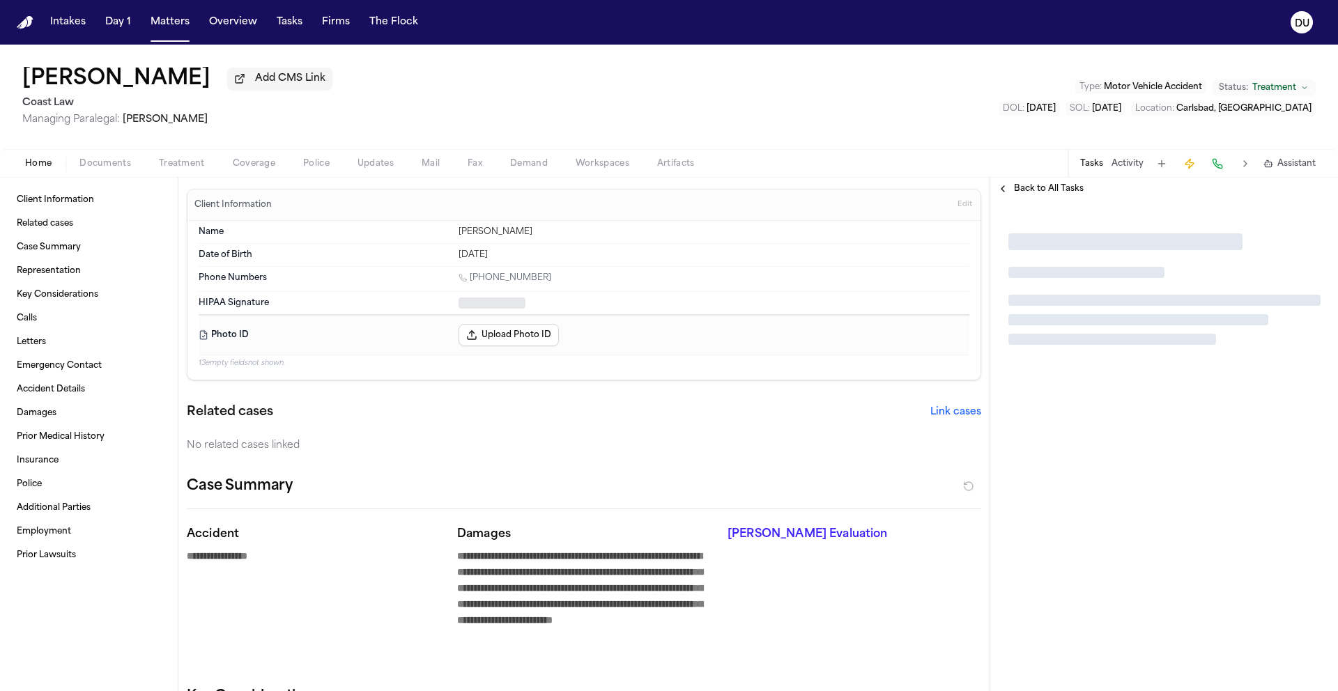
type textarea "*"
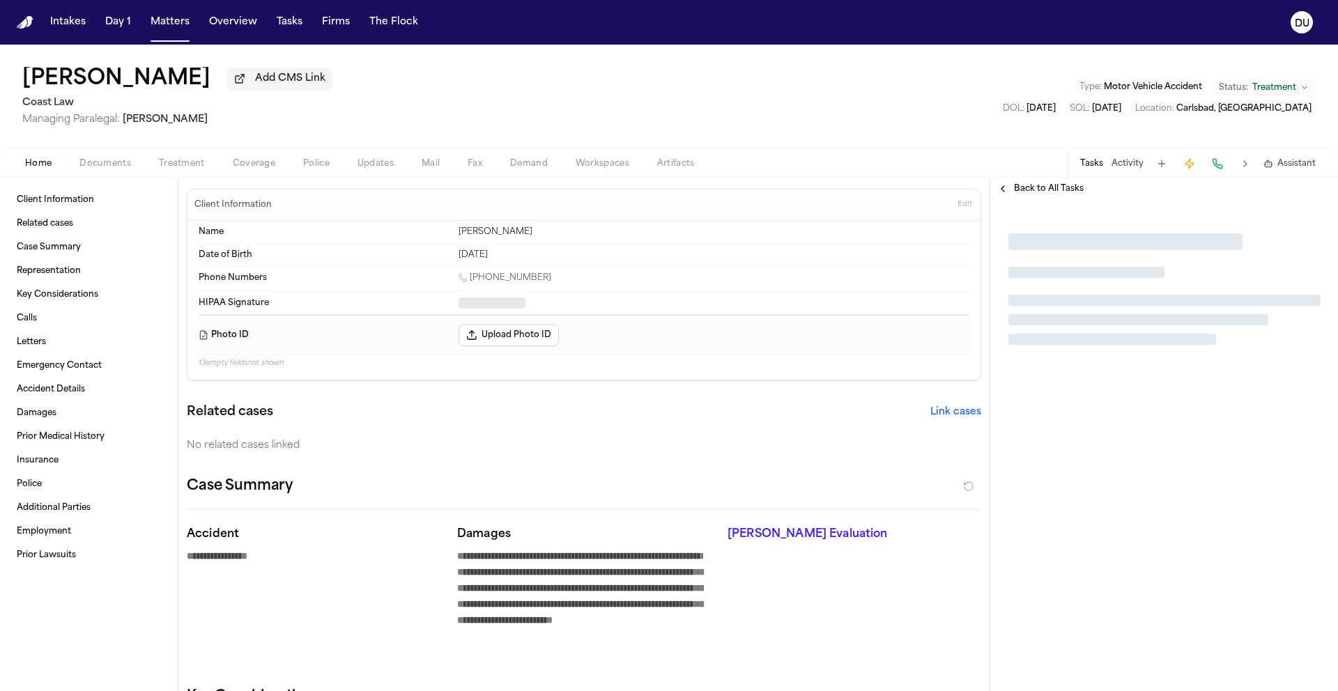
type textarea "*"
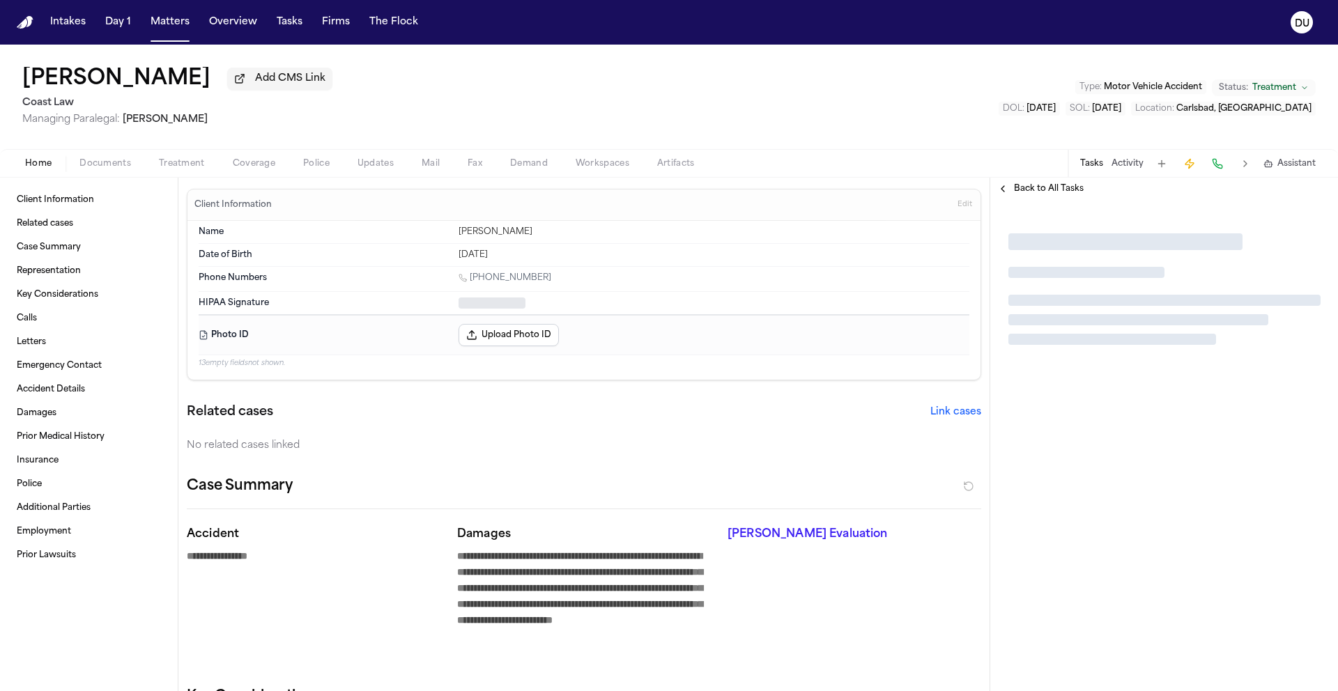
type textarea "*"
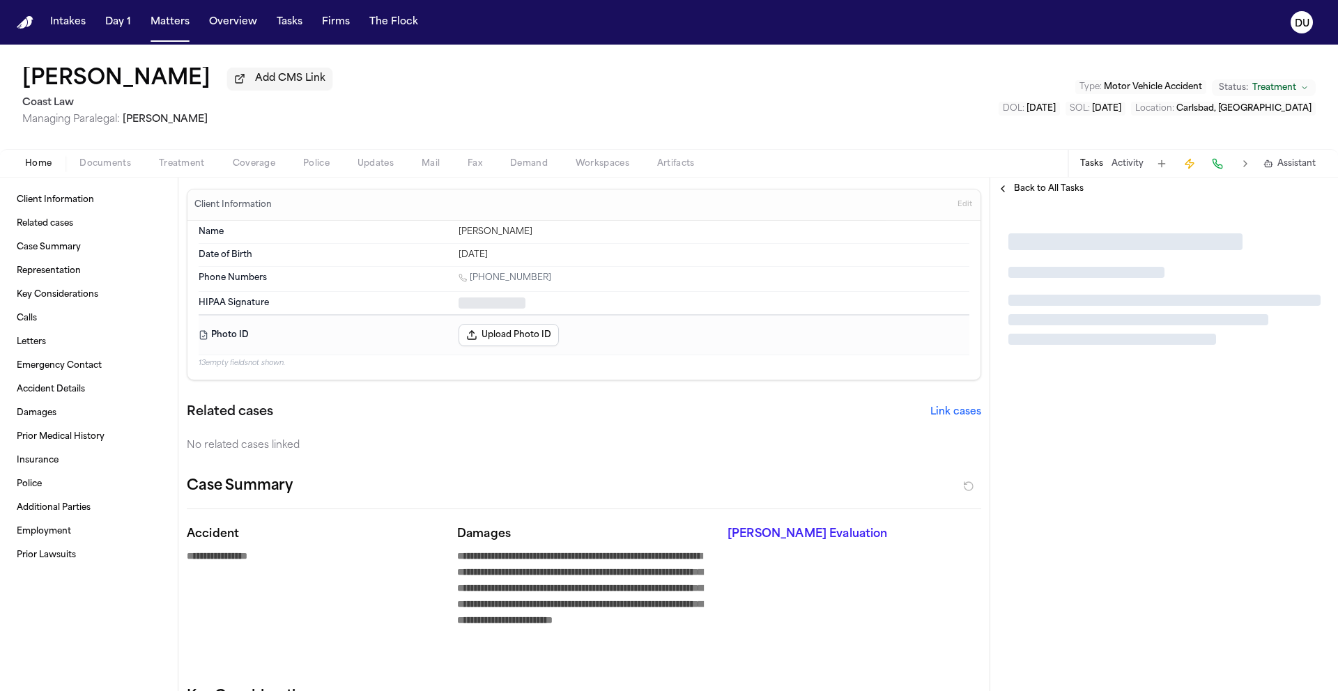
type textarea "*"
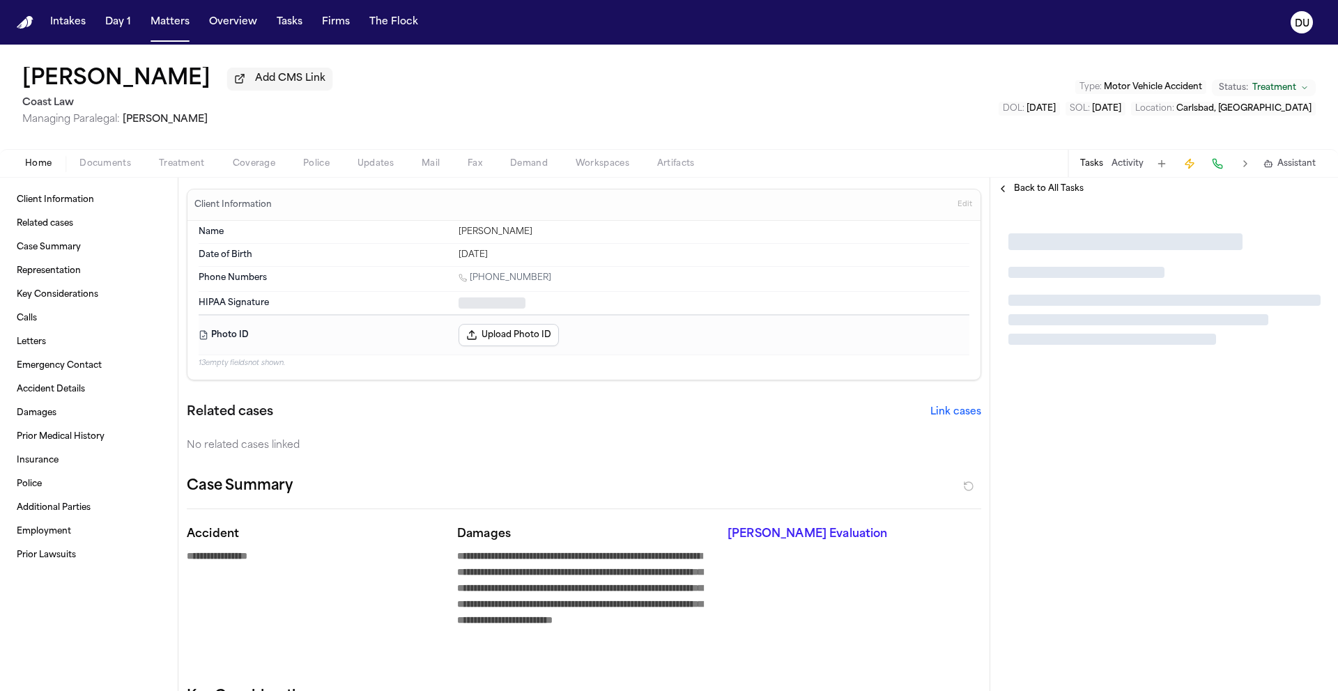
type textarea "*"
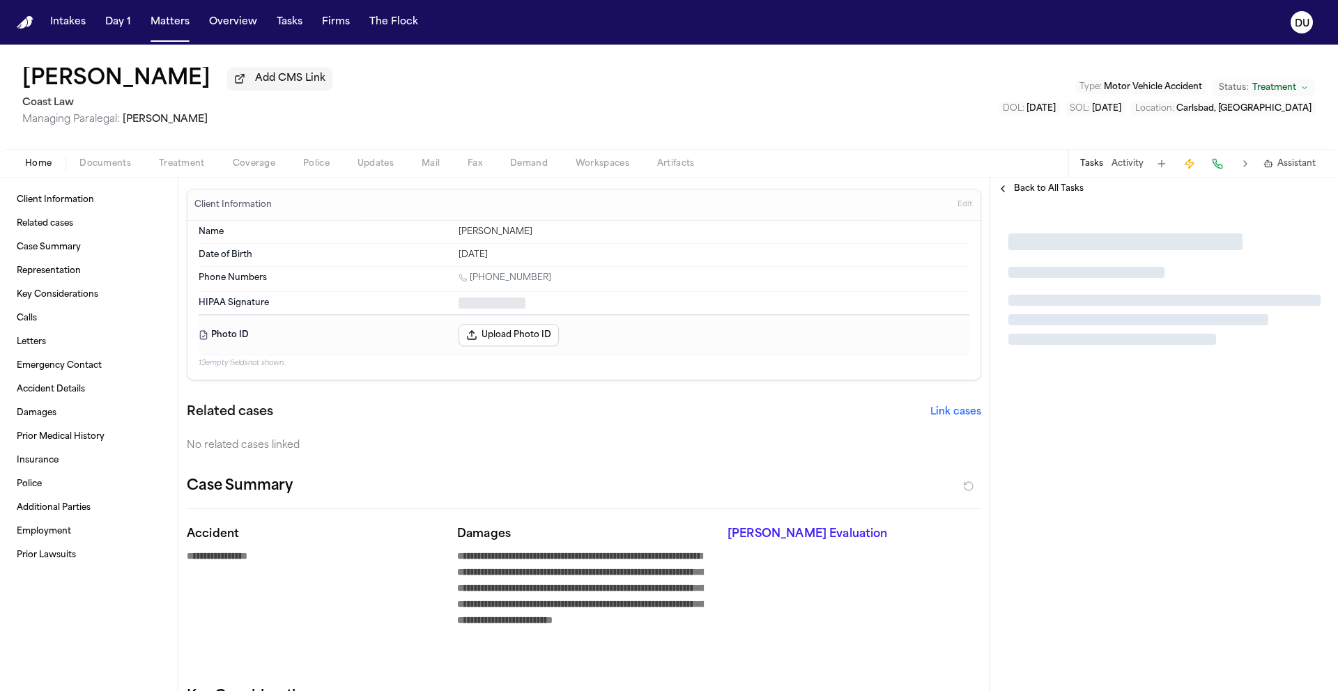
type textarea "*"
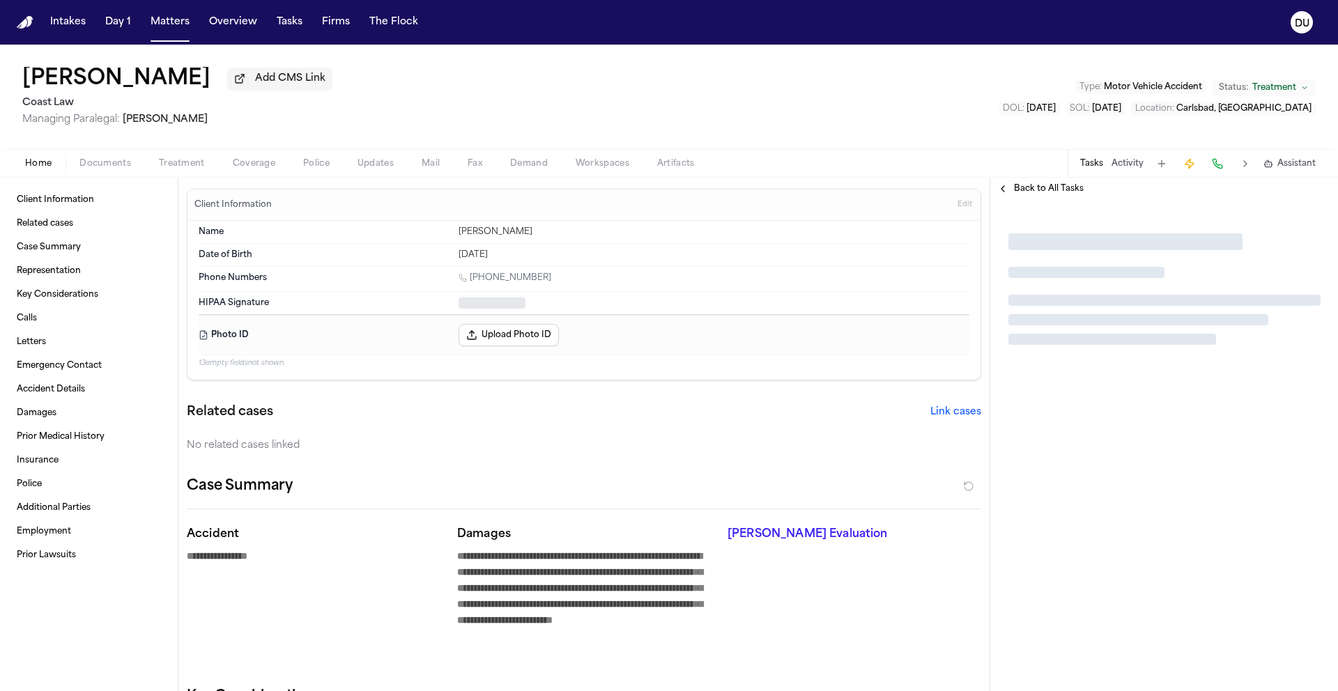
type textarea "*"
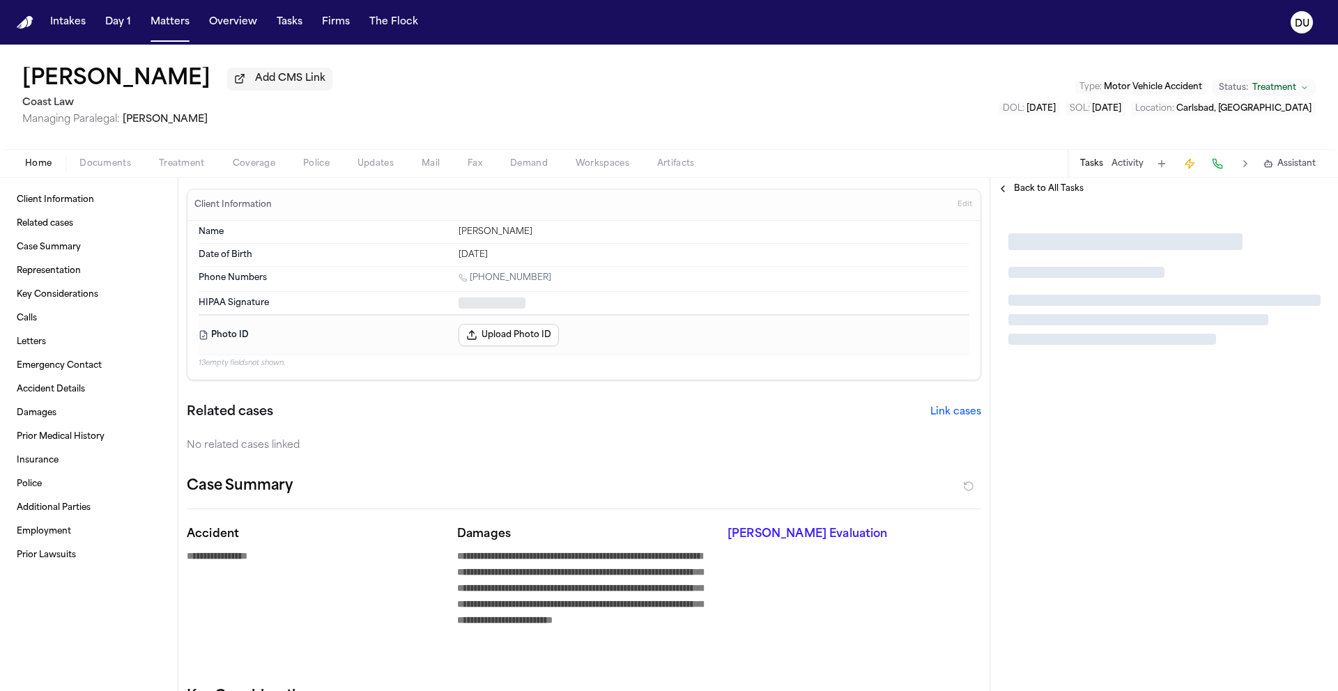
type textarea "*"
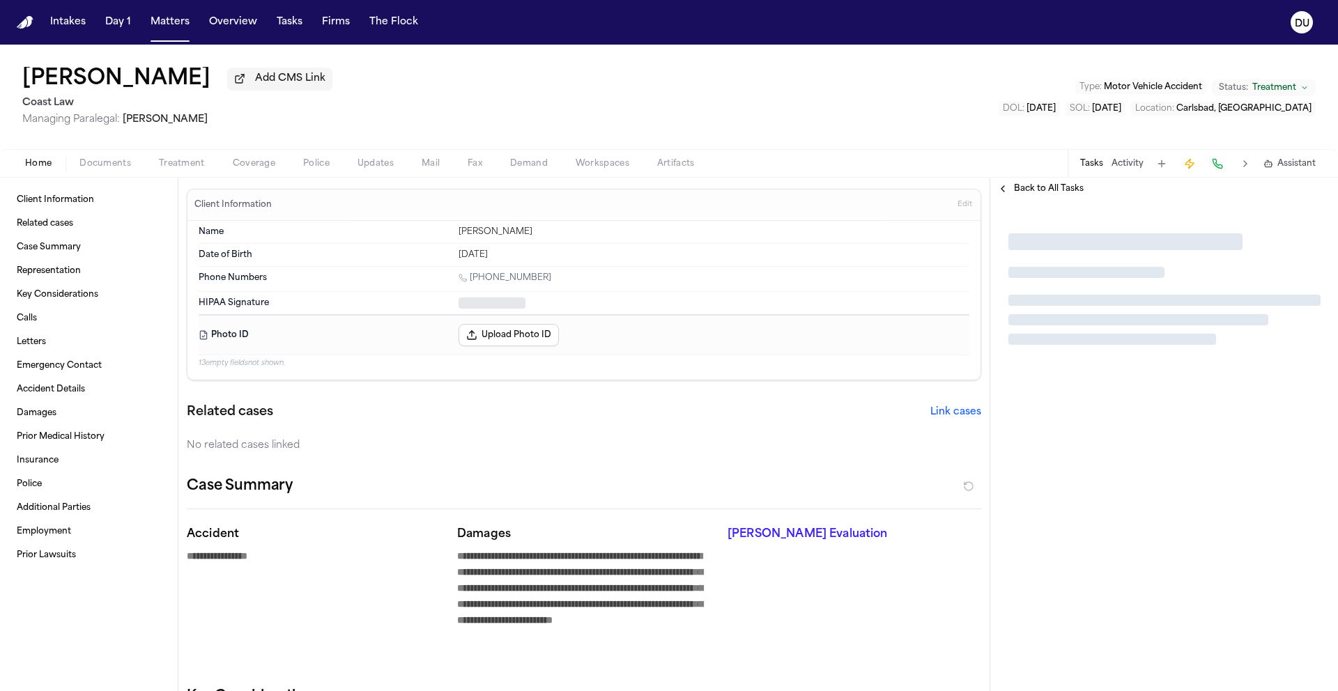
type textarea "*"
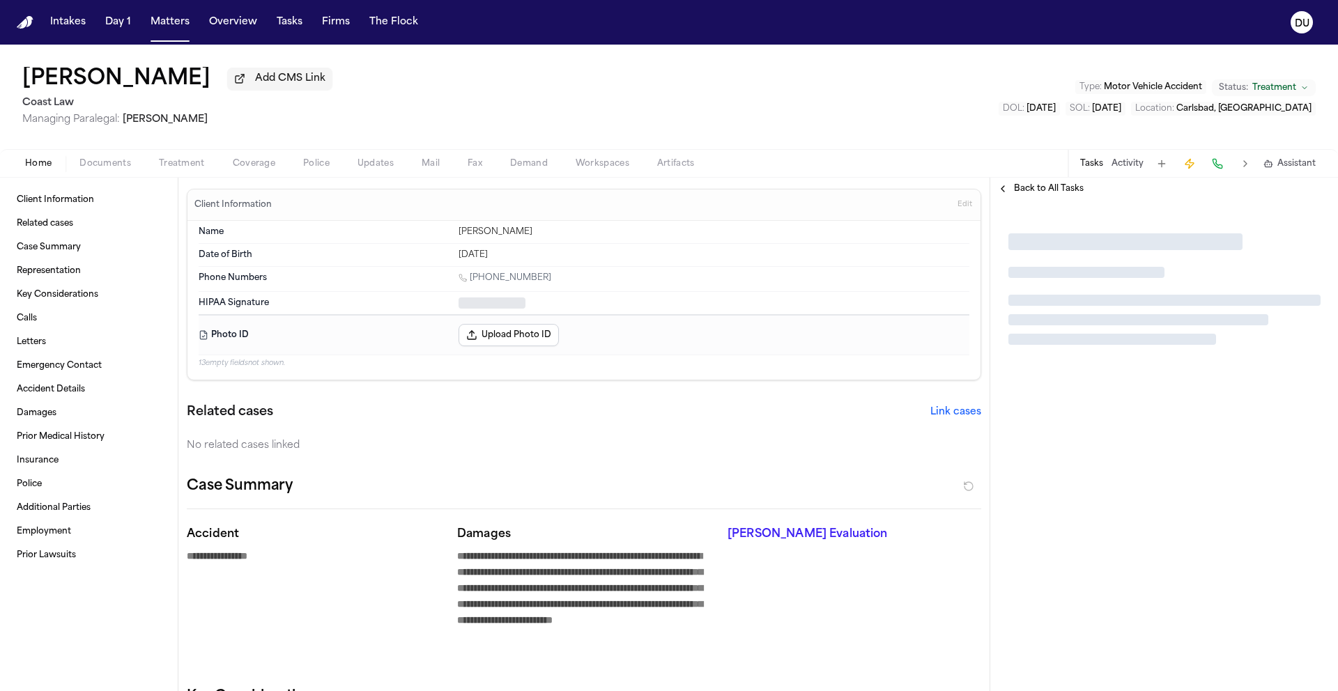
type textarea "*"
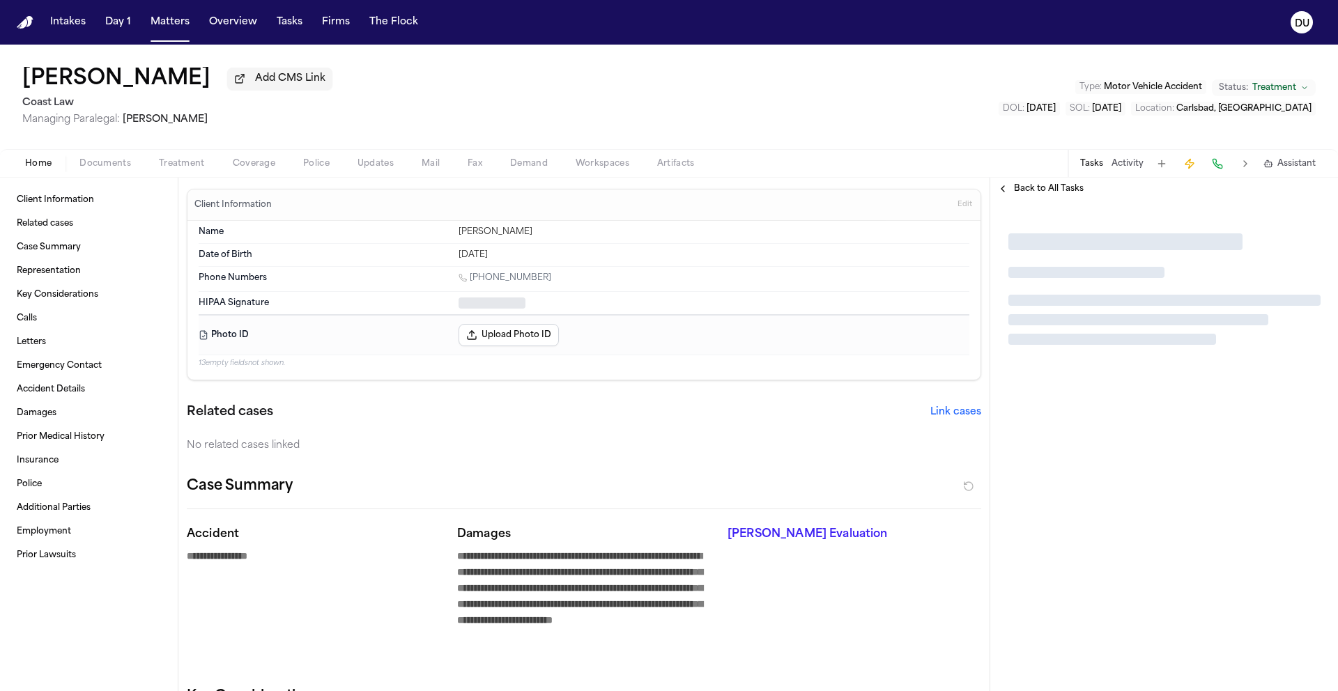
type textarea "*"
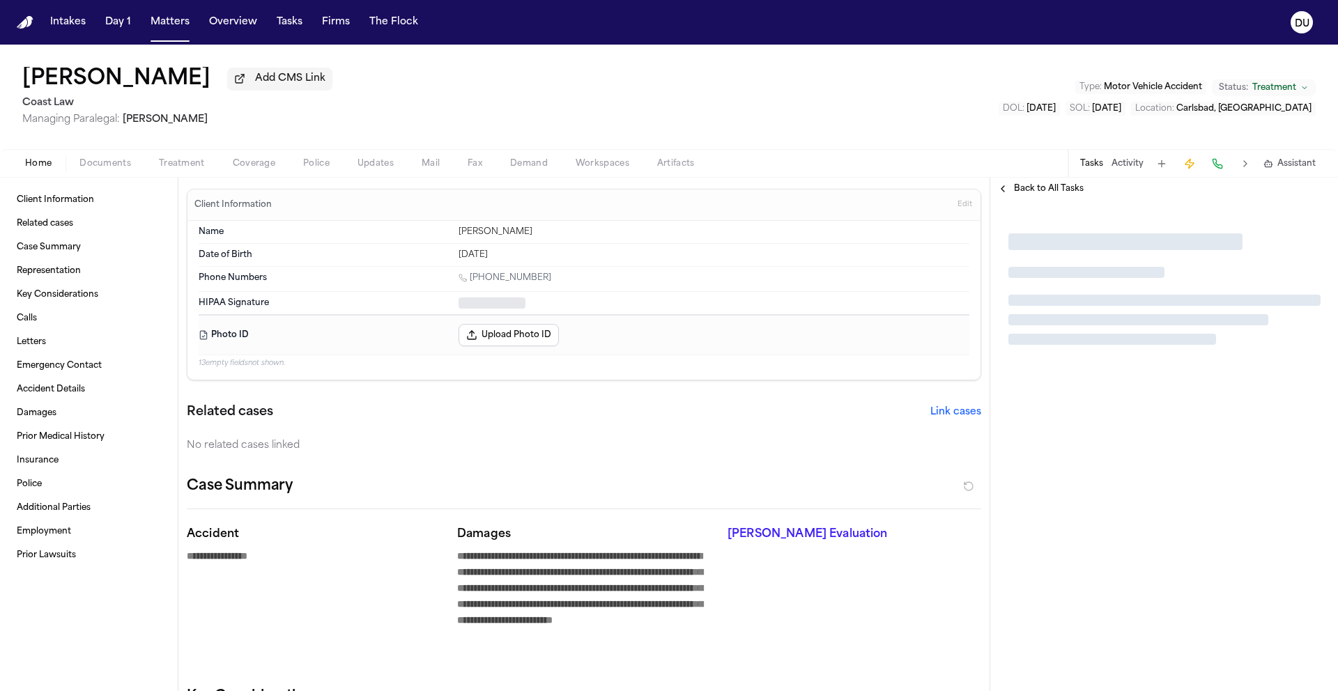
type textarea "*"
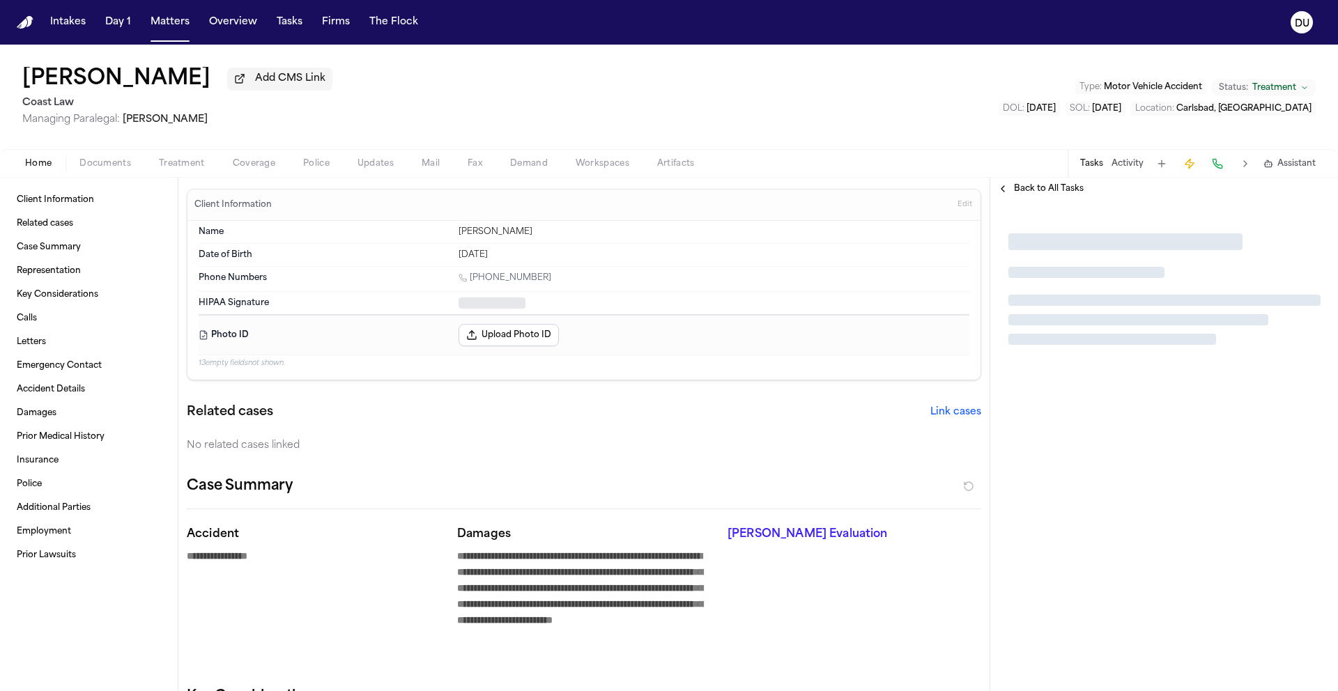
type textarea "*"
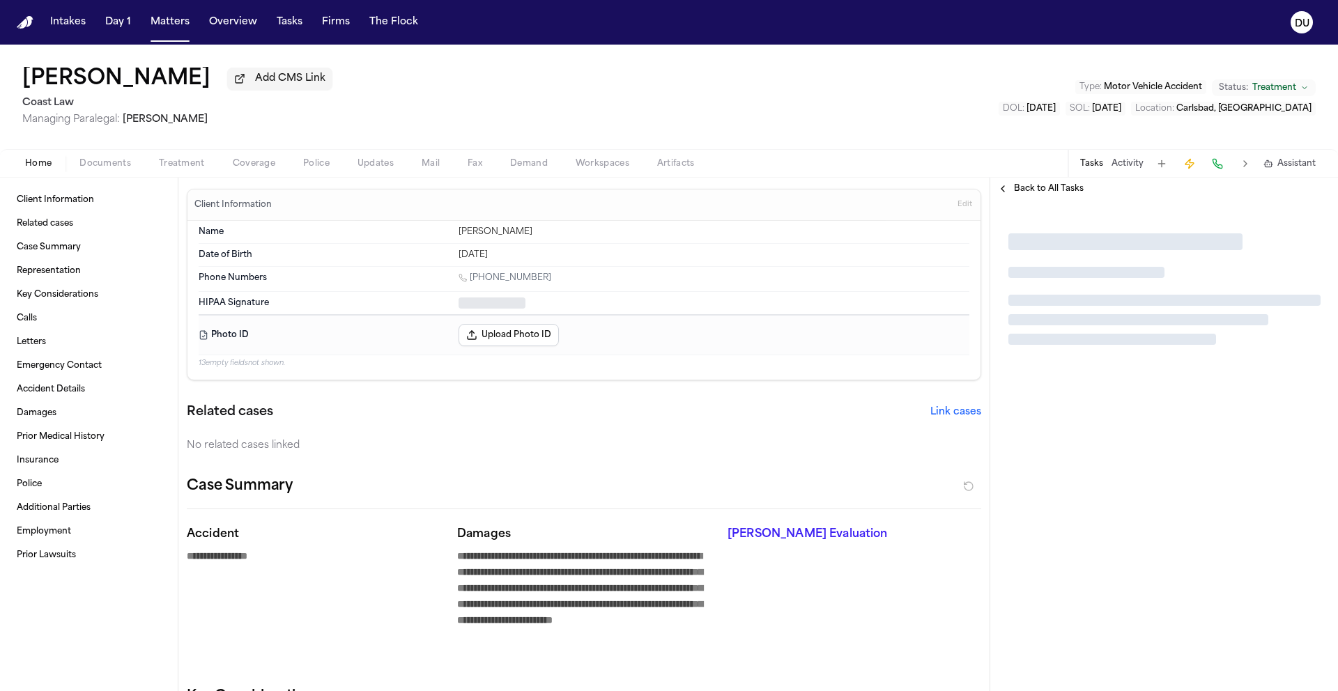
type textarea "*"
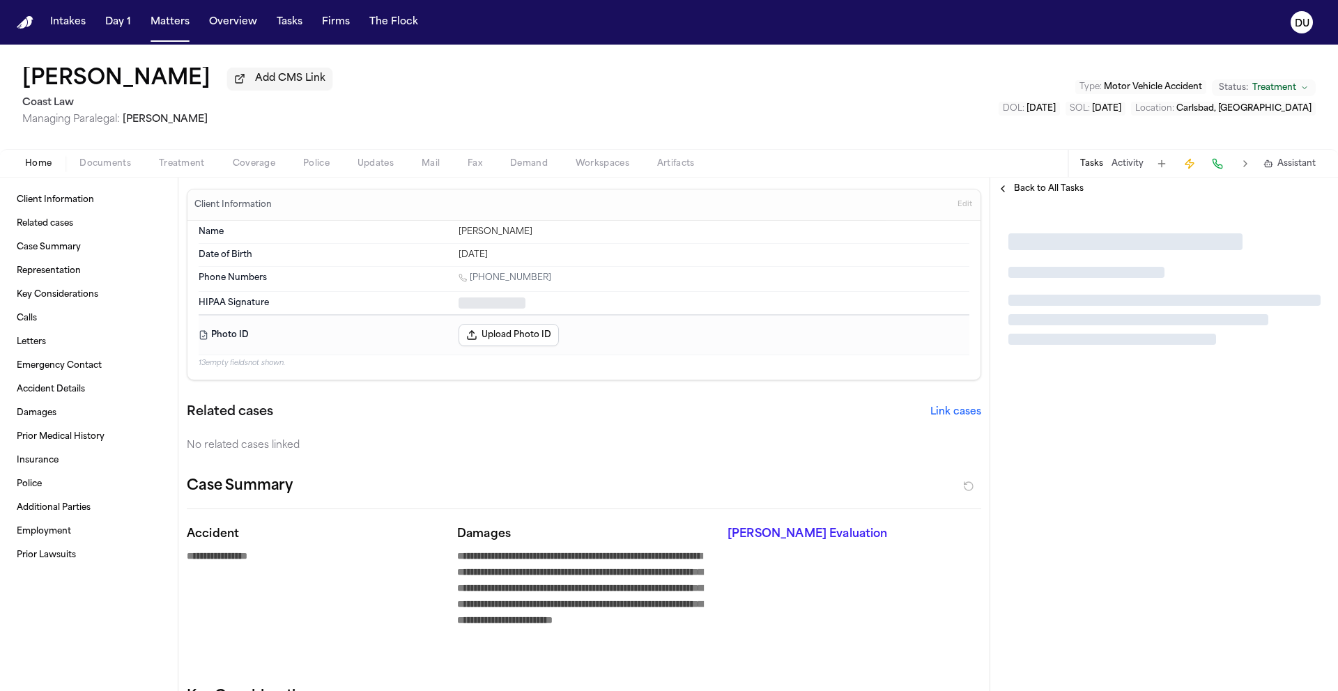
type textarea "*"
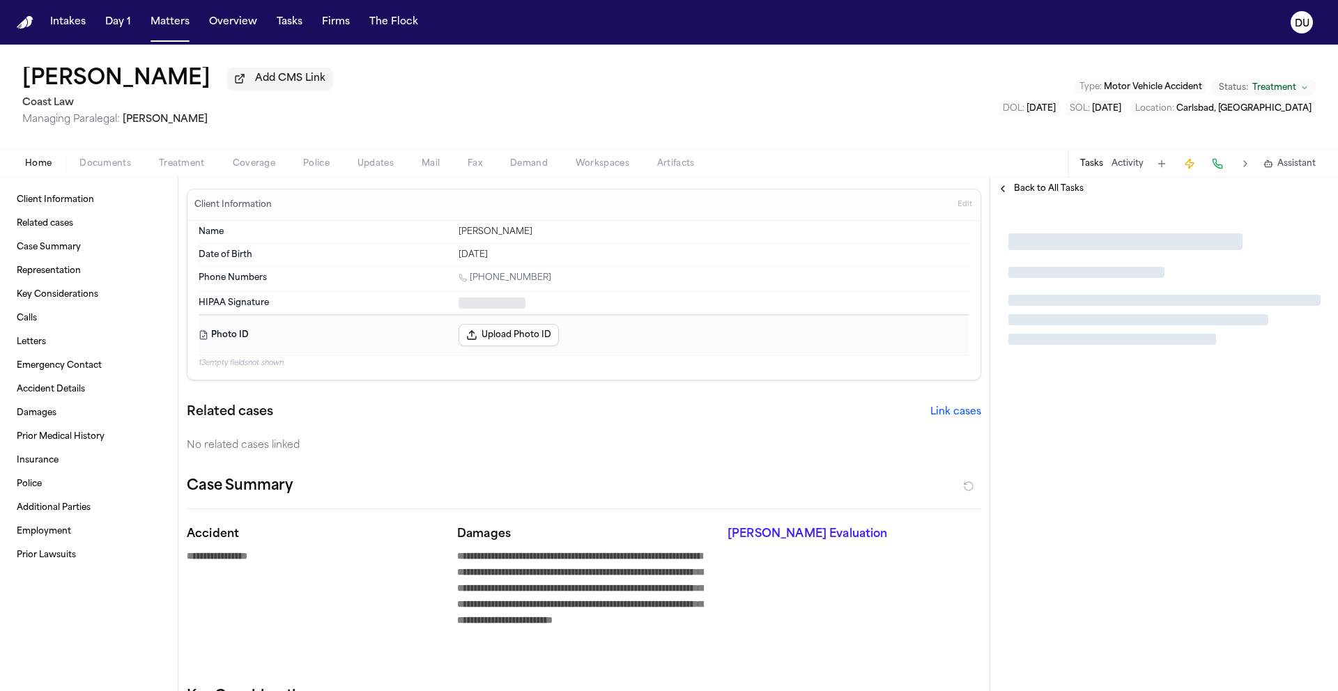
type textarea "*"
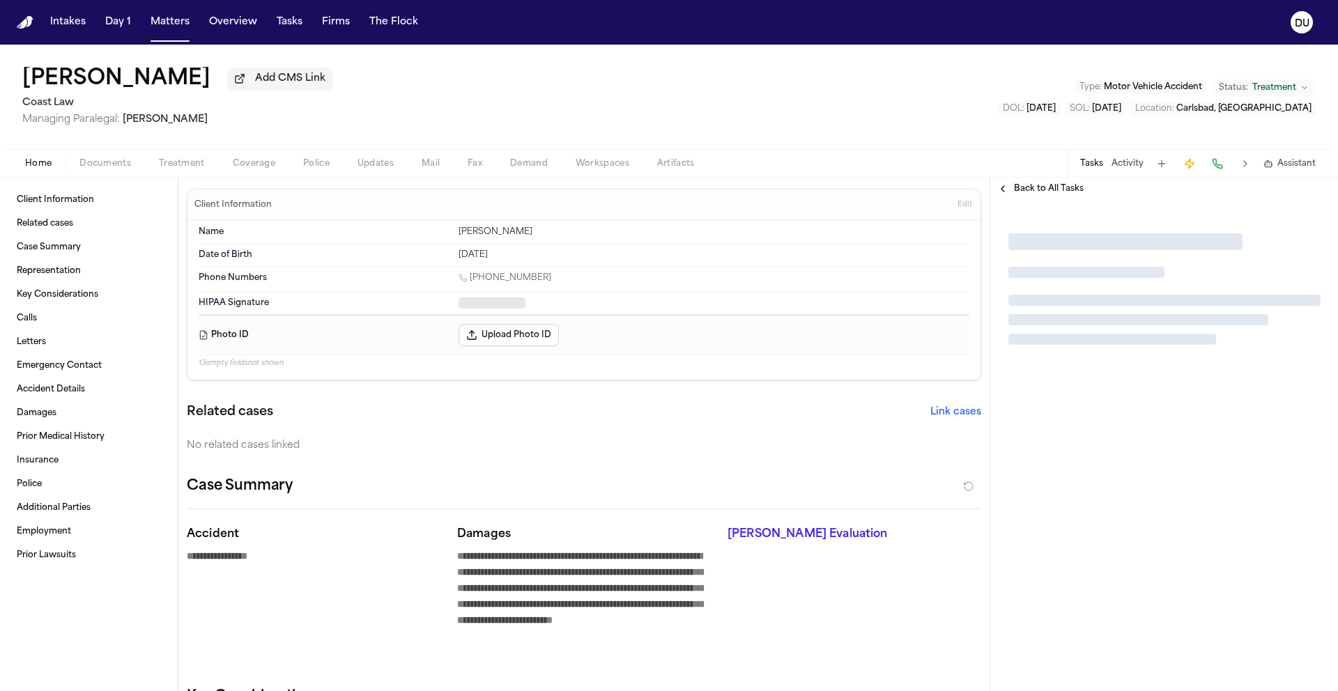
type textarea "*"
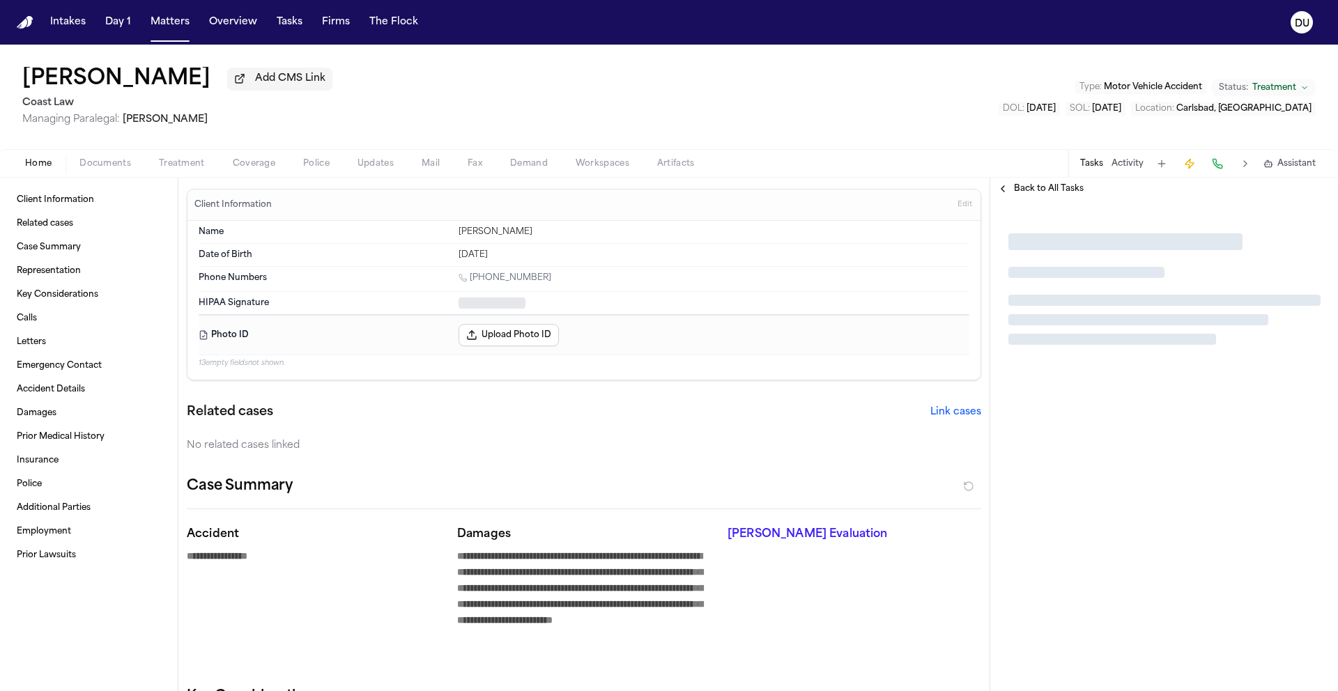
type textarea "*"
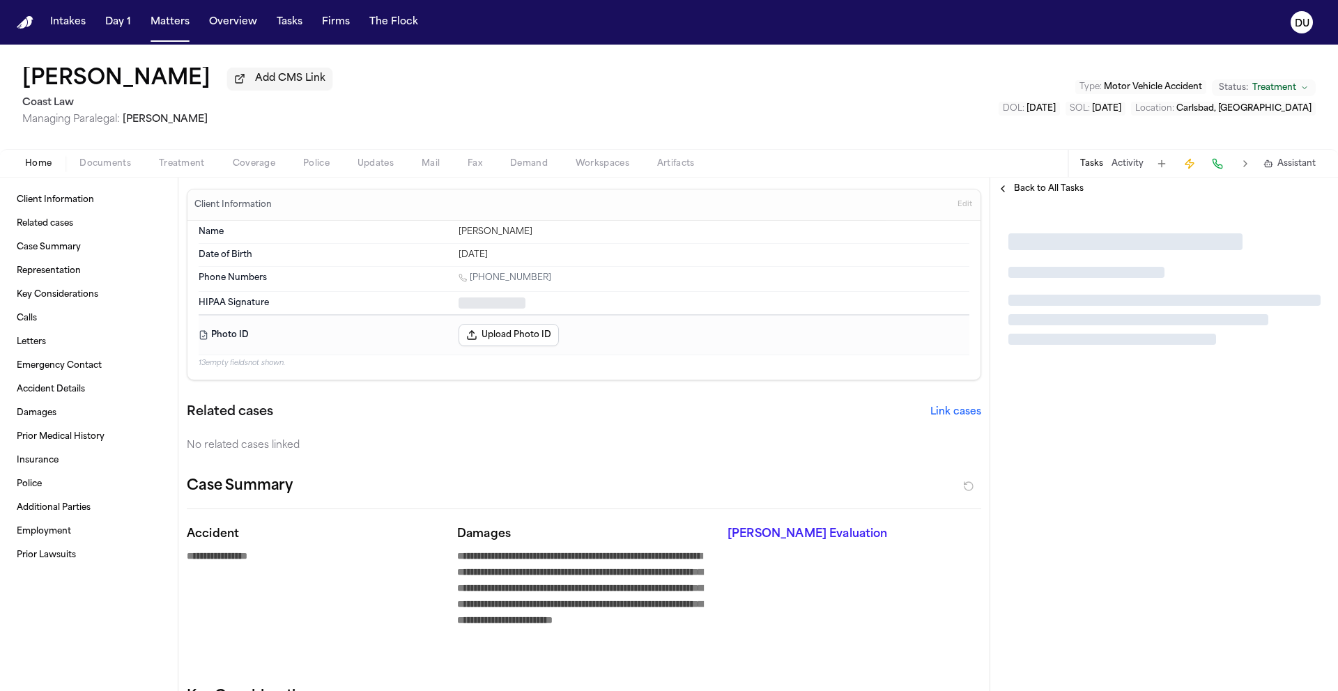
type textarea "*"
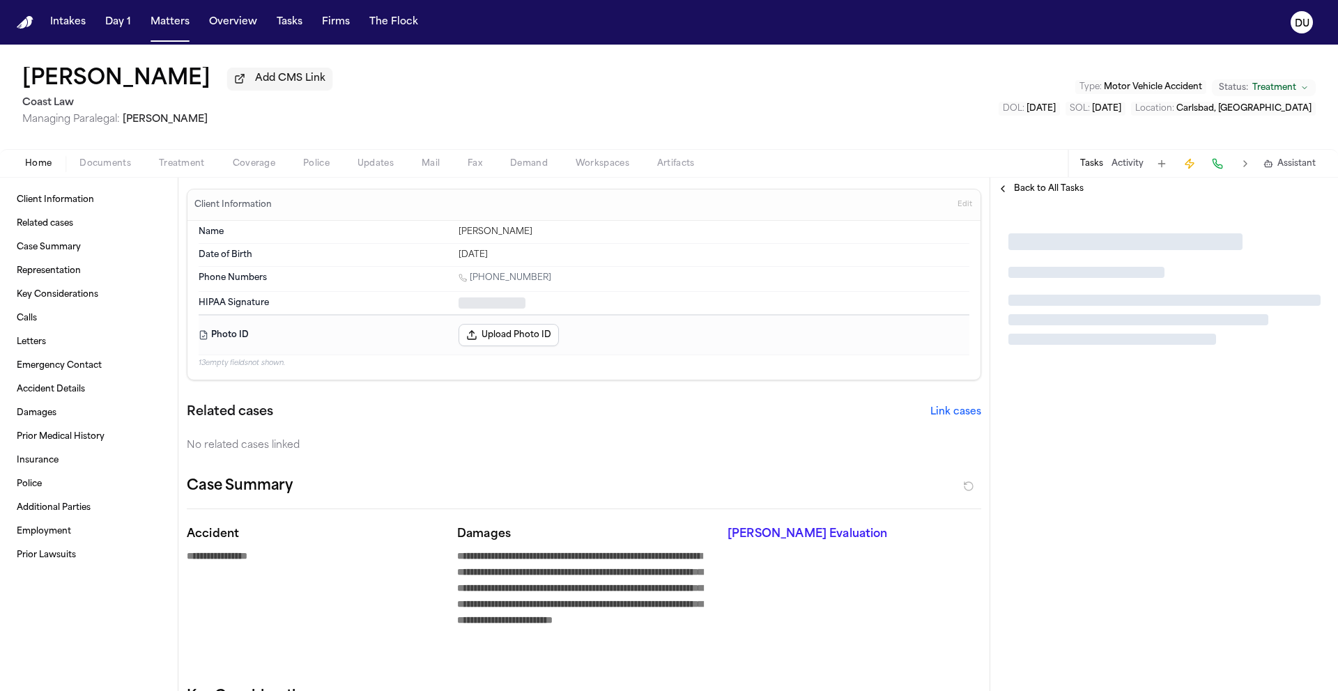
type textarea "*"
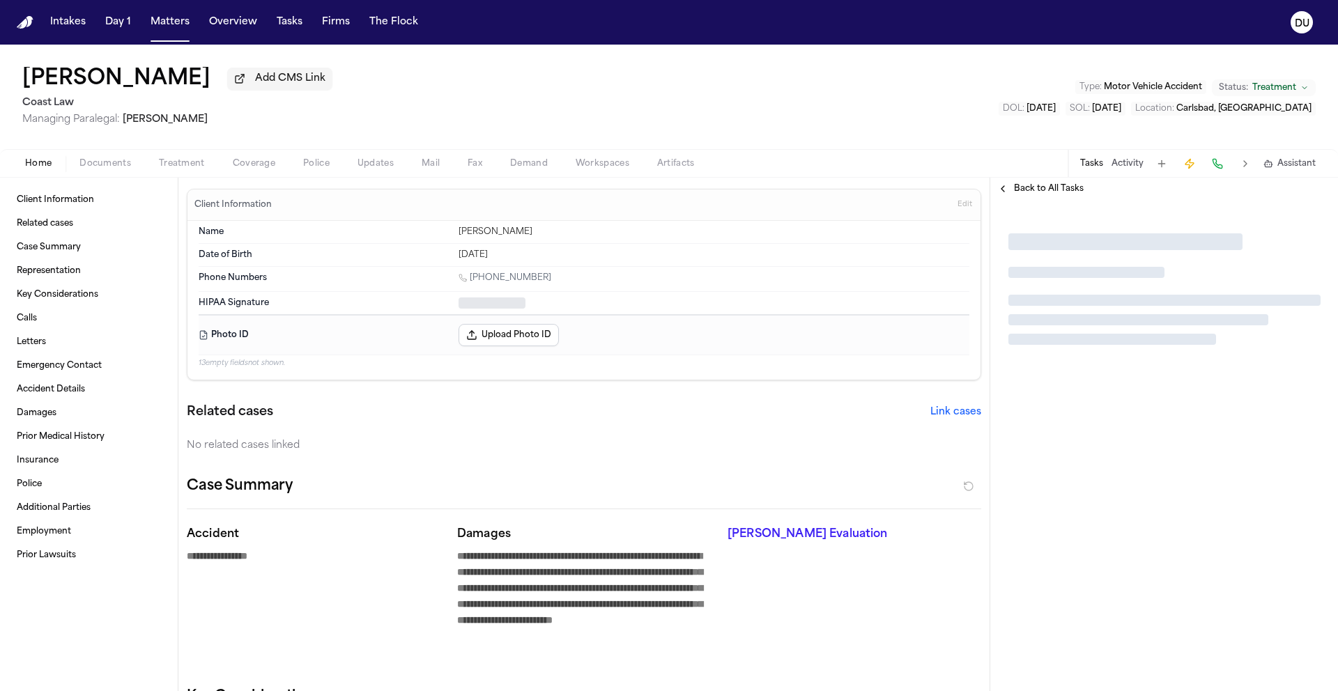
type textarea "*"
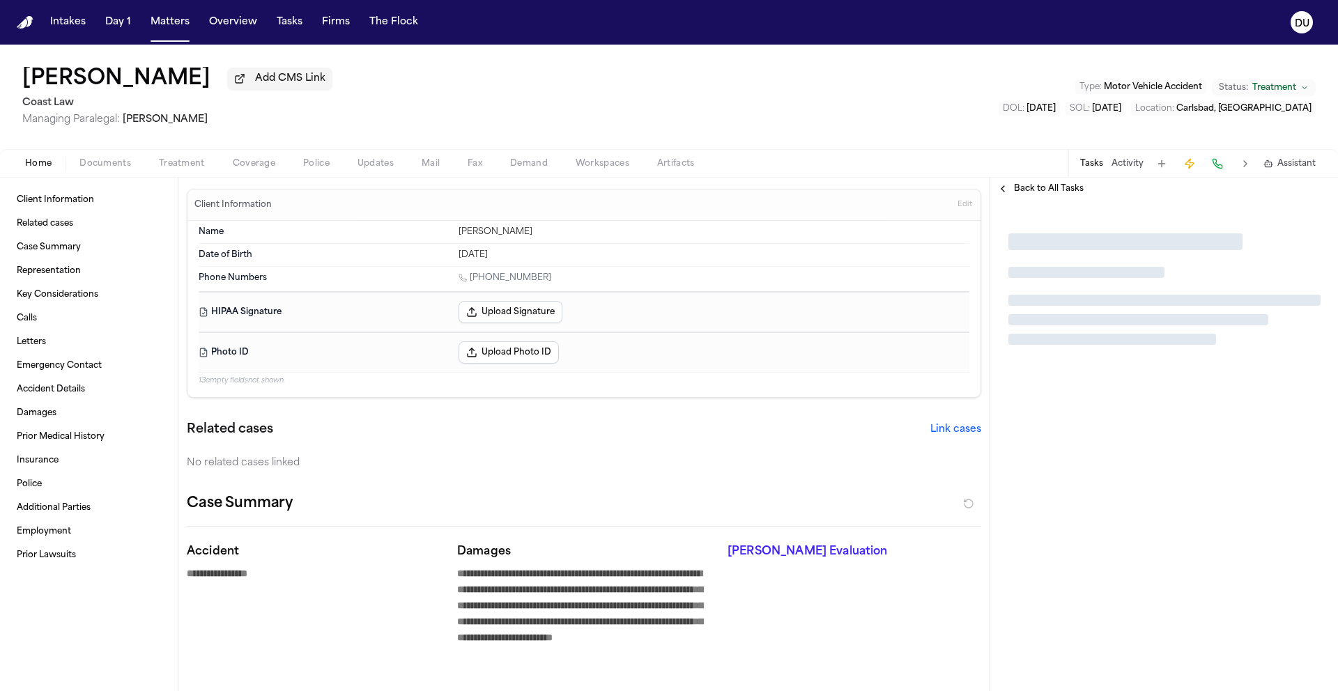
type textarea "*"
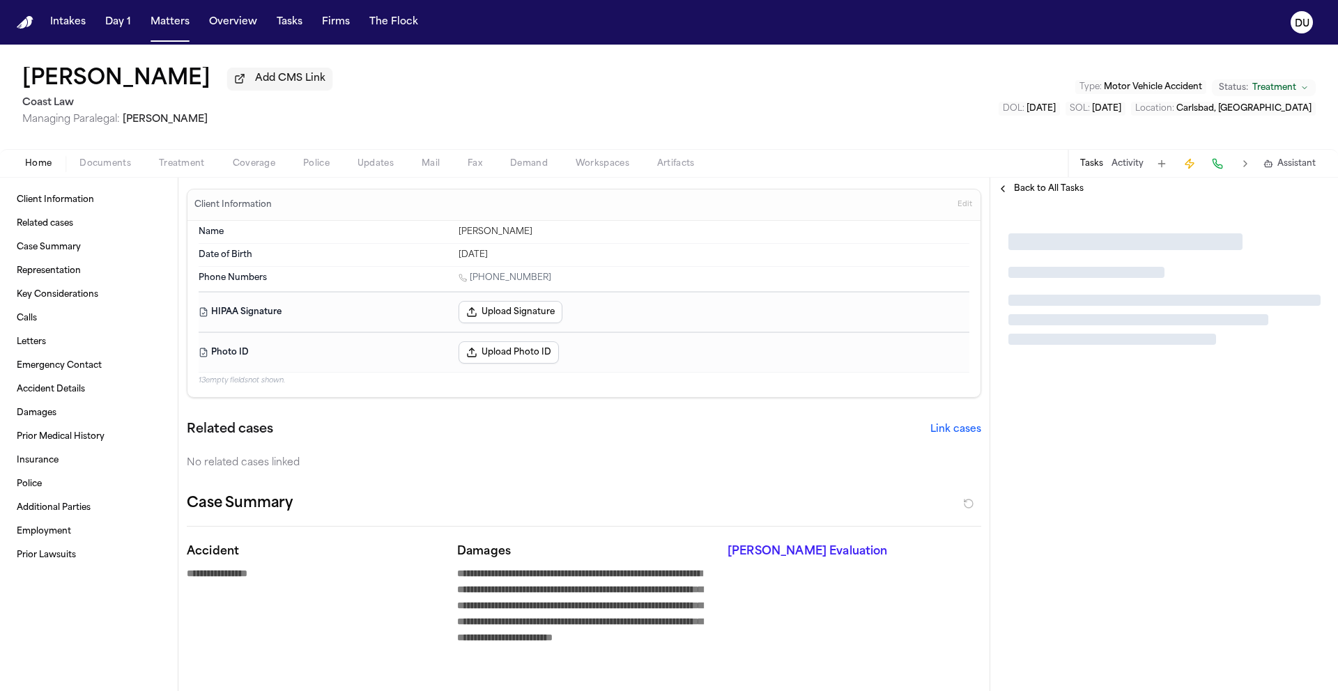
type textarea "*"
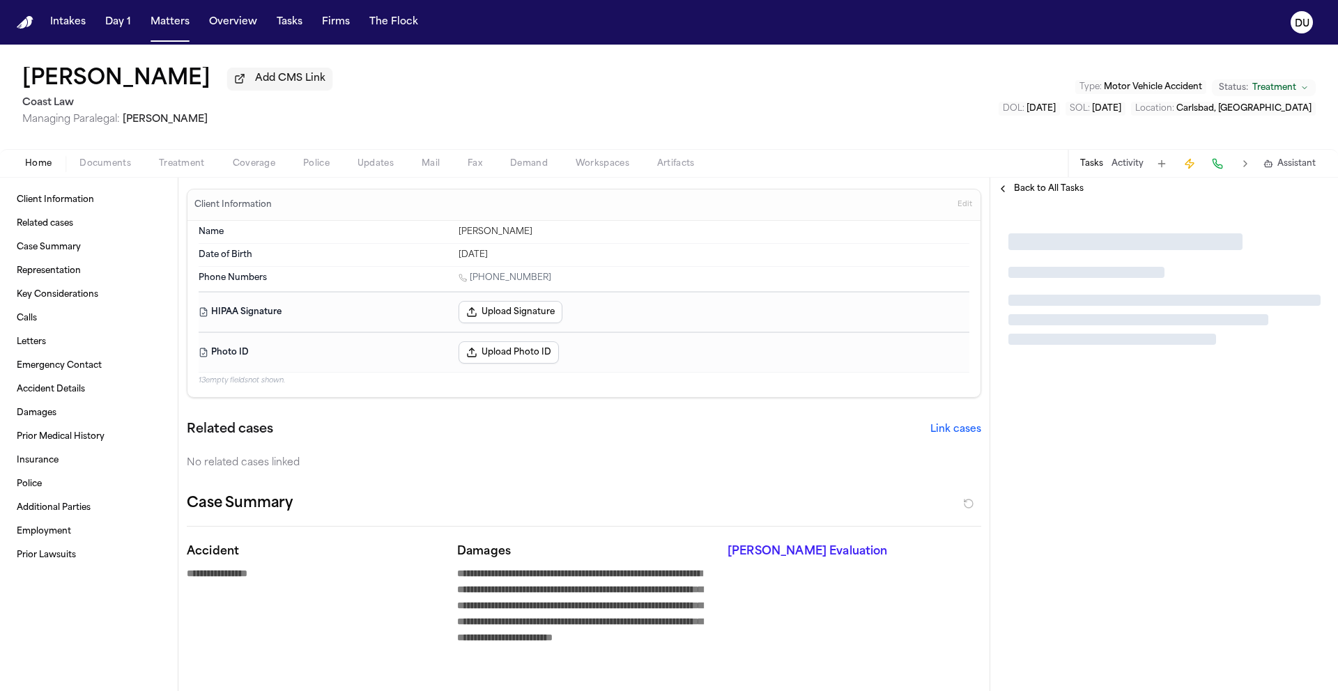
type textarea "*"
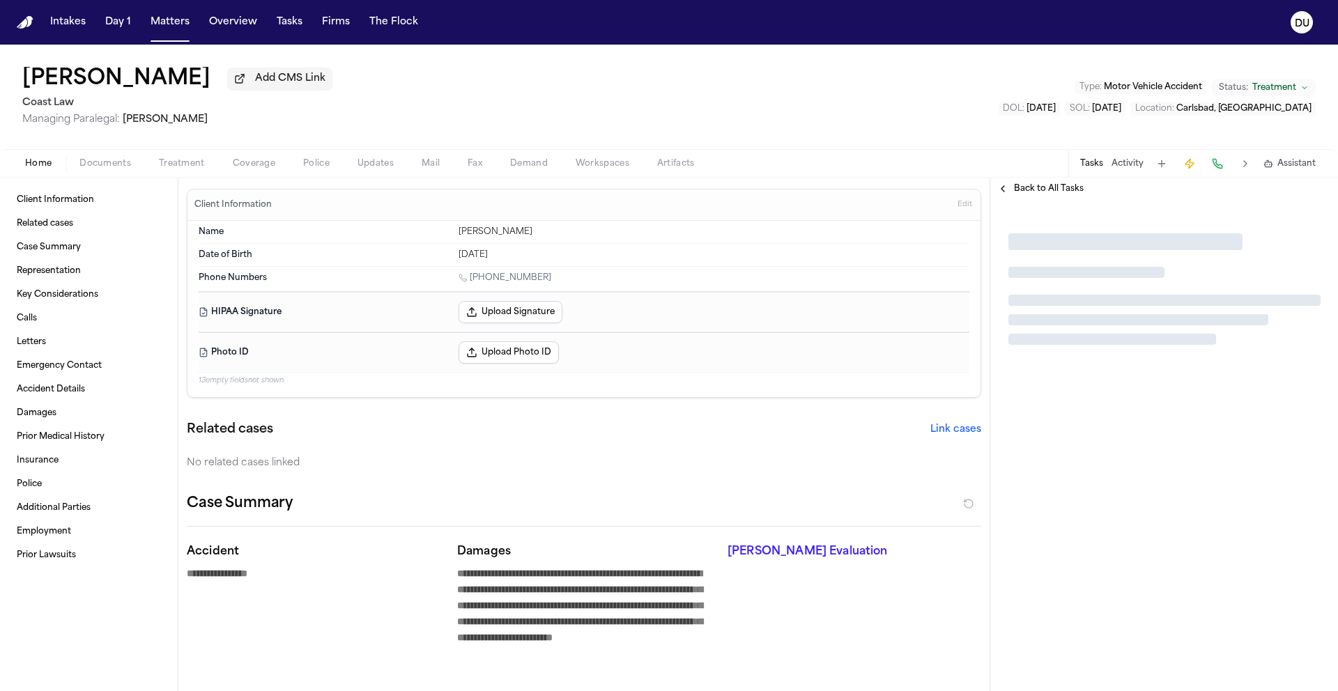
type textarea "*"
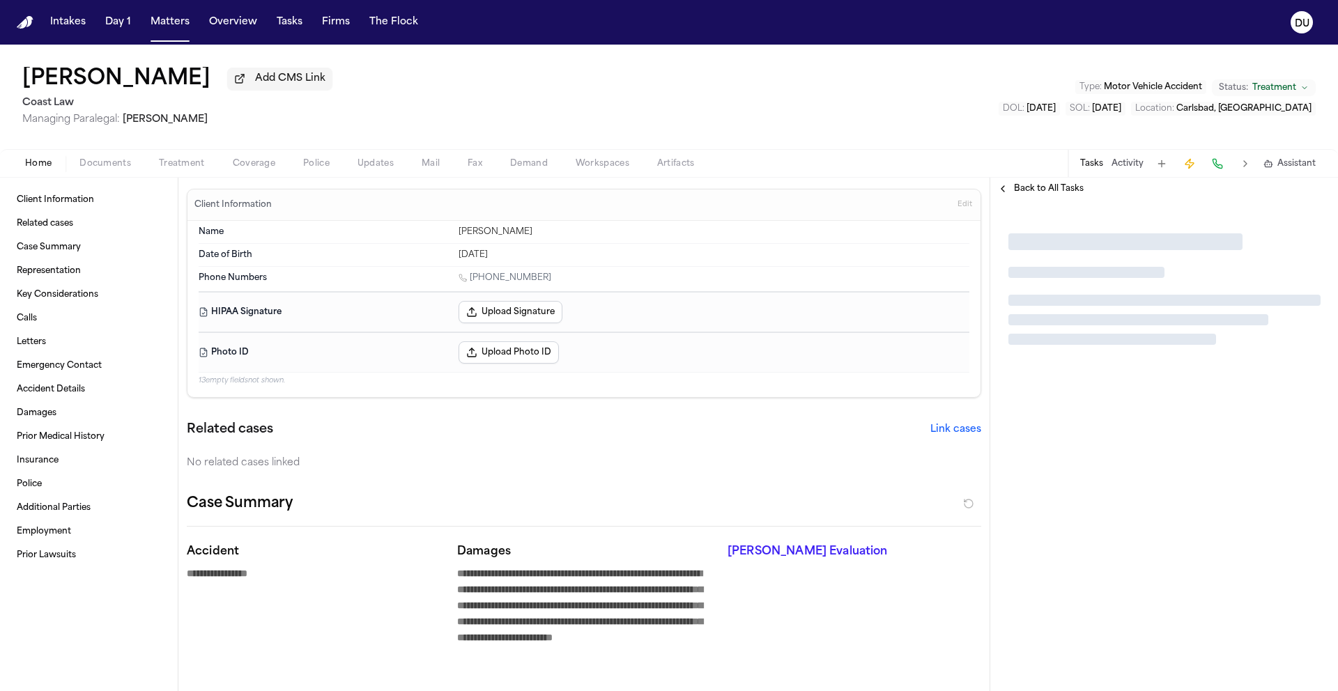
type textarea "*"
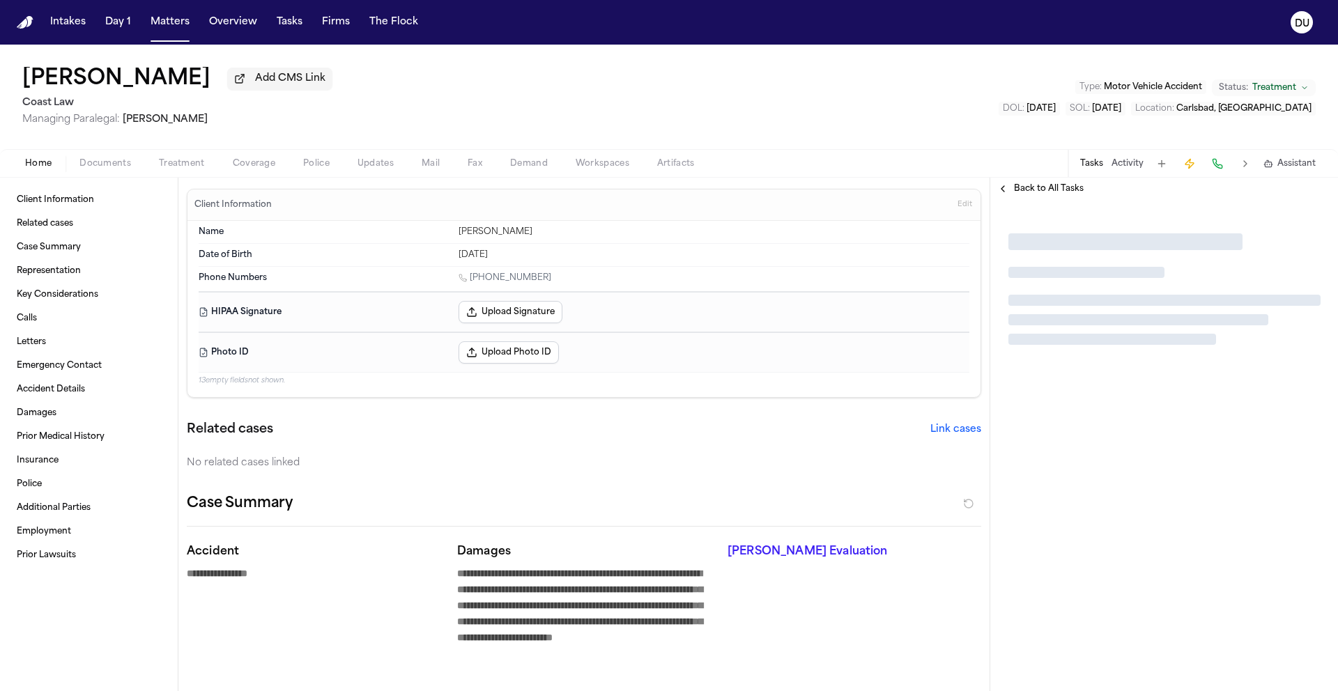
type textarea "*"
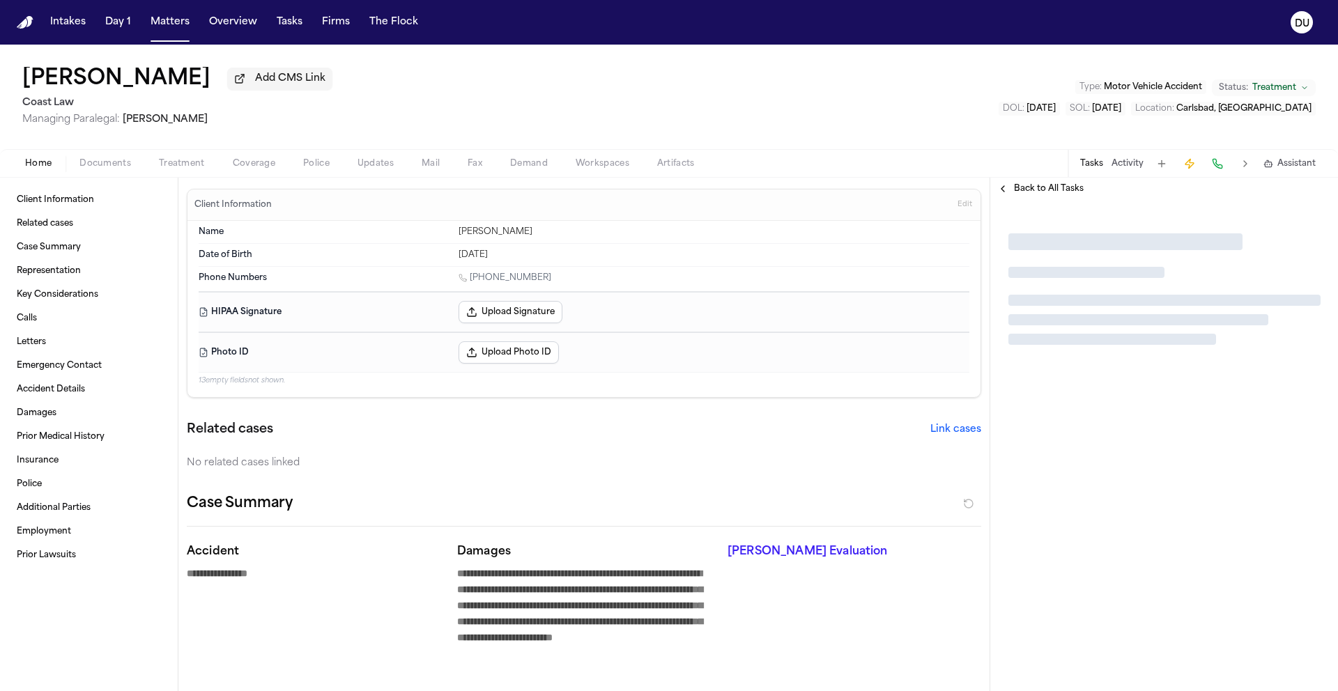
type textarea "*"
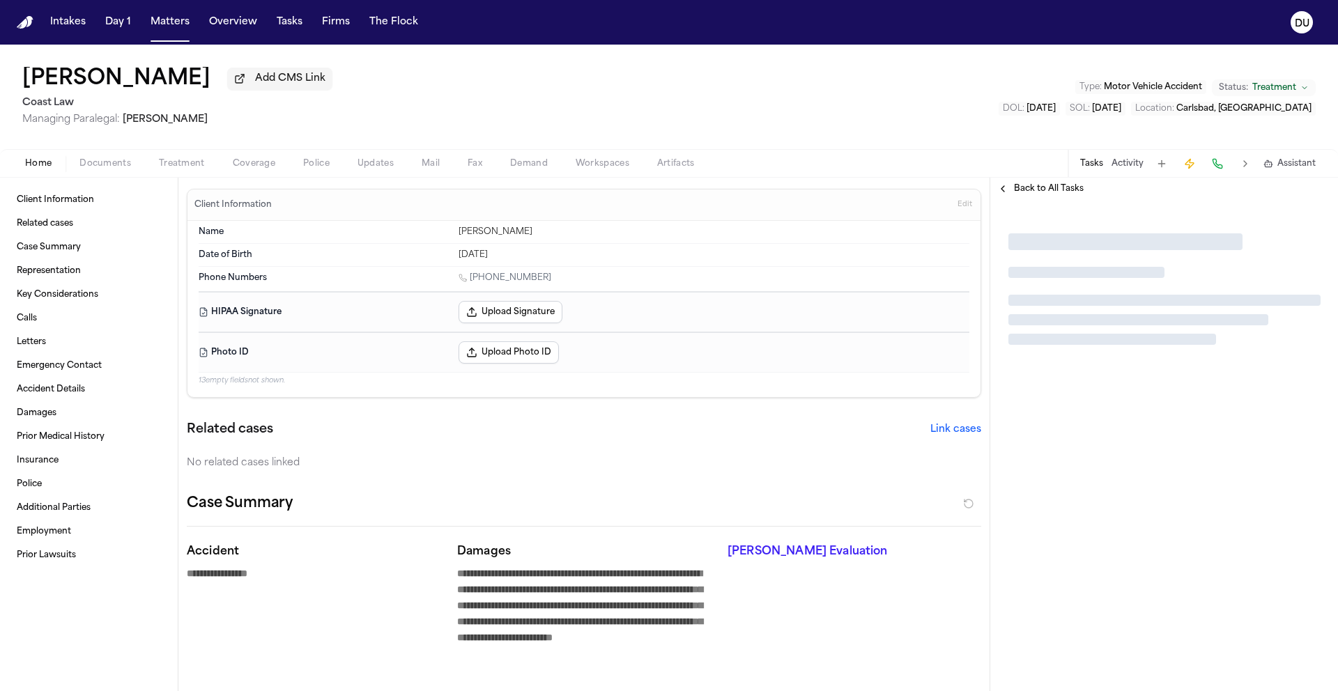
type textarea "*"
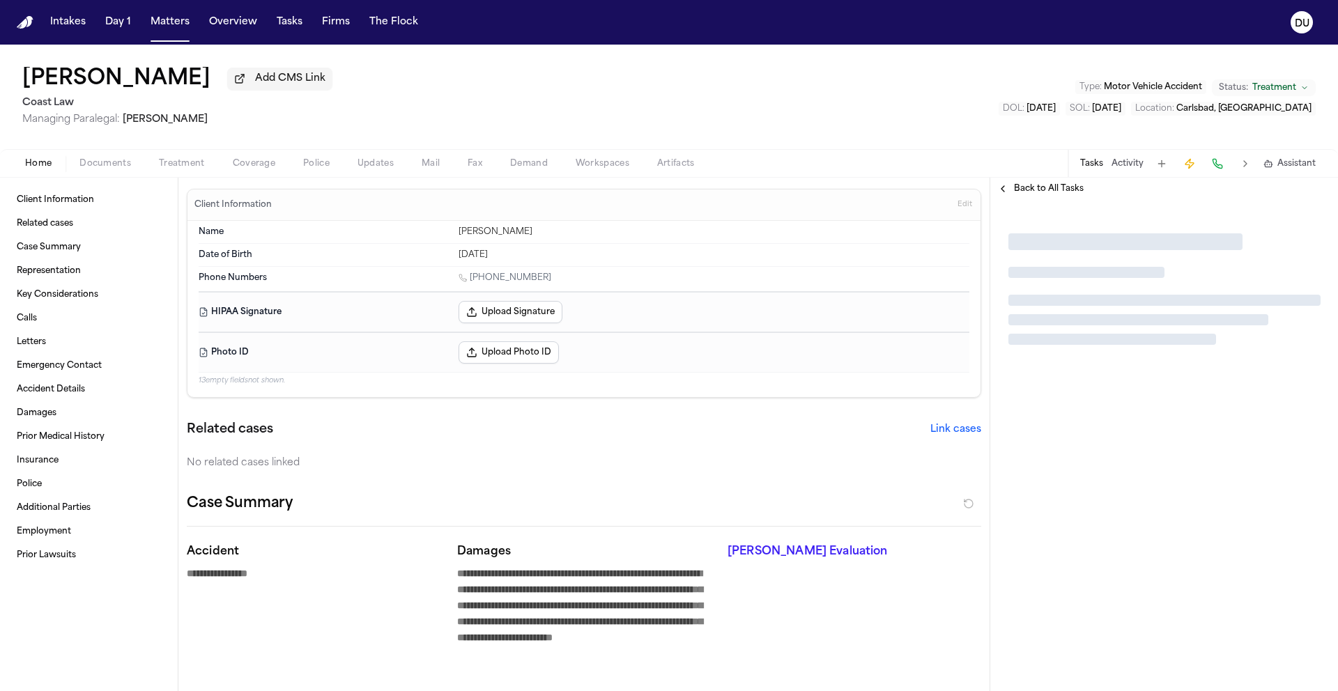
type textarea "*"
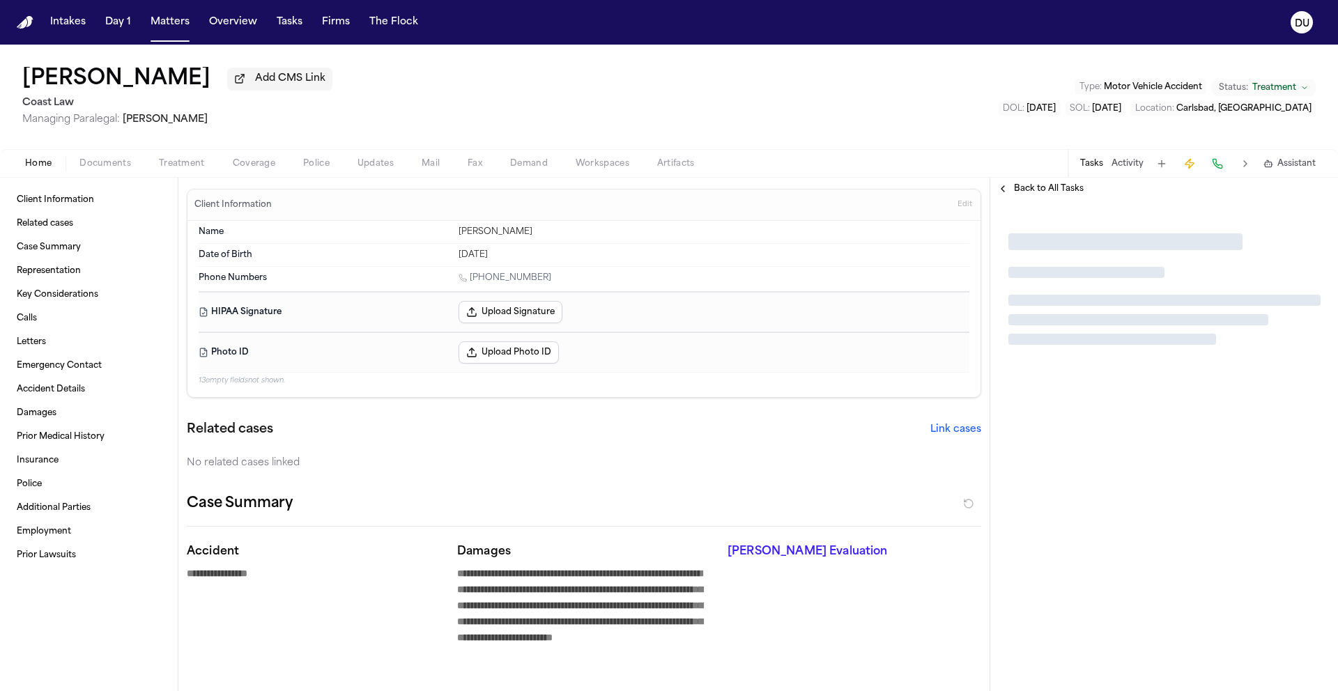
type textarea "*"
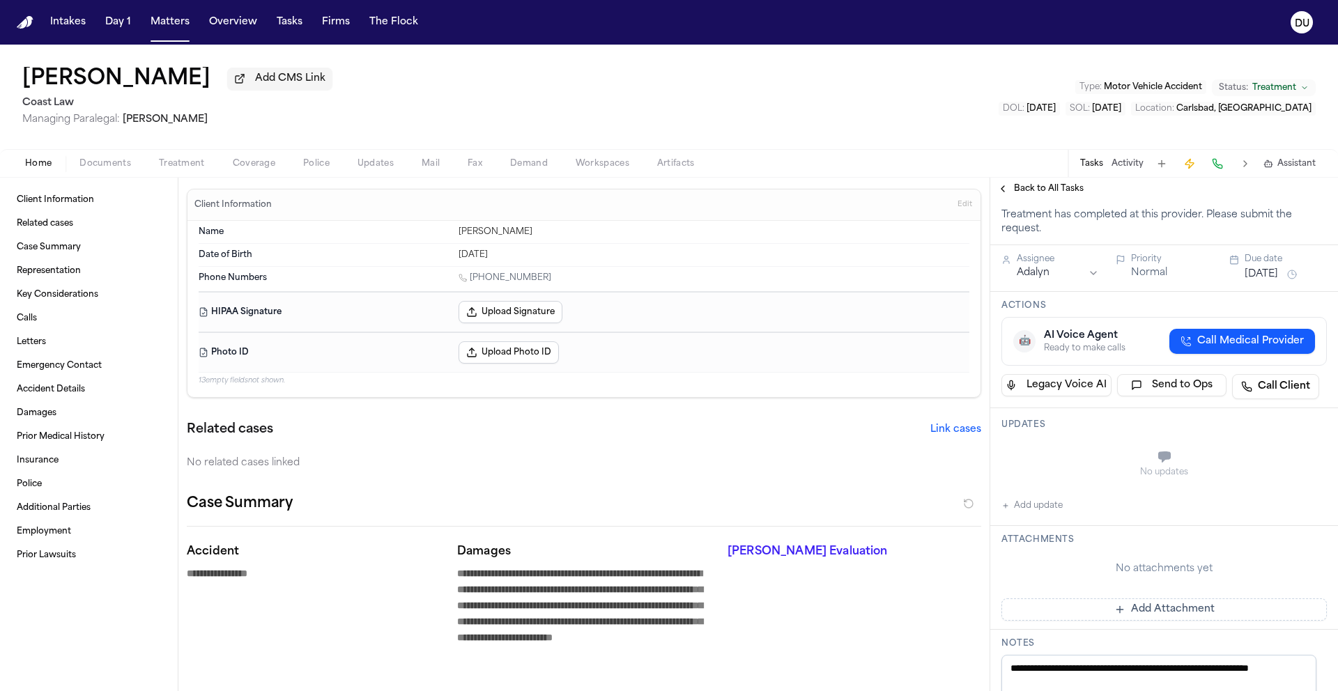
scroll to position [535, 0]
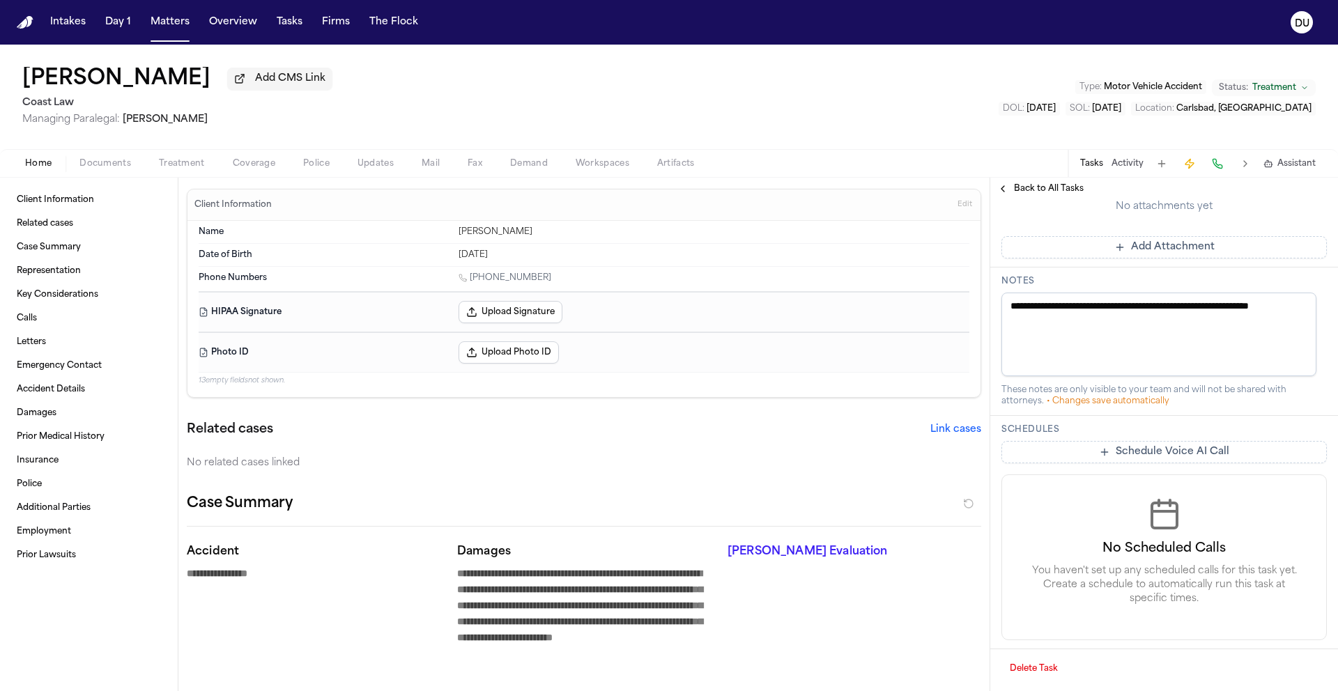
click at [1032, 192] on span "Back to All Tasks" at bounding box center [1049, 188] width 70 height 11
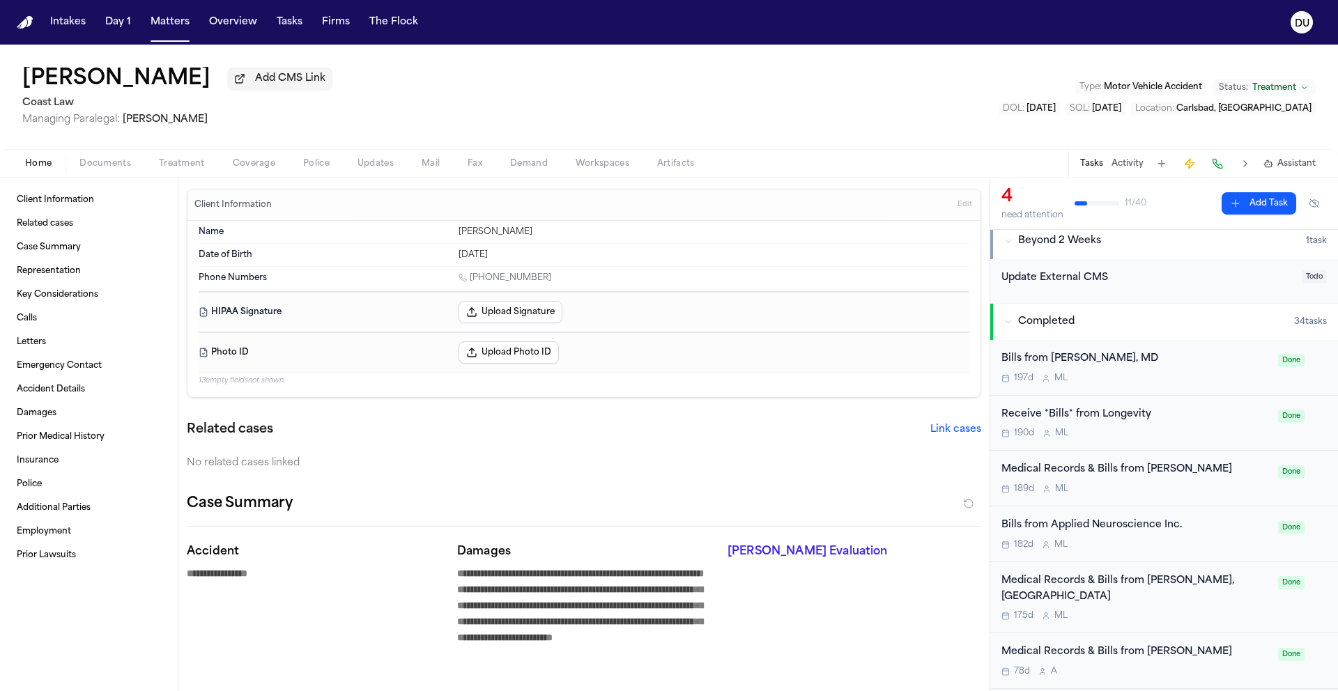
scroll to position [464, 0]
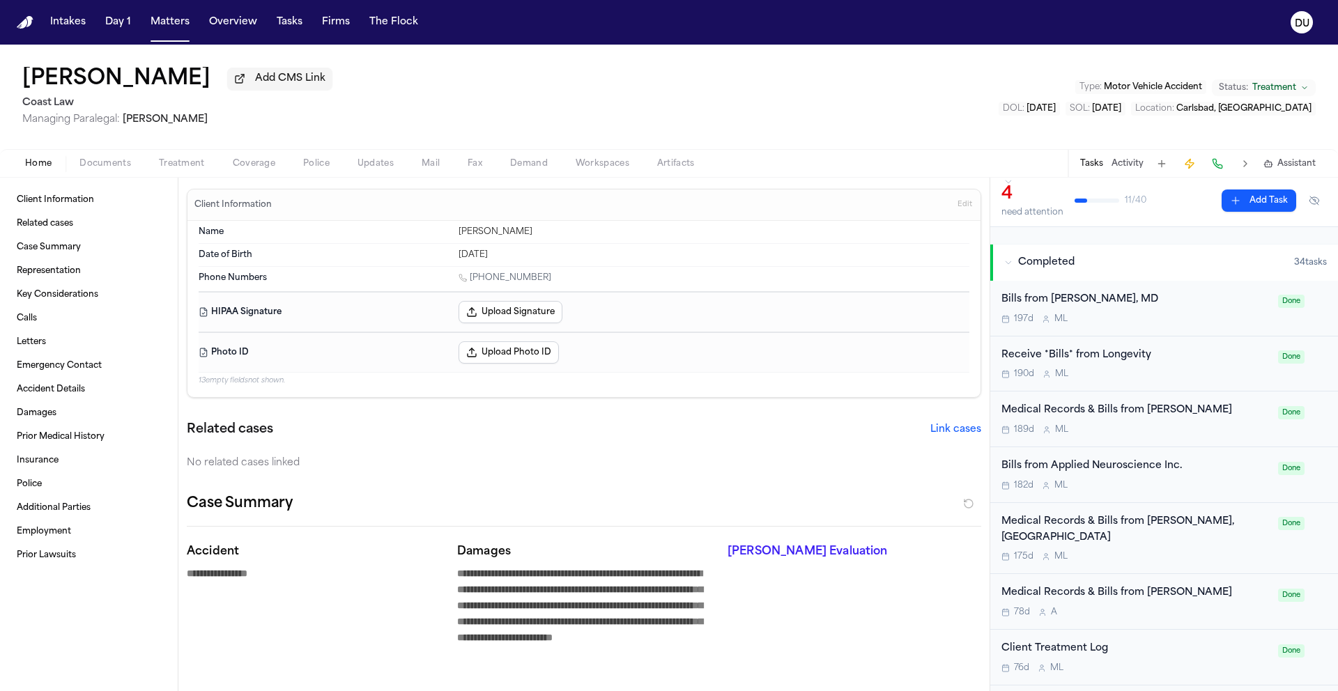
click at [1132, 359] on div "Receive *Bills* from Longevity" at bounding box center [1136, 356] width 268 height 16
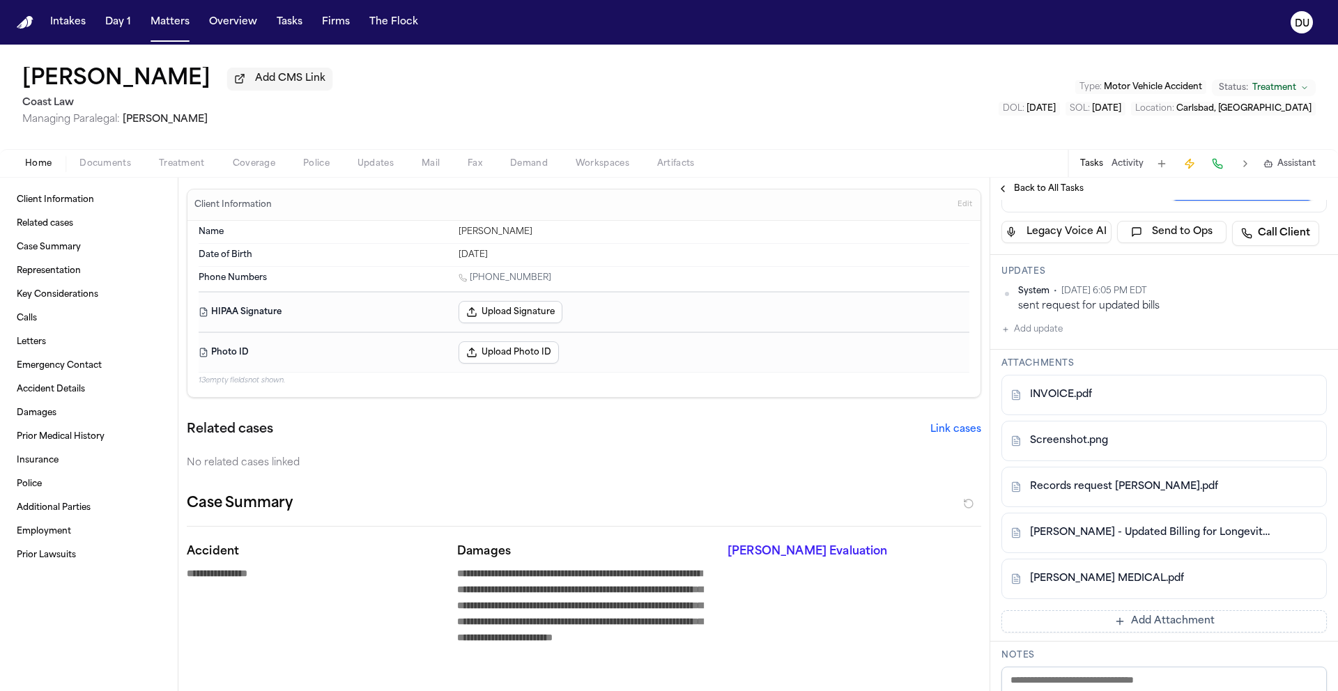
scroll to position [248, 0]
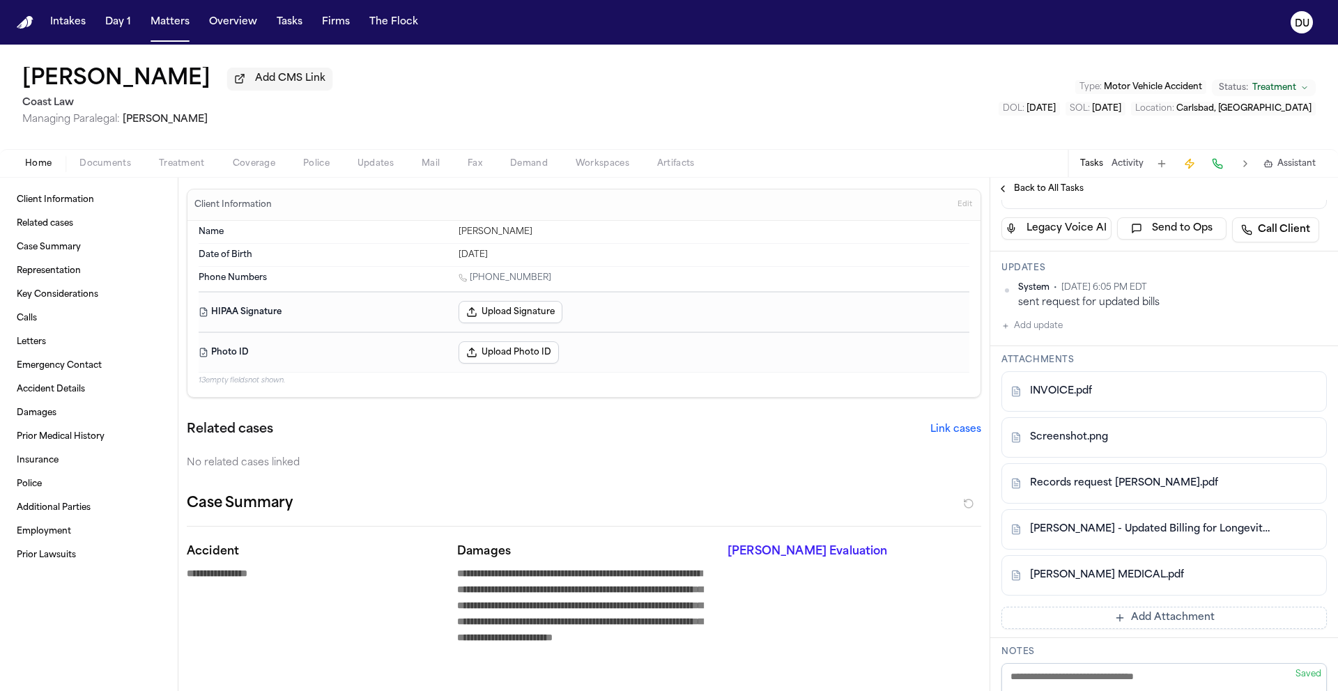
click at [1105, 577] on link "PENCE MEDICAL.pdf" at bounding box center [1107, 576] width 154 height 14
click at [1020, 194] on span "Back to All Tasks" at bounding box center [1049, 188] width 70 height 11
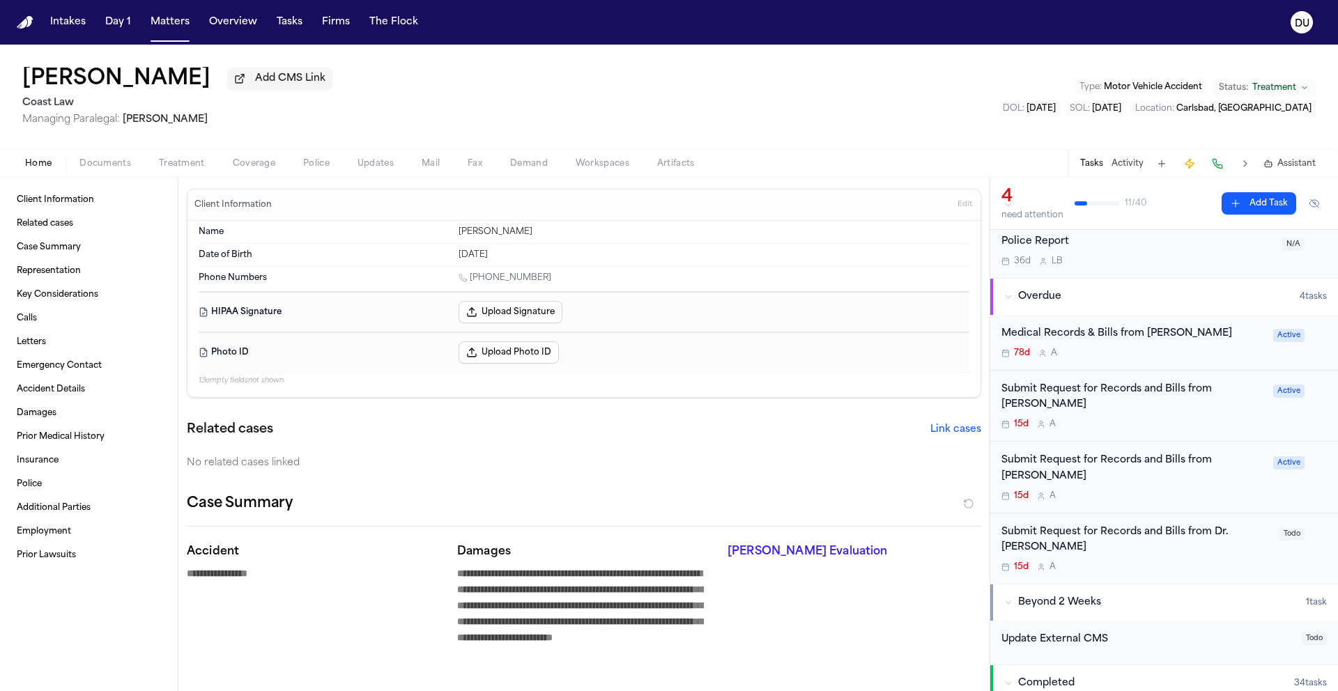
scroll to position [31, 0]
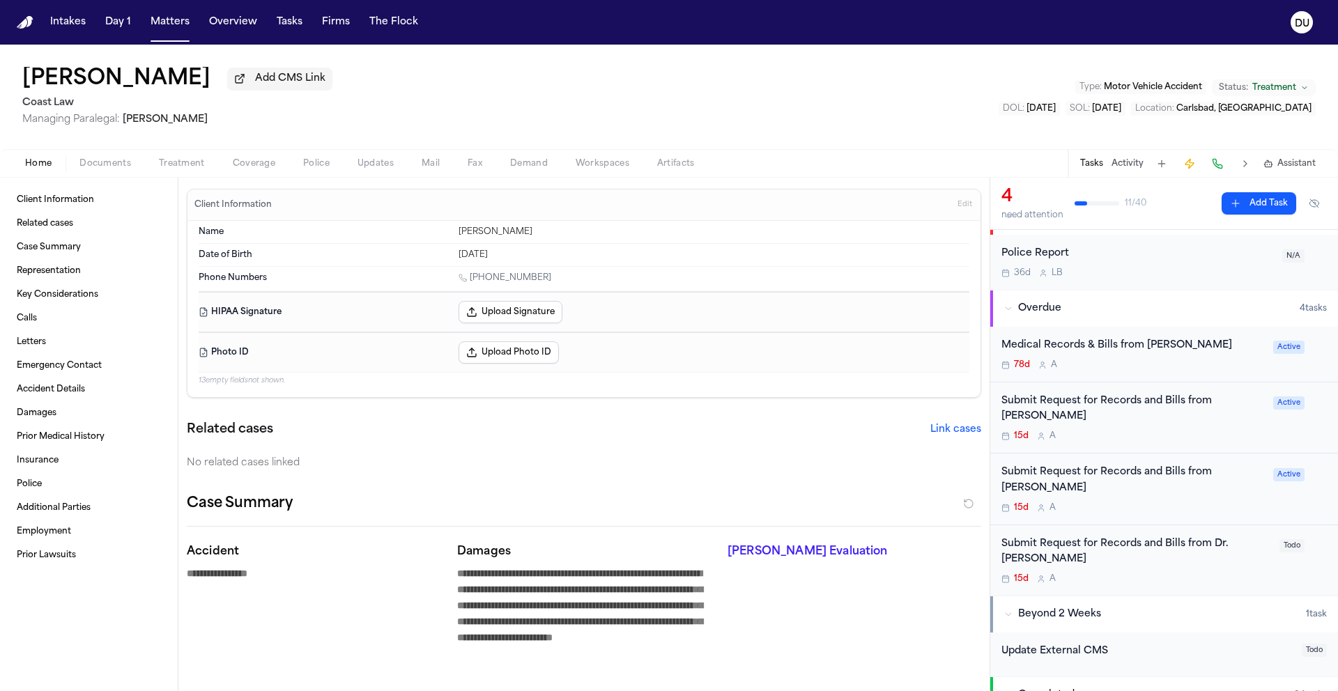
click at [1131, 559] on div "Submit Request for Records and Bills from Dr. Amirhassan Bahreman" at bounding box center [1137, 553] width 270 height 32
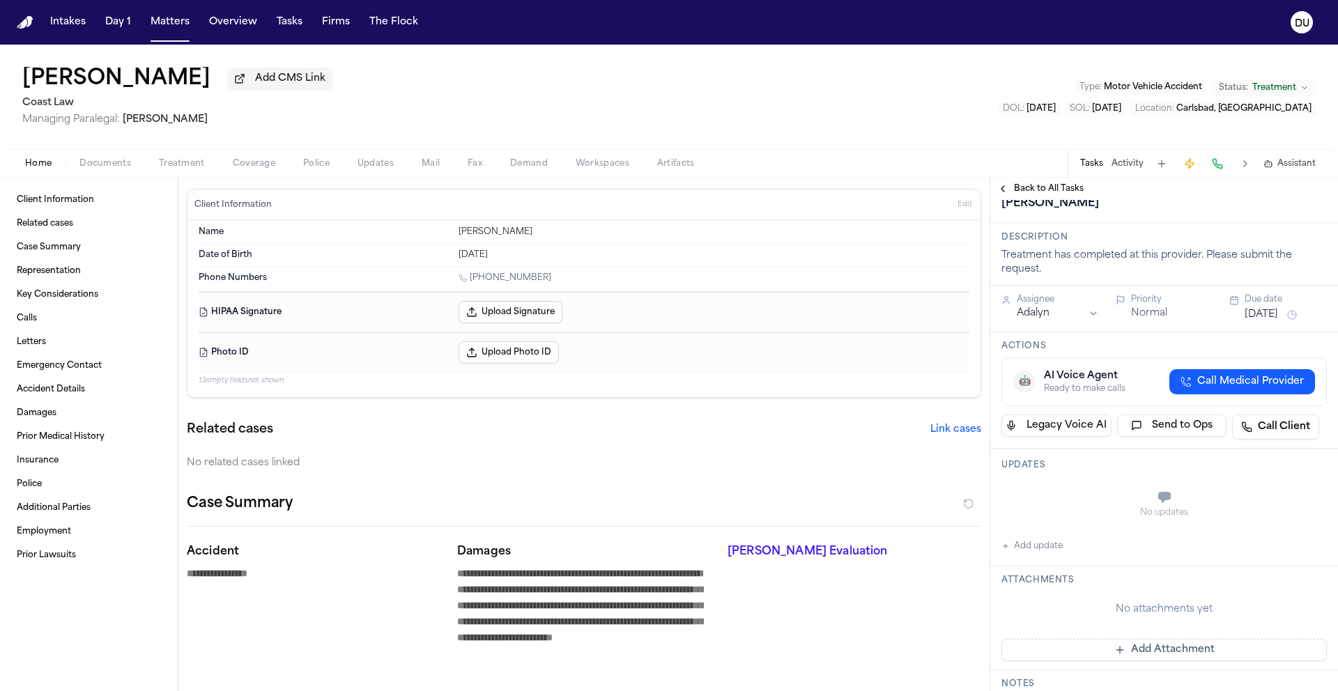
scroll to position [93, 0]
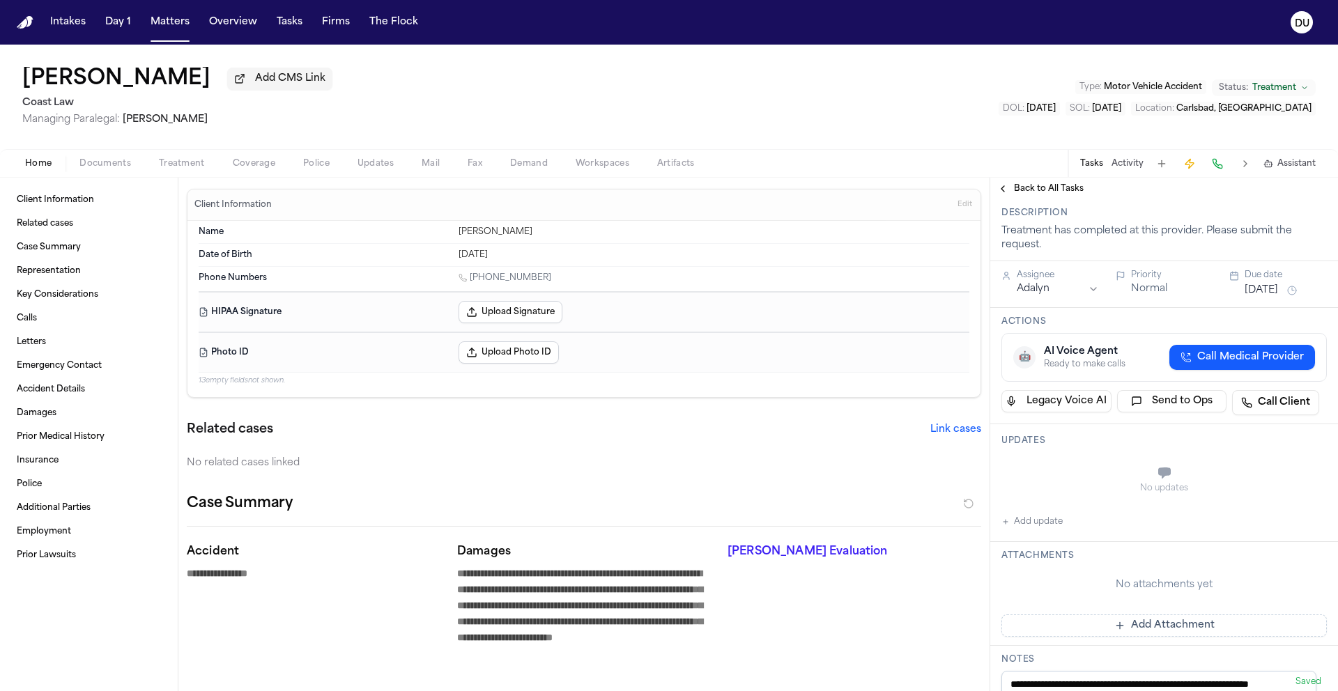
click at [1036, 530] on button "Add update" at bounding box center [1032, 522] width 61 height 17
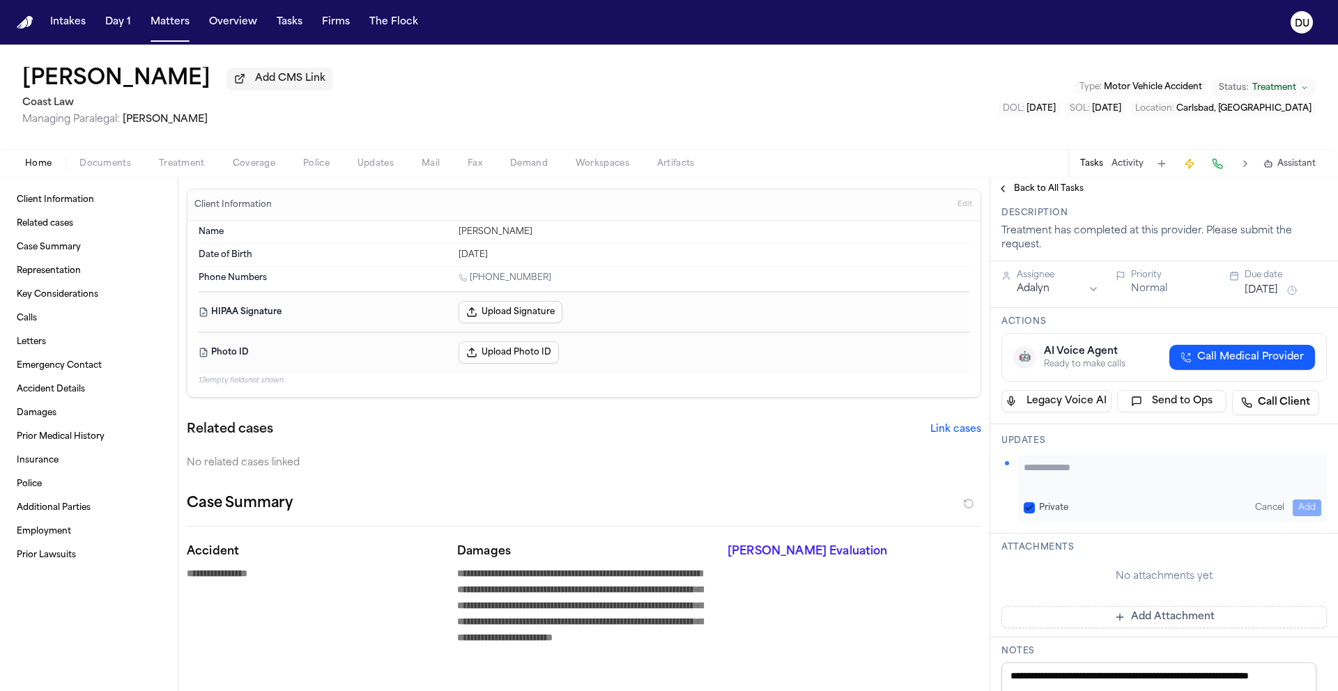
click at [1088, 489] on textarea "Add your update" at bounding box center [1173, 475] width 298 height 28
click at [1296, 516] on button "Add" at bounding box center [1307, 508] width 29 height 17
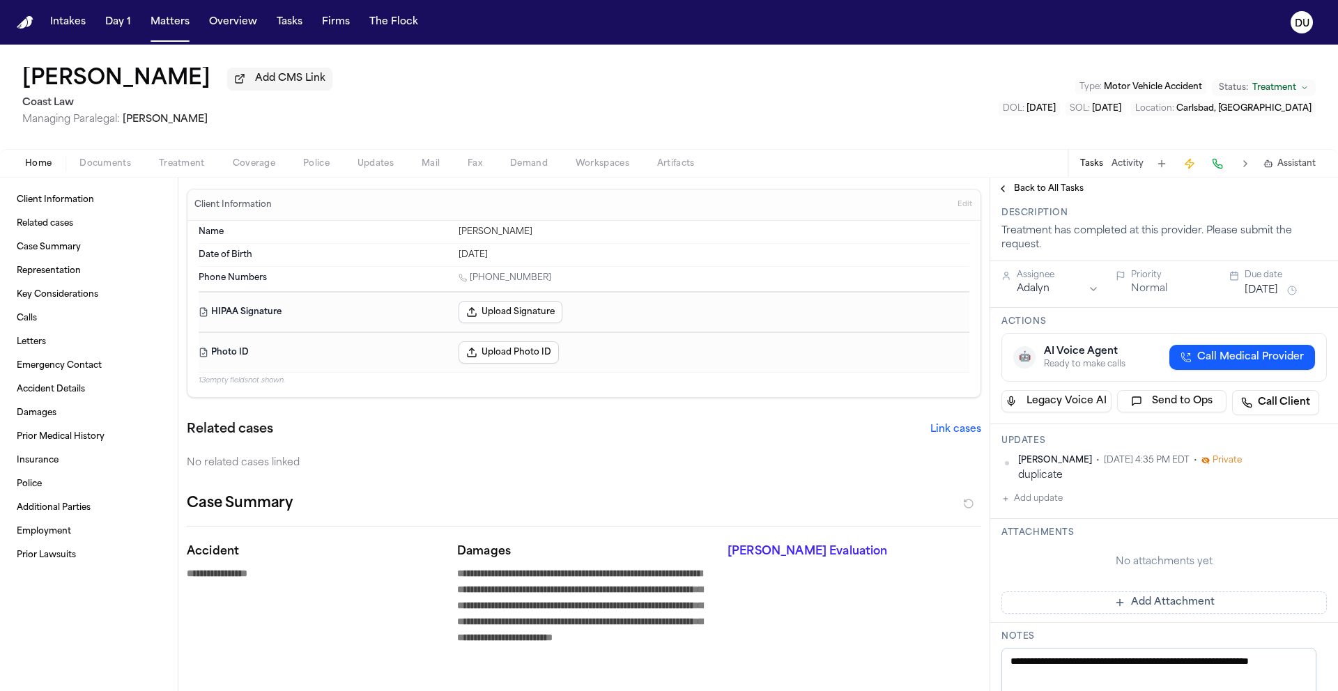
click at [1049, 194] on span "Back to All Tasks" at bounding box center [1049, 188] width 70 height 11
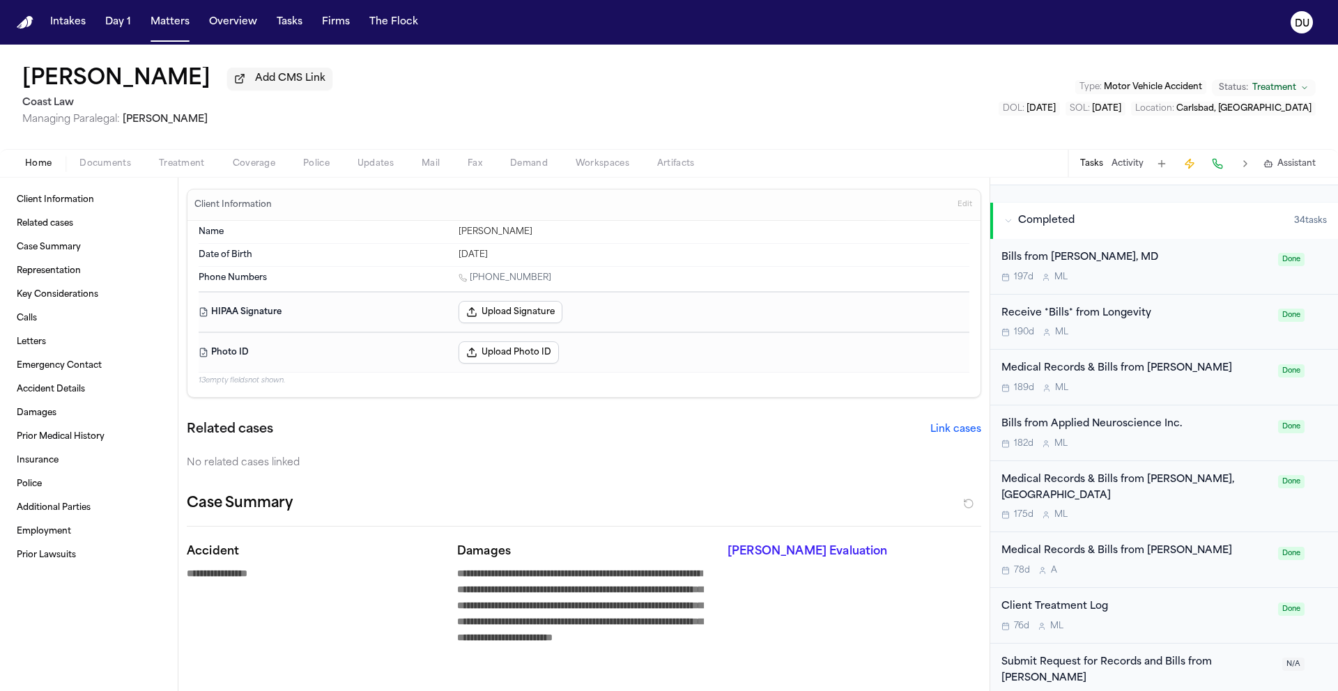
scroll to position [522, 0]
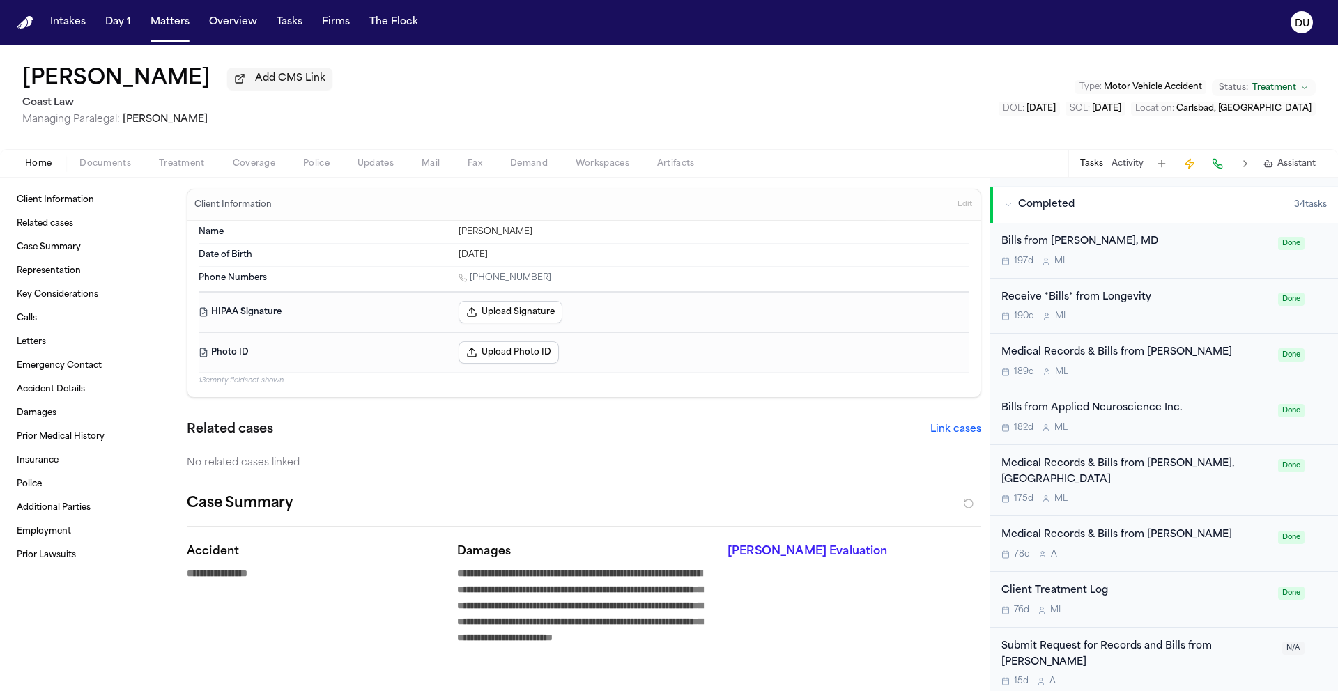
click at [1141, 417] on div "Bills from Applied Neuroscience Inc." at bounding box center [1136, 409] width 268 height 16
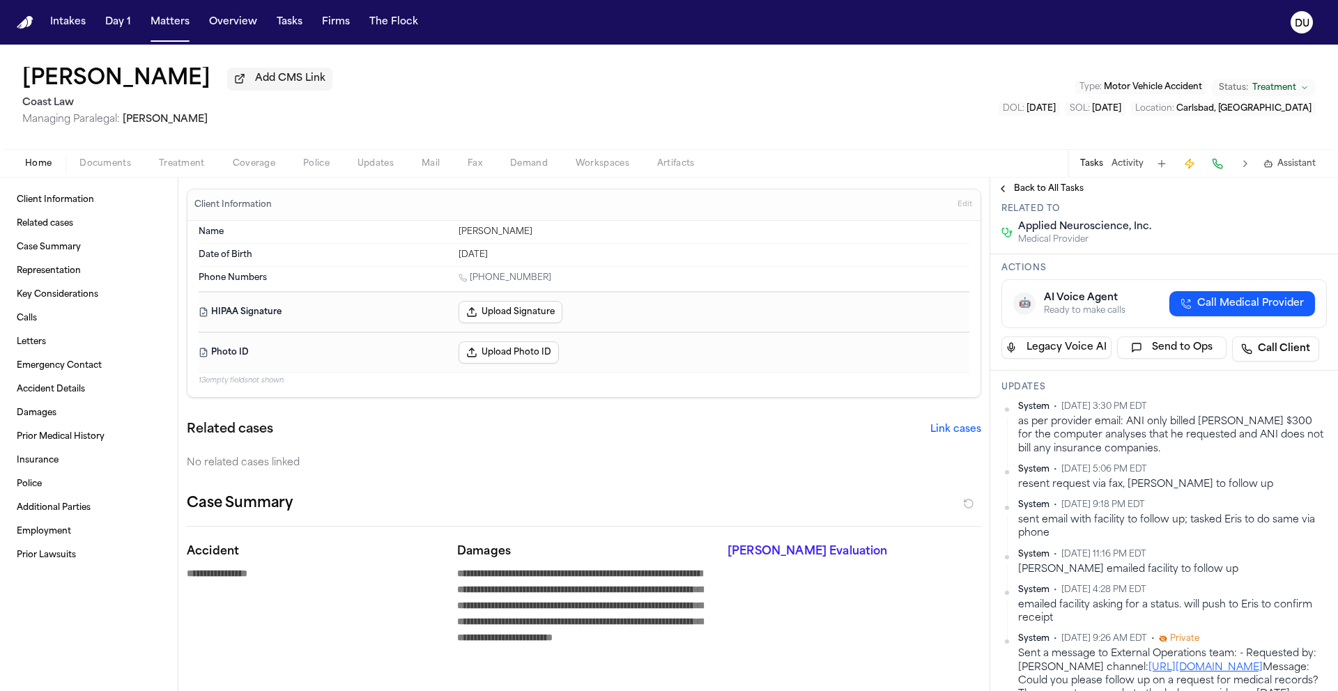
scroll to position [10, 0]
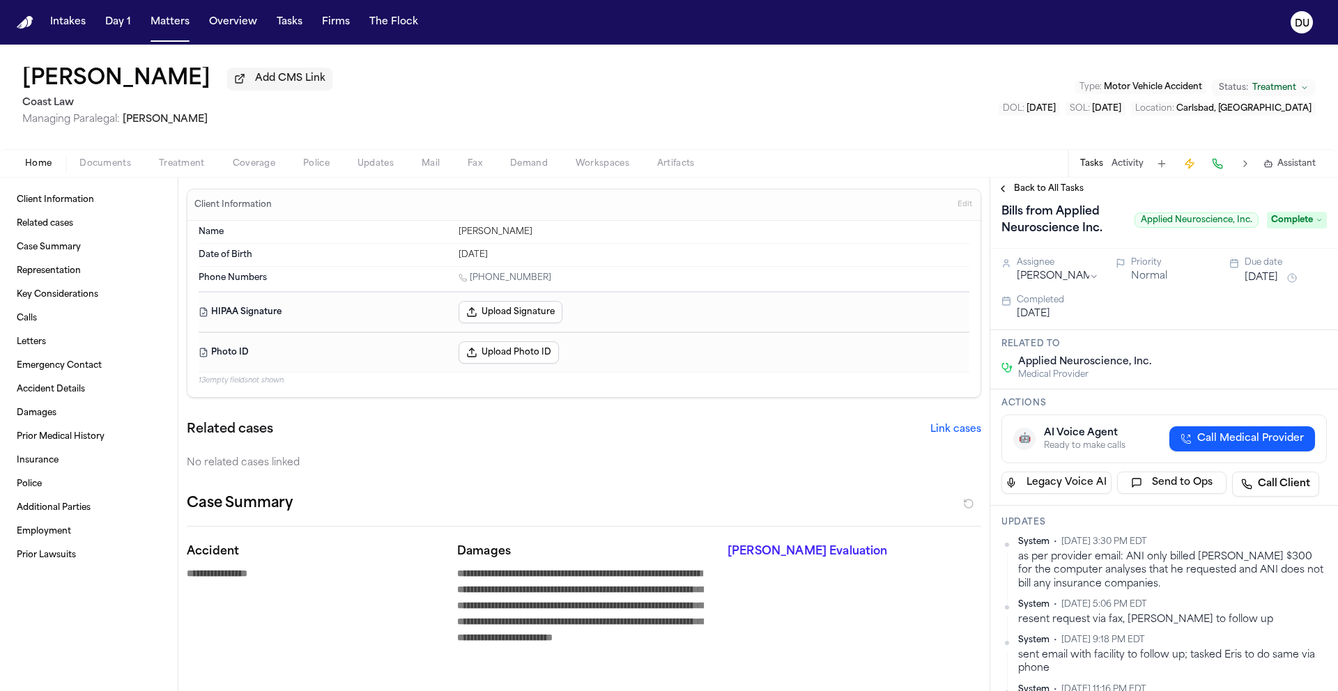
click at [1028, 194] on span "Back to All Tasks" at bounding box center [1049, 188] width 70 height 11
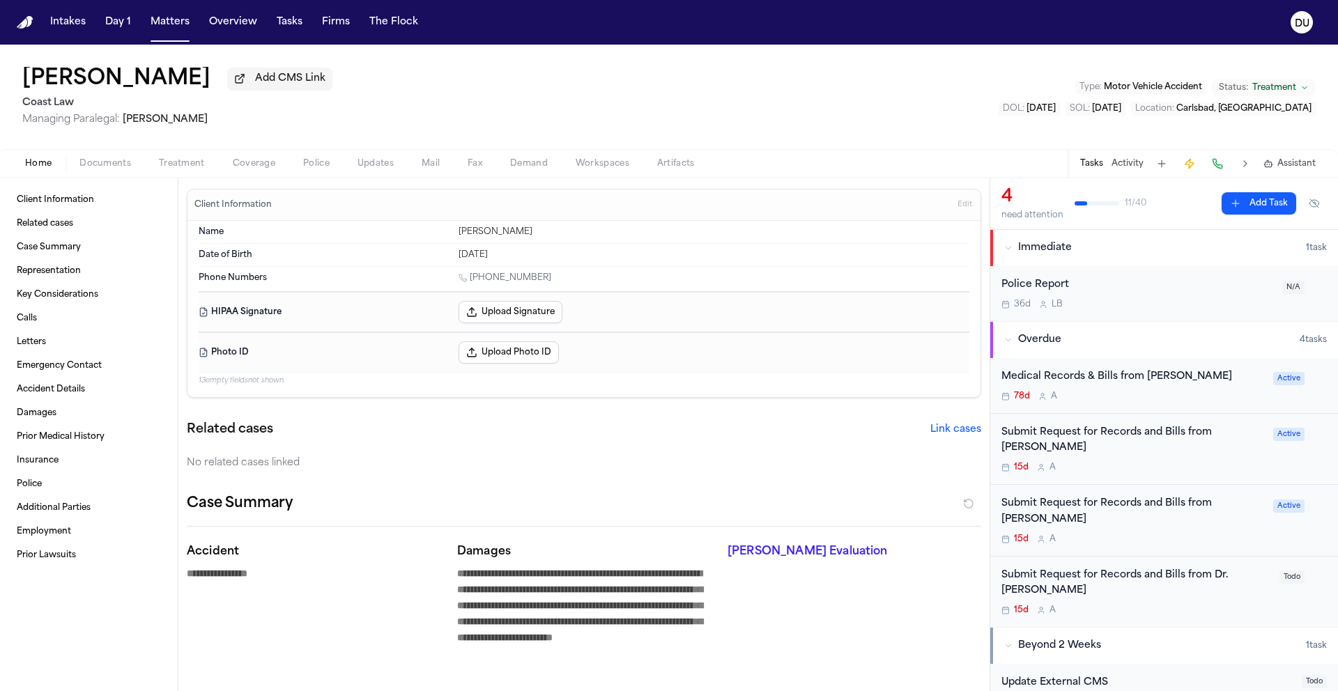
click at [1118, 578] on div "Submit Request for Records and Bills from Dr. Amirhassan Bahreman" at bounding box center [1137, 584] width 270 height 32
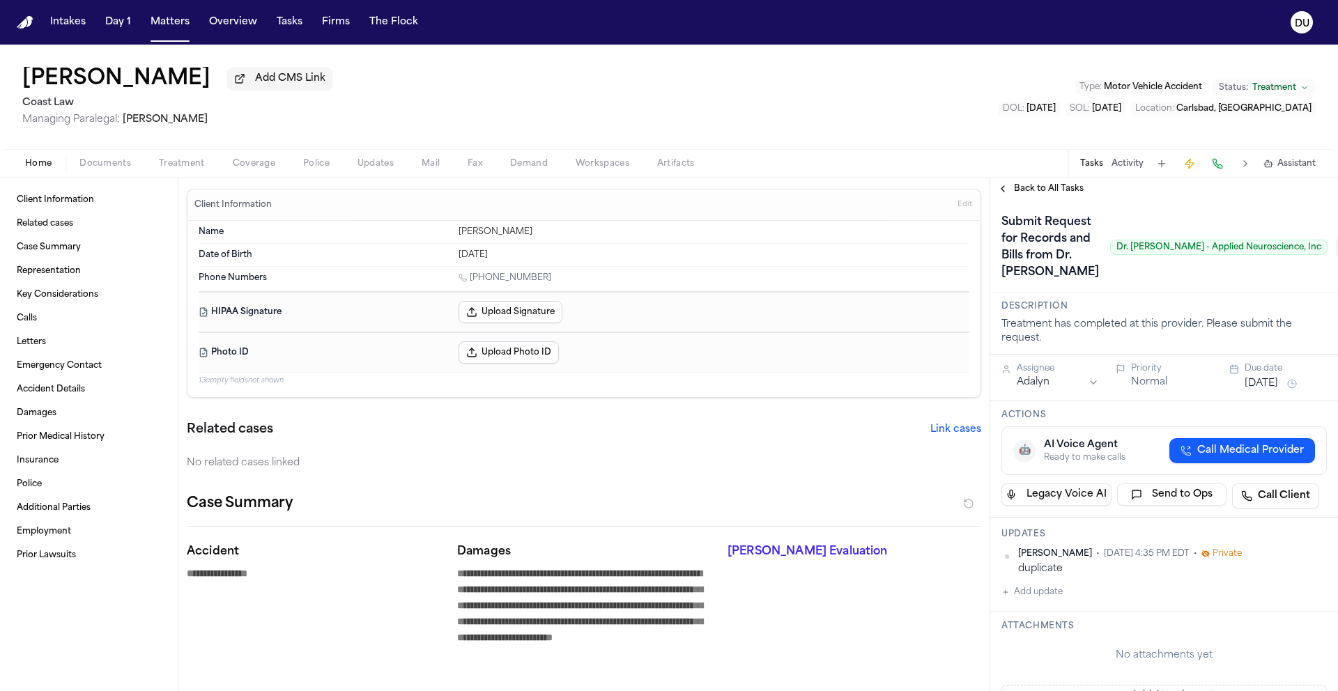
scroll to position [0, 52]
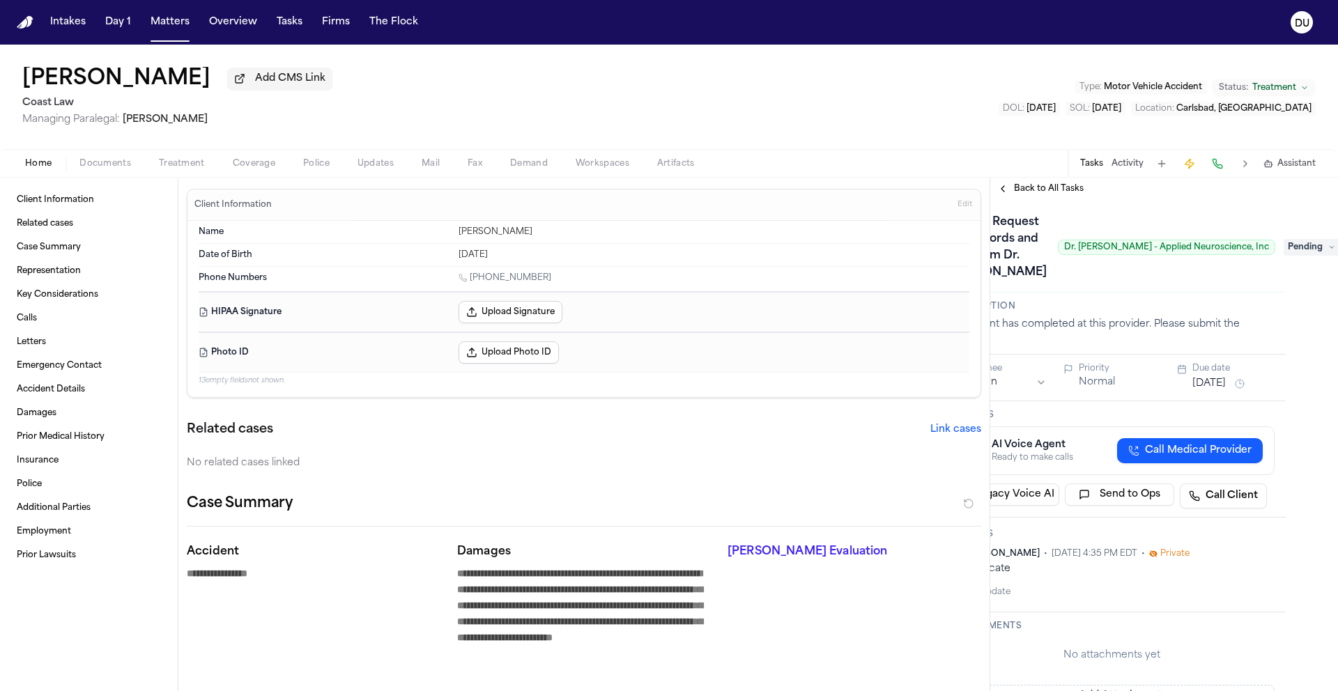
click at [1301, 256] on span "Pending" at bounding box center [1312, 247] width 56 height 17
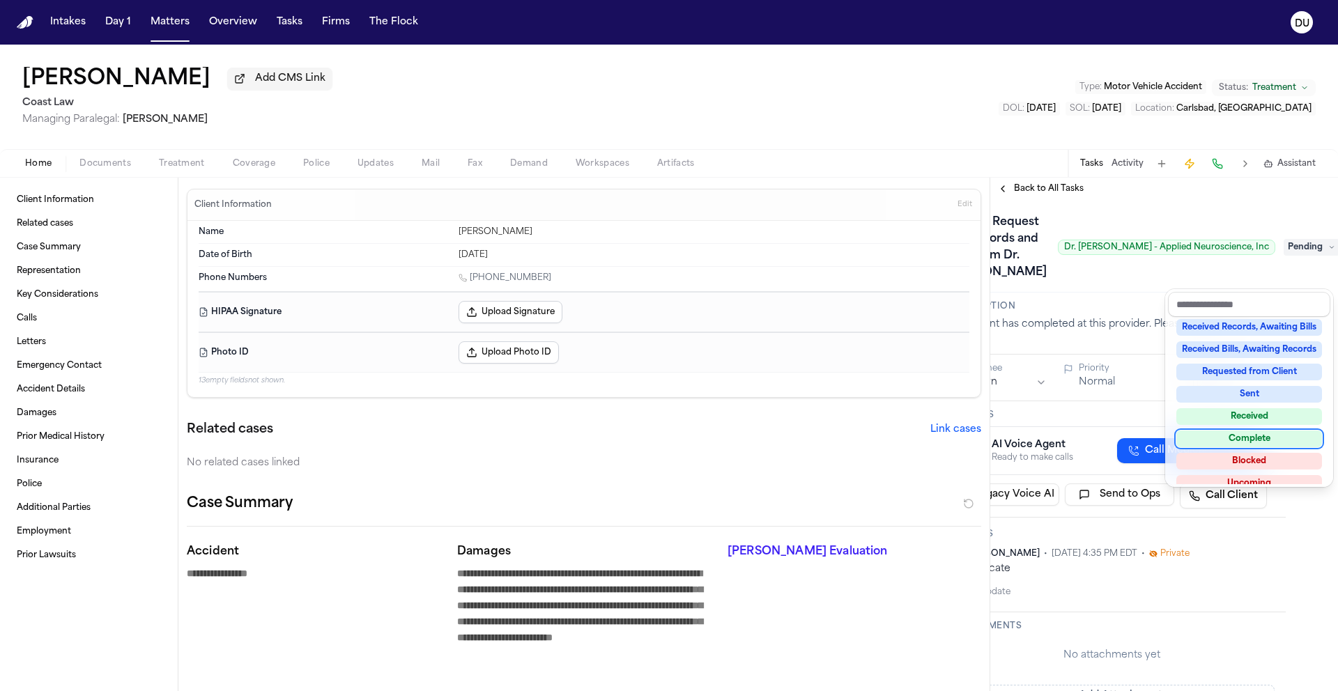
scroll to position [217, 0]
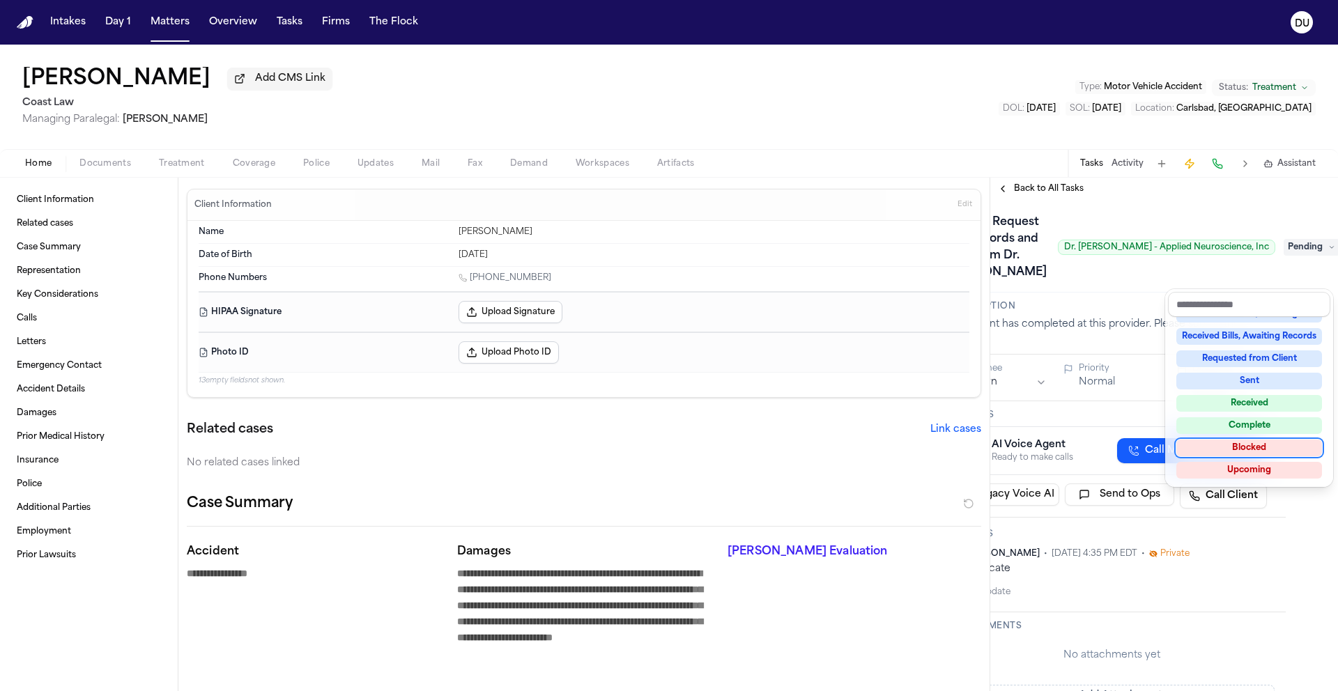
click at [1231, 445] on div "Blocked" at bounding box center [1250, 448] width 146 height 17
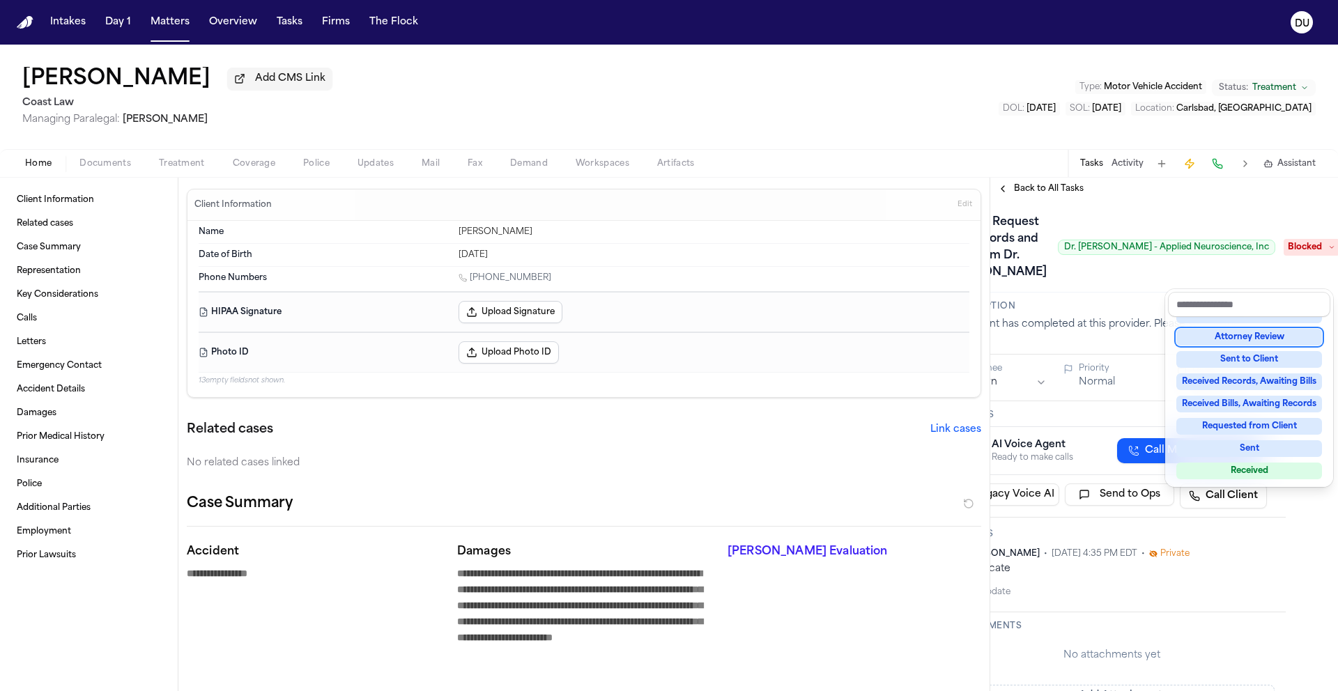
click at [1137, 233] on div "Submit Request for Records and Bills from Dr. Amirhassan Bahreman Dr. Amirhassa…" at bounding box center [1111, 247] width 325 height 72
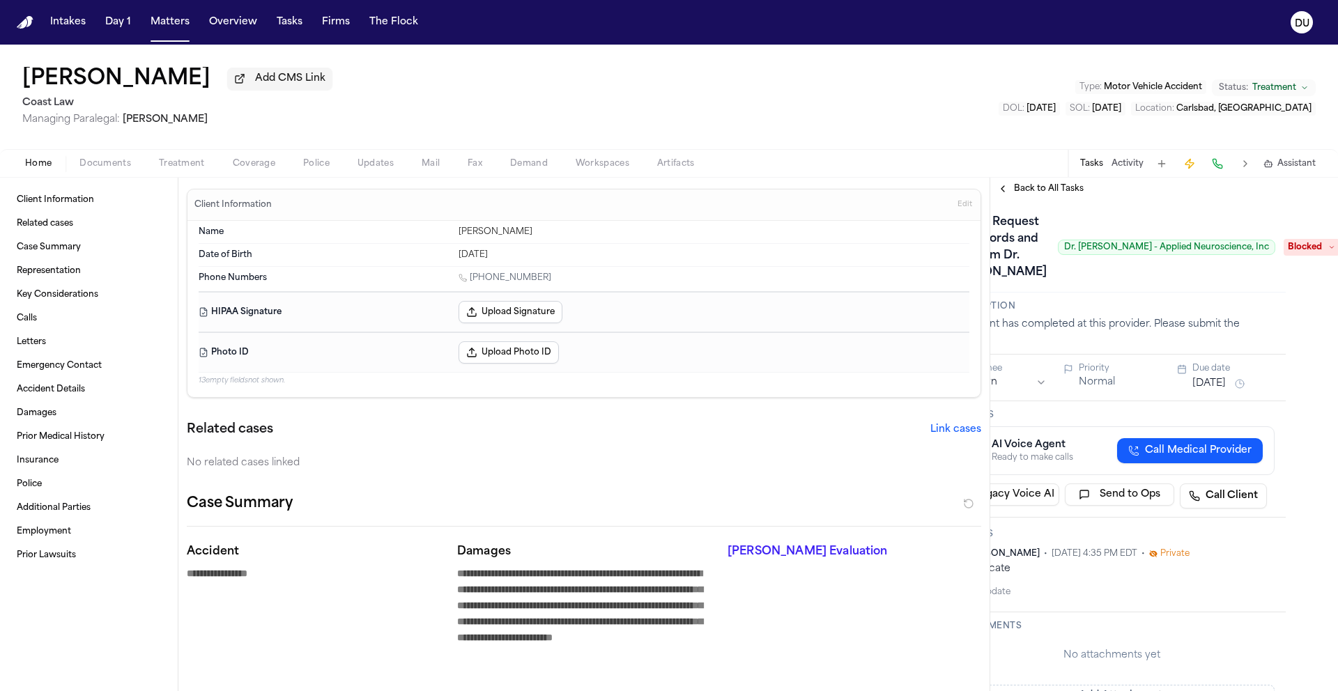
click at [1038, 190] on span "Back to All Tasks" at bounding box center [1049, 188] width 70 height 11
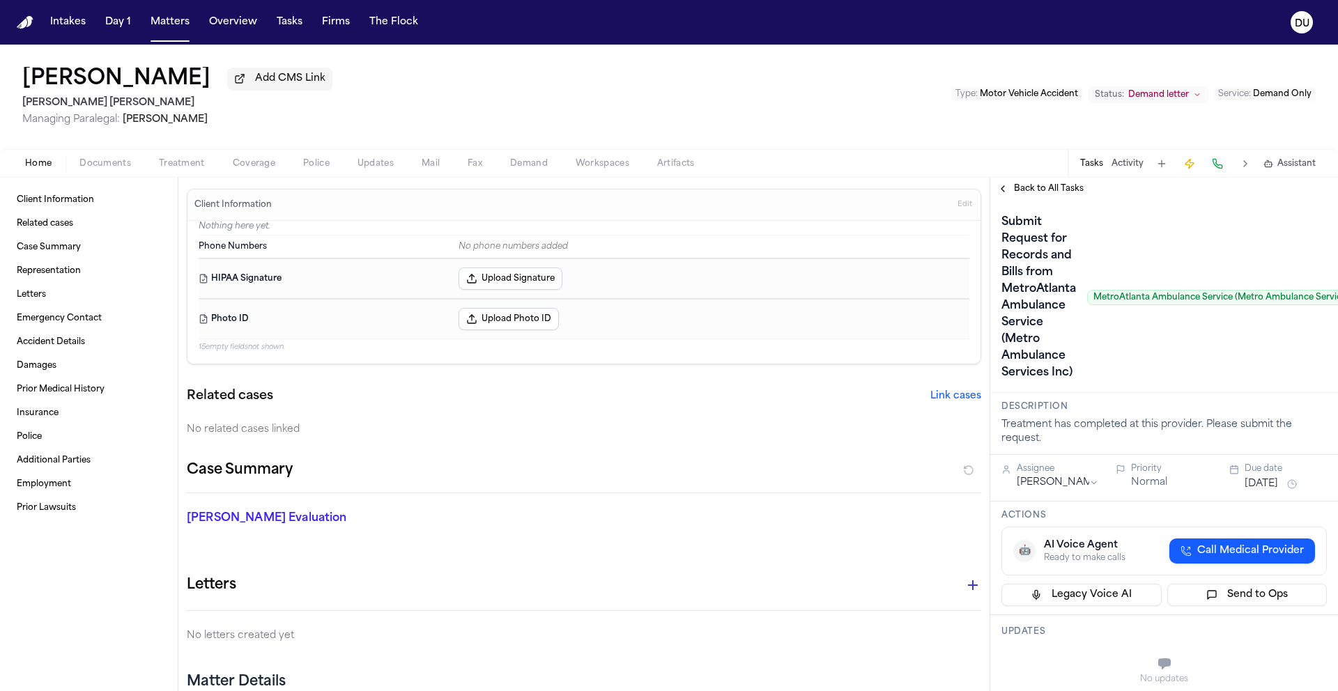
click at [102, 172] on button "Documents" at bounding box center [105, 163] width 79 height 17
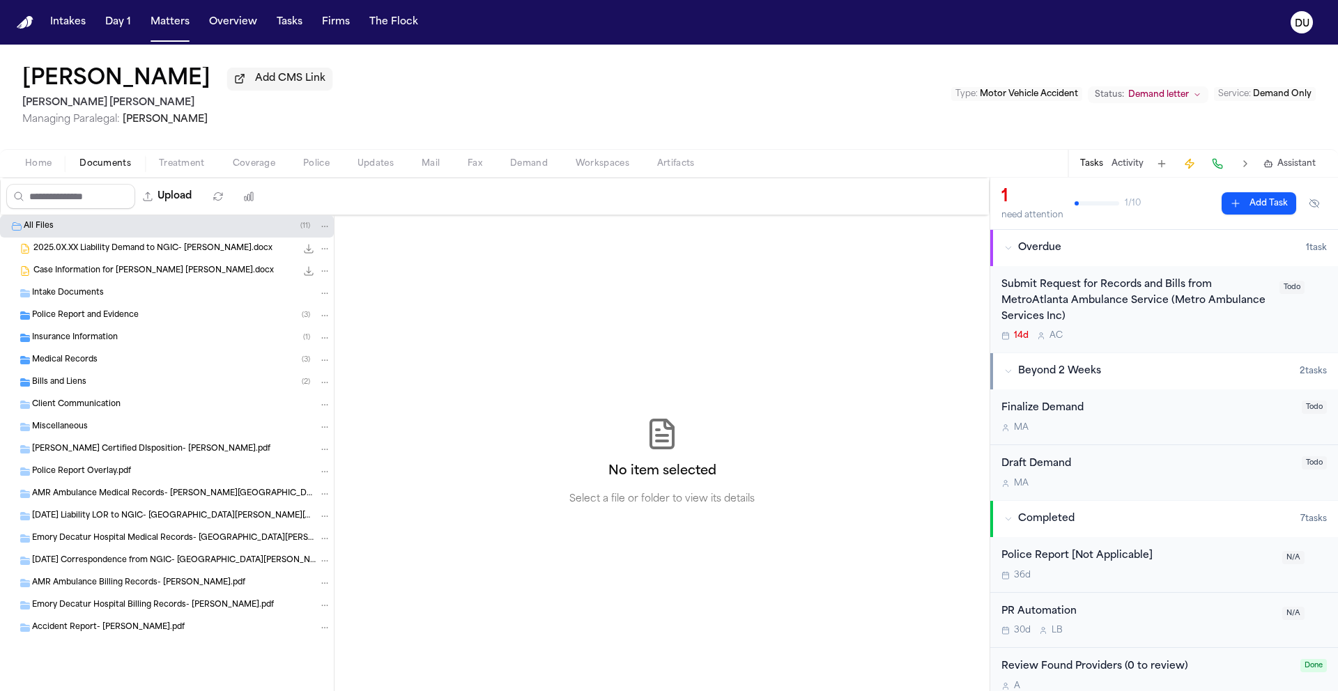
click at [95, 314] on span "Police Report and Evidence" at bounding box center [85, 316] width 107 height 12
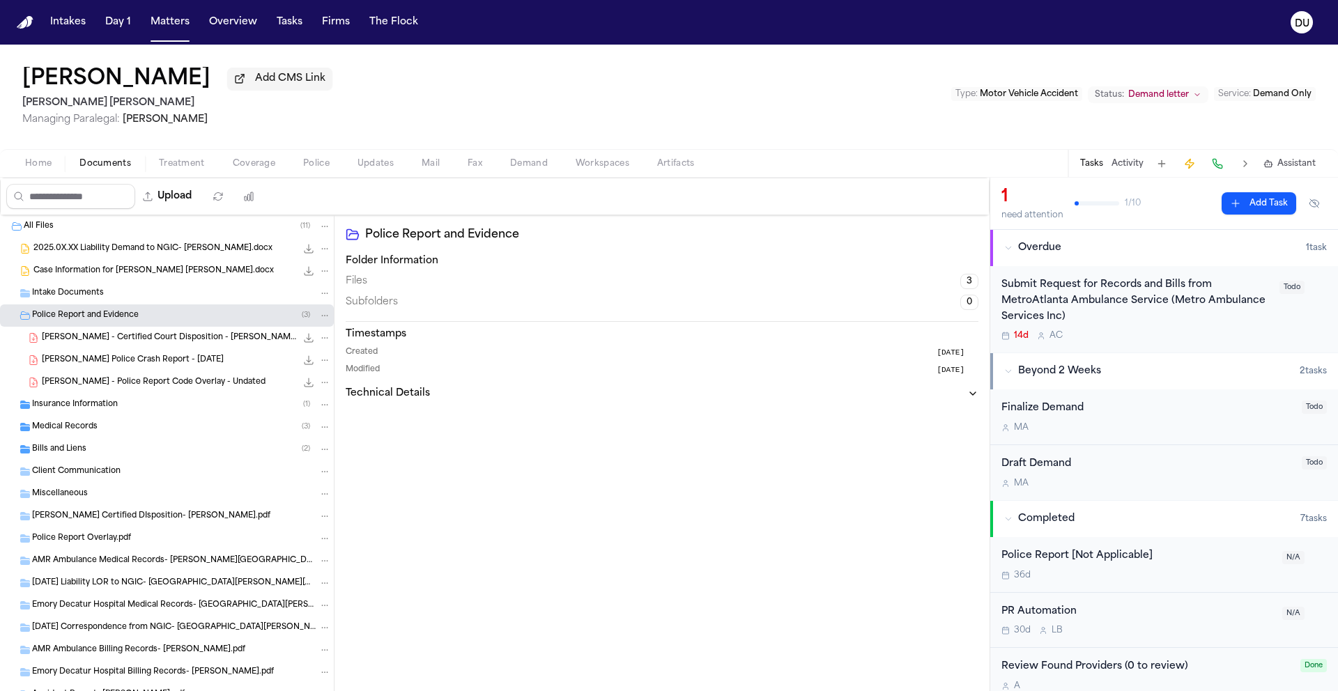
click at [92, 430] on span "Medical Records" at bounding box center [65, 428] width 66 height 12
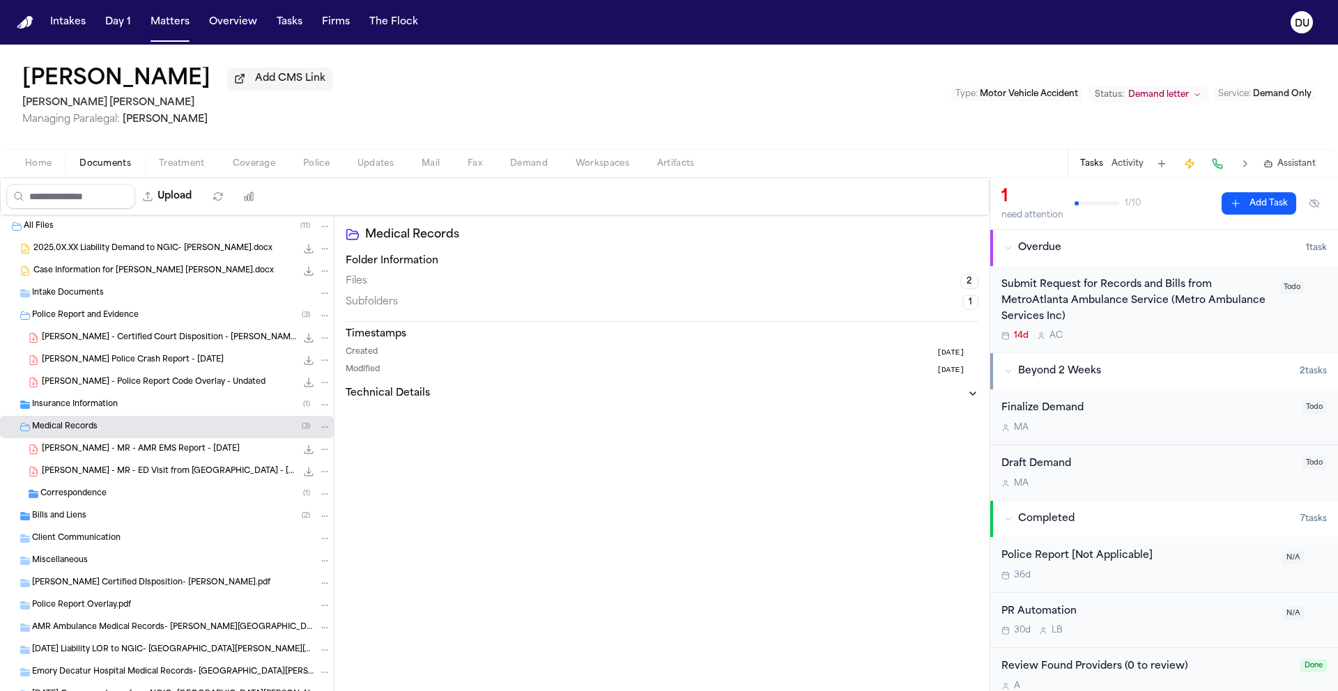
scroll to position [25, 0]
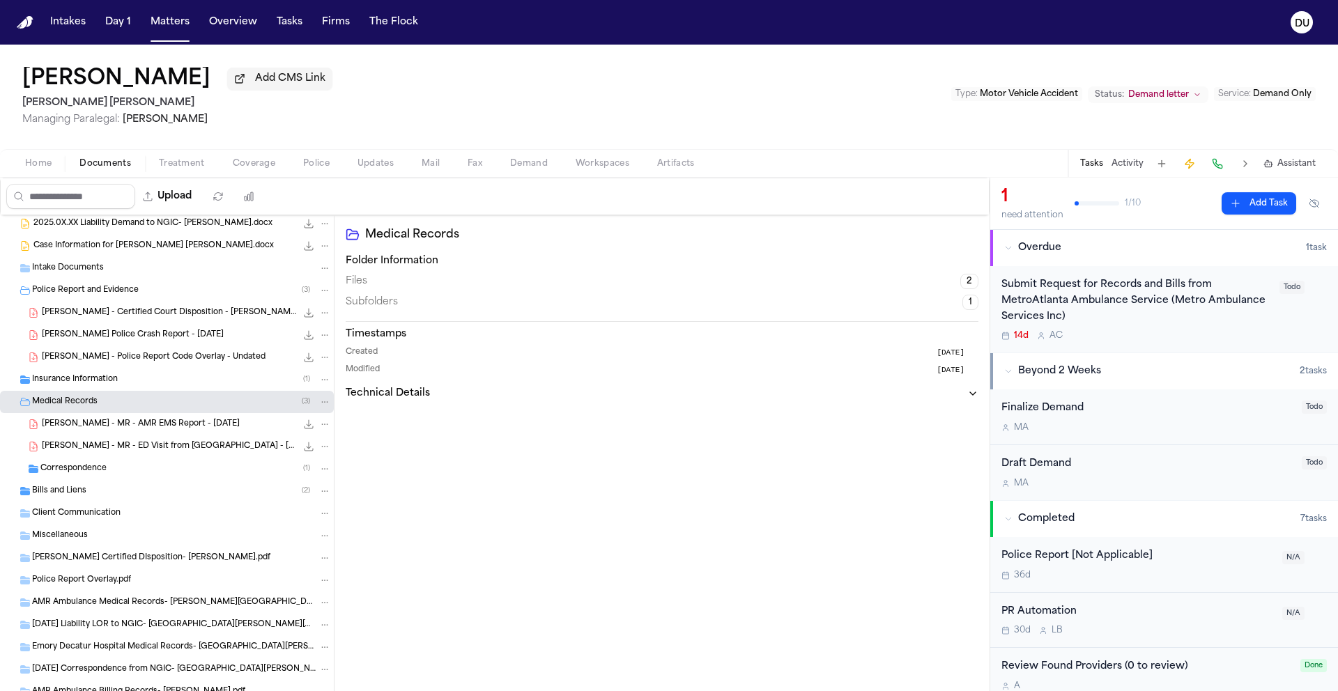
click at [64, 475] on span "Correspondence" at bounding box center [73, 470] width 66 height 12
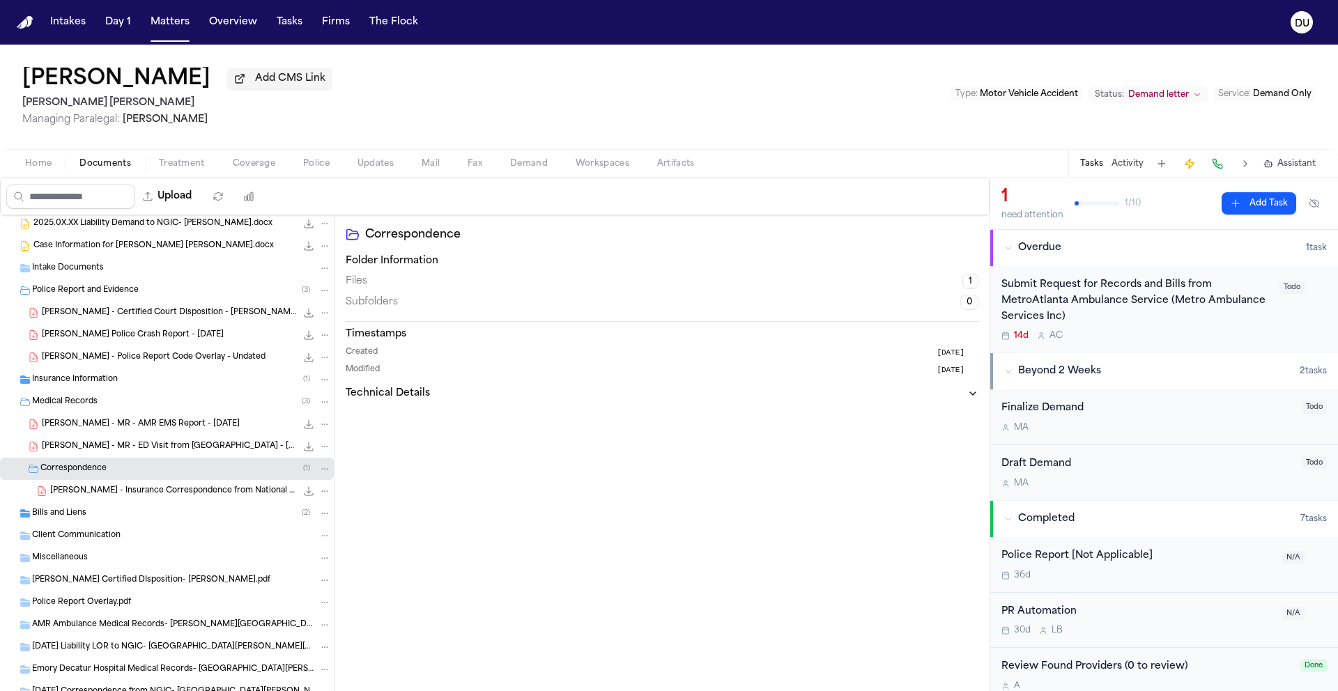
click at [89, 386] on span "Insurance Information" at bounding box center [75, 380] width 86 height 12
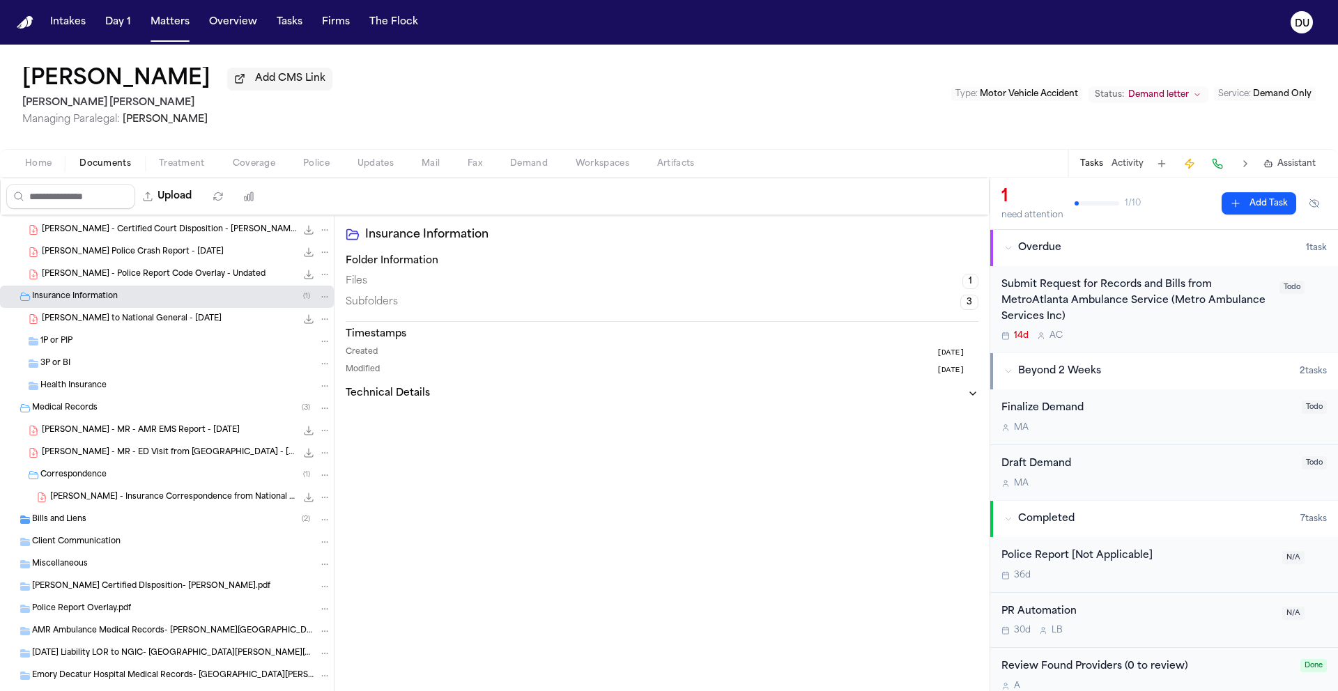
scroll to position [228, 0]
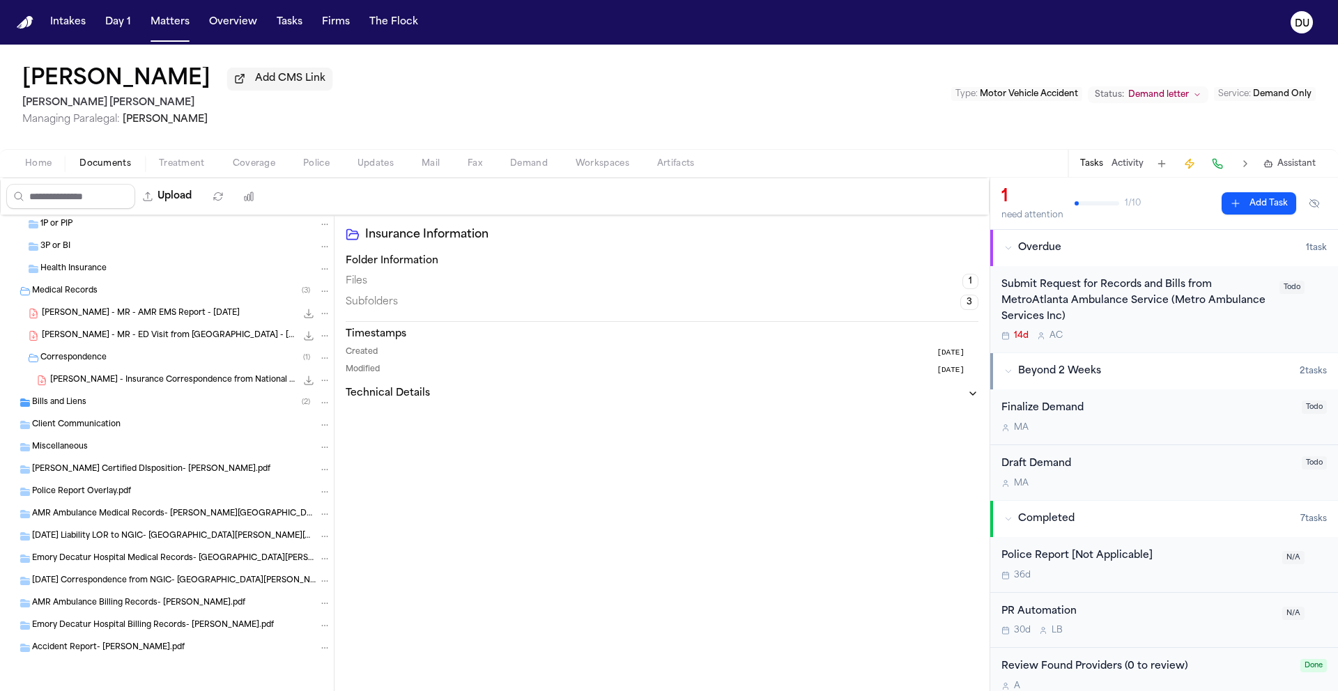
click at [58, 406] on span "Bills and Liens" at bounding box center [59, 403] width 54 height 12
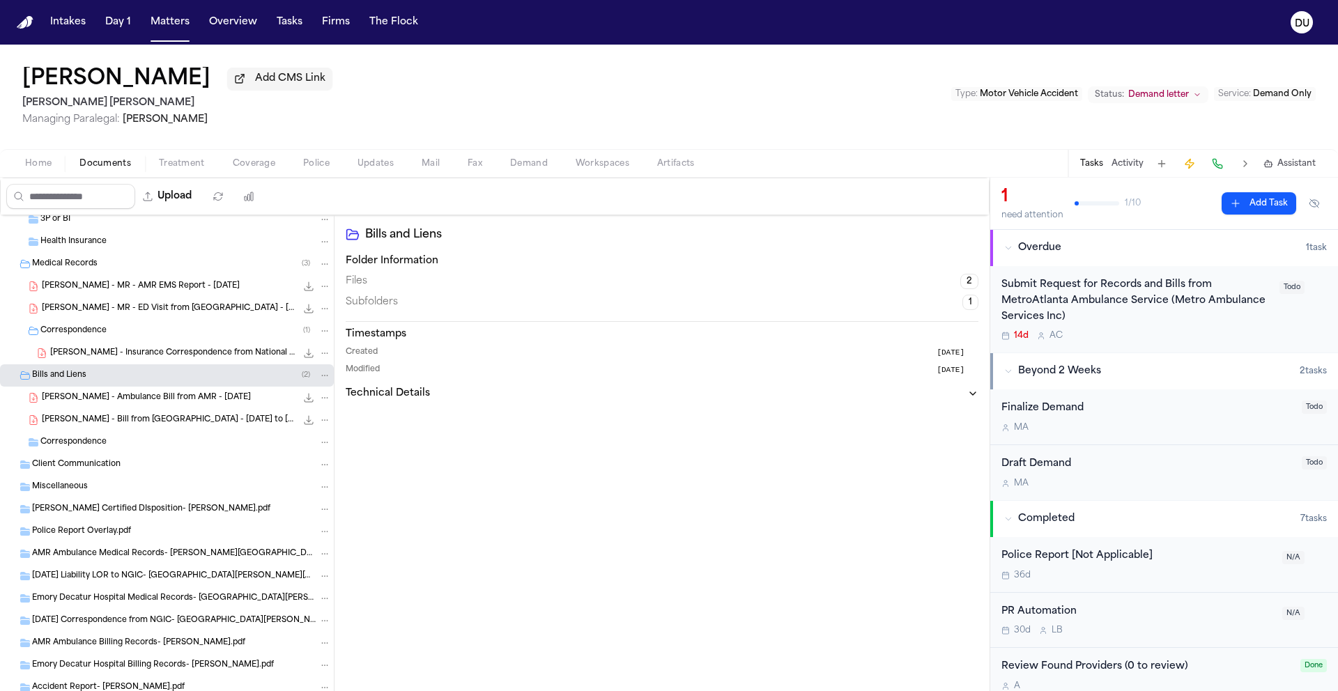
scroll to position [295, 0]
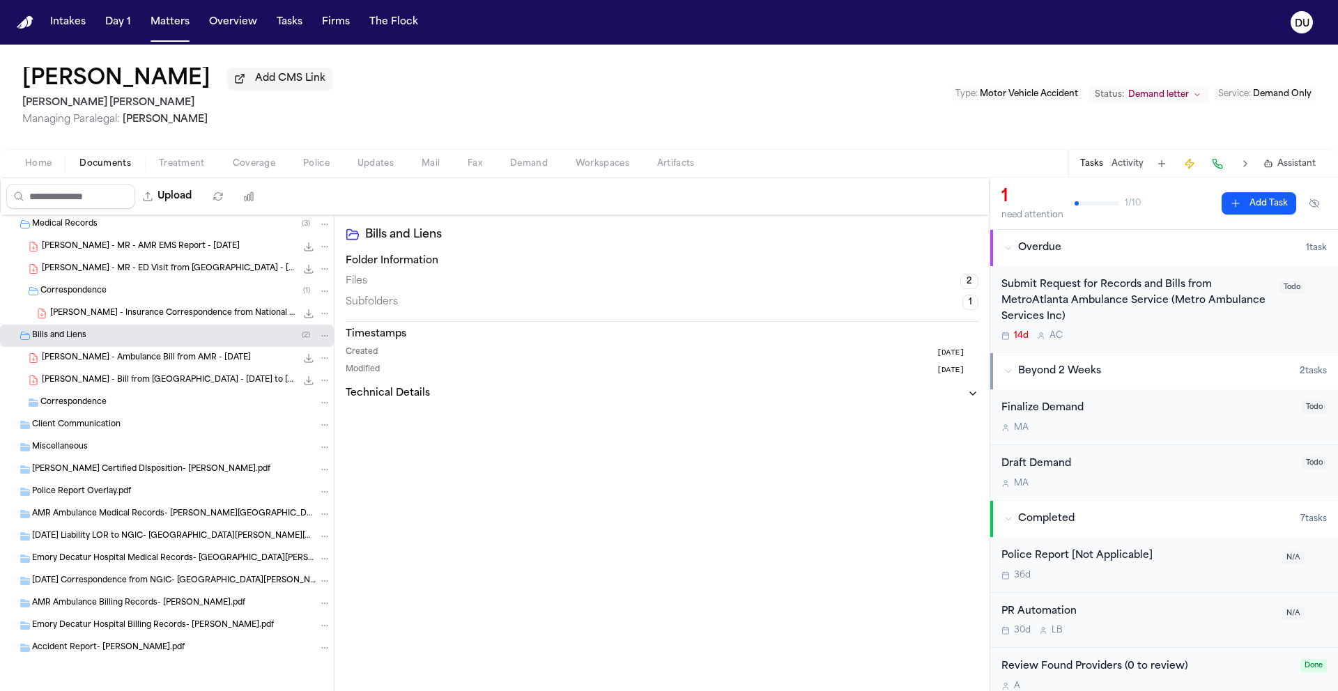
click at [85, 404] on span "Correspondence" at bounding box center [73, 403] width 66 height 12
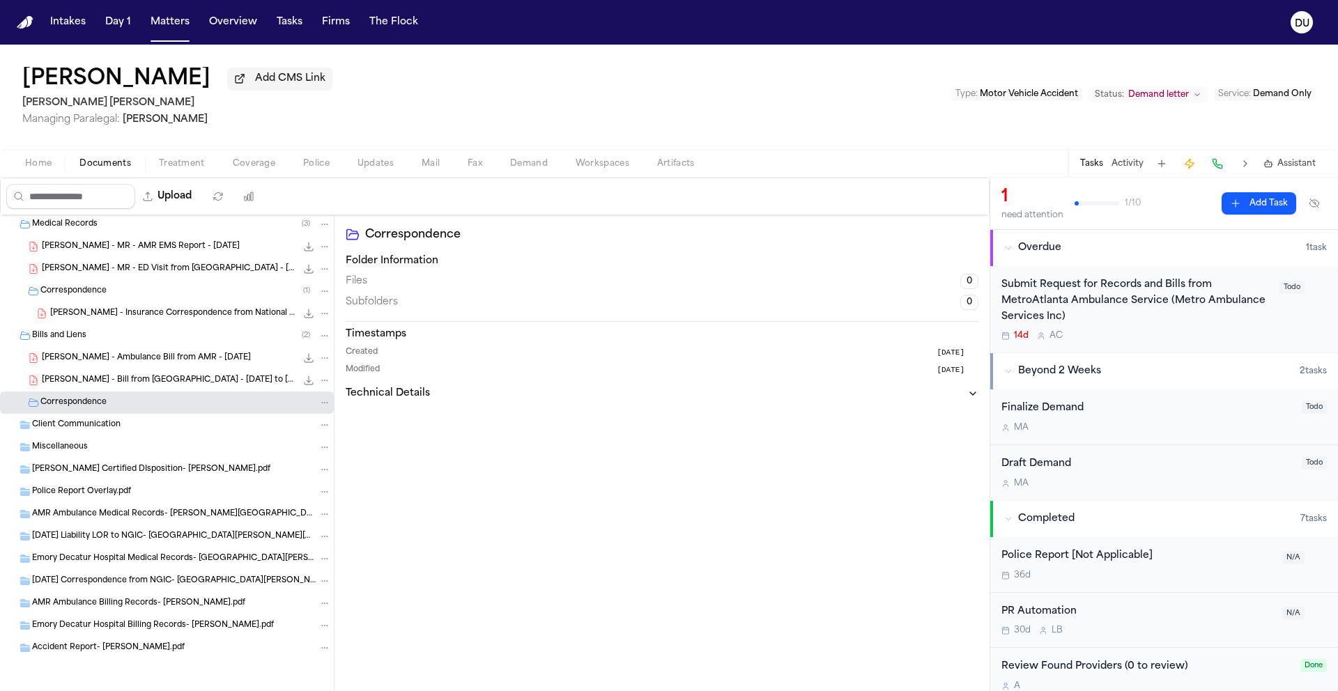
click at [89, 443] on div "Miscellaneous" at bounding box center [181, 447] width 299 height 13
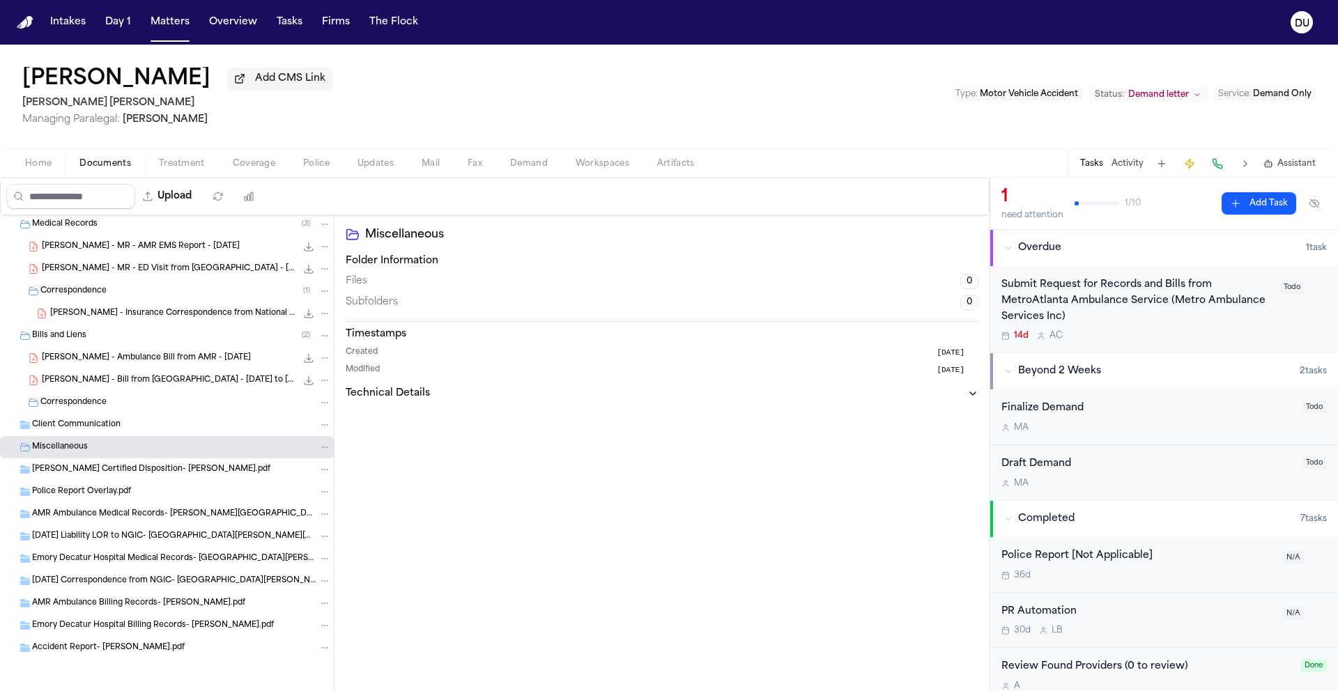
click at [90, 473] on span "Abigail Cortes-Lopez Certified DIsposition- Varghese, Neethu.pdf" at bounding box center [151, 470] width 238 height 12
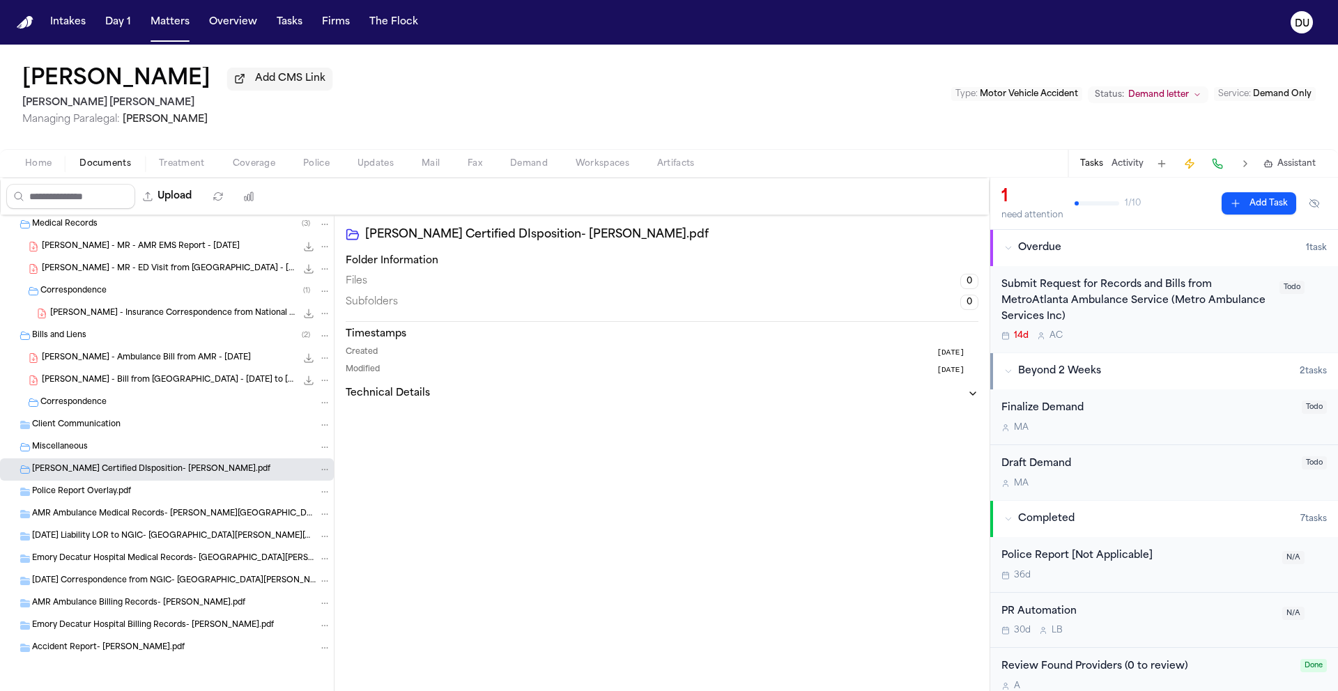
click at [95, 498] on div "Police Report Overlay.pdf" at bounding box center [181, 492] width 299 height 13
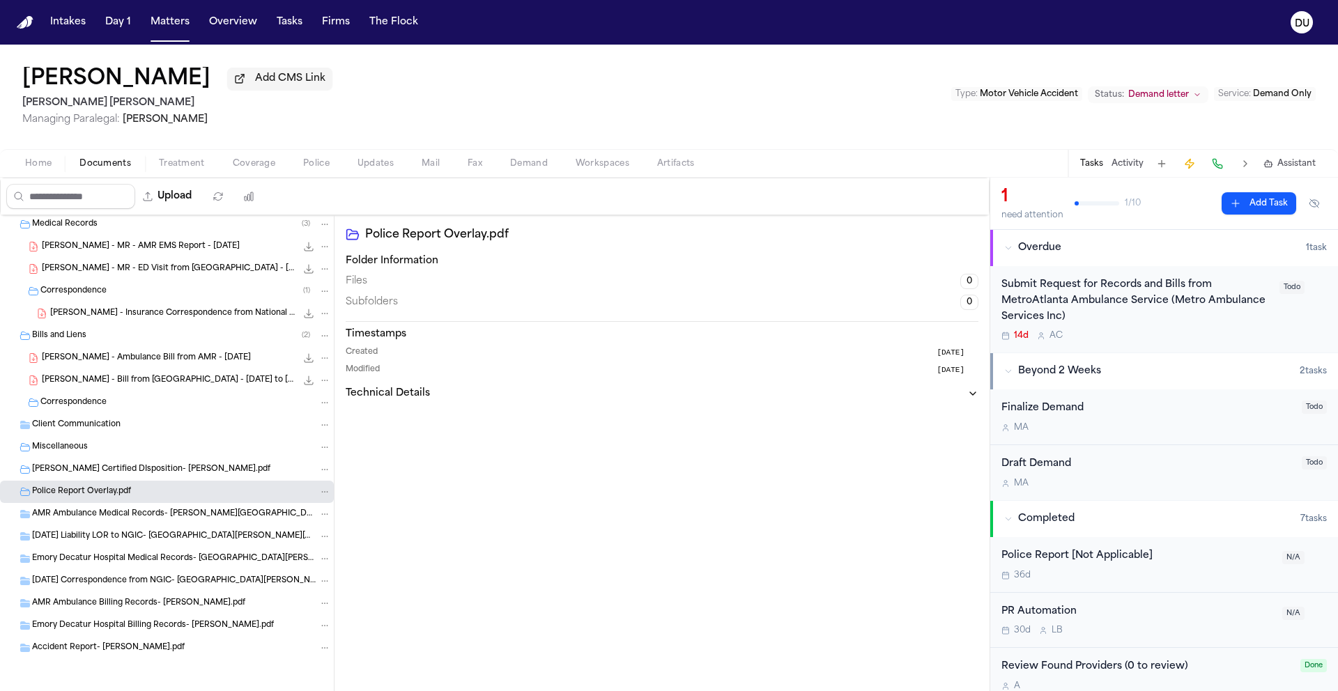
click at [118, 519] on span "AMR Ambulance Medical Records- Varghese, Neethu.pdf" at bounding box center [174, 515] width 284 height 12
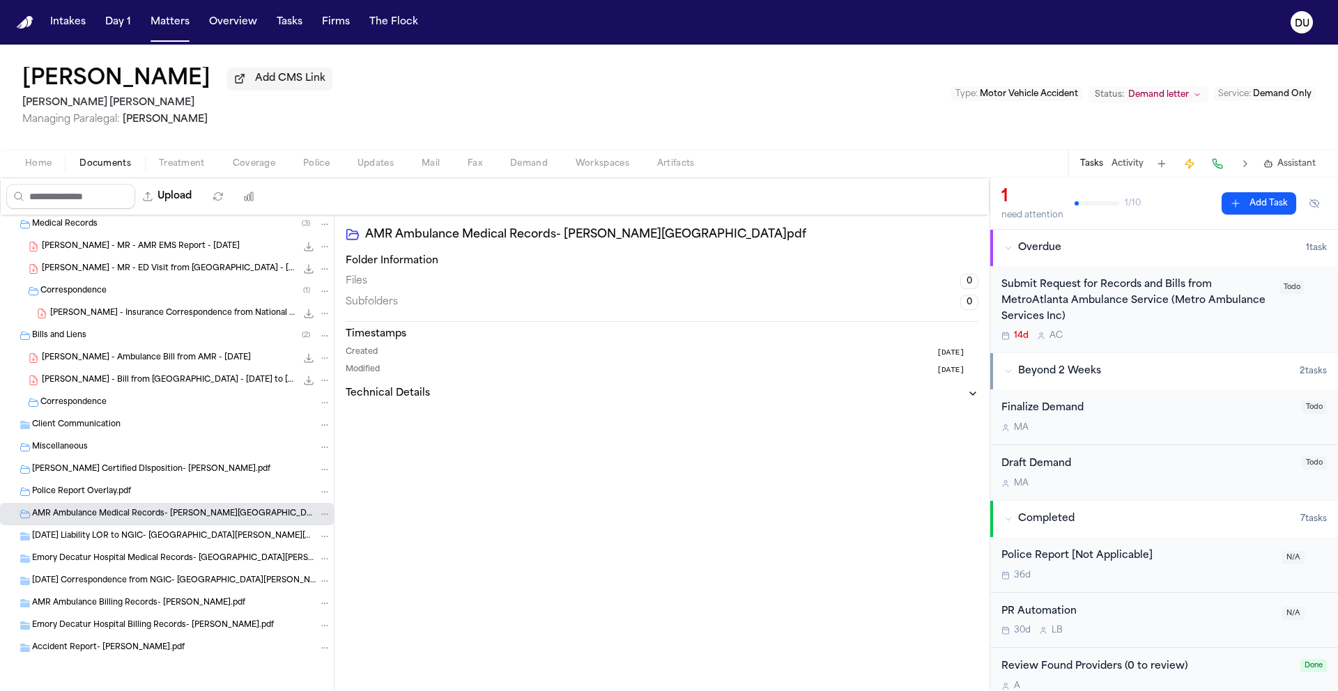
click at [125, 540] on span "2023.12.05 Liability LOR to NGIC- Varghese, Neethu.pdf" at bounding box center [174, 537] width 284 height 12
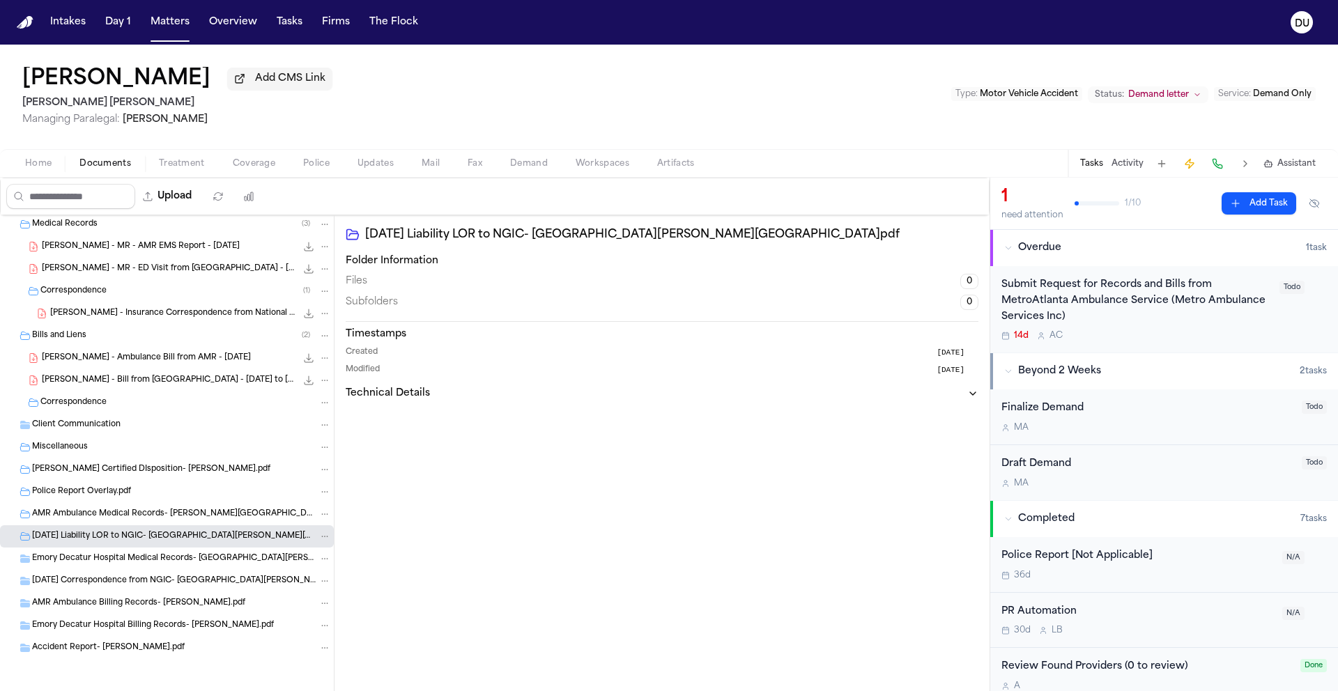
click at [131, 574] on div "2024.02.23 Correspondence from NGIC- Varghese, Neethu.pdf" at bounding box center [167, 581] width 334 height 22
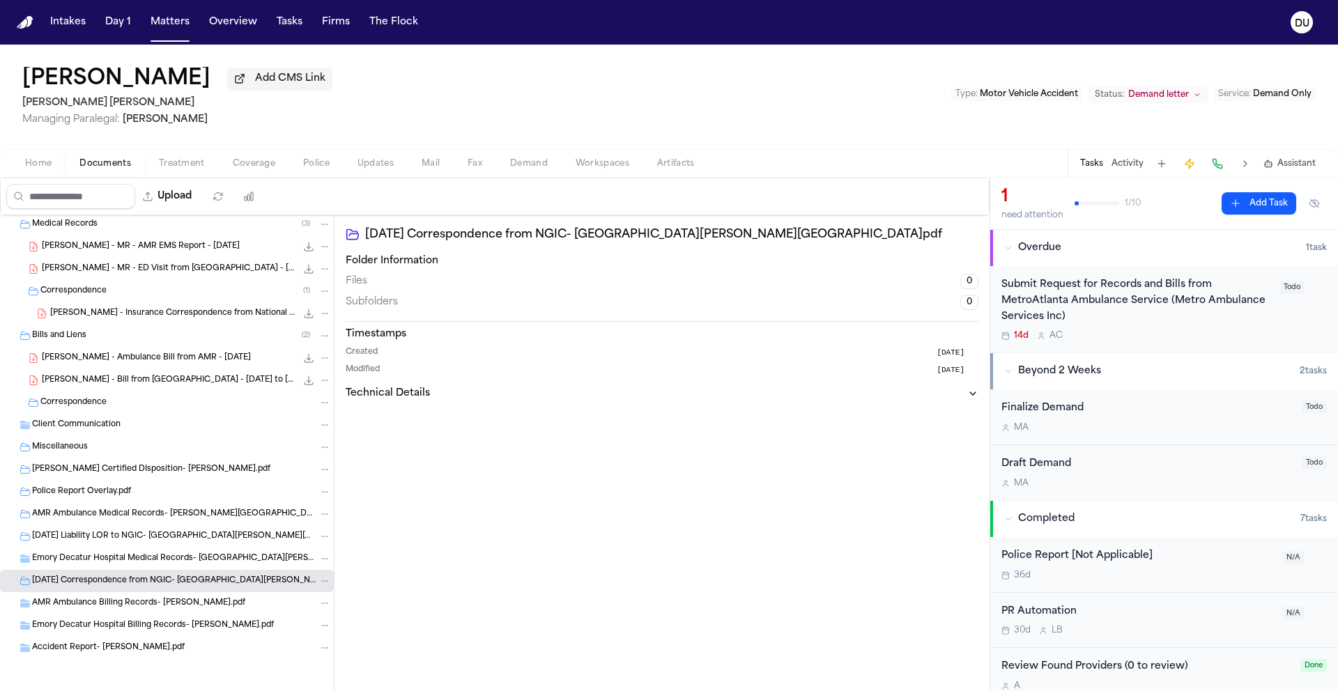
drag, startPoint x: 141, startPoint y: 599, endPoint x: 144, endPoint y: 625, distance: 25.9
click at [141, 599] on span "AMR Ambulance Billing Records- Varghese, Neethu.pdf" at bounding box center [138, 604] width 213 height 12
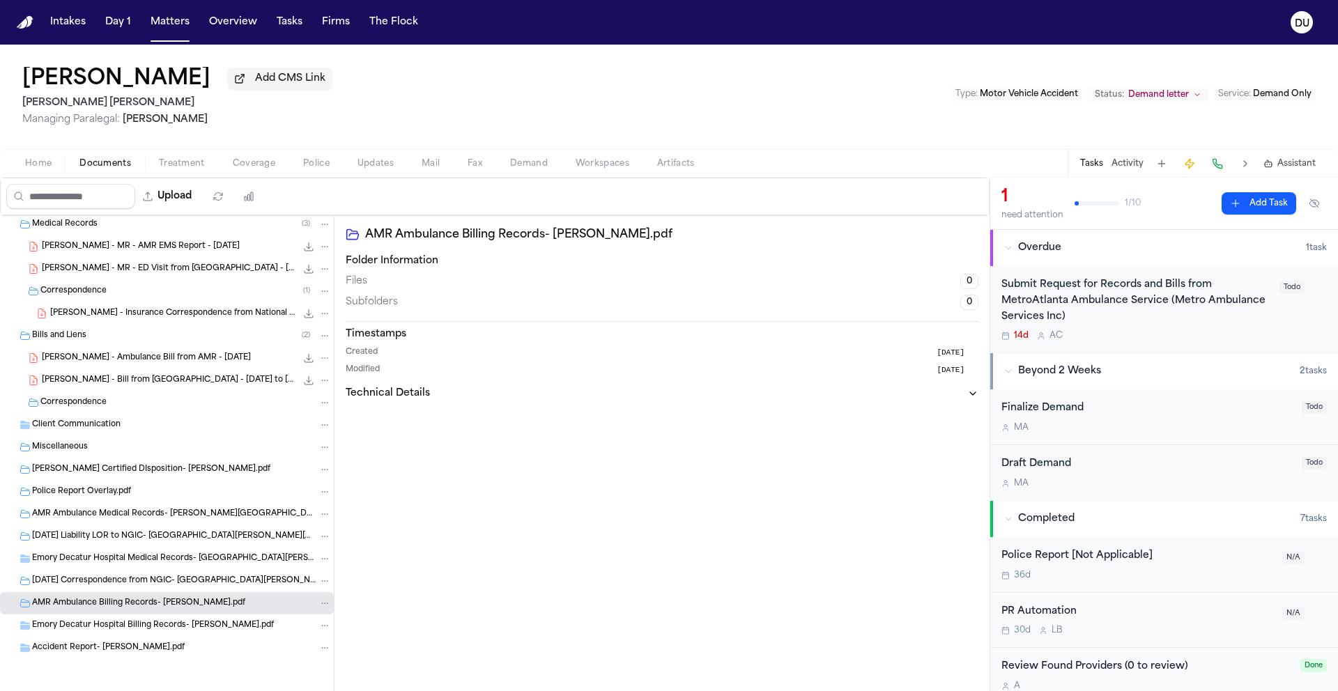
click at [145, 629] on span "Emory Decatur Hospital Billing Records- Varghese, Neethu.pdf" at bounding box center [153, 626] width 242 height 12
click at [144, 649] on span "Accident Report- Varghese, Neethu.pdf" at bounding box center [108, 649] width 153 height 12
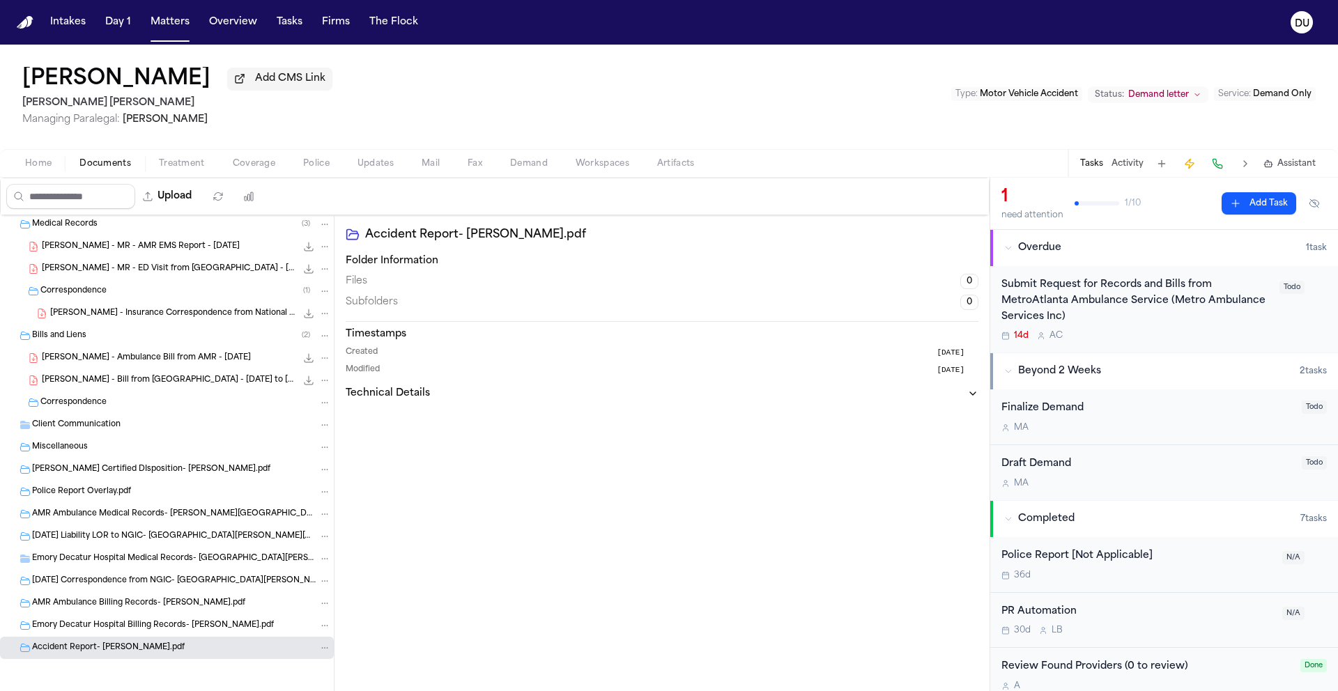
click at [1112, 311] on div "Submit Request for Records and Bills from MetroAtlanta Ambulance Service (Metro…" at bounding box center [1137, 300] width 270 height 47
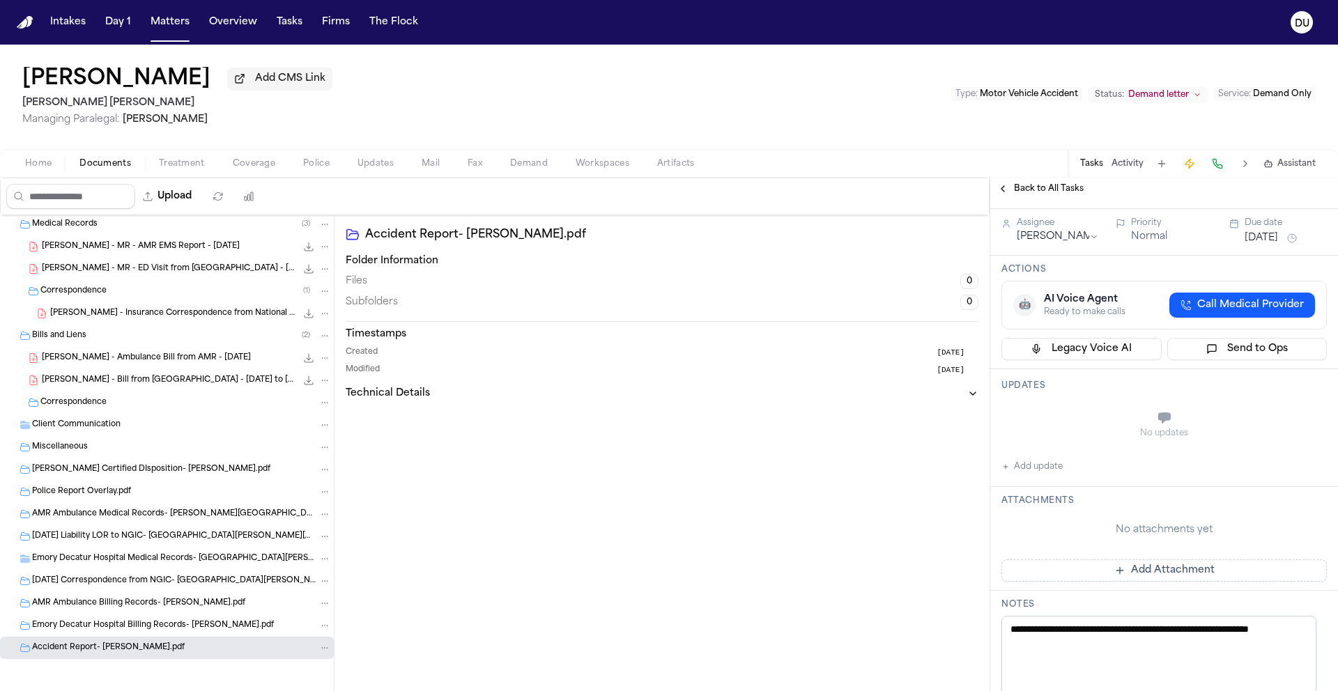
scroll to position [247, 0]
click at [1026, 464] on button "Add update" at bounding box center [1032, 466] width 61 height 17
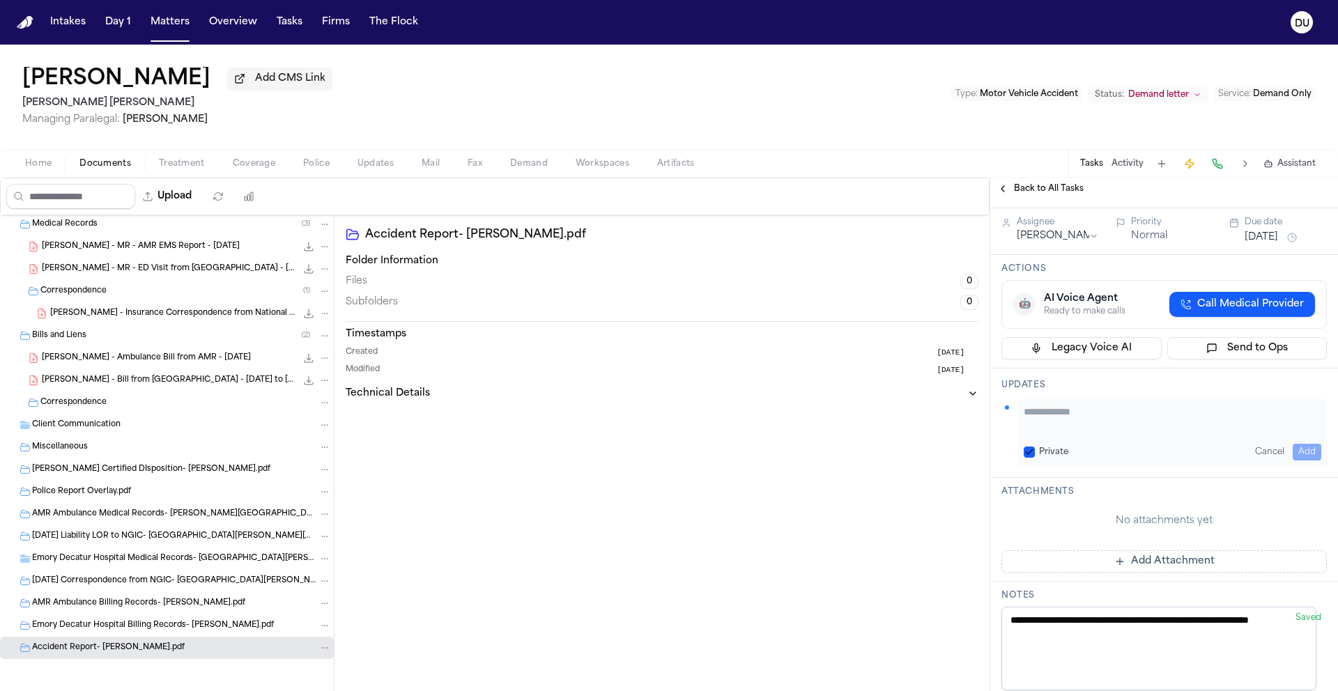
click at [1073, 433] on textarea "Add your update" at bounding box center [1173, 419] width 298 height 28
type textarea "**********"
click at [1293, 452] on button "Add" at bounding box center [1307, 452] width 29 height 17
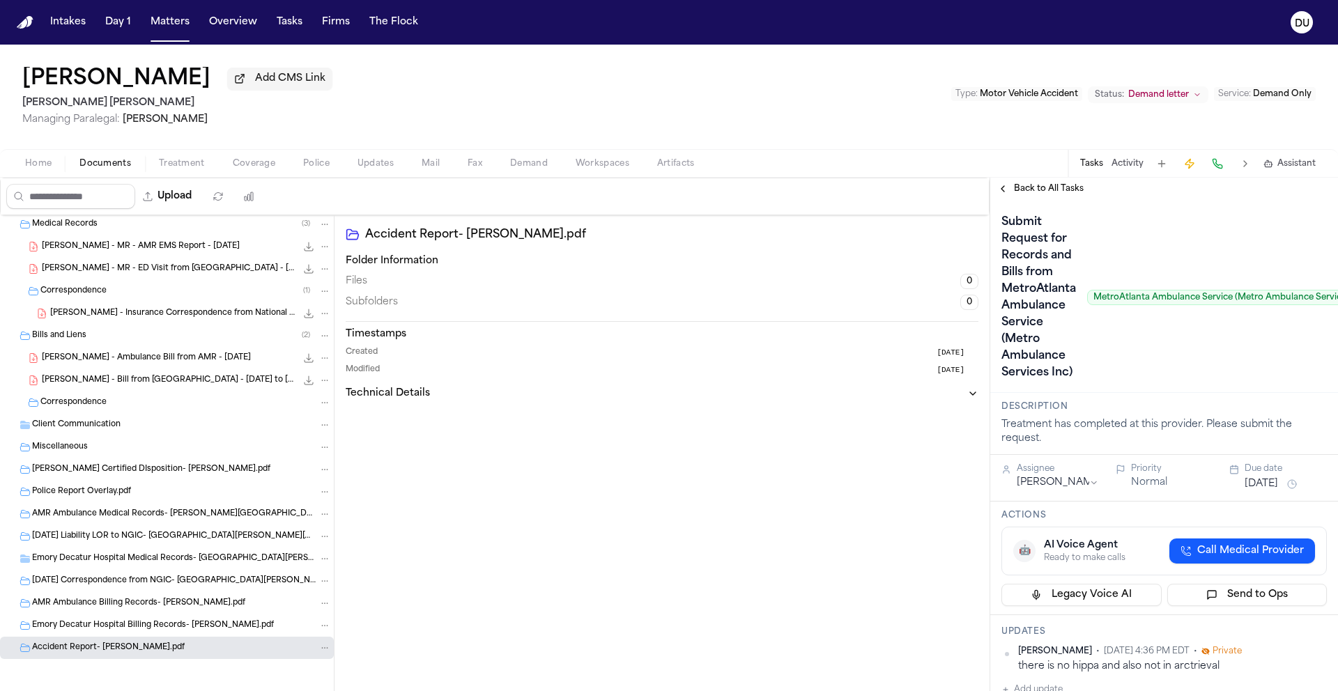
scroll to position [0, 112]
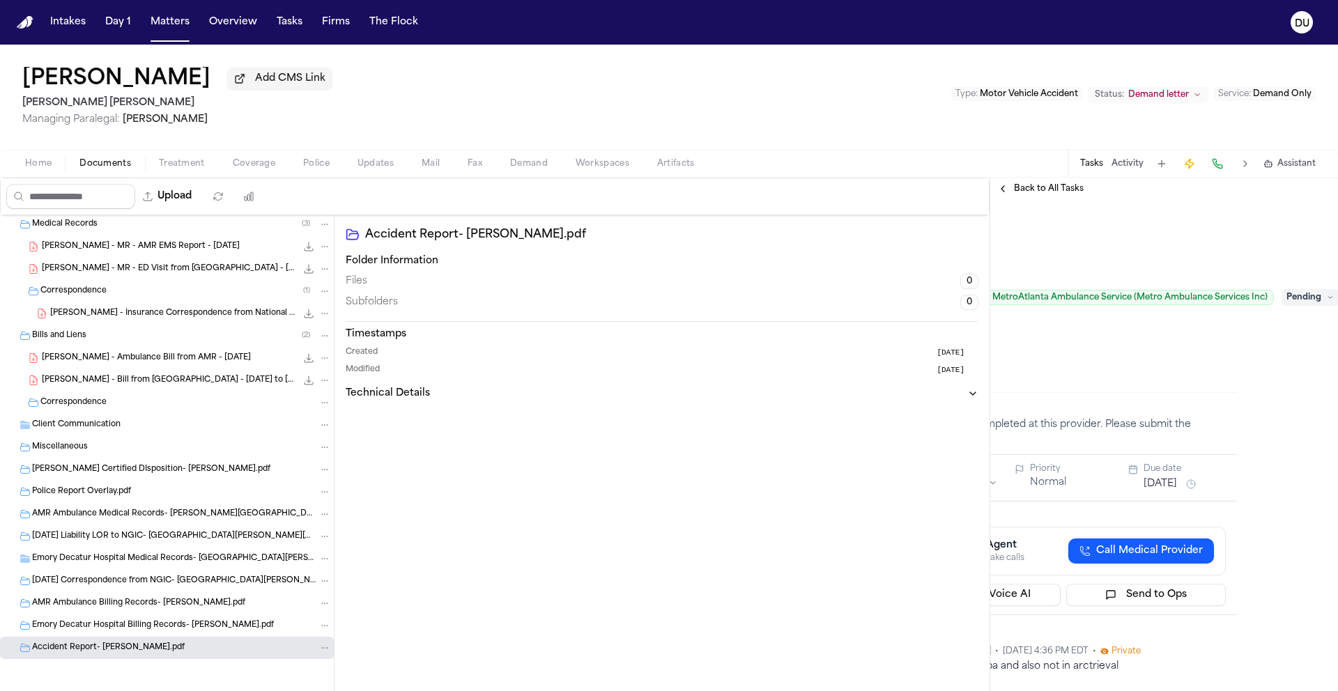
click at [1294, 297] on span "Pending" at bounding box center [1310, 297] width 56 height 17
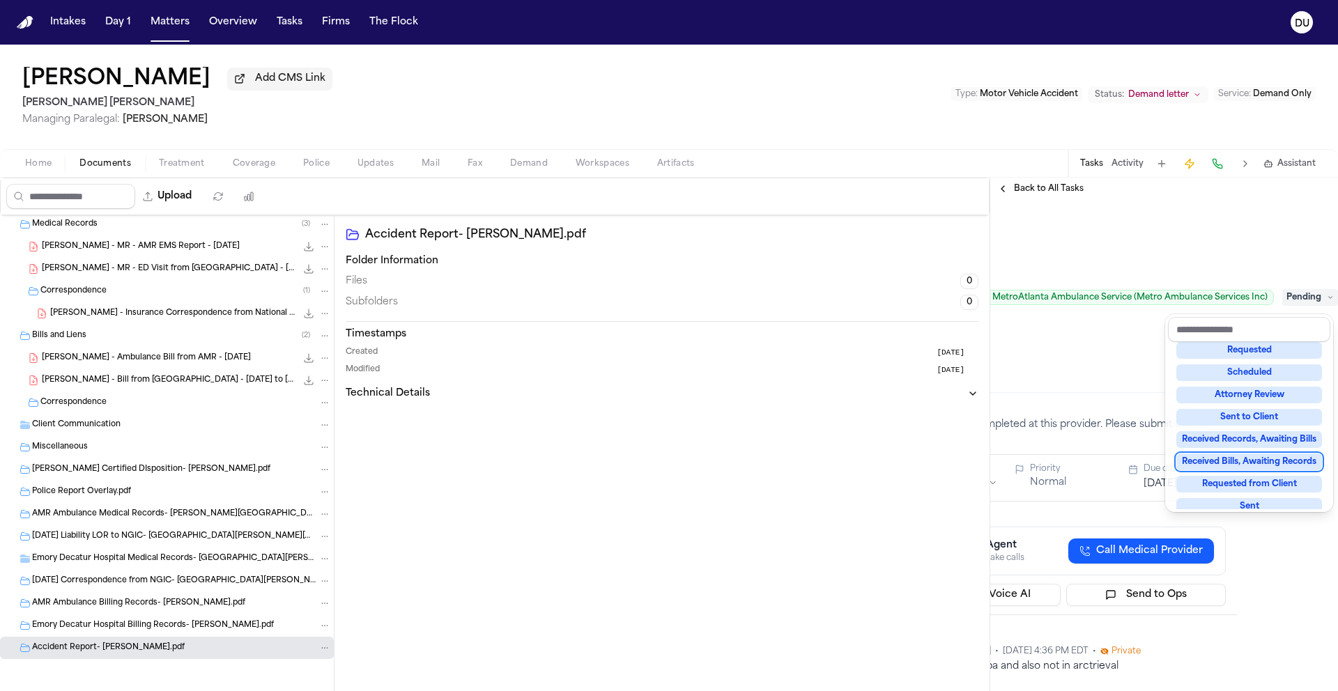
scroll to position [217, 0]
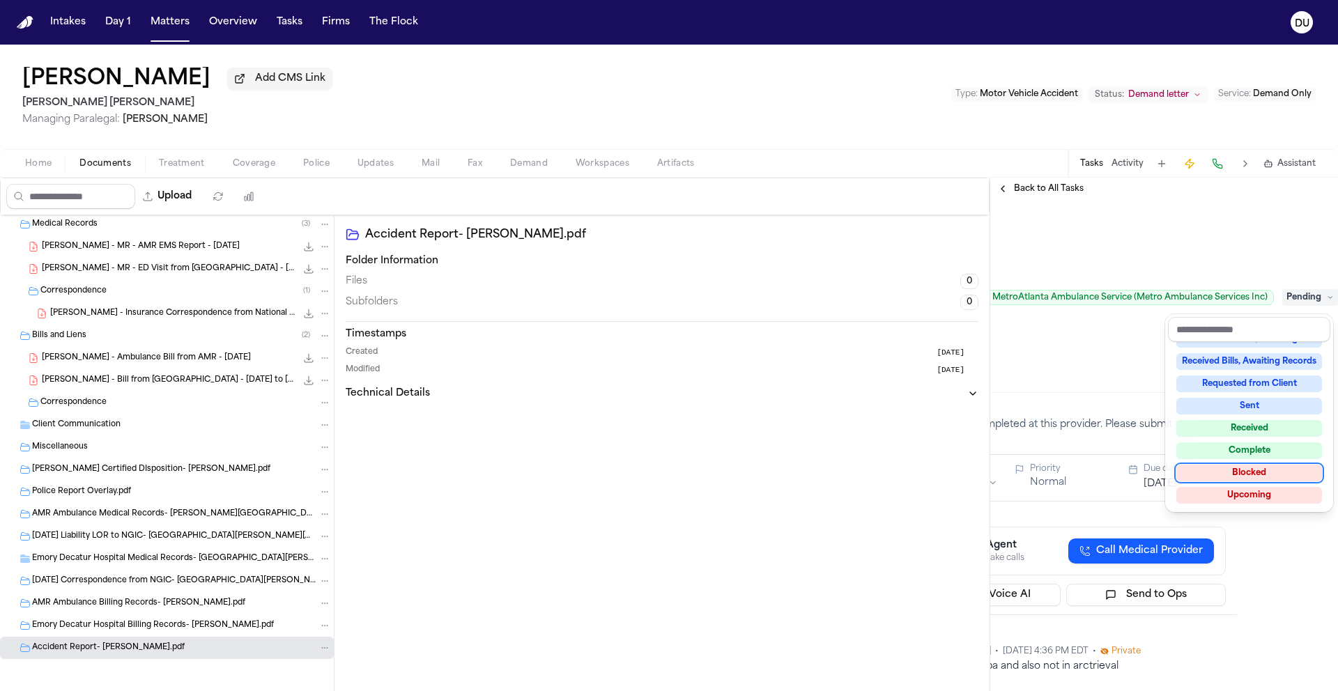
click at [1241, 477] on div "Blocked" at bounding box center [1250, 473] width 146 height 17
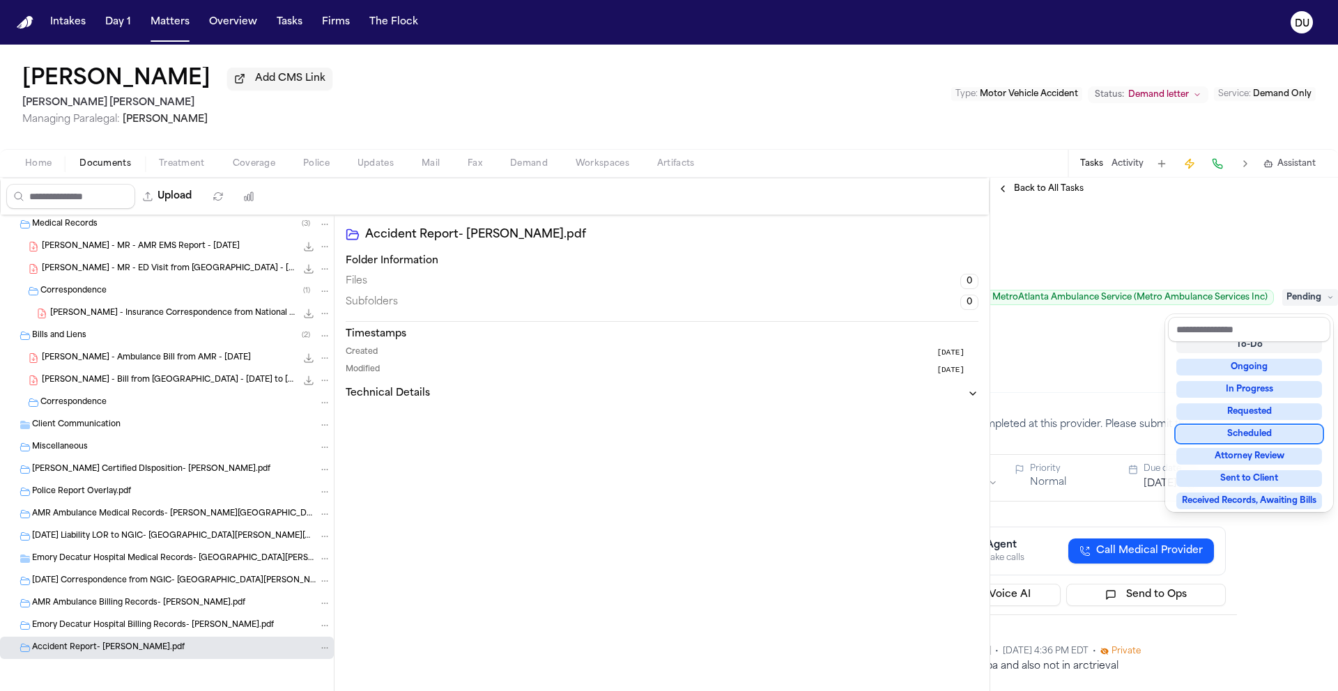
scroll to position [15, 0]
click at [1093, 373] on div "Submit Request for Records and Bills from MetroAtlanta Ambulance Service (Metro…" at bounding box center [1063, 297] width 325 height 173
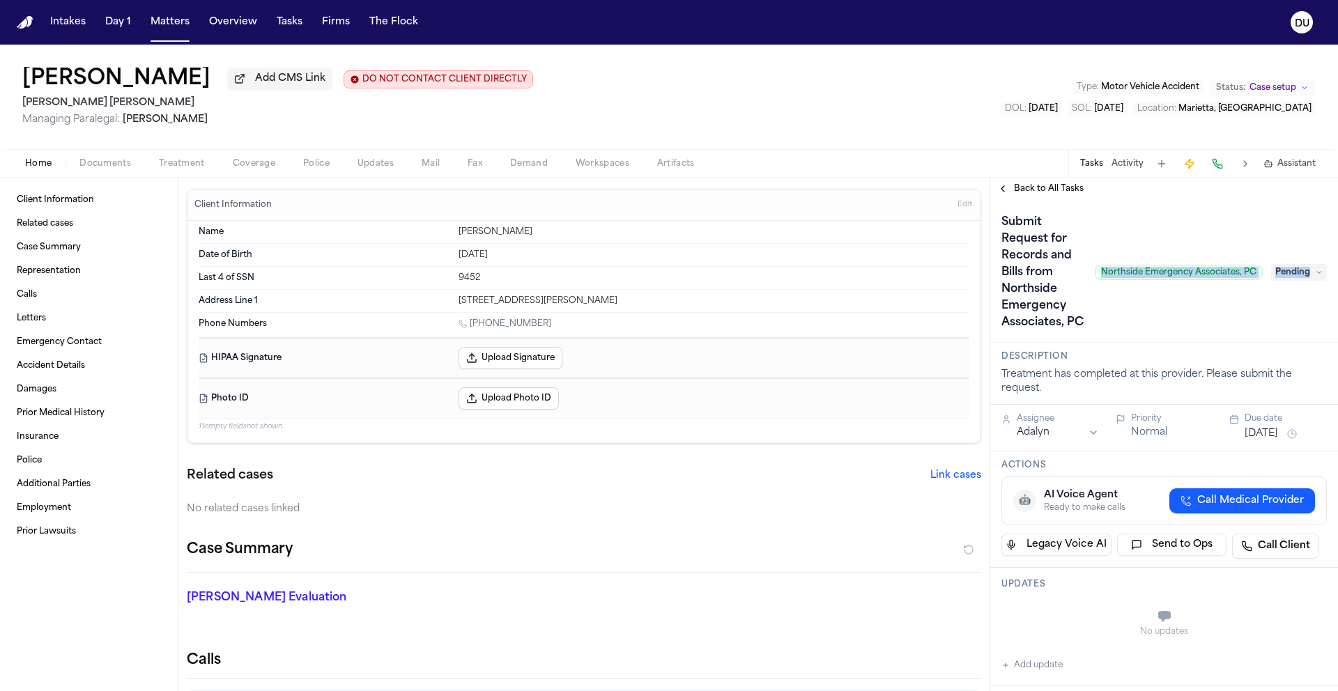
drag, startPoint x: 1087, startPoint y: 285, endPoint x: 1260, endPoint y: 290, distance: 173.6
click at [1260, 290] on div "Submit Request for Records and Bills from Northside Emergency Associates, PC No…" at bounding box center [1164, 272] width 325 height 123
click at [1191, 280] on span "Northside Emergency Associates, PC" at bounding box center [1179, 272] width 168 height 15
drag, startPoint x: 1094, startPoint y: 286, endPoint x: 1248, endPoint y: 284, distance: 154.0
click at [1248, 280] on span "Northside Emergency Associates, PC" at bounding box center [1179, 272] width 168 height 15
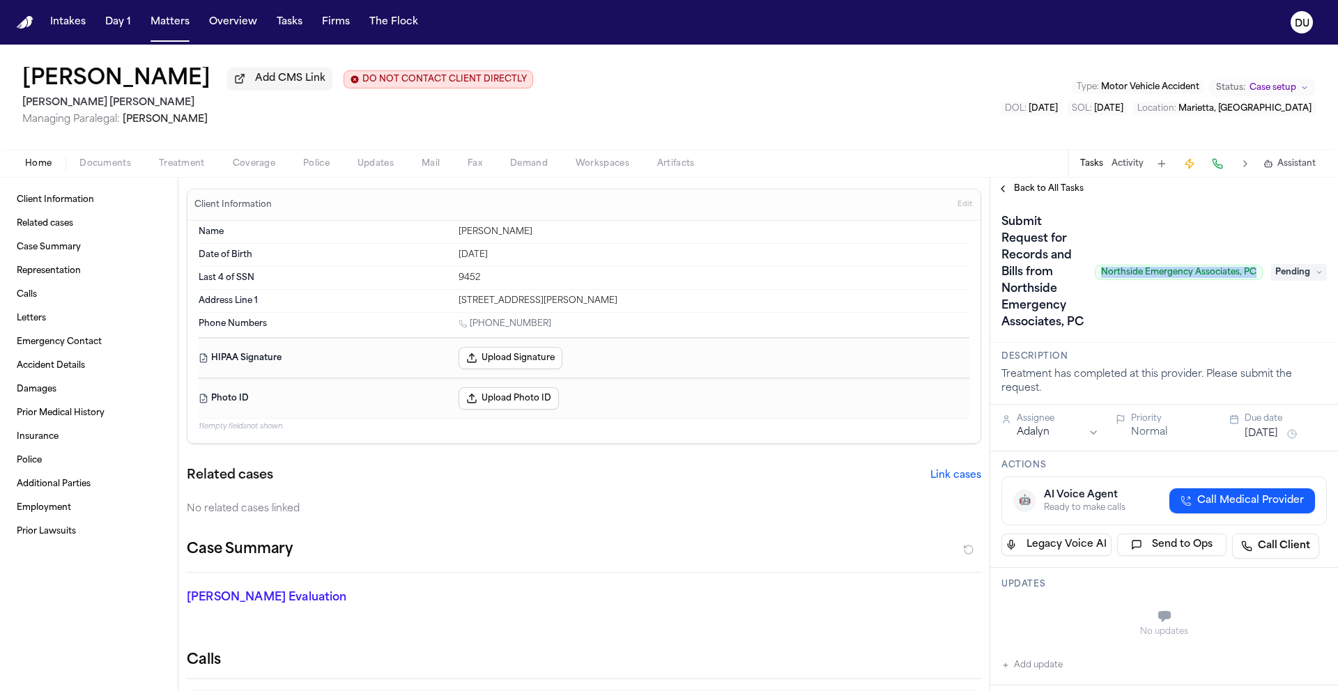
copy span "Northside Emergency Associates, PC"
click at [105, 166] on span "Documents" at bounding box center [105, 163] width 52 height 11
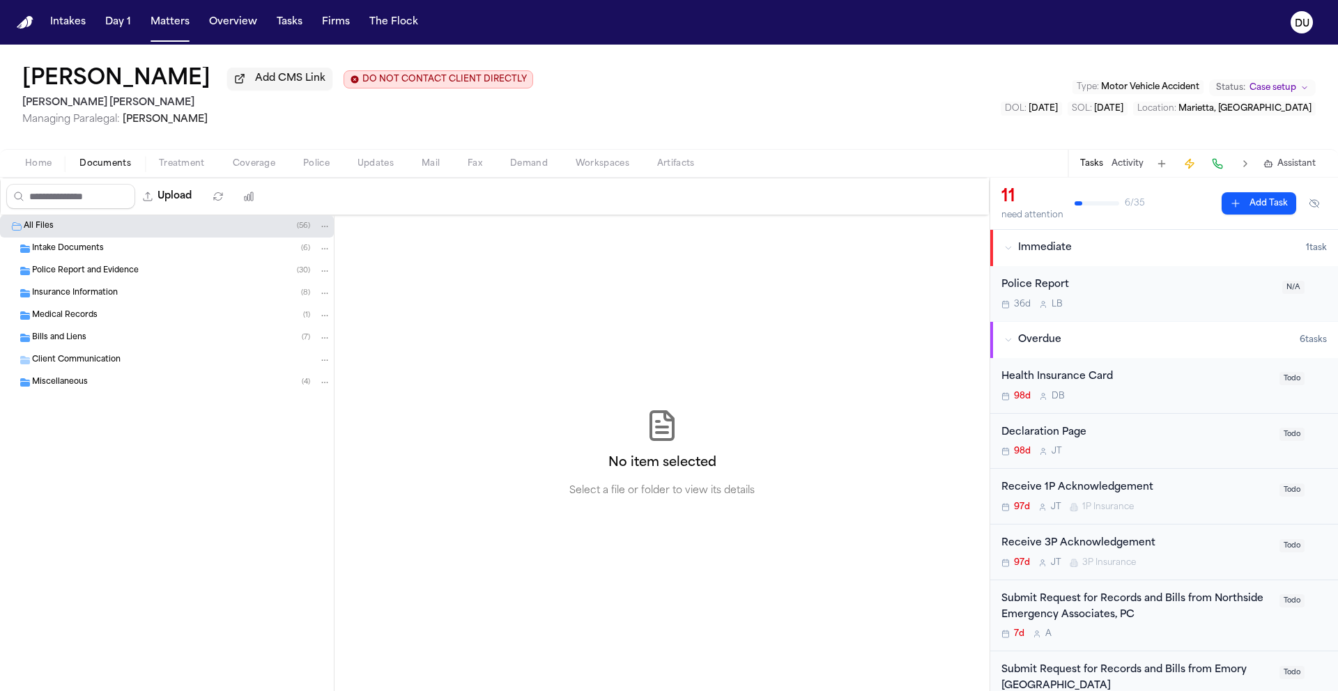
click at [198, 164] on span "Treatment" at bounding box center [182, 163] width 46 height 11
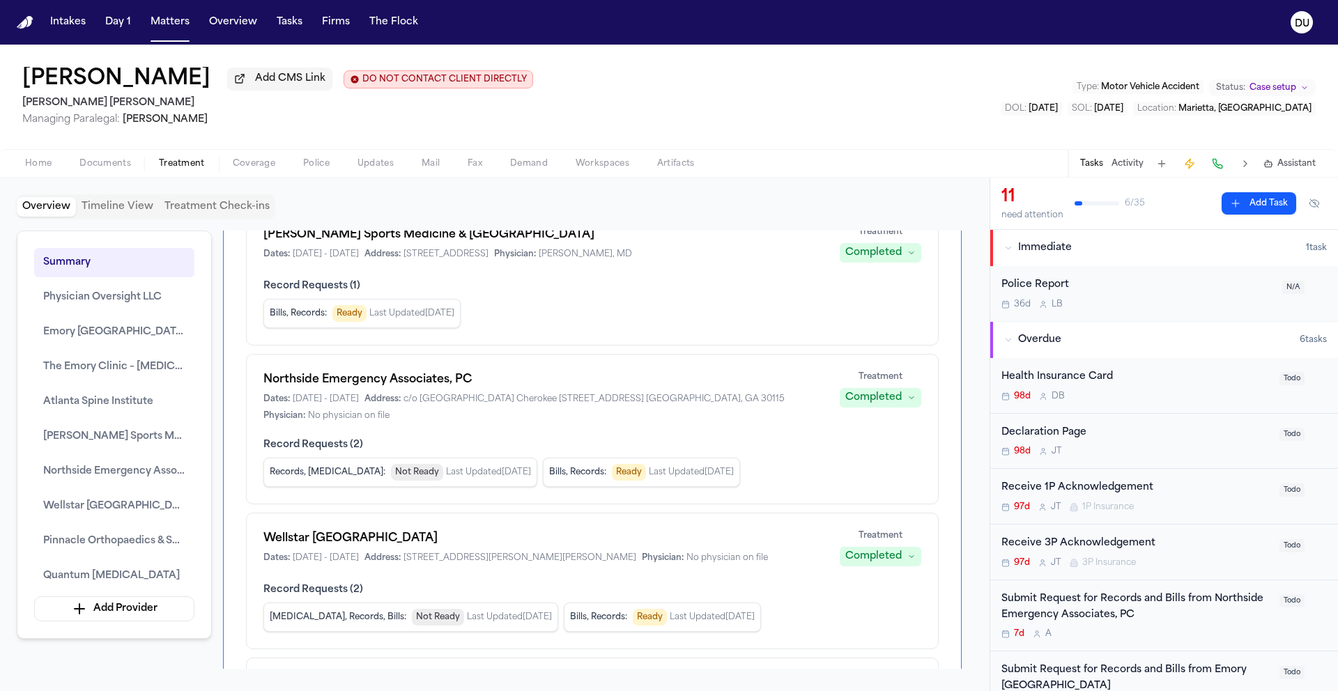
scroll to position [749, 0]
click at [43, 167] on span "Home" at bounding box center [38, 163] width 26 height 11
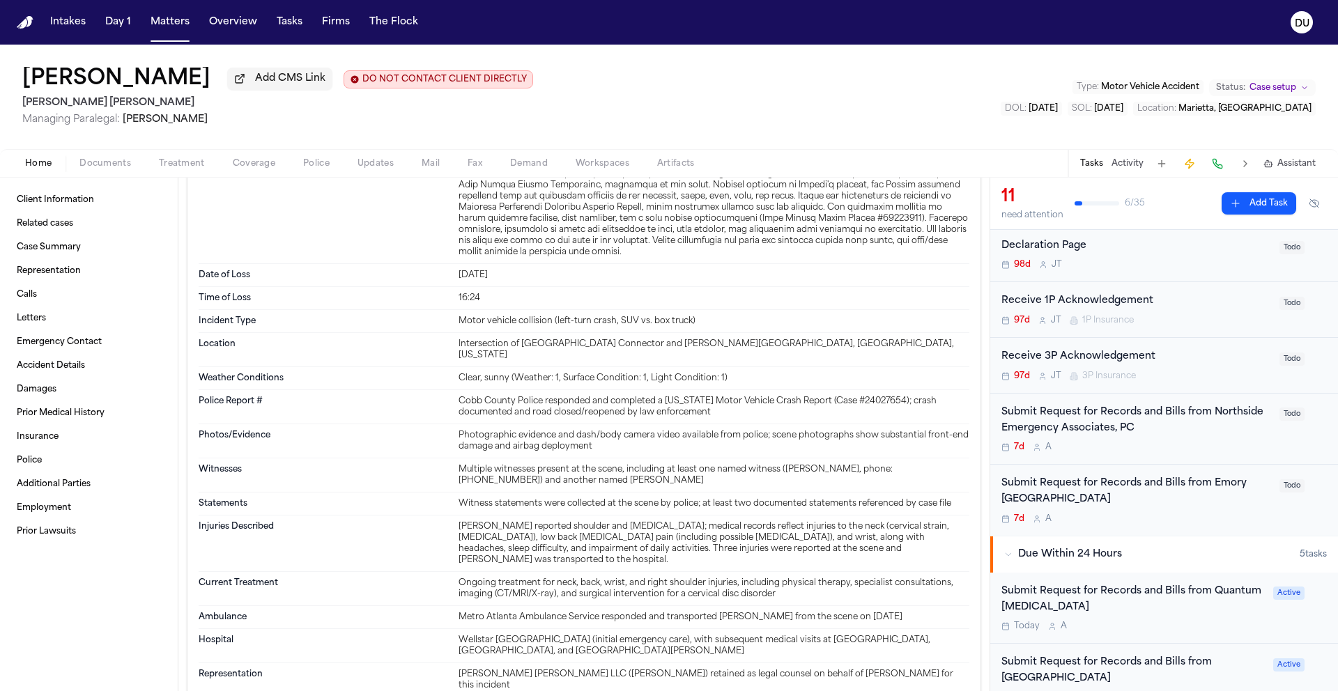
scroll to position [206, 0]
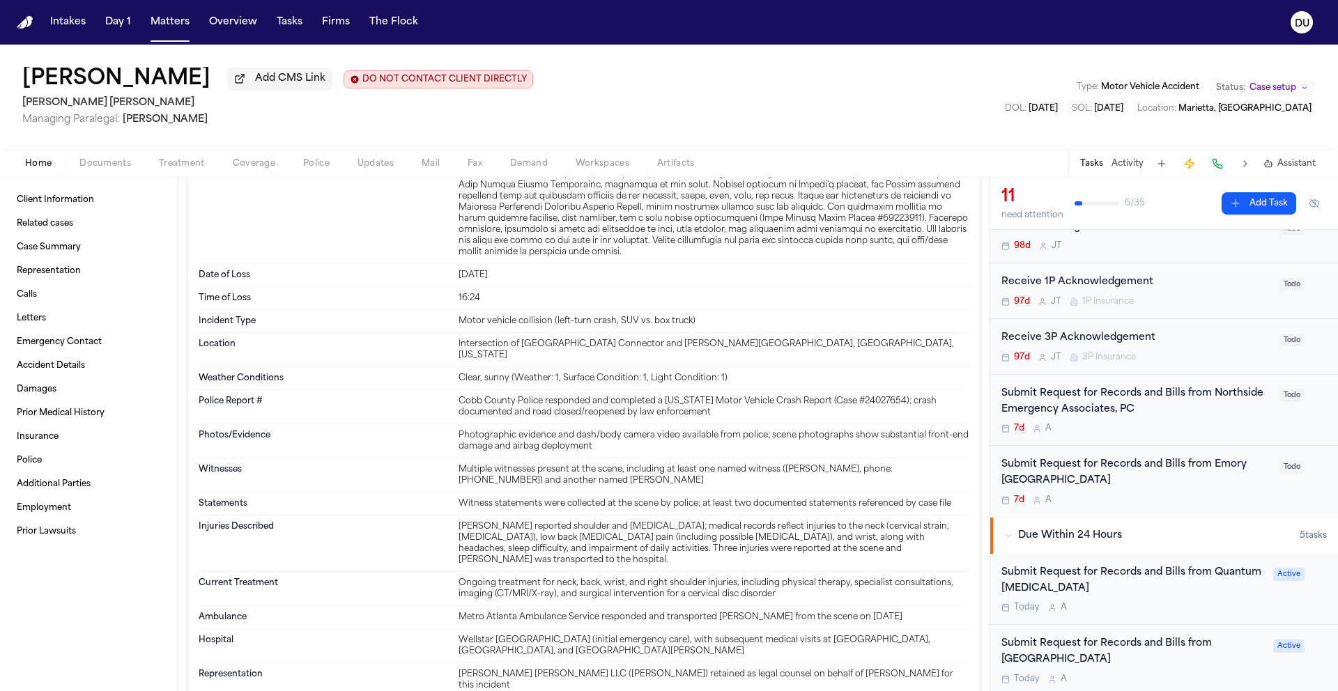
click at [1066, 418] on div "Submit Request for Records and Bills from Northside Emergency Associates, PC" at bounding box center [1137, 402] width 270 height 32
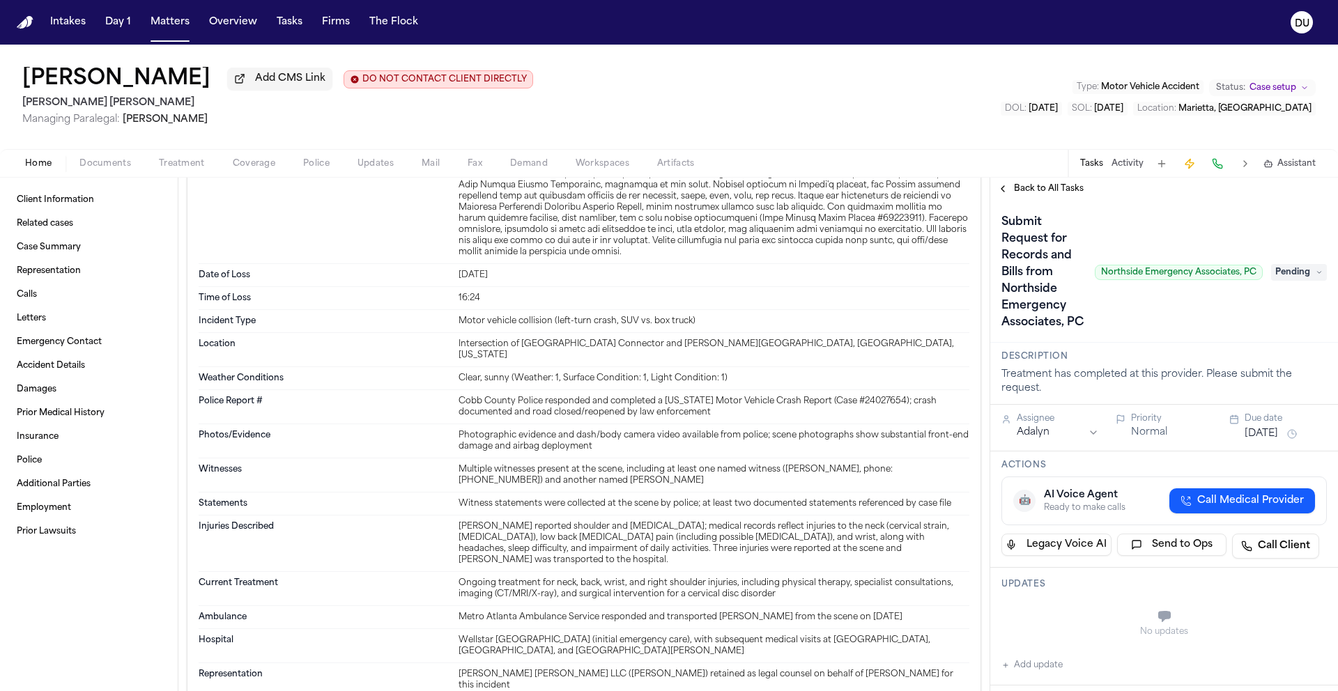
click at [1300, 281] on span "Pending" at bounding box center [1299, 272] width 56 height 17
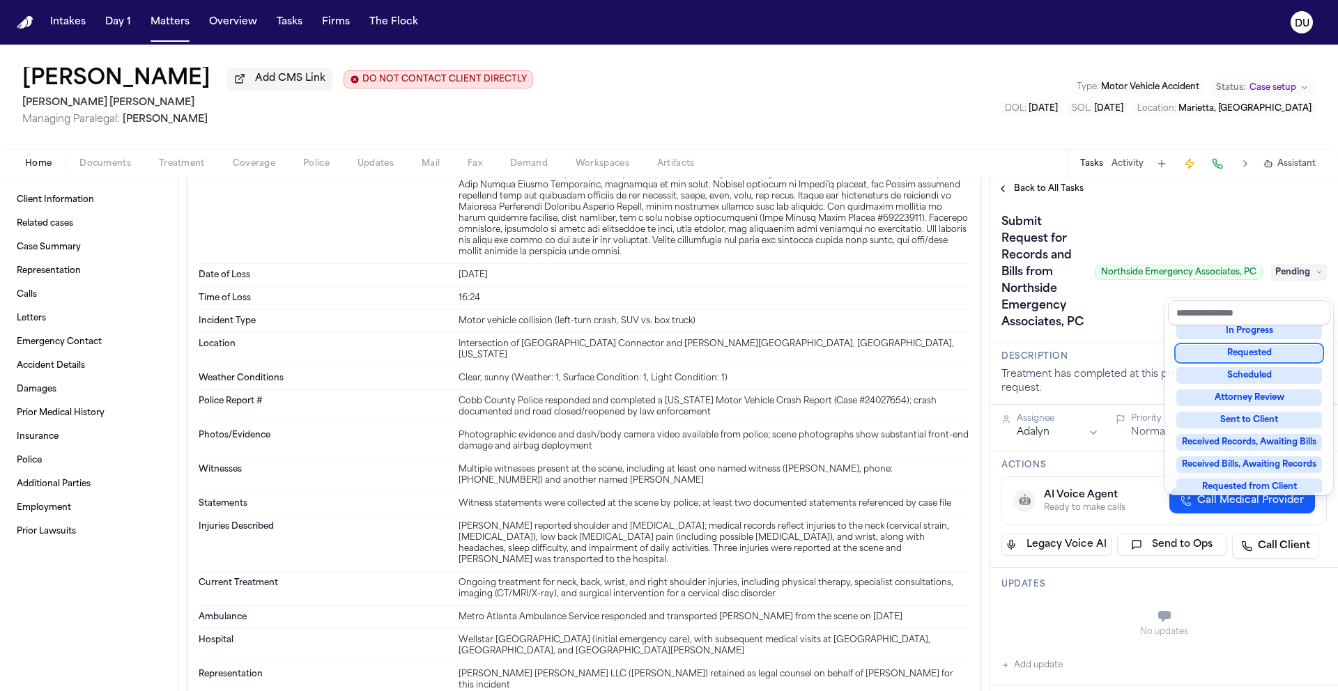
click at [1237, 358] on div "Requested" at bounding box center [1250, 353] width 146 height 17
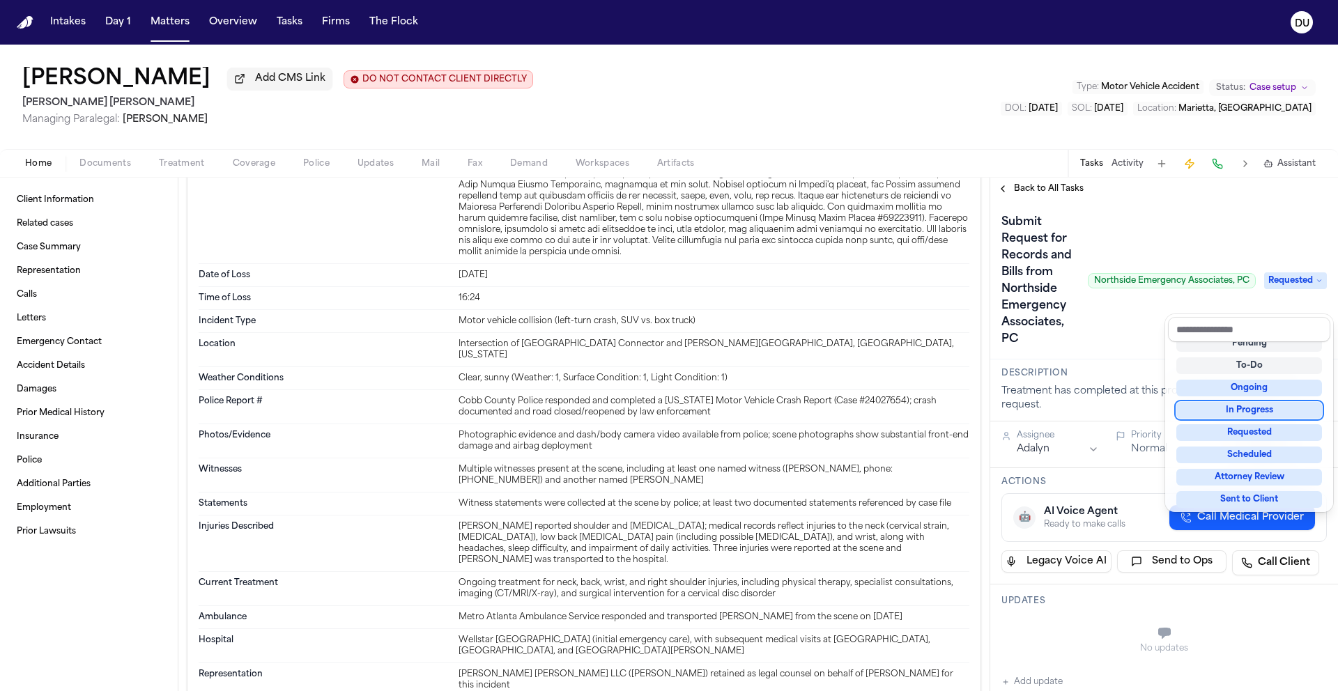
click at [1088, 351] on div "Submit Request for Records and Bills from Northside Emergency Associates, PC No…" at bounding box center [1164, 280] width 325 height 139
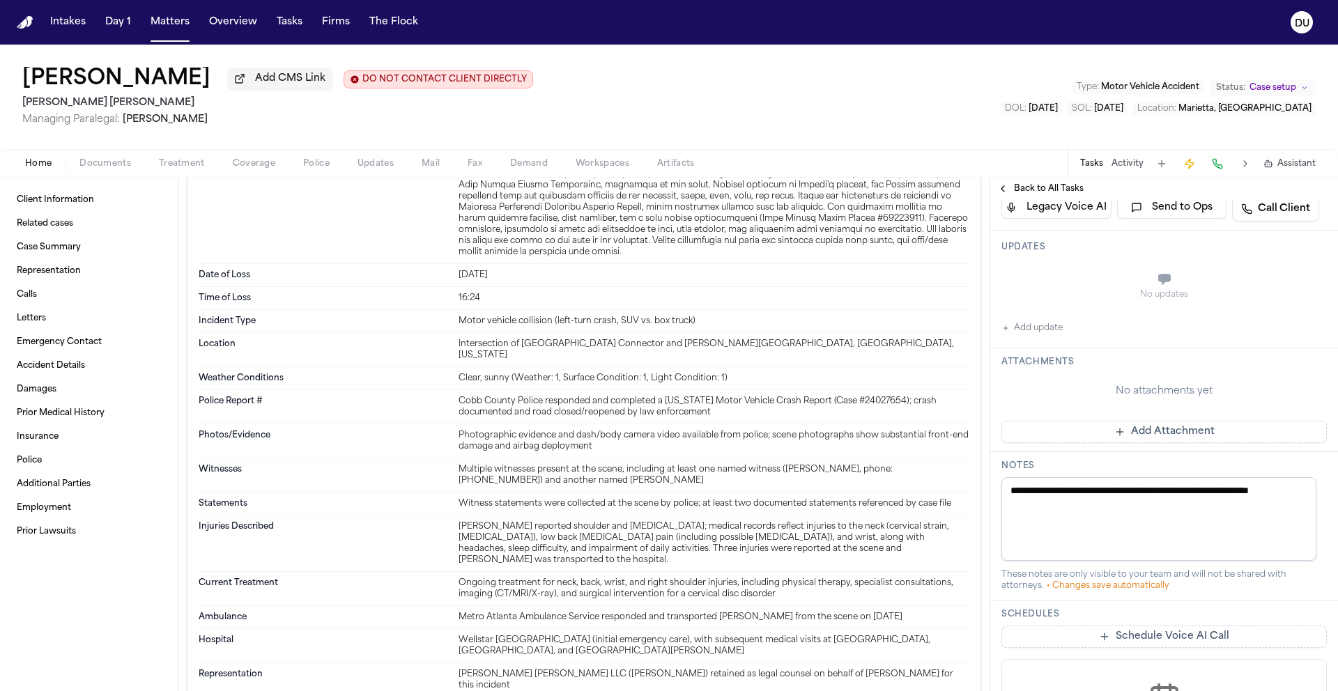
scroll to position [361, 0]
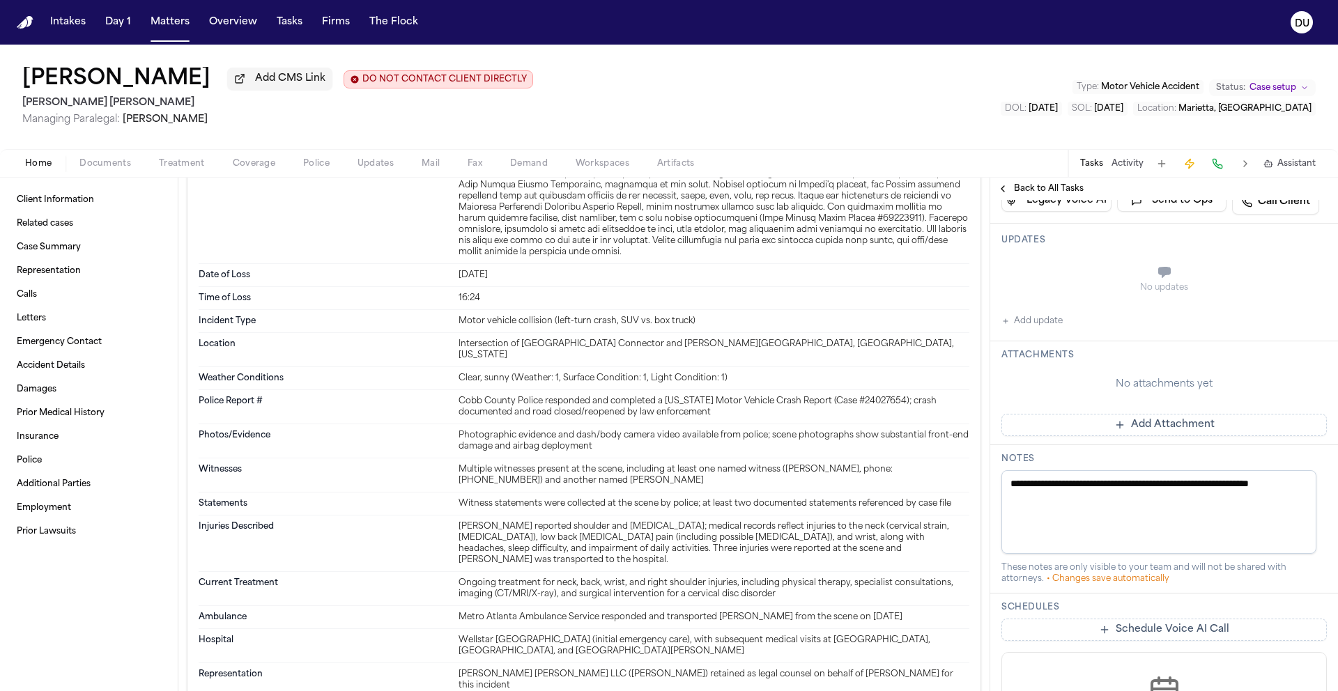
click at [1040, 330] on button "Add update" at bounding box center [1032, 321] width 61 height 17
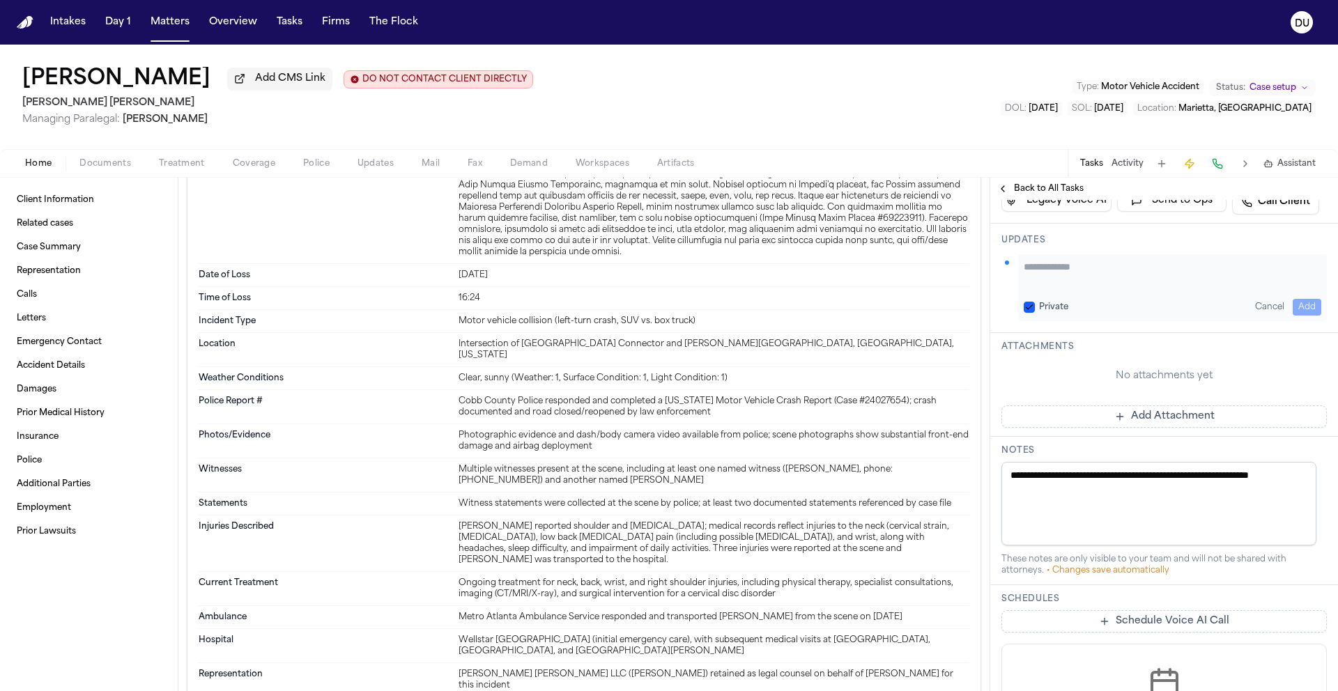
click at [1088, 288] on textarea "Add your update" at bounding box center [1173, 274] width 298 height 28
type textarea "**********"
click at [1293, 316] on button "Add" at bounding box center [1307, 307] width 29 height 17
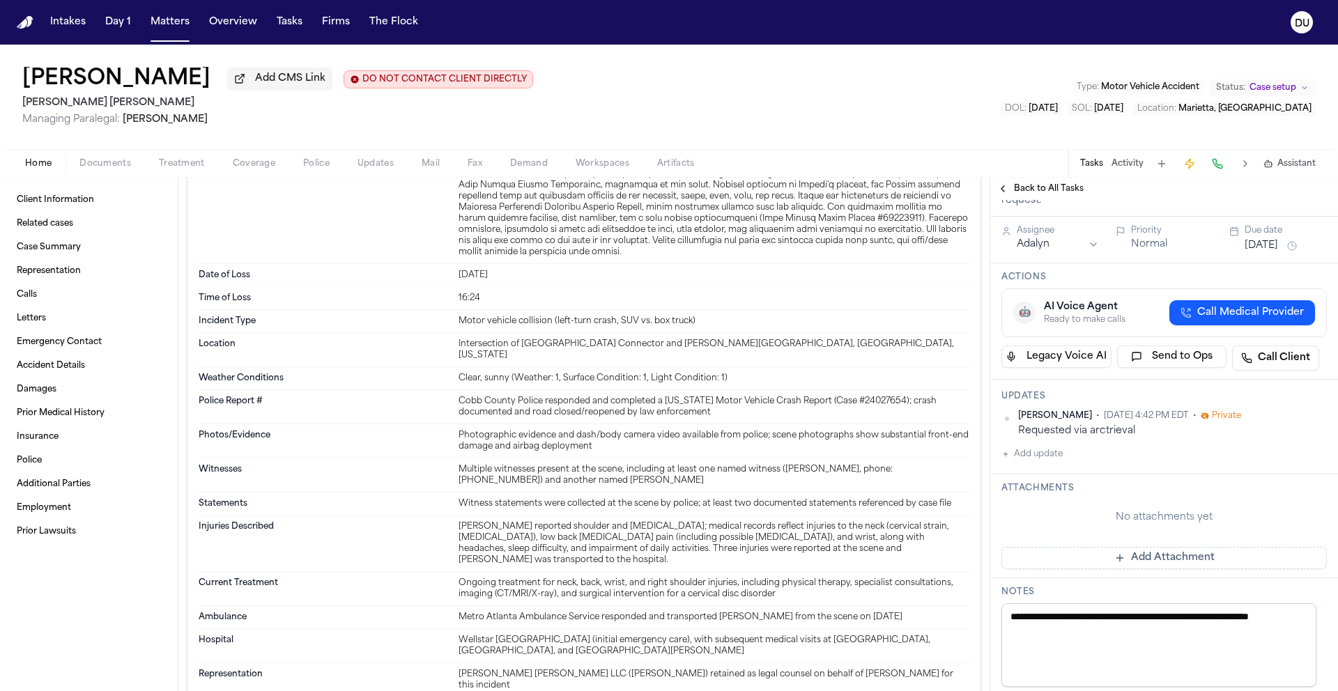
scroll to position [0, 0]
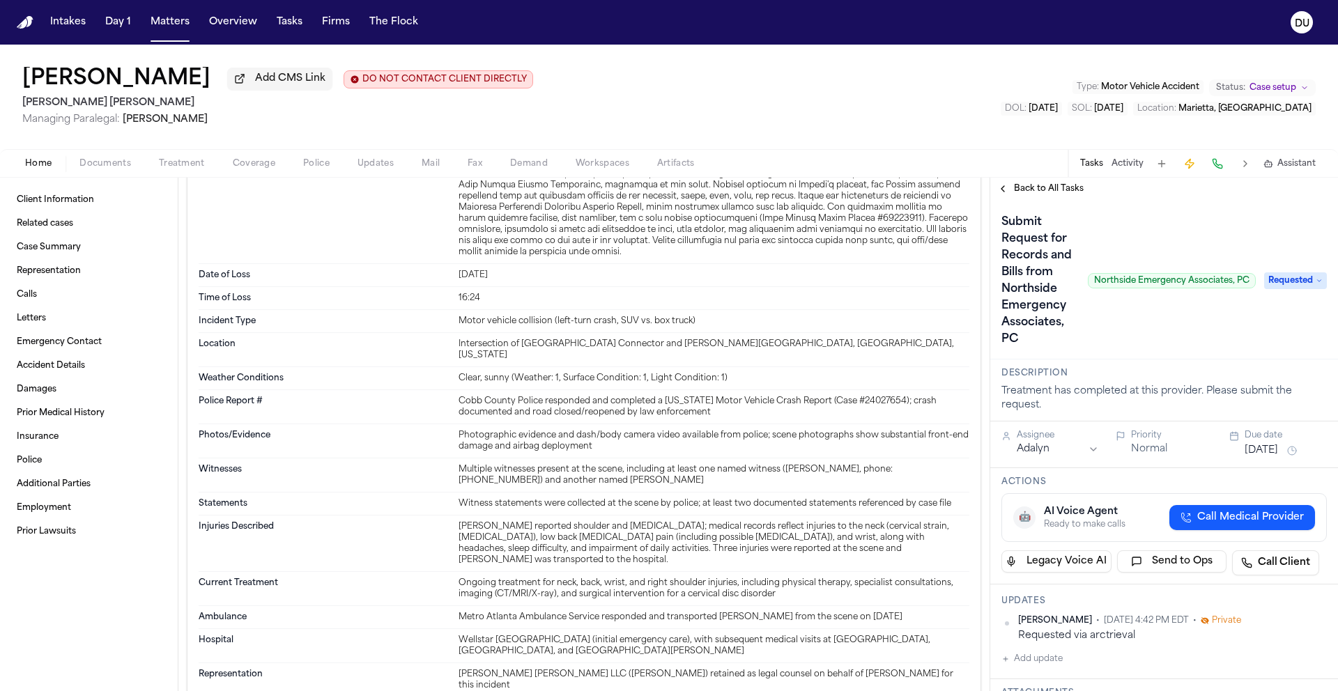
click at [1040, 191] on span "Back to All Tasks" at bounding box center [1049, 188] width 70 height 11
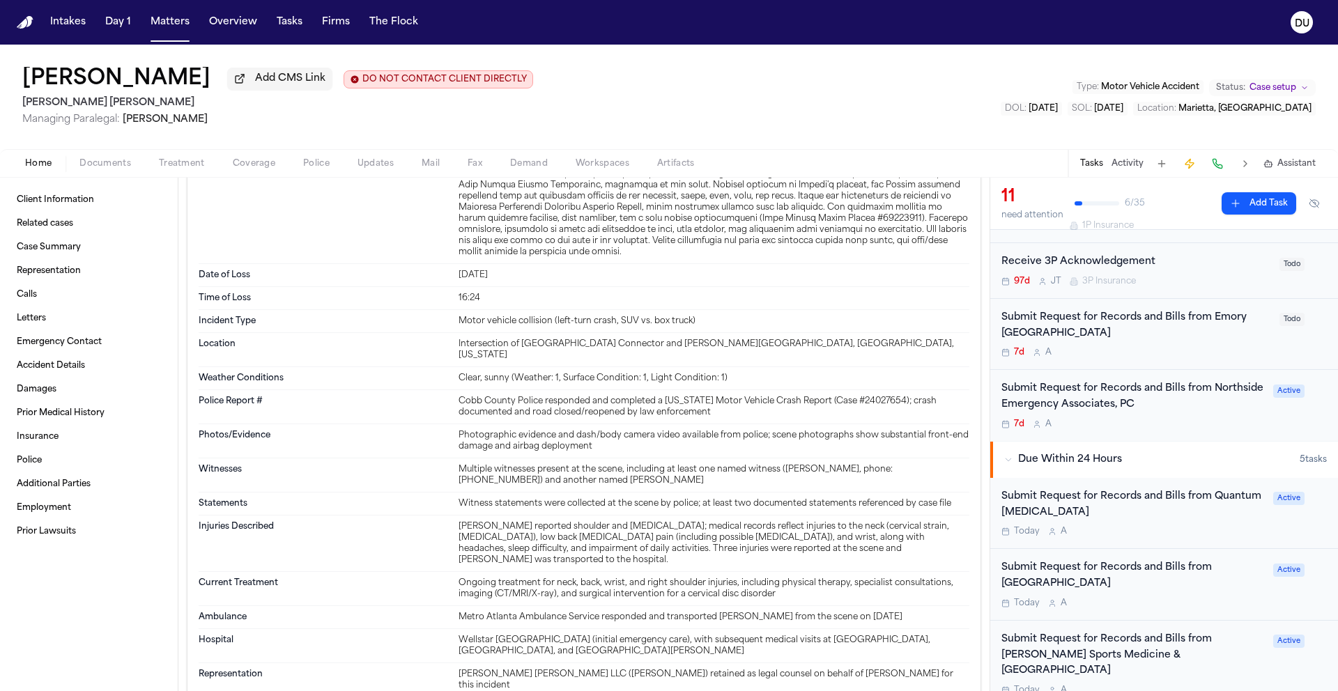
scroll to position [283, 0]
click at [1091, 493] on div "Submit Request for Records and Bills from Quantum Radiology" at bounding box center [1133, 504] width 263 height 32
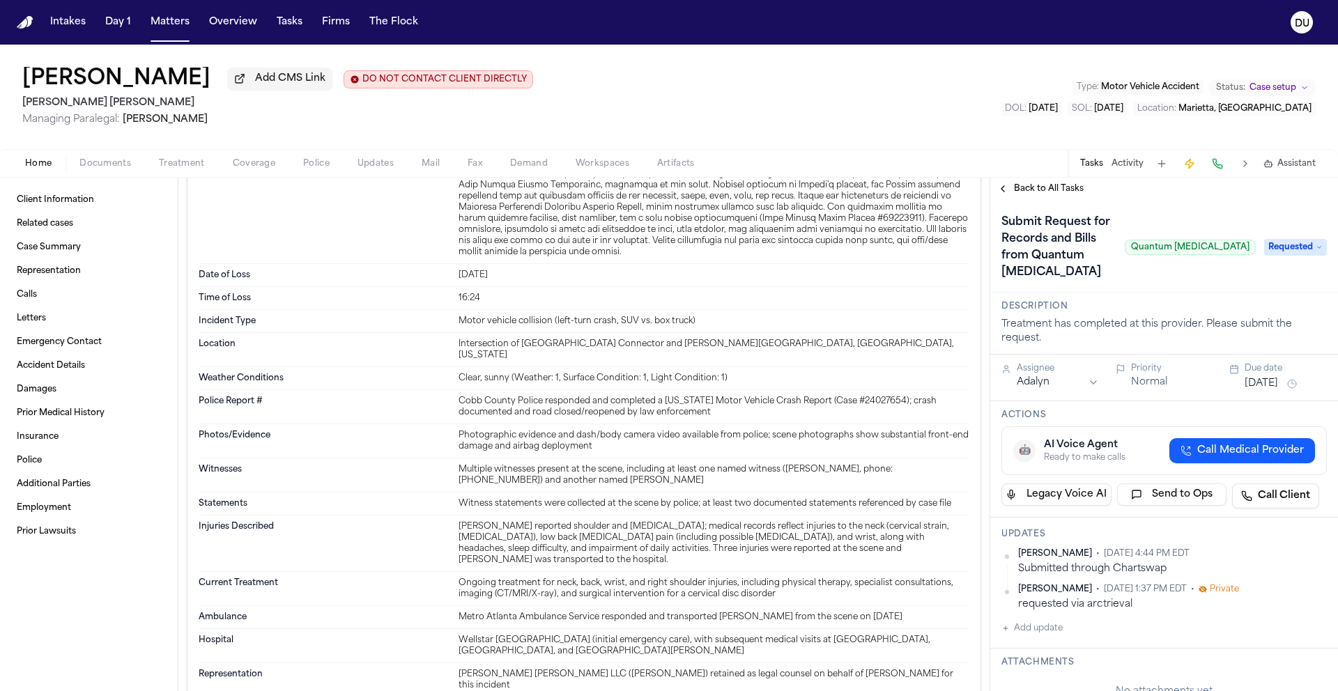
click at [1068, 194] on span "Back to All Tasks" at bounding box center [1049, 188] width 70 height 11
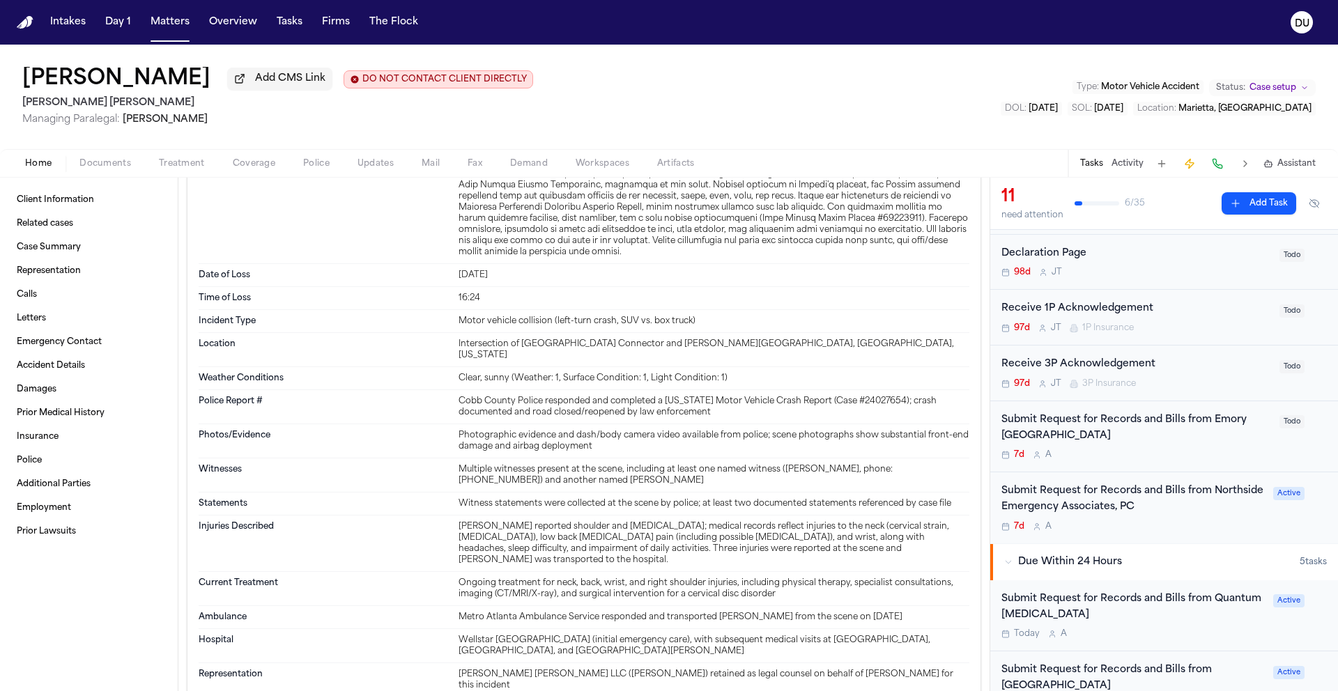
scroll to position [194, 0]
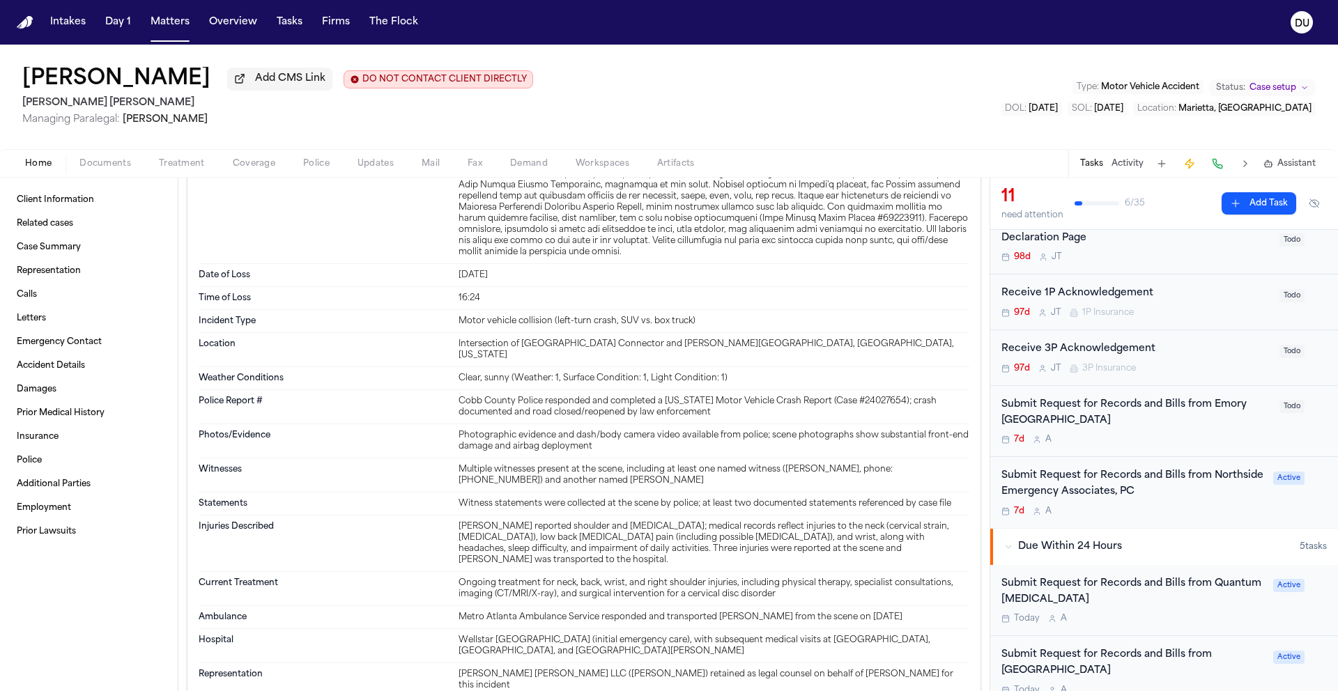
click at [1114, 481] on div "Submit Request for Records and Bills from Northside Emergency Associates, PC" at bounding box center [1133, 484] width 263 height 32
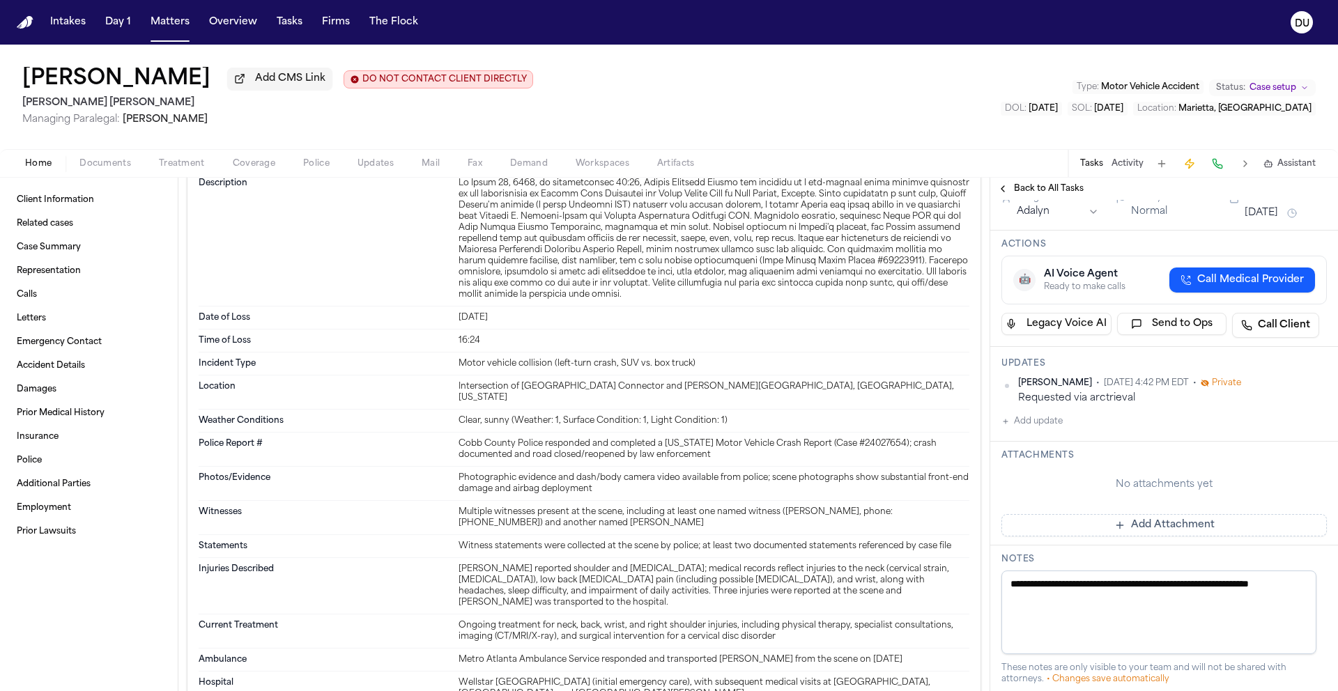
scroll to position [240, 0]
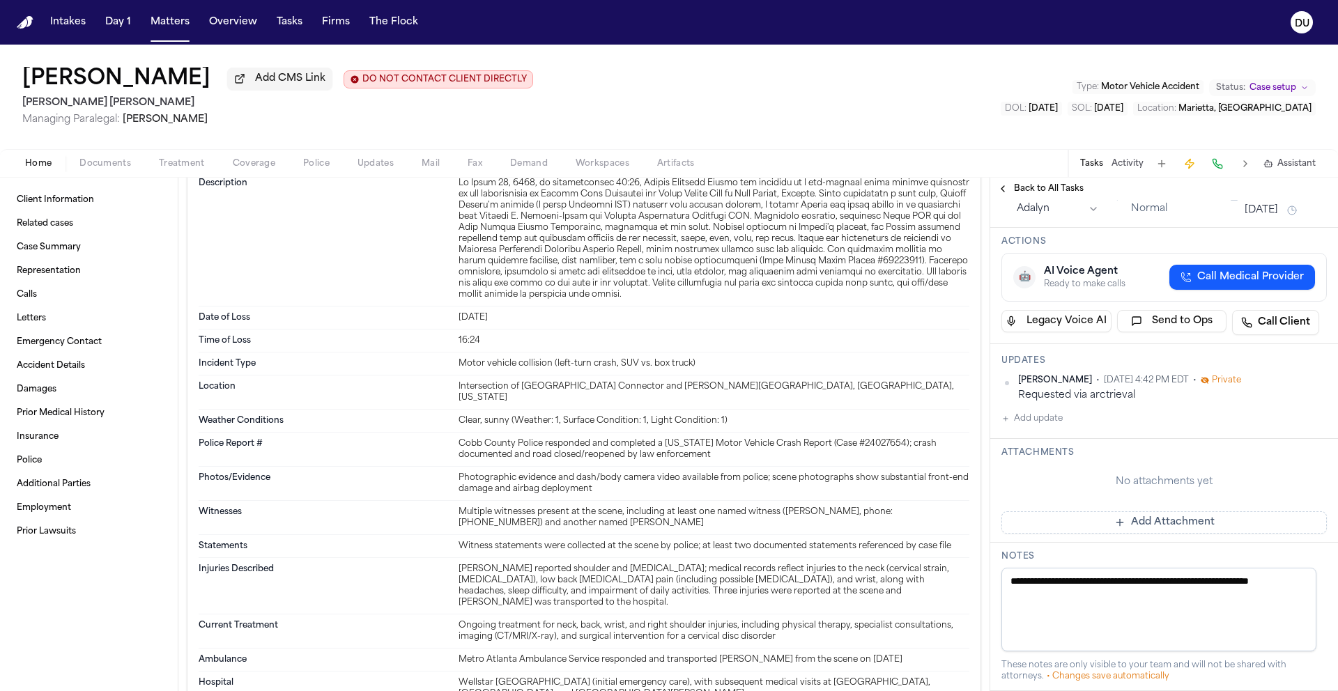
click at [1042, 427] on button "Add update" at bounding box center [1032, 419] width 61 height 17
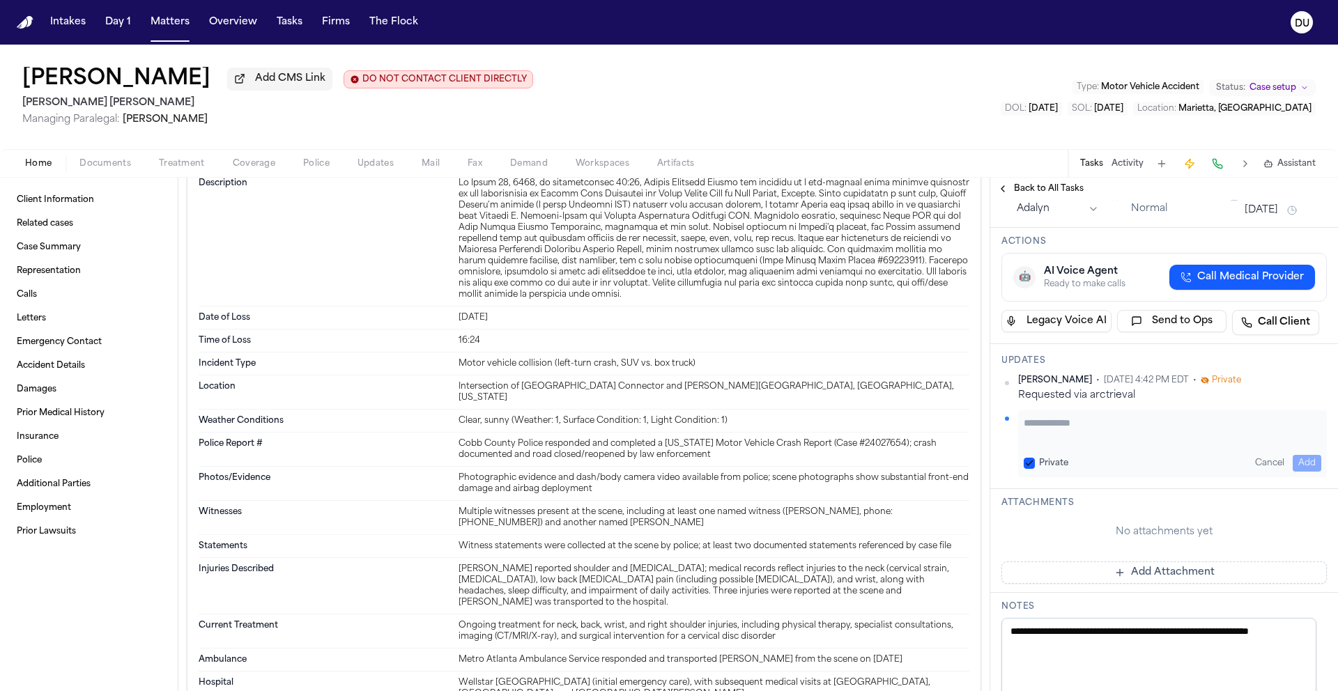
click at [1061, 451] on div "Private Cancel Add" at bounding box center [1172, 444] width 309 height 67
click at [1059, 444] on textarea "Add your update" at bounding box center [1173, 430] width 298 height 28
type textarea "**********"
click at [1299, 472] on button "Add" at bounding box center [1307, 463] width 29 height 17
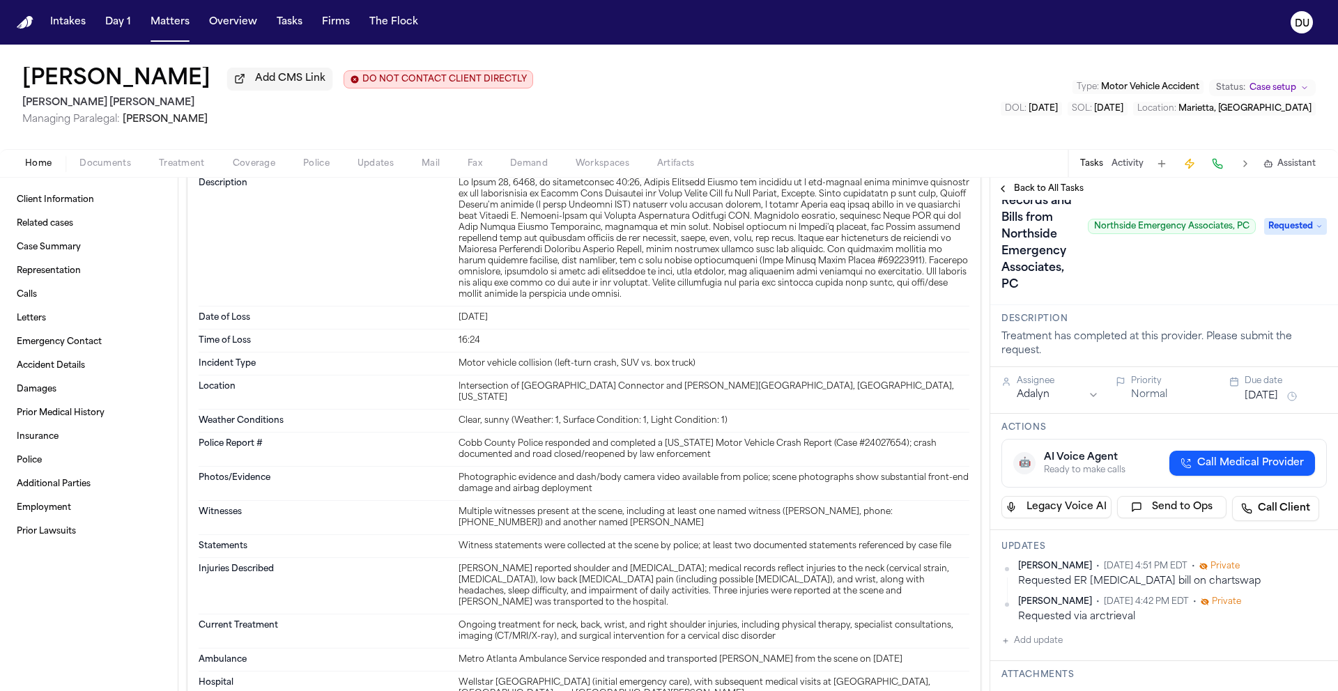
scroll to position [115, 0]
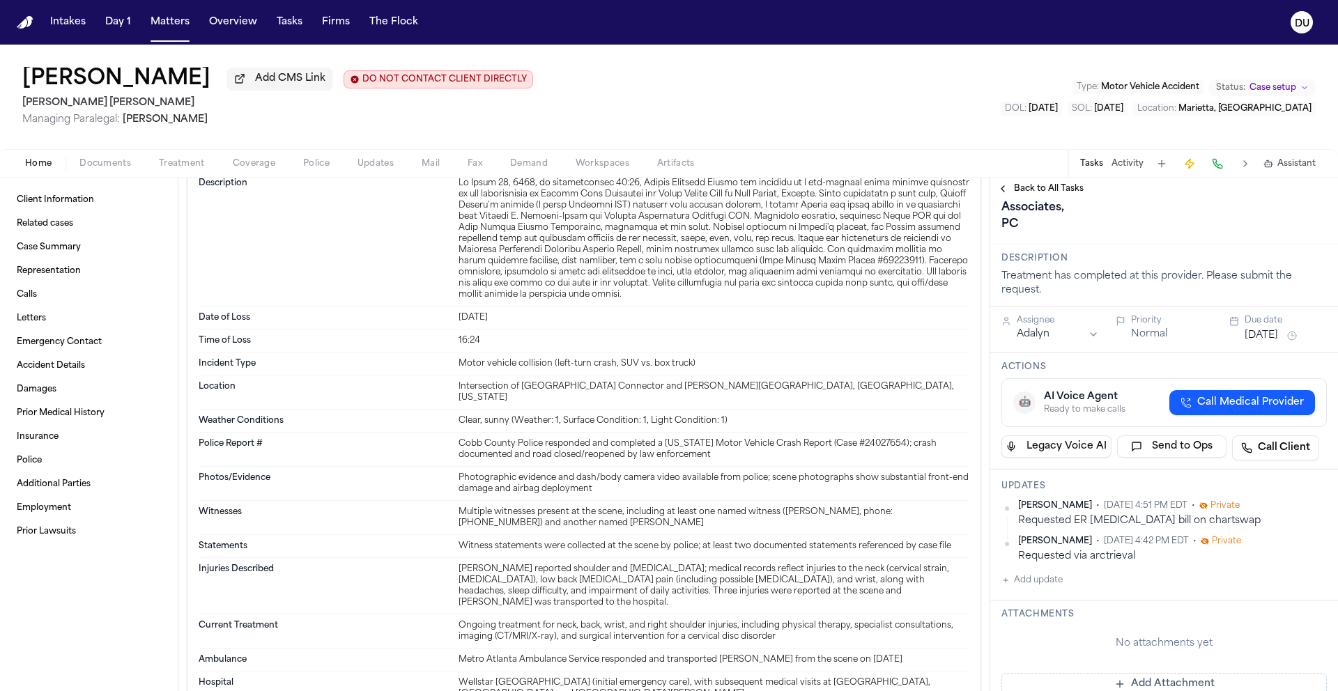
click at [1050, 194] on span "Back to All Tasks" at bounding box center [1049, 188] width 70 height 11
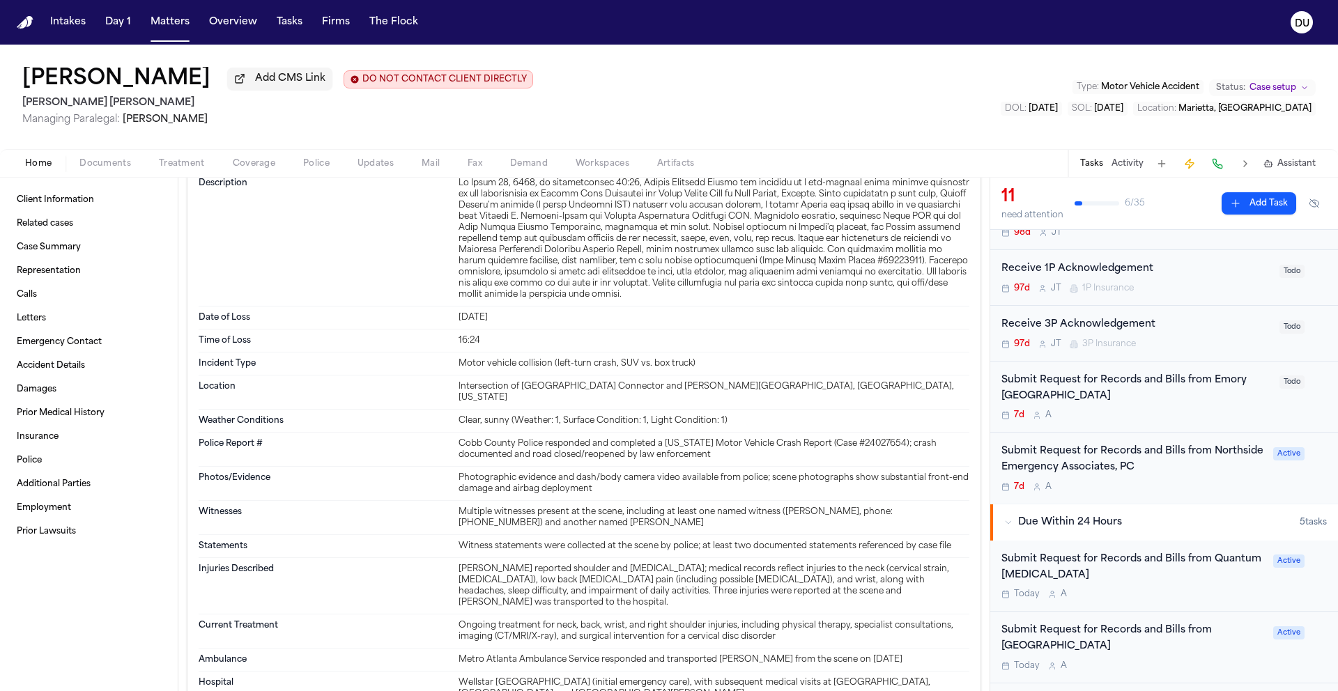
scroll to position [231, 0]
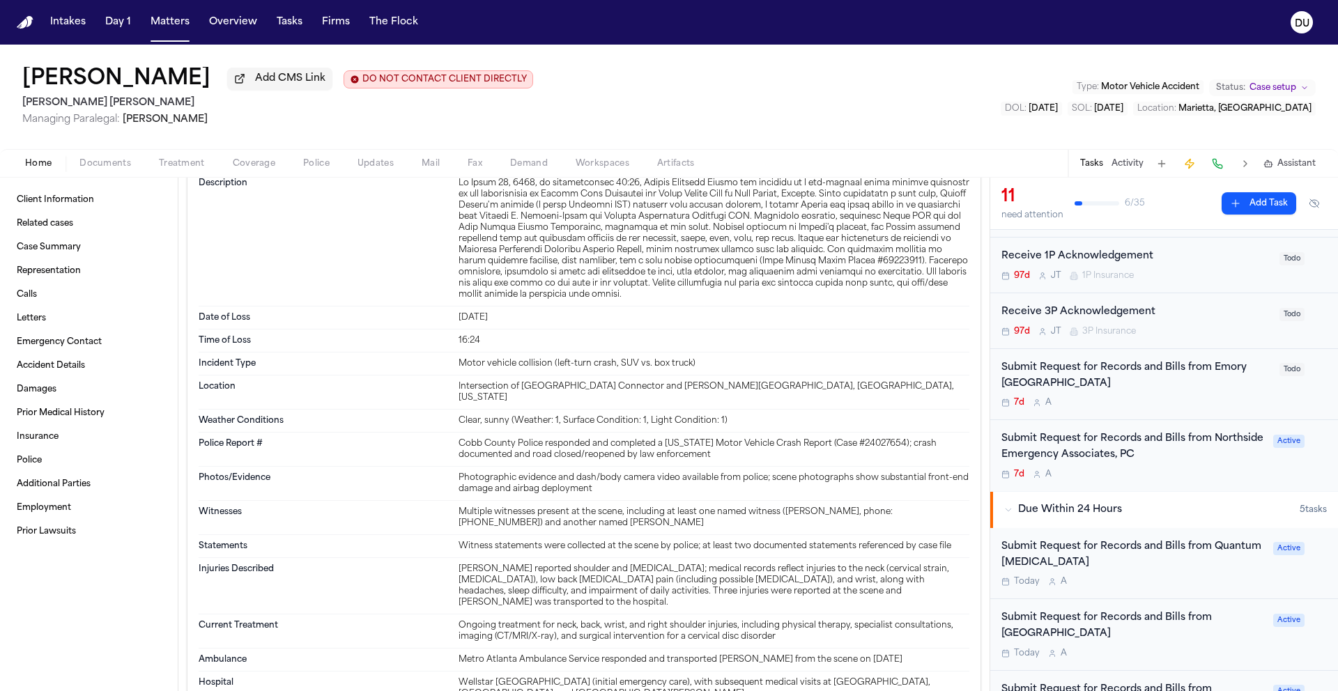
click at [1111, 450] on div "Submit Request for Records and Bills from Northside Emergency Associates, PC" at bounding box center [1133, 447] width 263 height 32
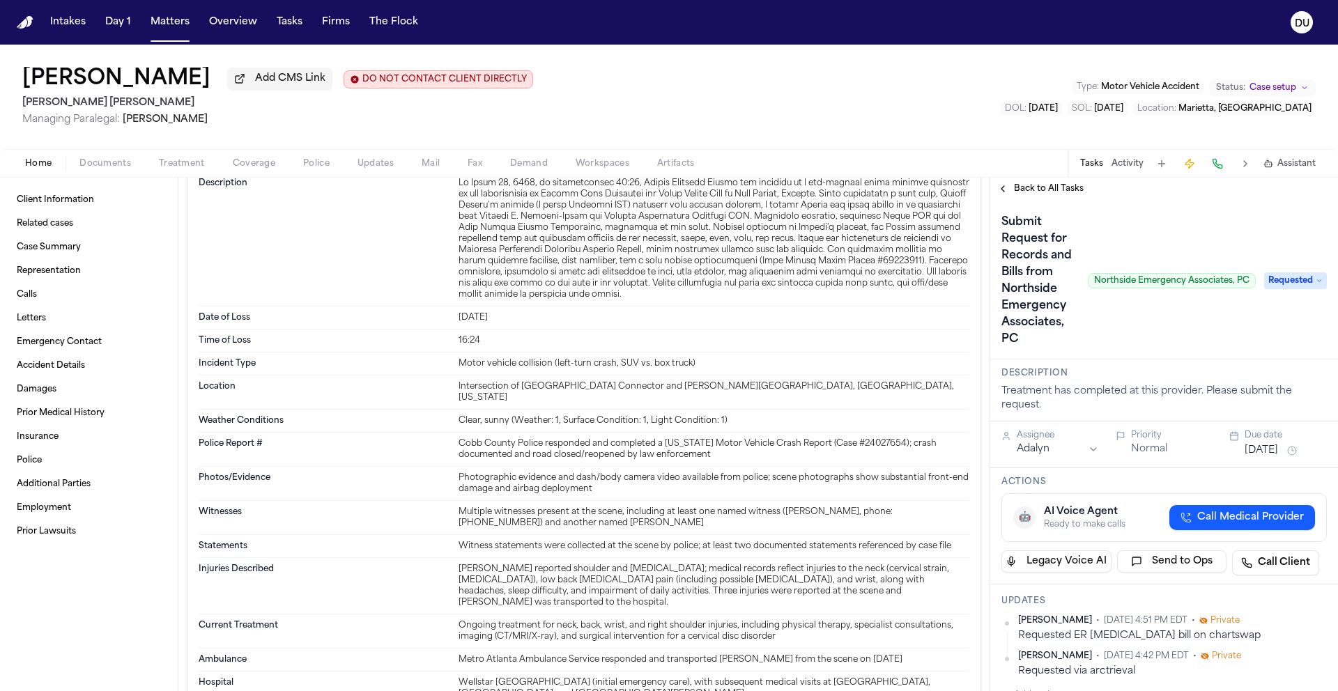
click at [1032, 192] on span "Back to All Tasks" at bounding box center [1049, 188] width 70 height 11
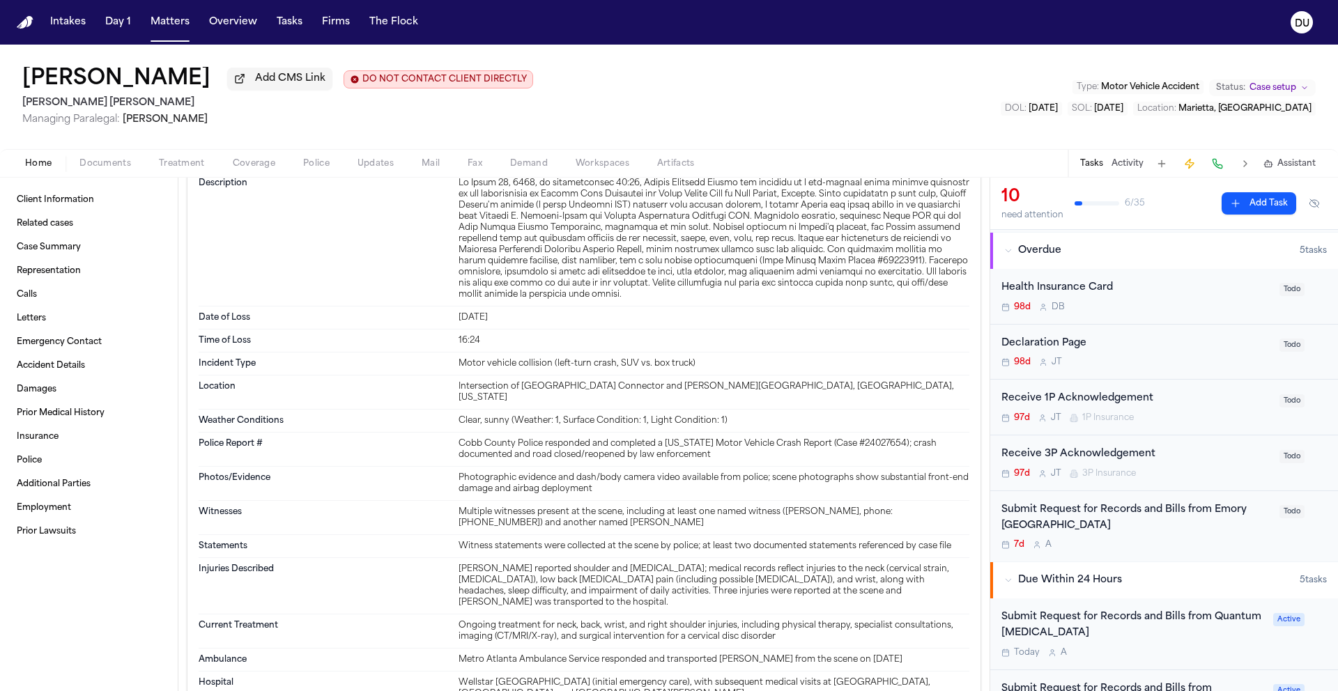
scroll to position [97, 0]
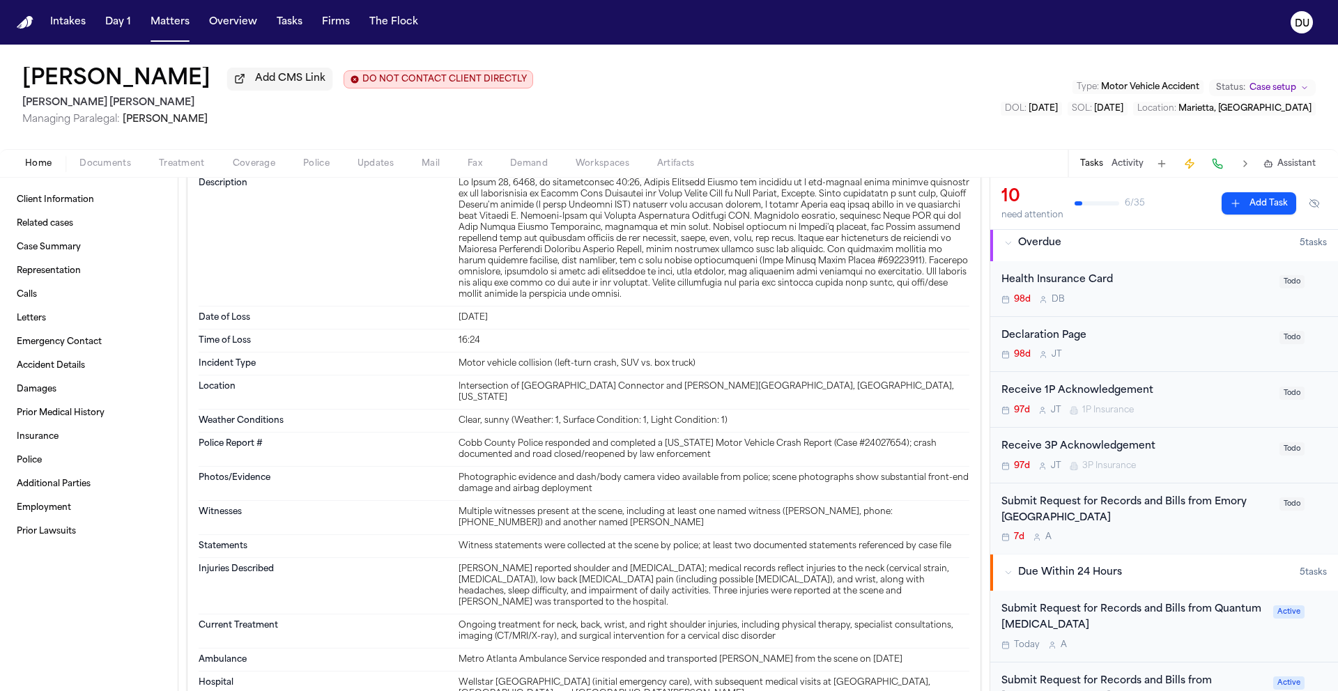
click at [1051, 515] on div "Submit Request for Records and Bills from Emory Saint Joseph's Hospital" at bounding box center [1137, 511] width 270 height 32
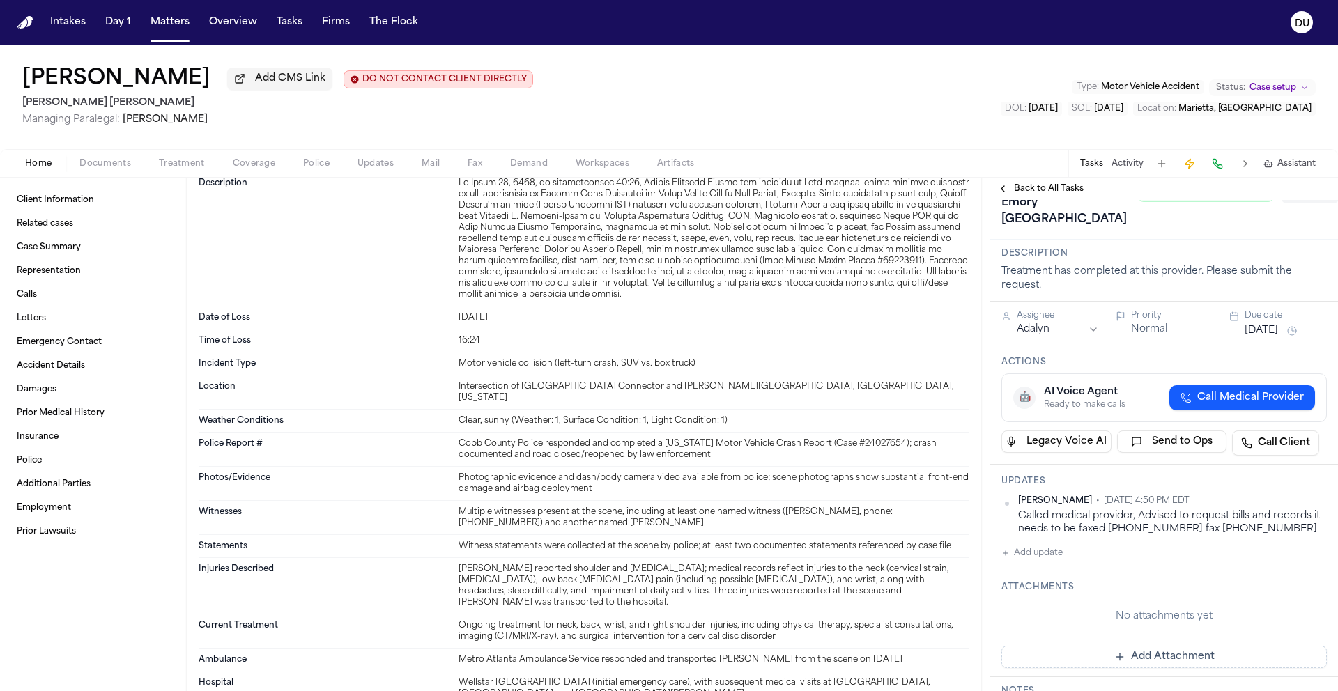
scroll to position [113, 0]
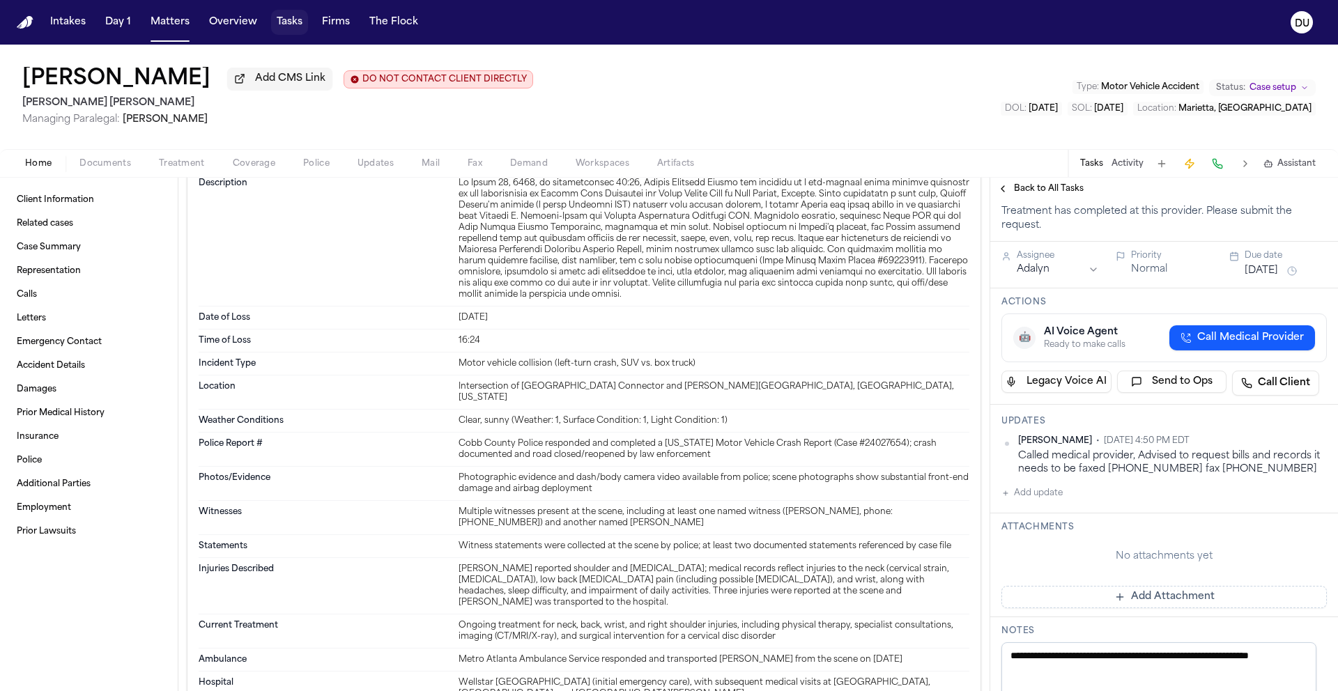
click at [291, 26] on button "Tasks" at bounding box center [289, 22] width 37 height 25
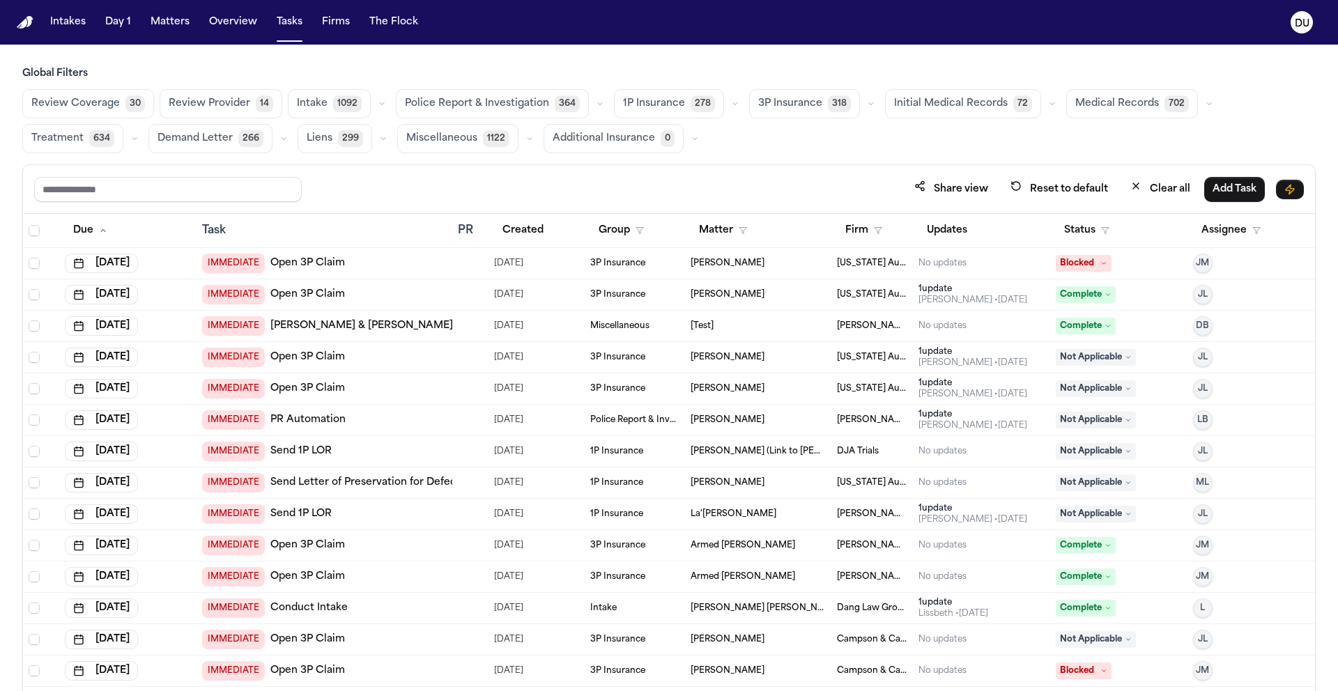
click at [1142, 103] on button "Medical Records 702" at bounding box center [1132, 103] width 132 height 29
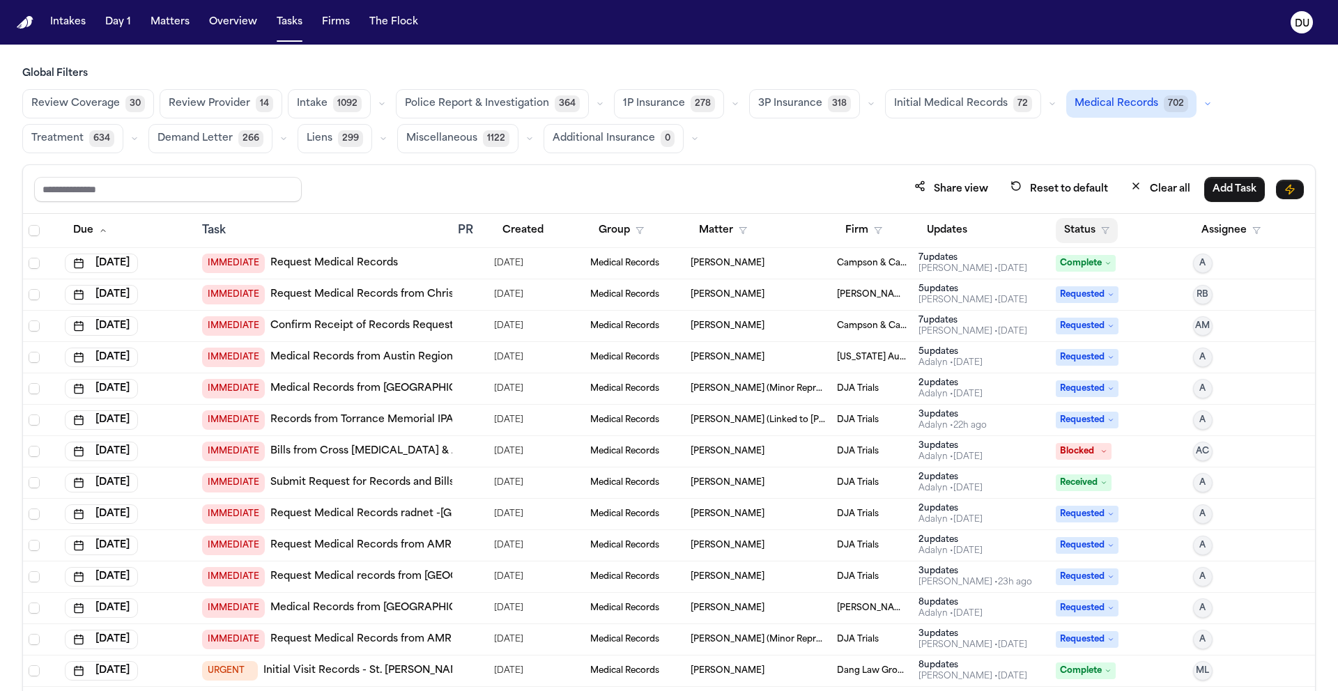
click at [1089, 228] on button "Status" at bounding box center [1087, 230] width 62 height 25
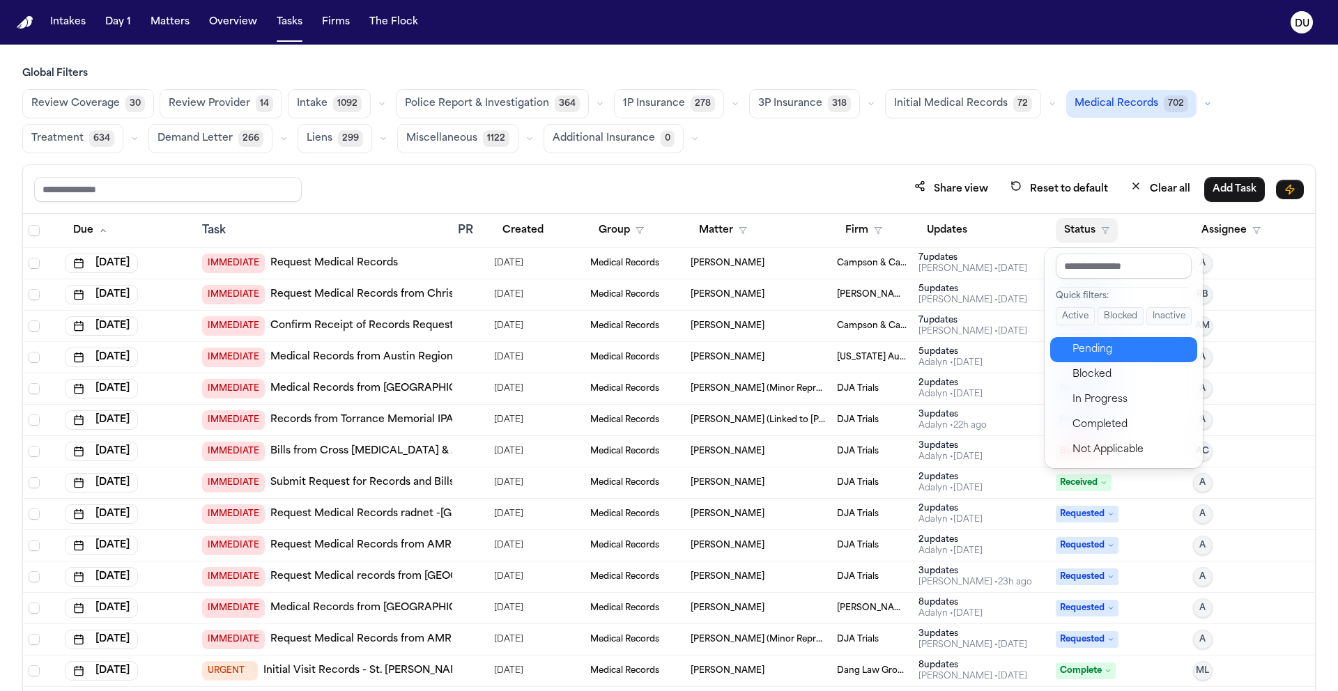
click at [1087, 353] on div "Pending" at bounding box center [1131, 350] width 116 height 17
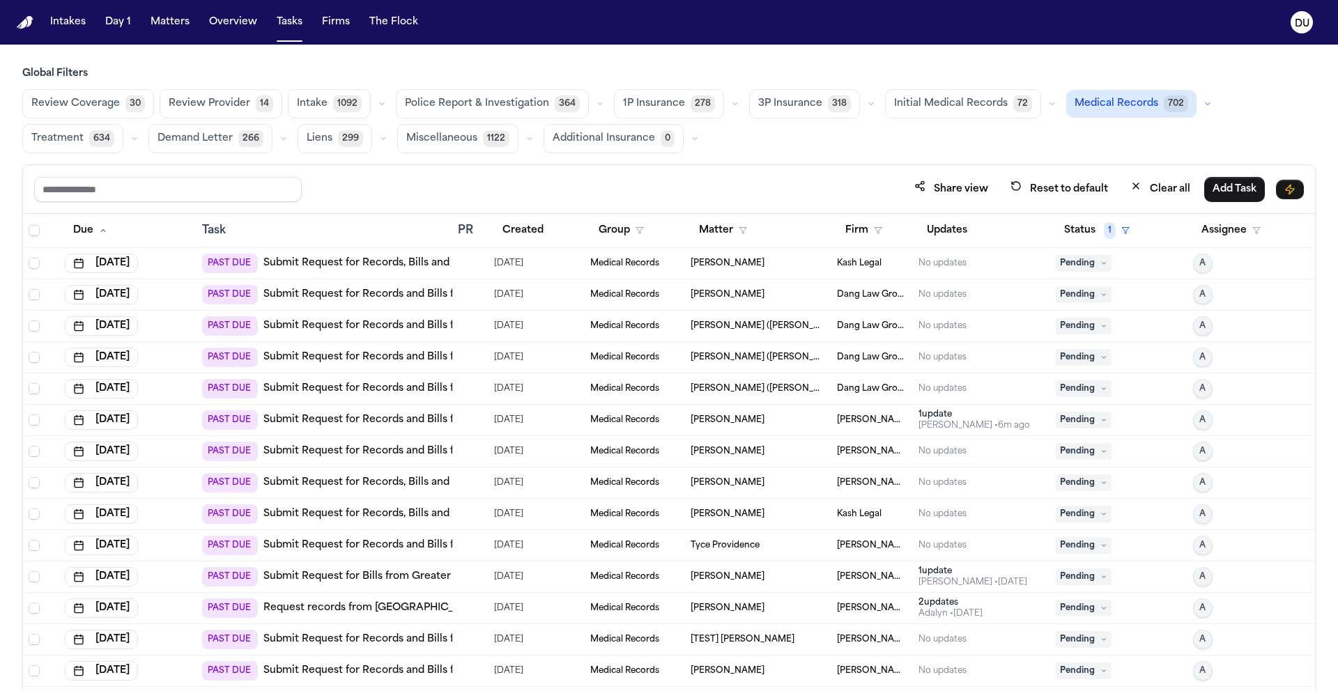
click at [413, 455] on link "Submit Request for Records and Bills from Forest Park Fire & Emergency Medical …" at bounding box center [488, 452] width 450 height 14
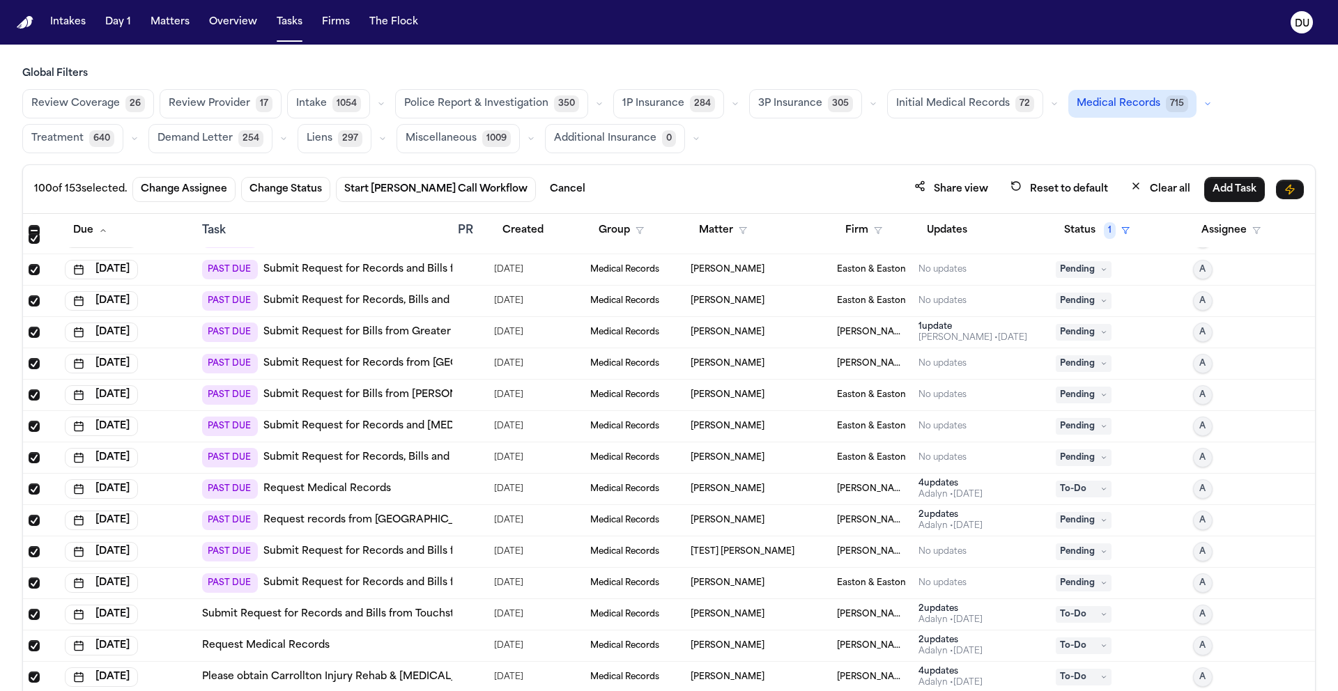
scroll to position [1719, 0]
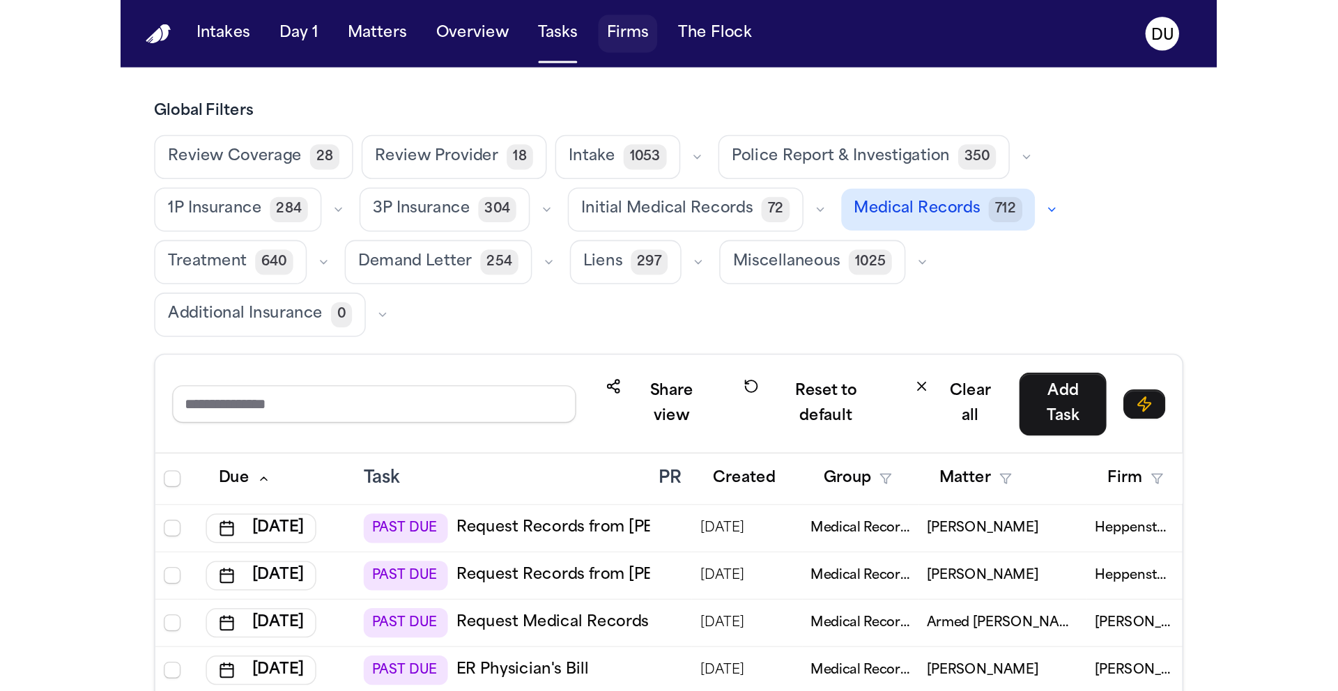
scroll to position [538, 0]
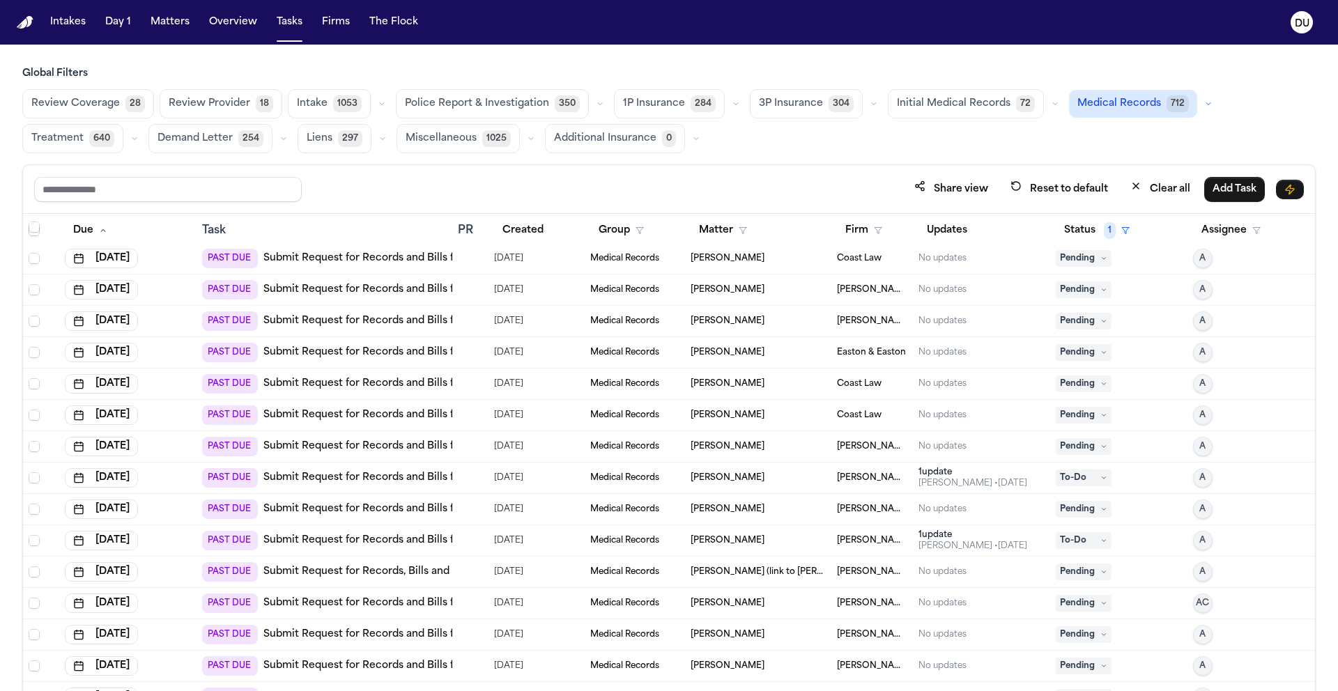
click at [26, 20] on img "Home" at bounding box center [25, 22] width 17 height 13
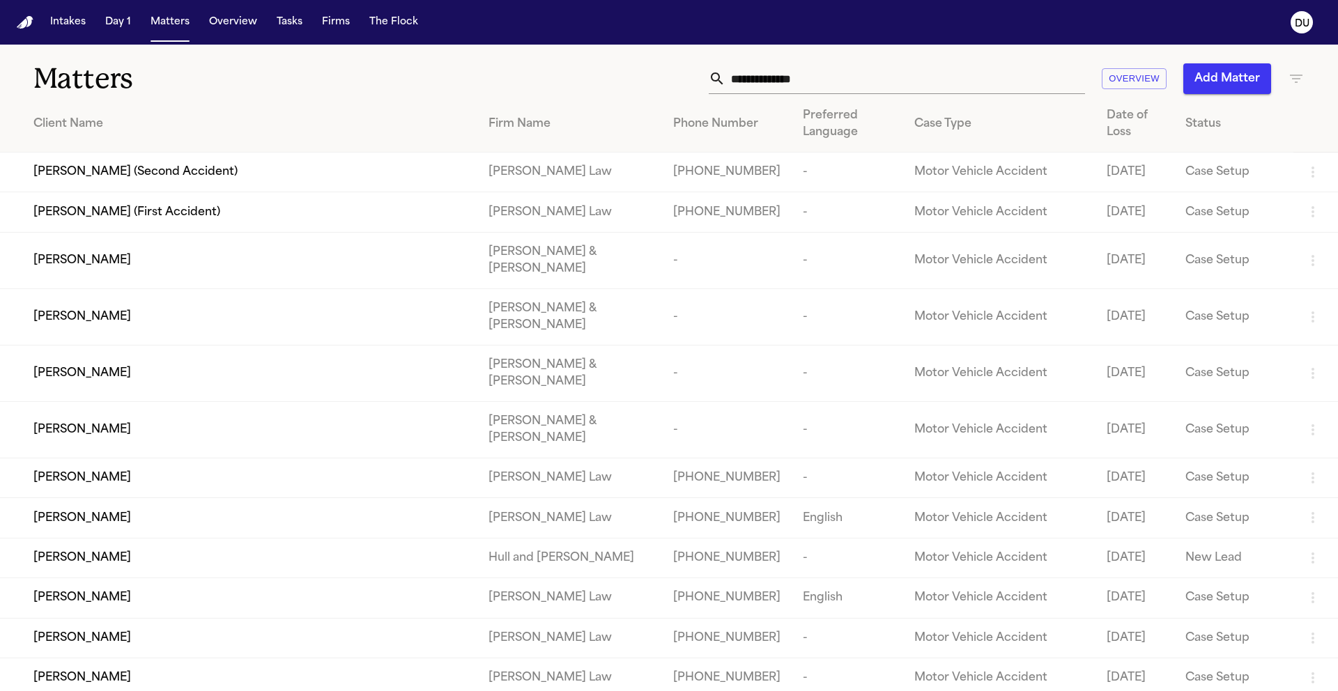
click at [726, 79] on input "text" at bounding box center [906, 78] width 360 height 31
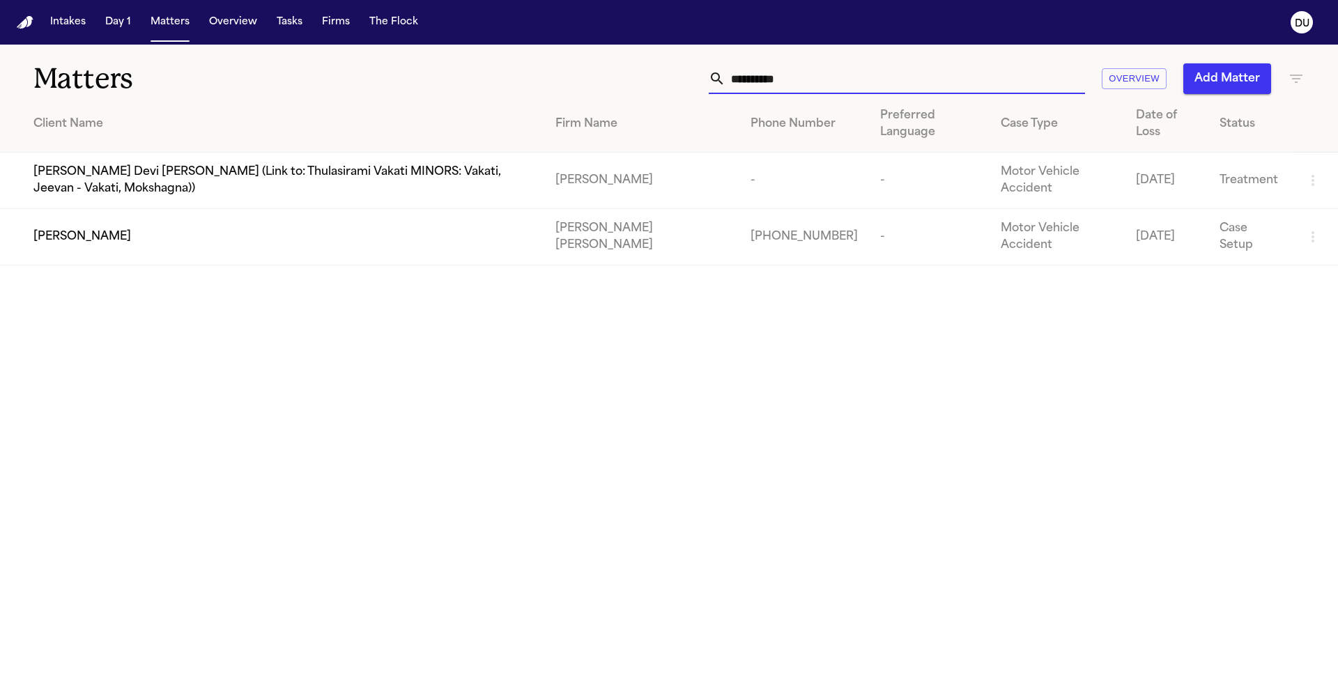
type input "**********"
click at [325, 229] on div "[PERSON_NAME]" at bounding box center [283, 237] width 500 height 17
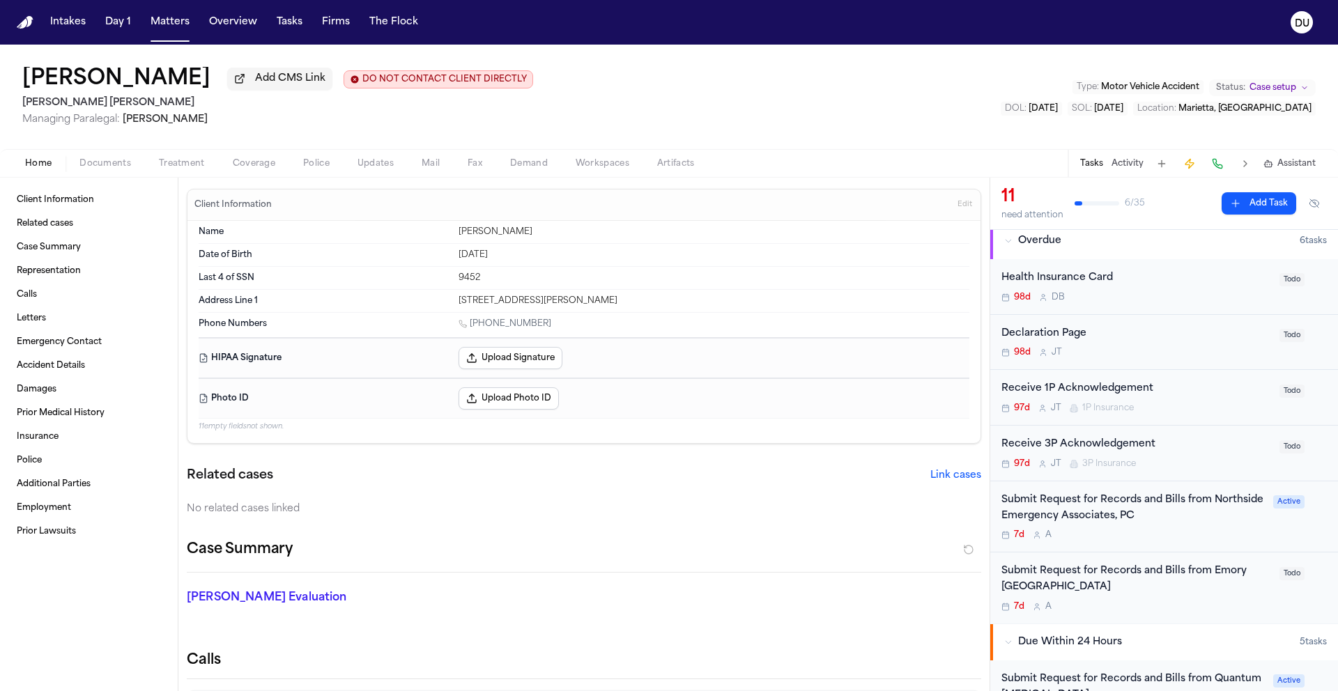
scroll to position [177, 0]
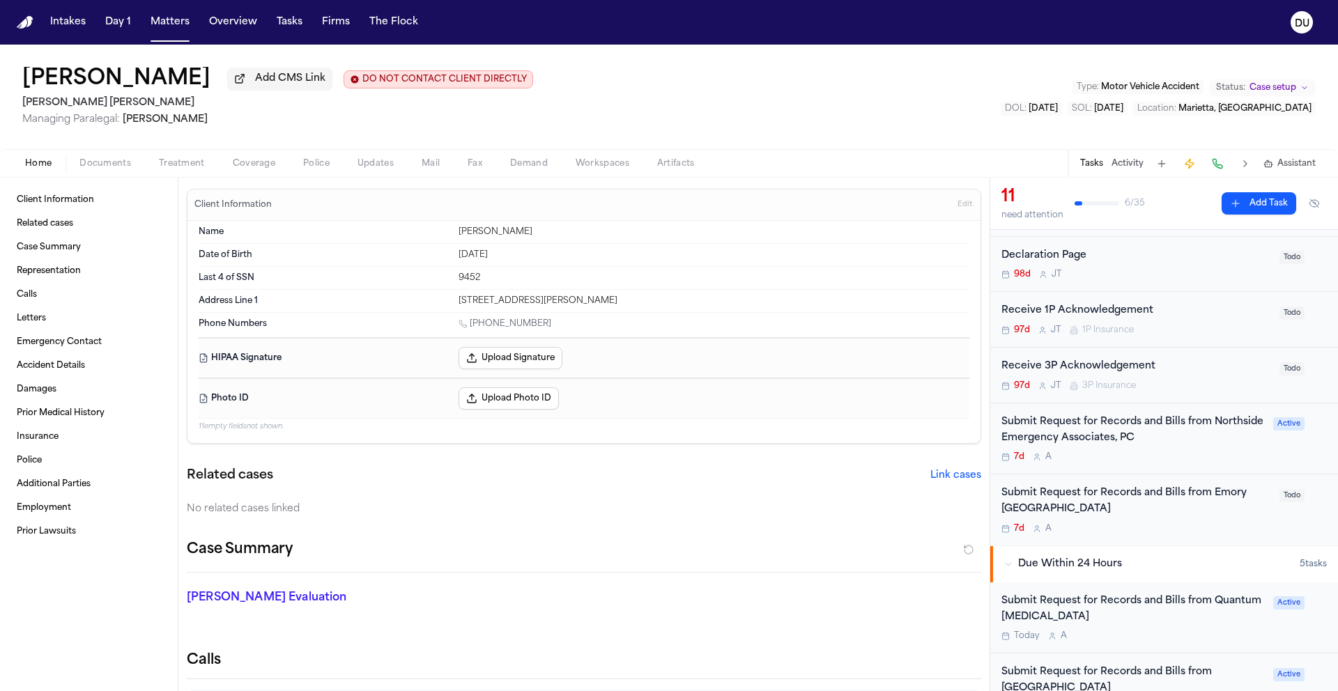
click at [726, 437] on div "Submit Request for Records and Bills from Northside Emergency Associates, PC" at bounding box center [1133, 431] width 263 height 32
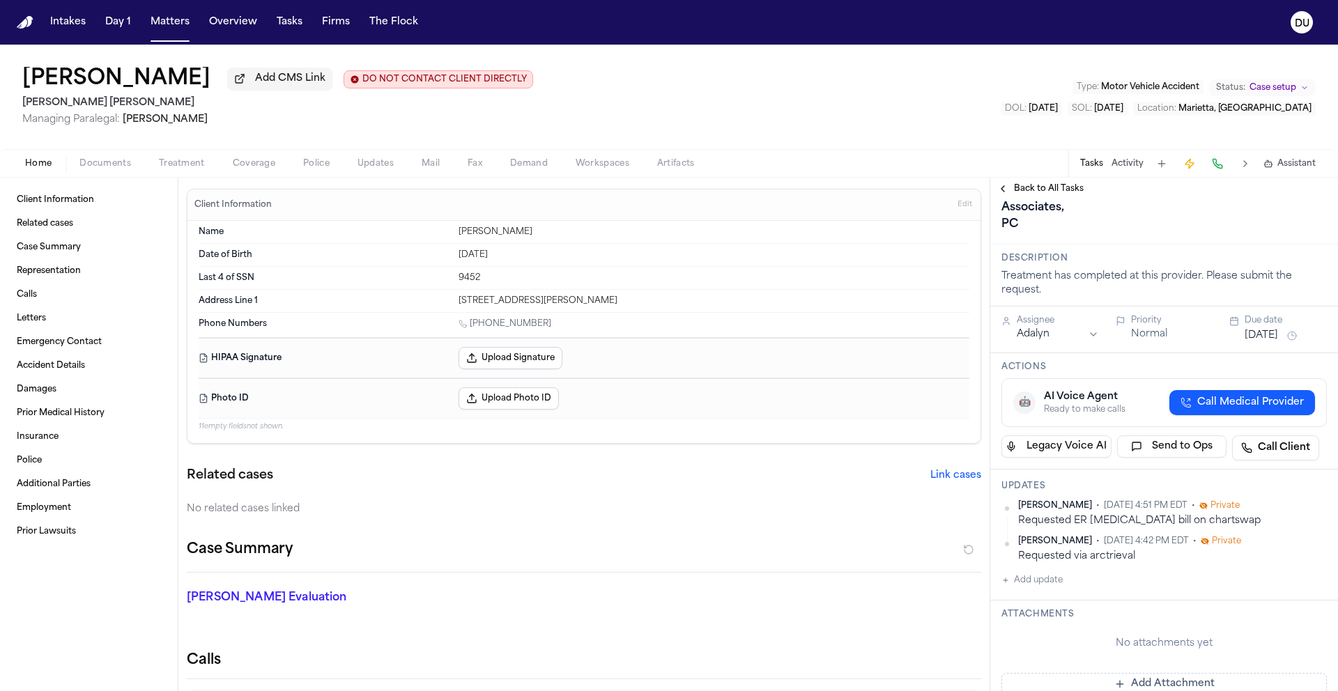
scroll to position [182, 0]
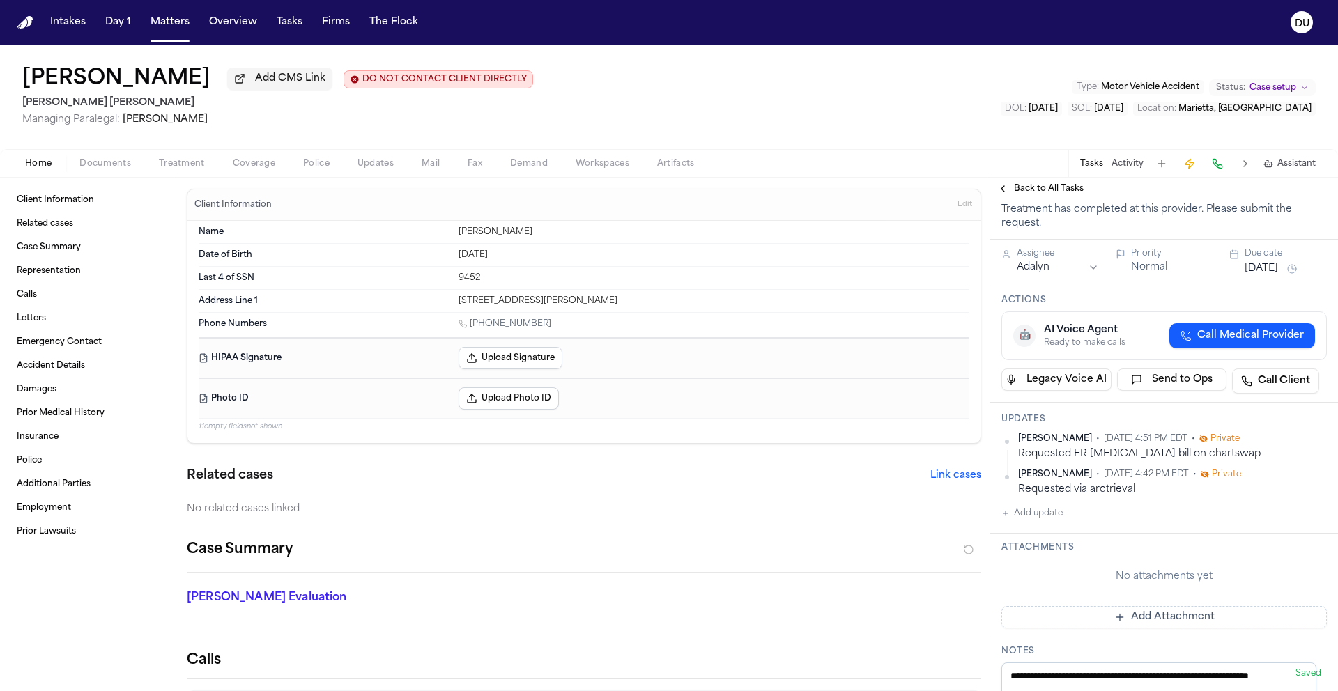
click at [726, 276] on button "[DATE]" at bounding box center [1261, 269] width 33 height 14
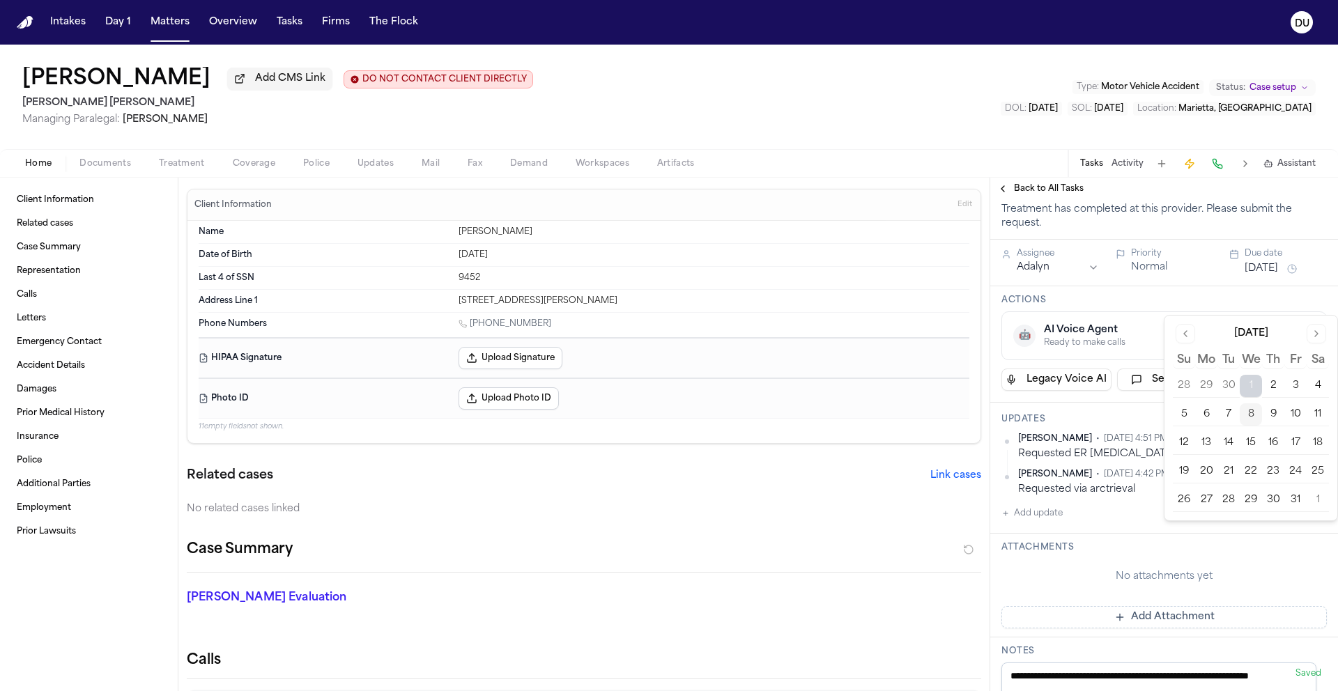
click at [726, 420] on button "8" at bounding box center [1251, 415] width 22 height 22
click at [726, 436] on button "15" at bounding box center [1251, 443] width 22 height 22
click at [726, 200] on div "Back to All Tasks" at bounding box center [1164, 189] width 348 height 22
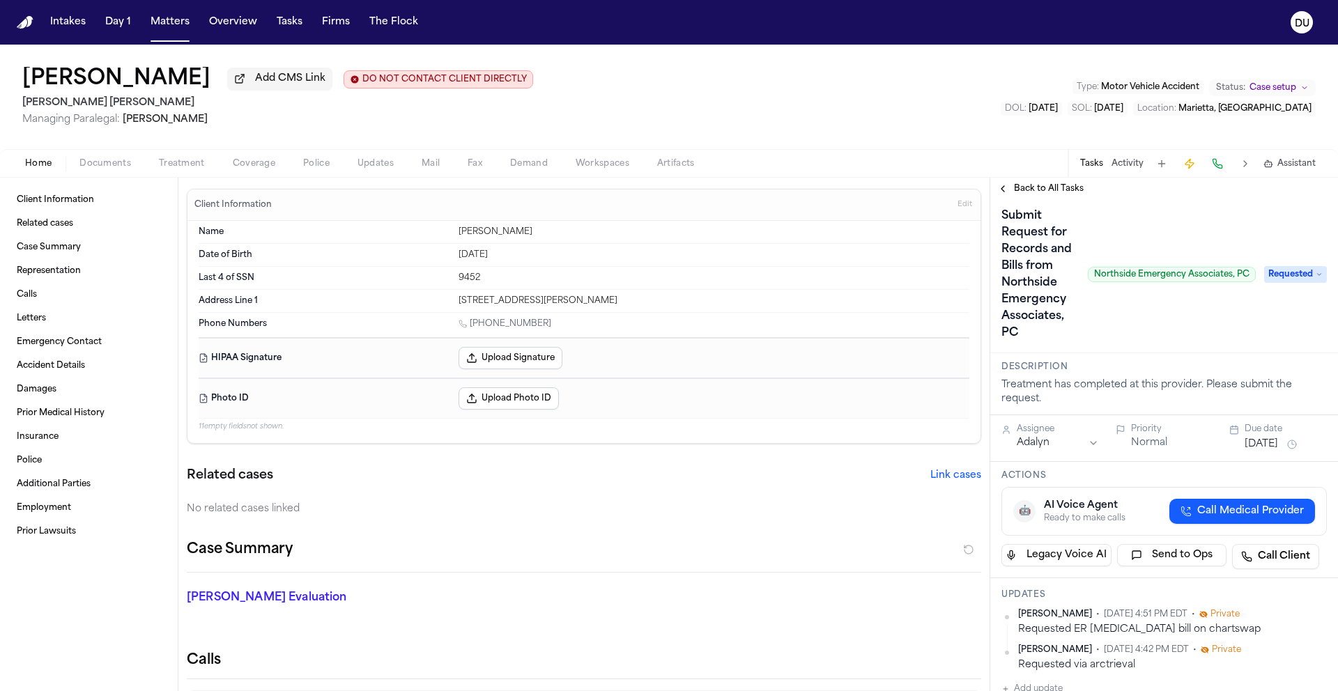
scroll to position [0, 0]
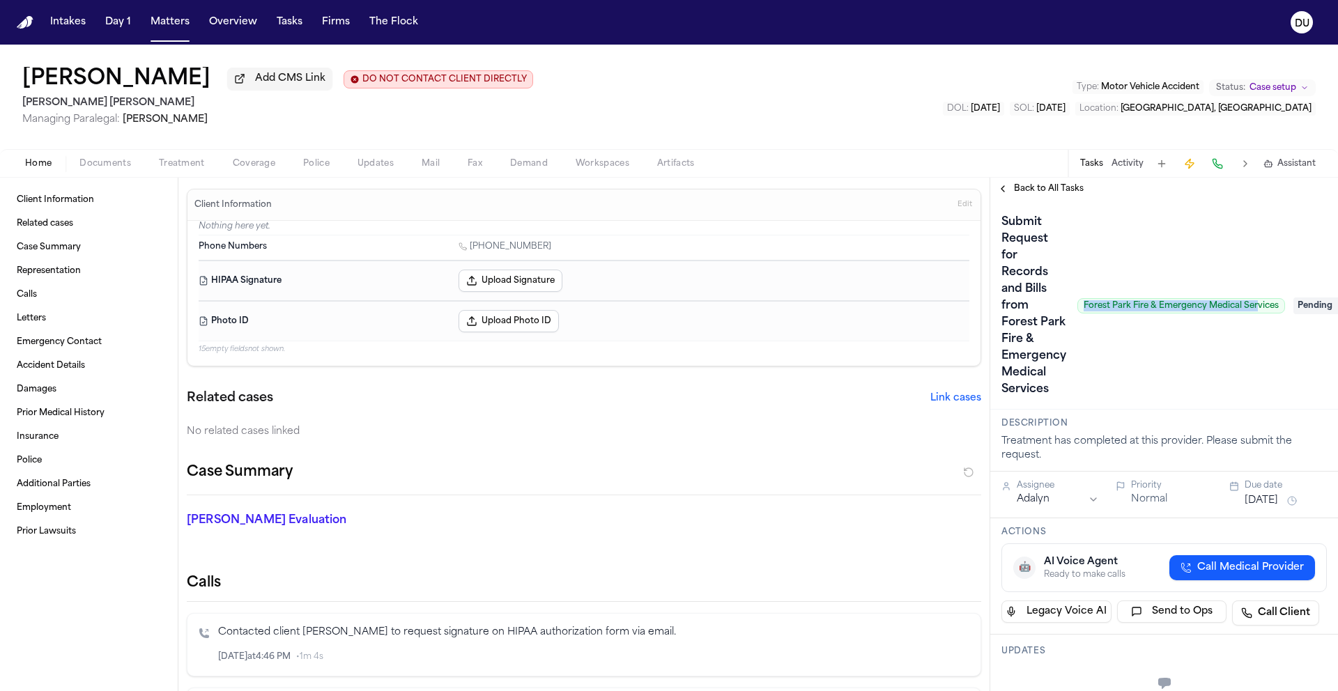
drag, startPoint x: 1082, startPoint y: 309, endPoint x: 1257, endPoint y: 311, distance: 175.0
click at [1257, 311] on span "Forest Park Fire & Emergency Medical Services" at bounding box center [1182, 305] width 208 height 15
drag, startPoint x: 1278, startPoint y: 309, endPoint x: 1082, endPoint y: 306, distance: 196.6
click at [1082, 306] on span "Forest Park Fire & Emergency Medical Services" at bounding box center [1182, 305] width 208 height 15
copy span "Forest Park Fire & Emergency Medical Services"
